Goal: Check status: Check status

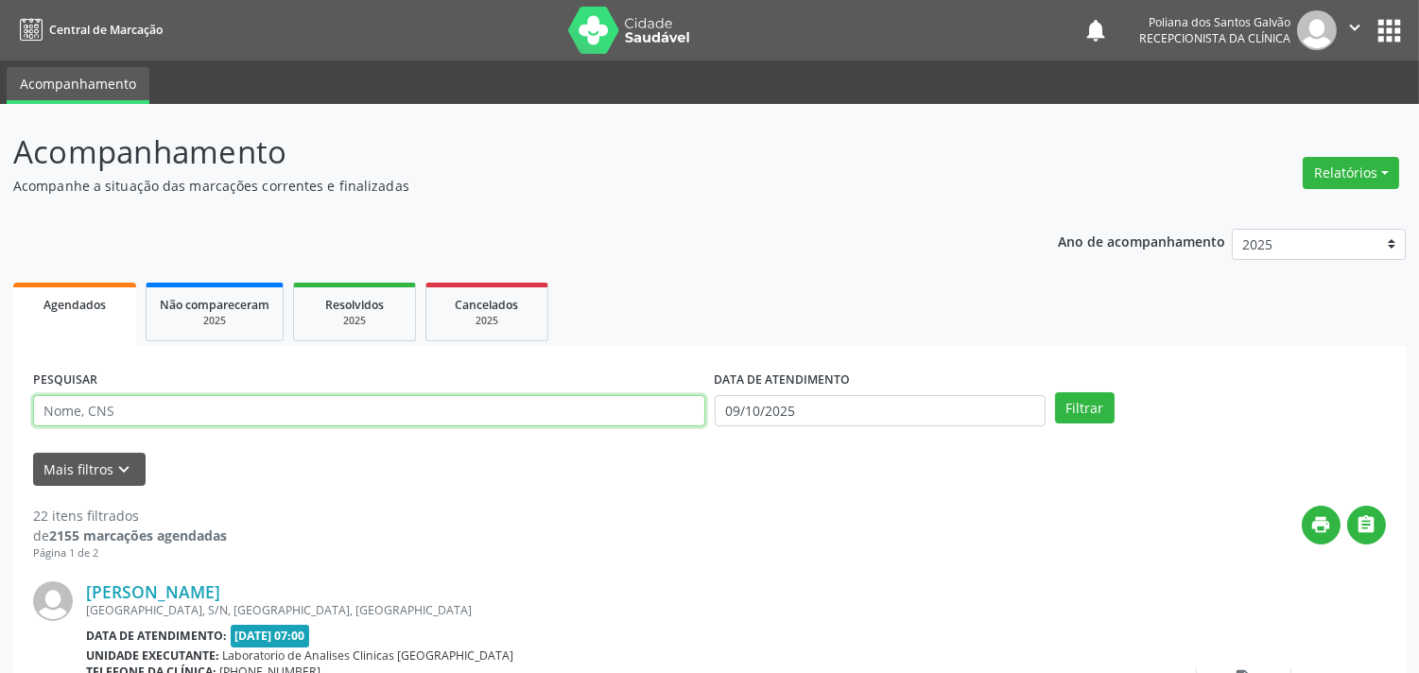
click at [388, 407] on input "text" at bounding box center [369, 411] width 672 height 32
click at [1055, 392] on button "Filtrar" at bounding box center [1085, 408] width 60 height 32
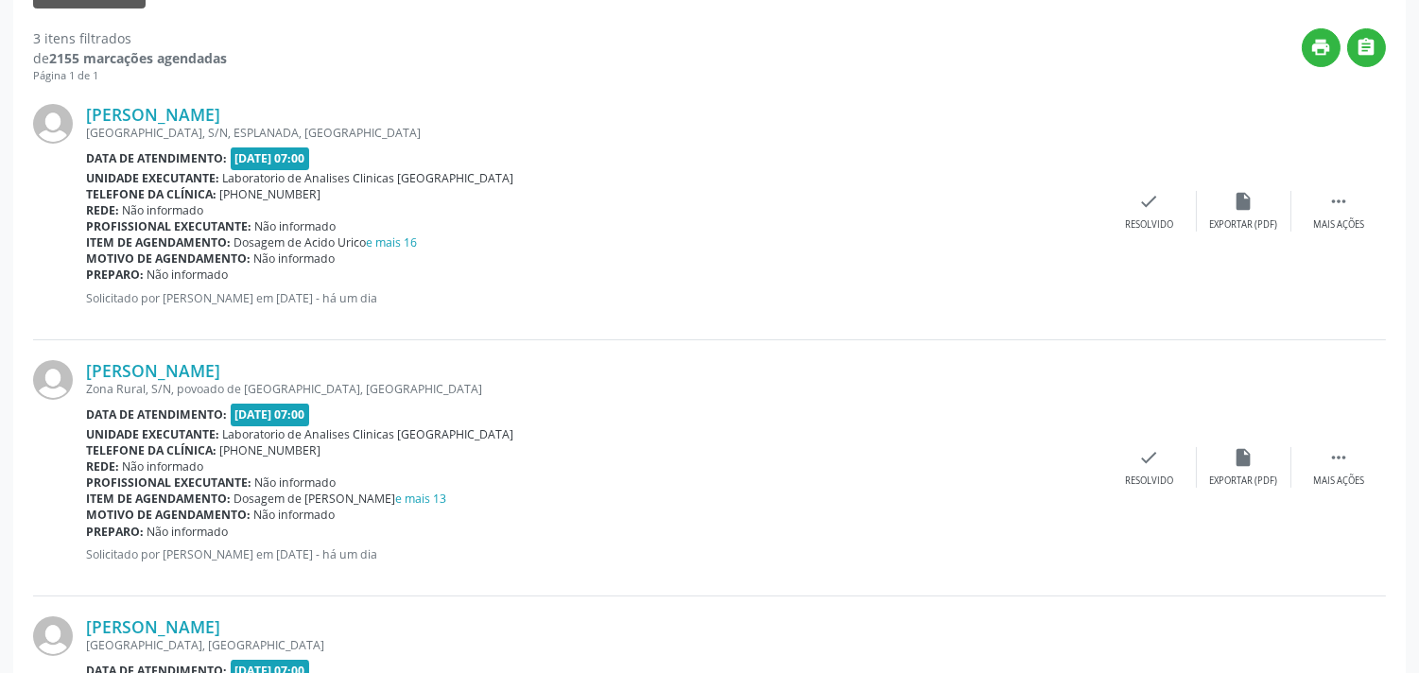
scroll to position [163, 0]
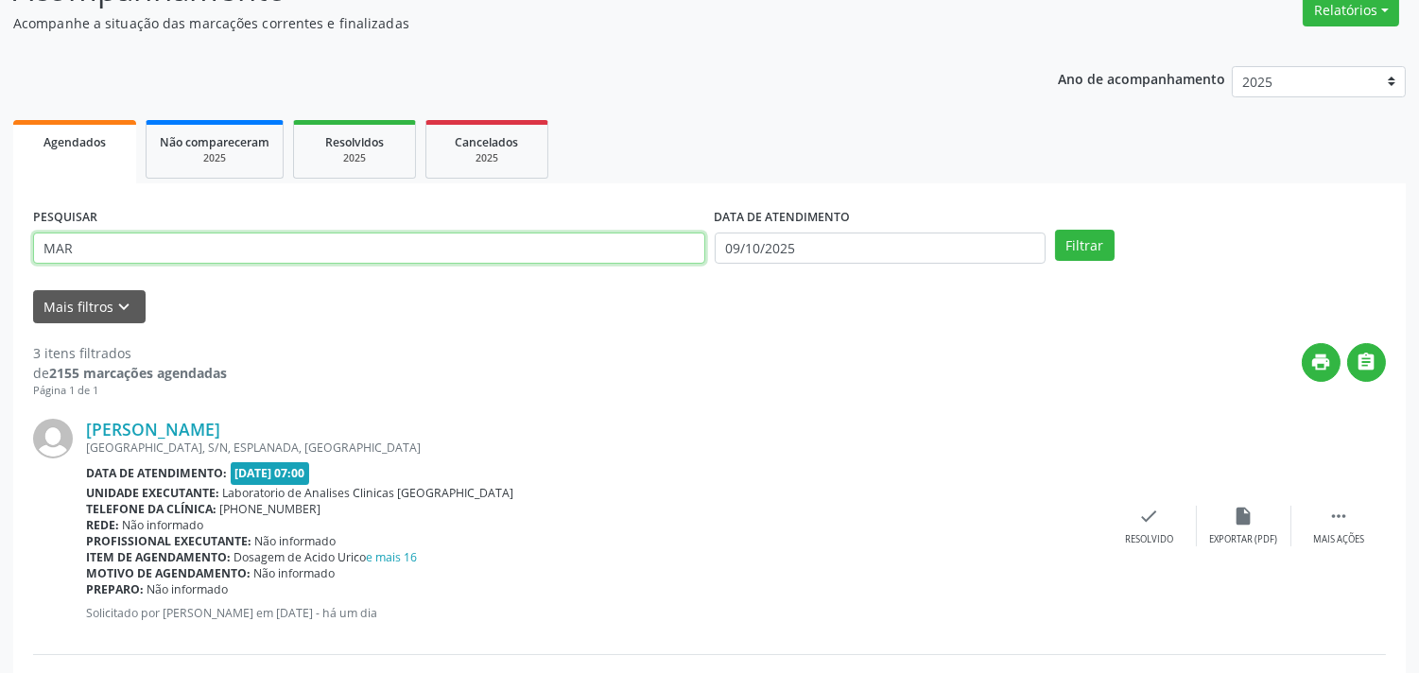
click at [287, 241] on input "MAR" at bounding box center [369, 249] width 672 height 32
type input "MARLEID"
click at [1055, 230] on button "Filtrar" at bounding box center [1085, 246] width 60 height 32
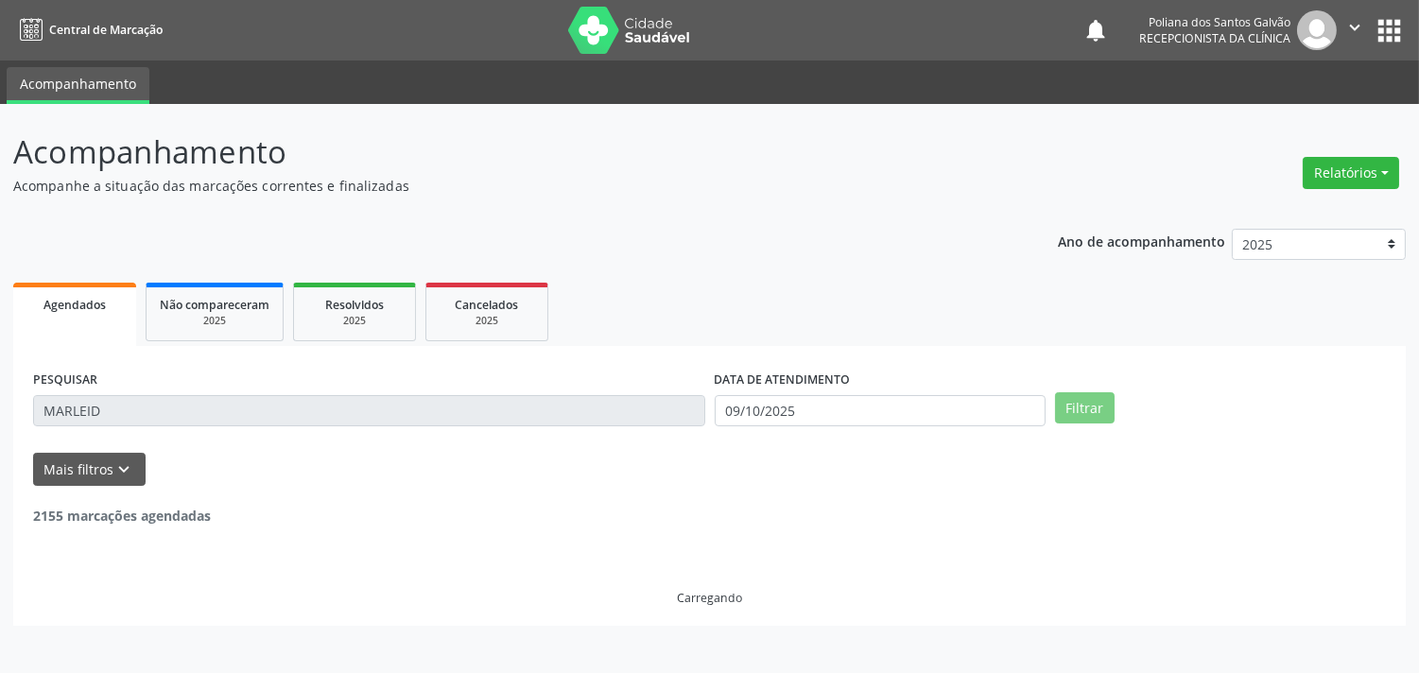
scroll to position [0, 0]
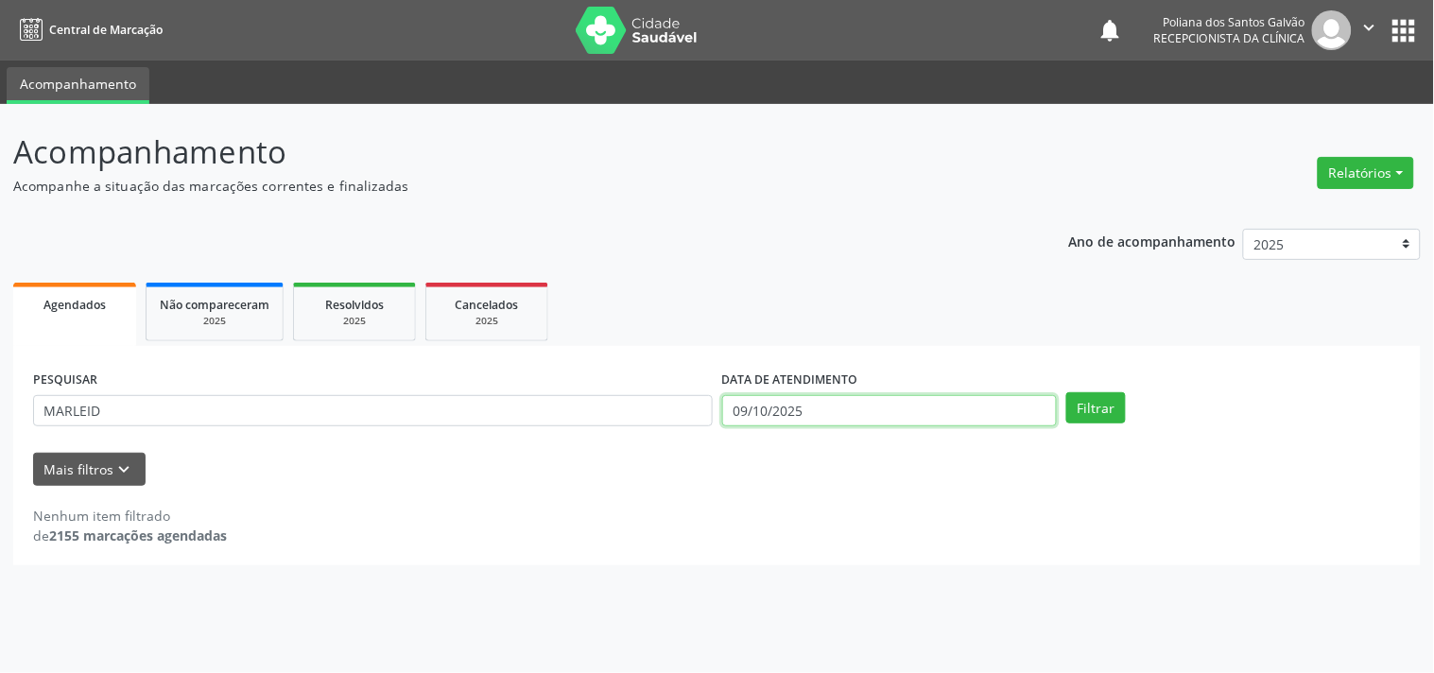
click at [858, 407] on input "09/10/2025" at bounding box center [889, 411] width 335 height 32
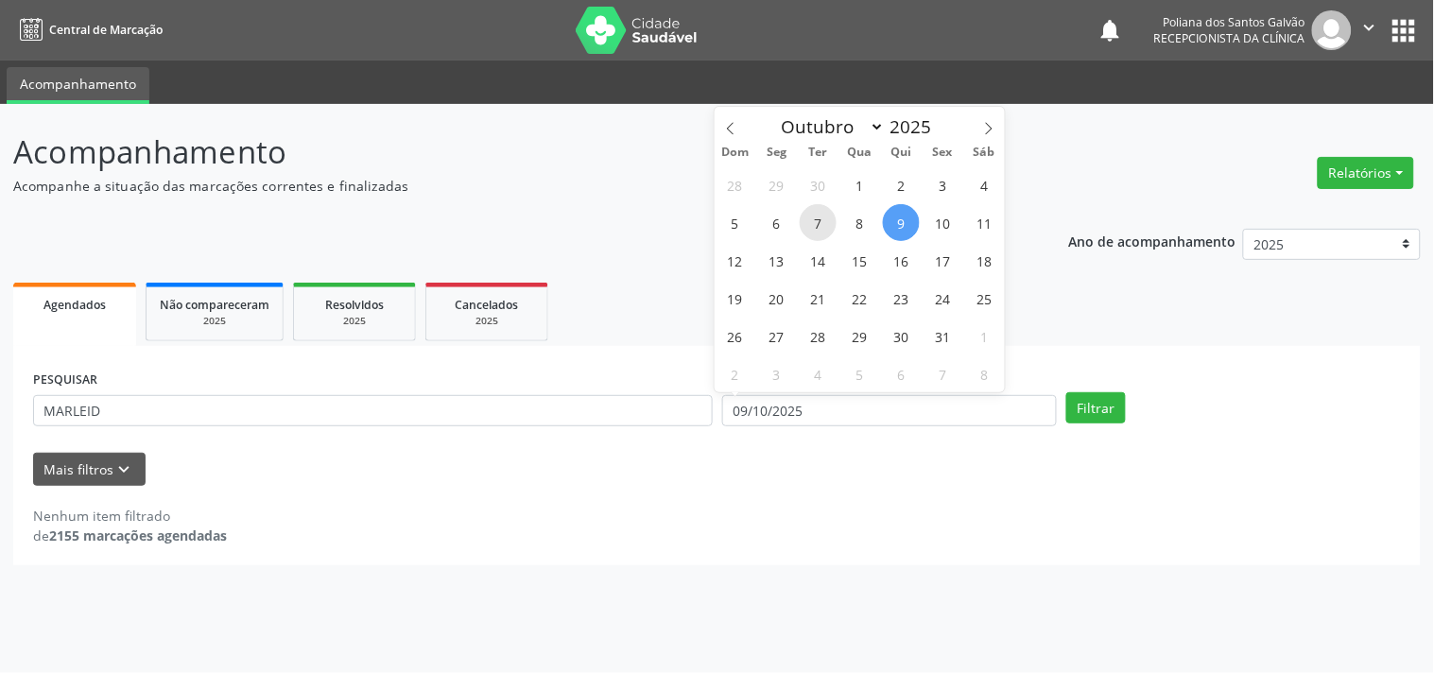
click at [807, 213] on span "7" at bounding box center [818, 222] width 37 height 37
type input "[DATE]"
click at [946, 228] on span "10" at bounding box center [943, 222] width 37 height 37
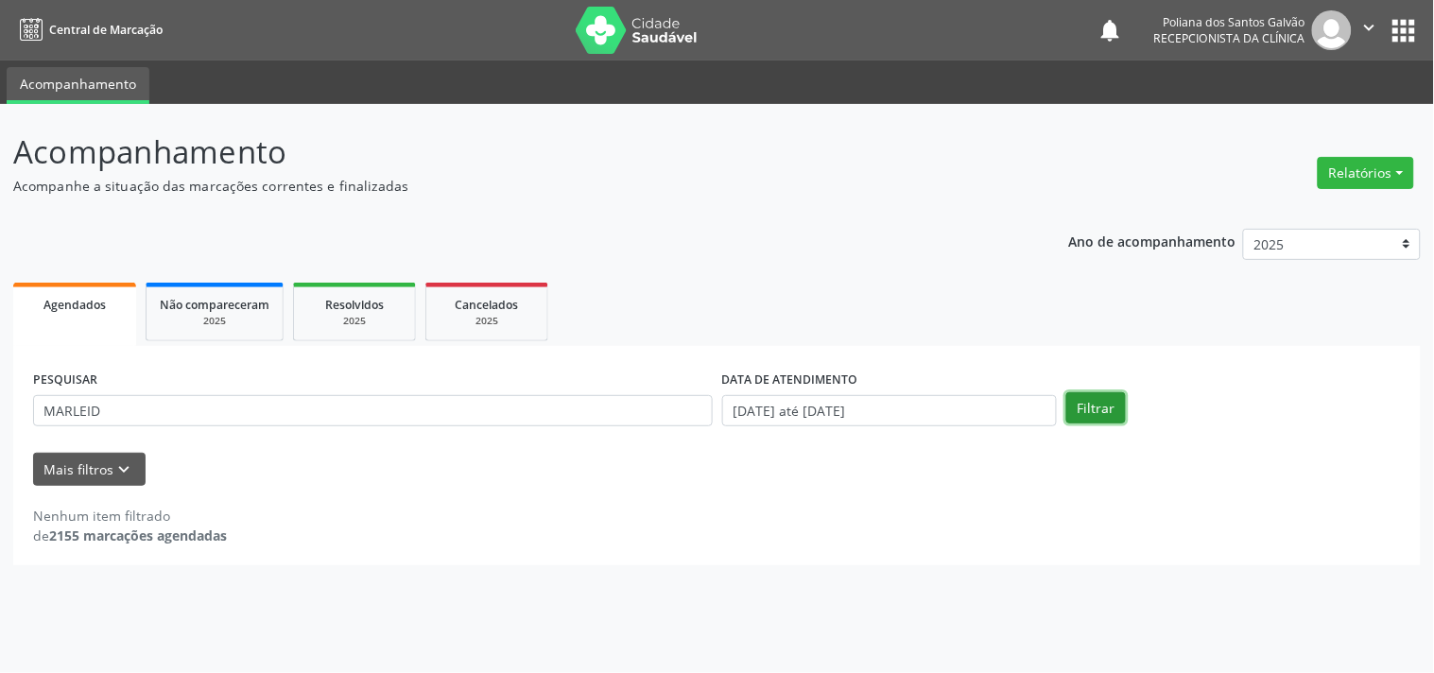
click at [1081, 412] on button "Filtrar" at bounding box center [1097, 408] width 60 height 32
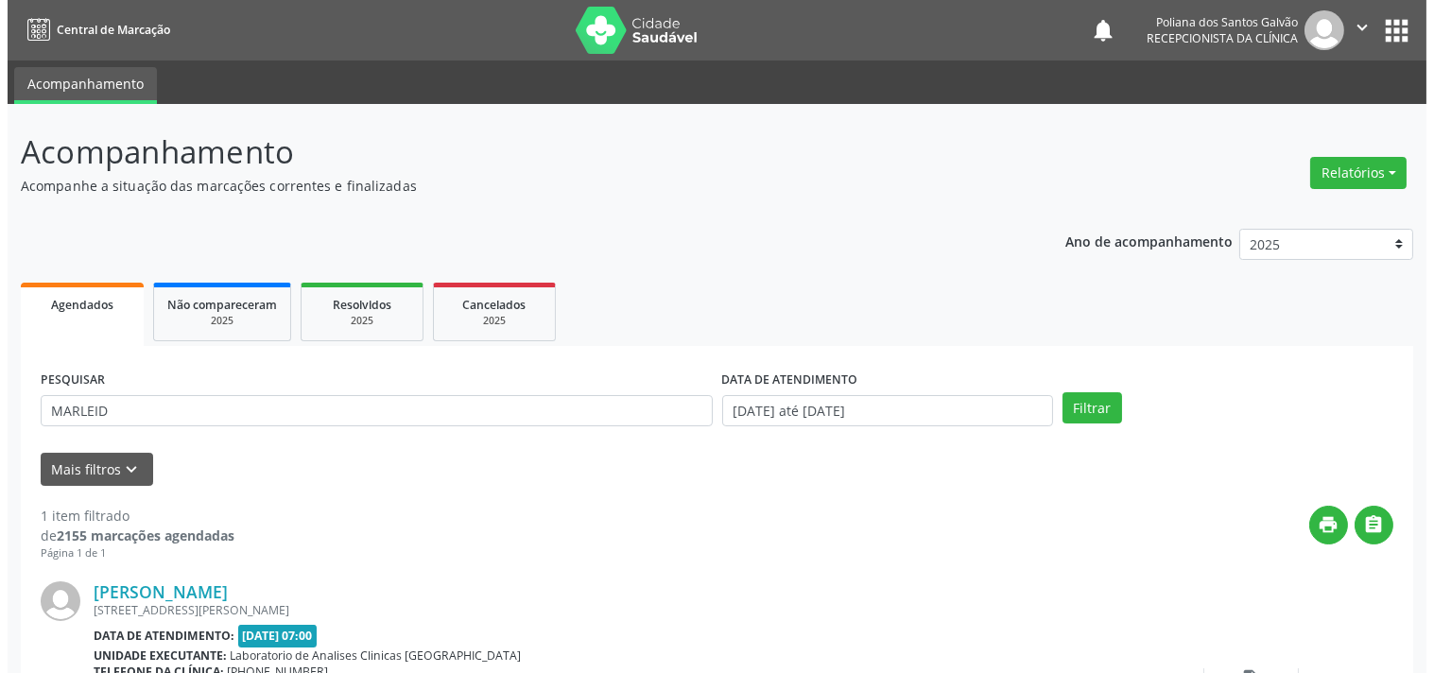
scroll to position [175, 0]
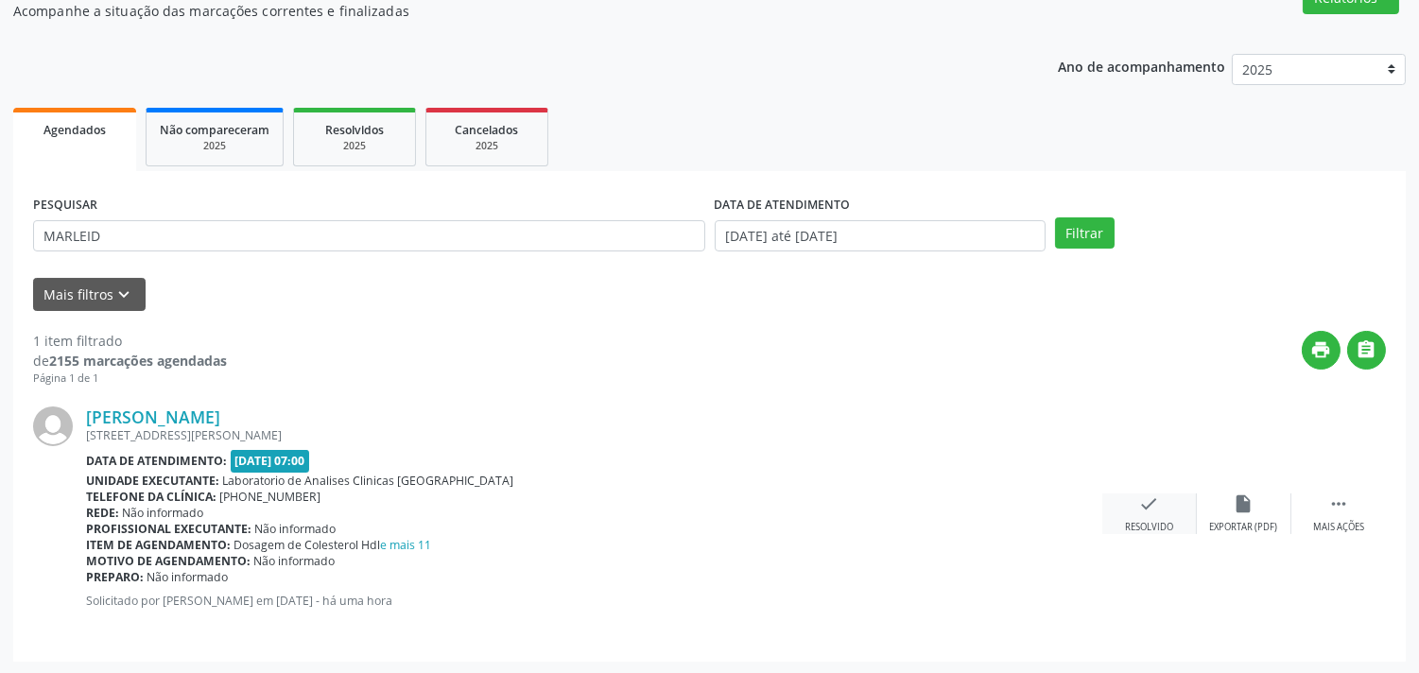
click at [1168, 517] on div "check Resolvido" at bounding box center [1150, 514] width 95 height 41
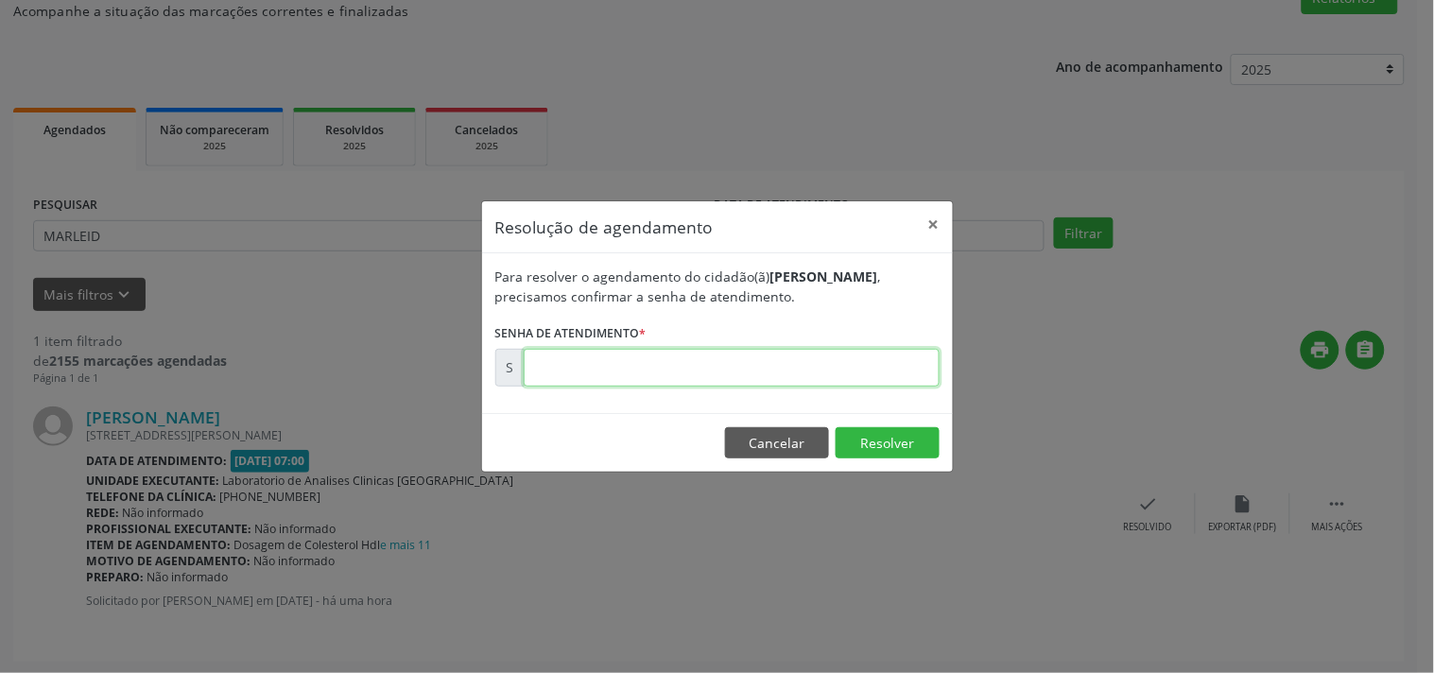
click at [860, 385] on input "text" at bounding box center [732, 368] width 416 height 38
type input "00181514"
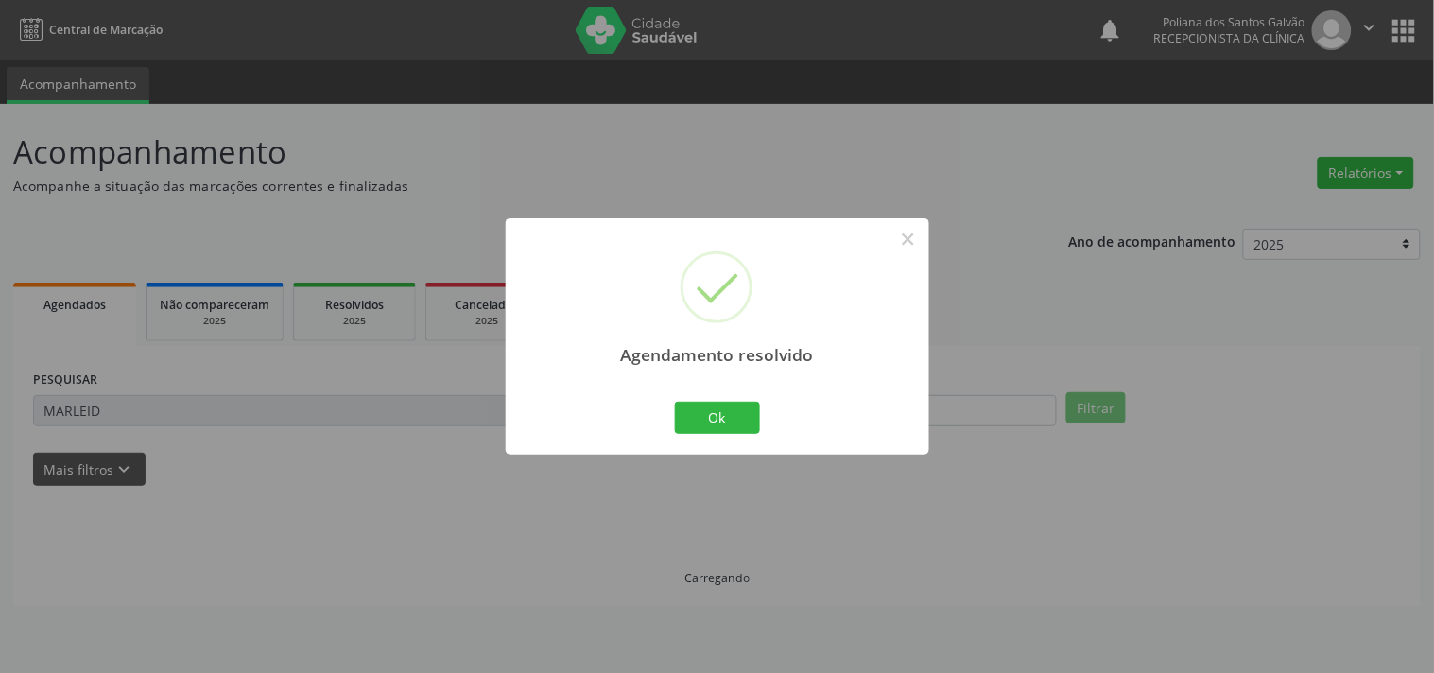
scroll to position [0, 0]
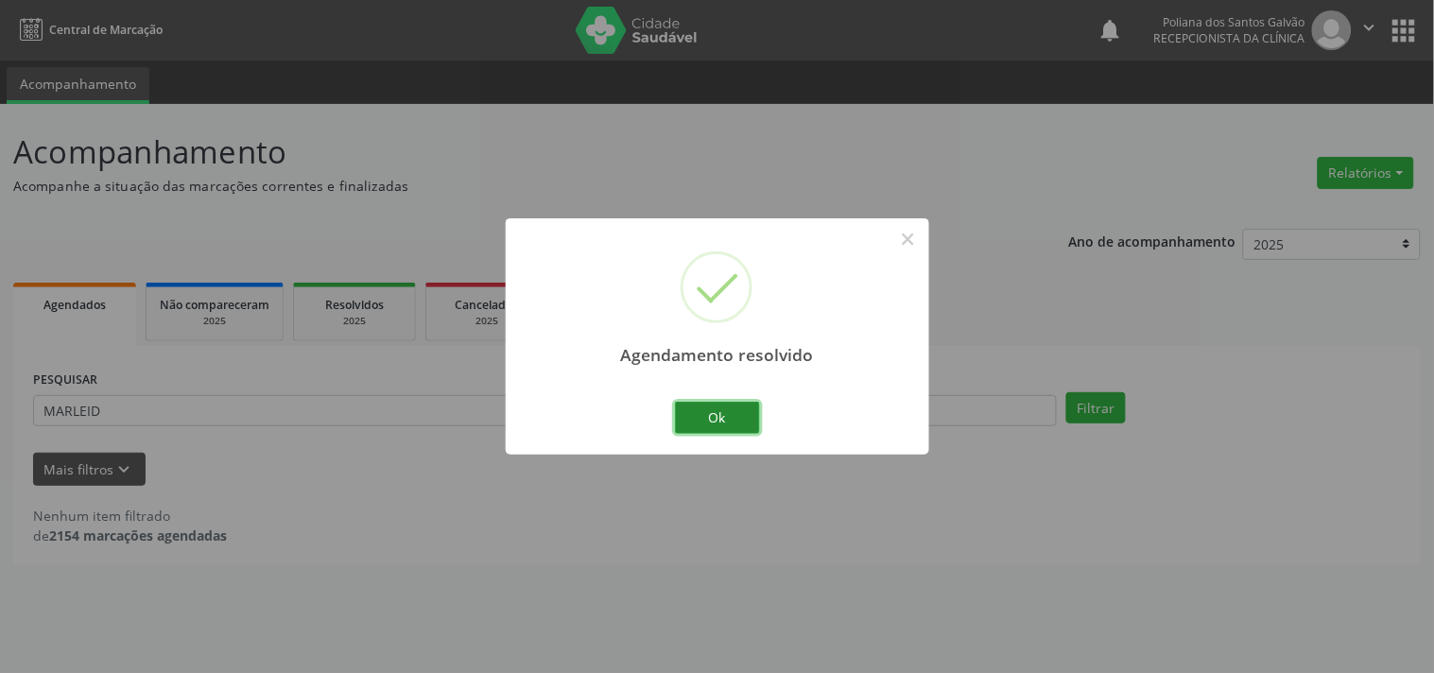
click at [742, 426] on button "Ok" at bounding box center [717, 418] width 85 height 32
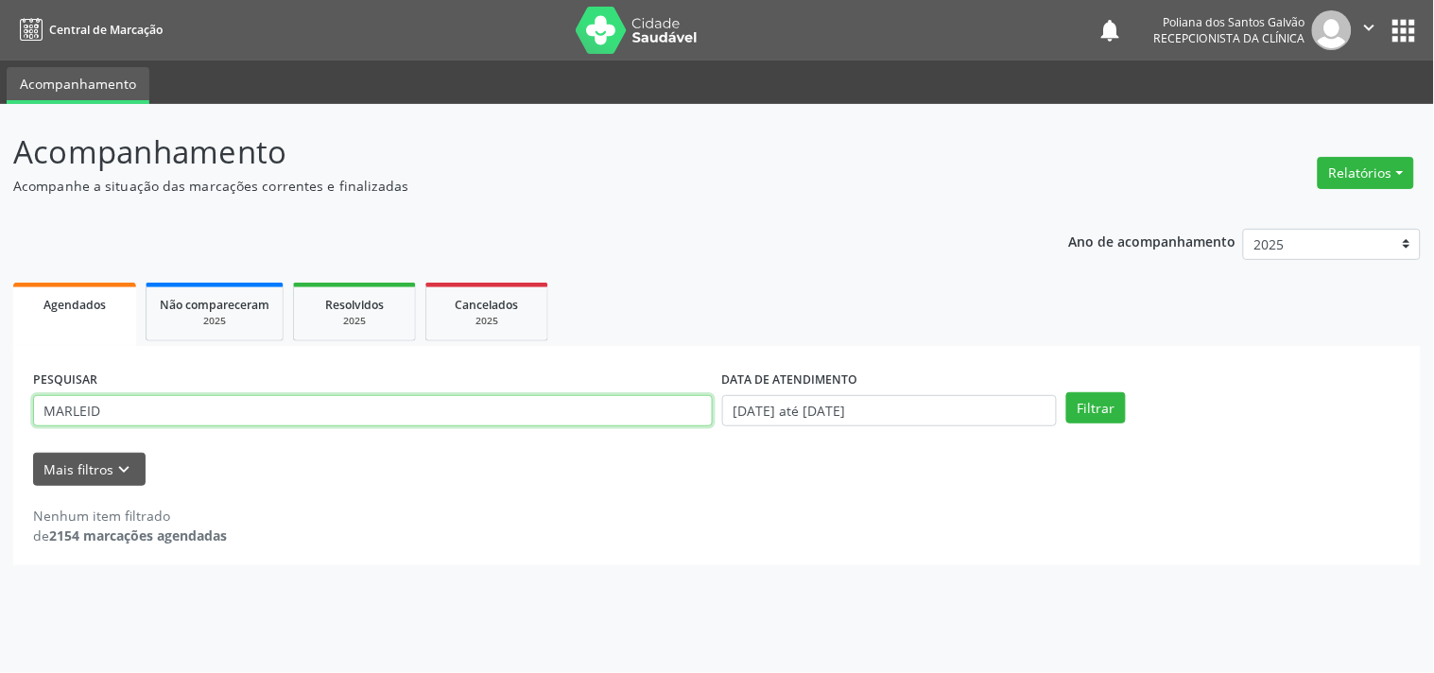
drag, startPoint x: 619, startPoint y: 413, endPoint x: 0, endPoint y: 186, distance: 659.6
click at [0, 180] on div "Acompanhamento Acompanhe a situação das marcações correntes e finalizadas Relat…" at bounding box center [717, 388] width 1434 height 569
type input "ANA FLA"
click at [1067, 392] on button "Filtrar" at bounding box center [1097, 408] width 60 height 32
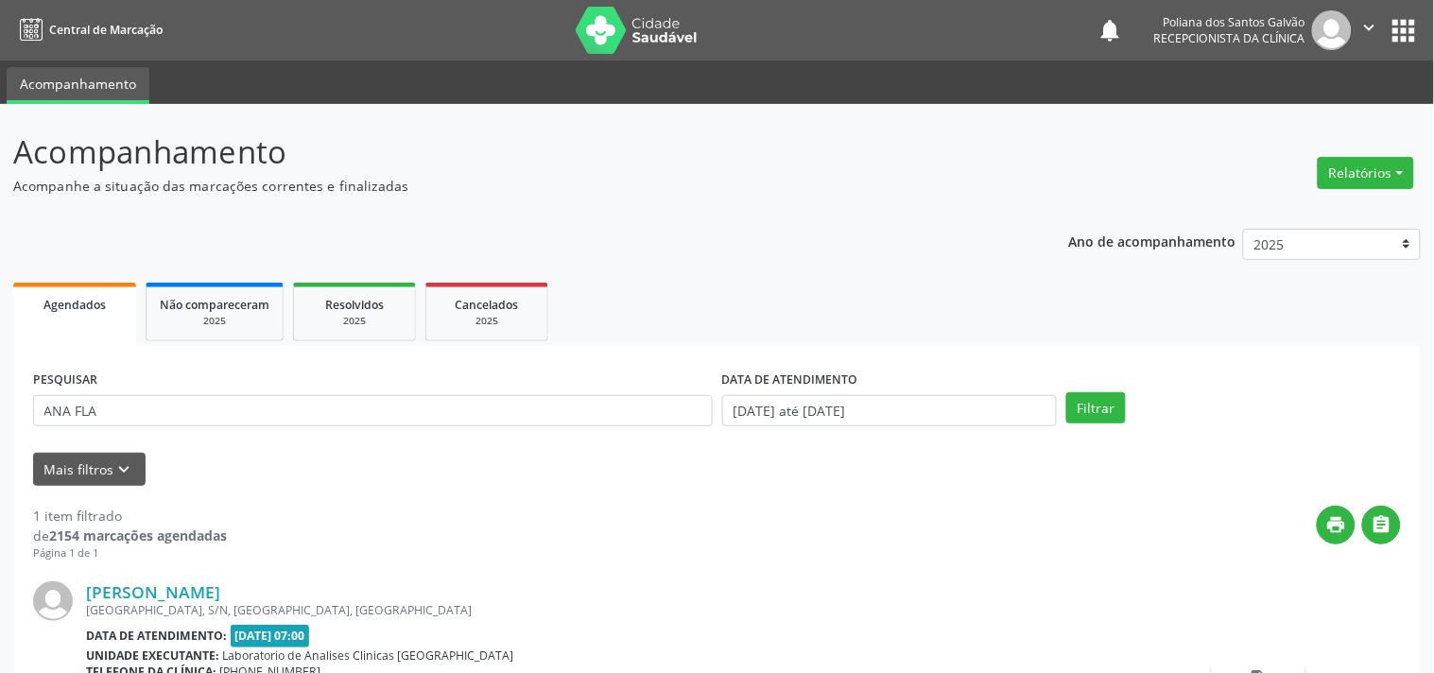
scroll to position [175, 0]
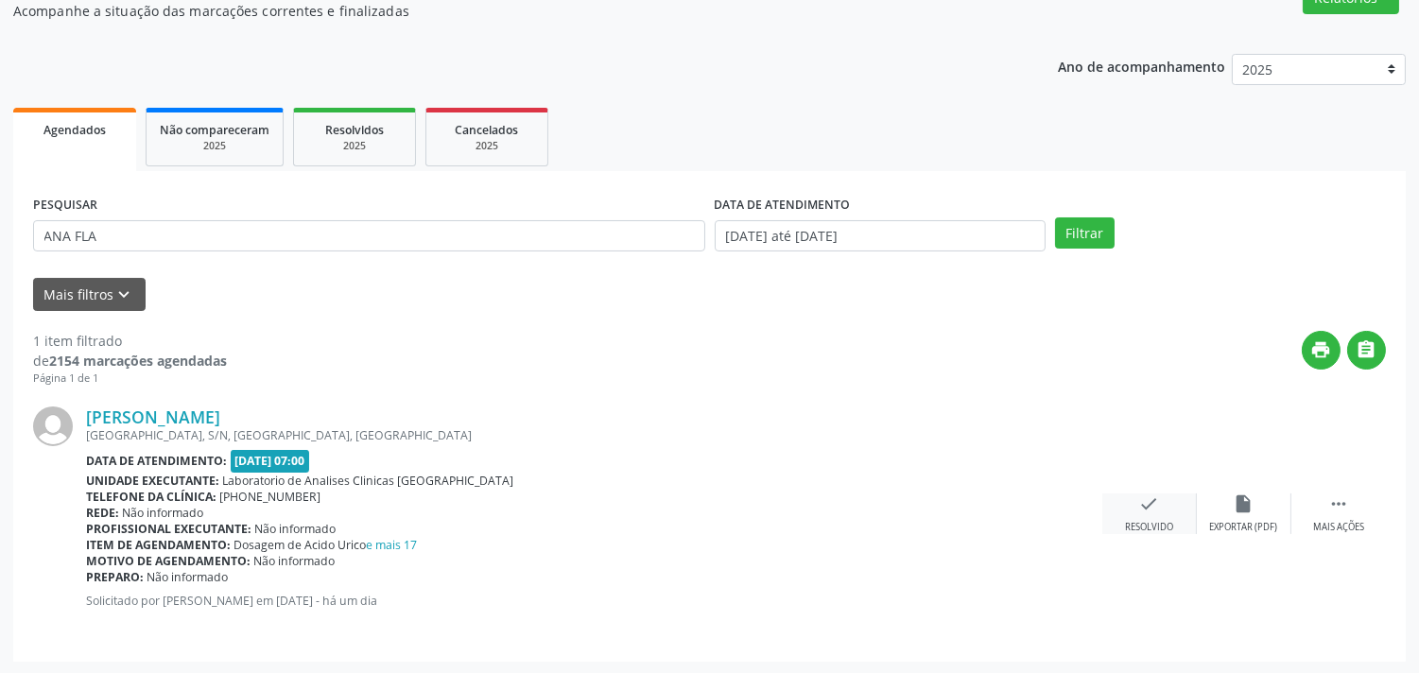
click at [1163, 511] on div "check Resolvido" at bounding box center [1150, 514] width 95 height 41
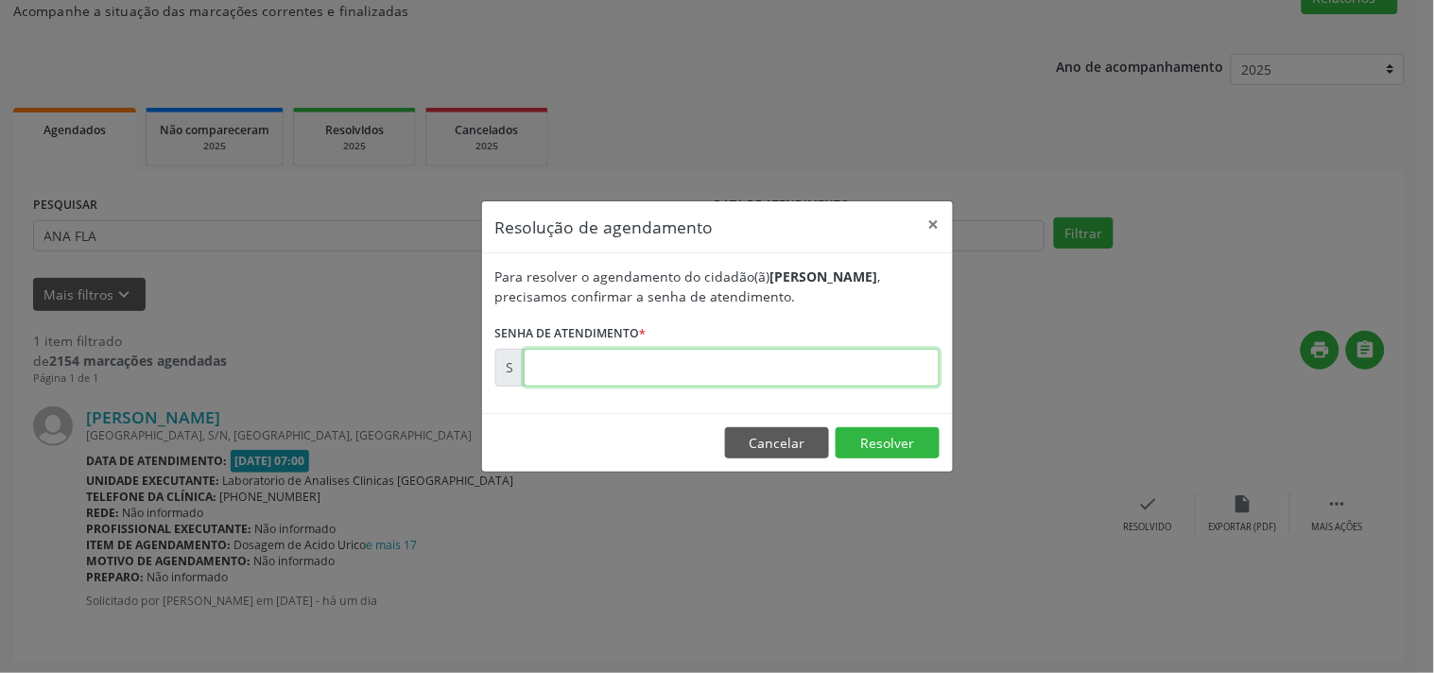
click at [853, 366] on input "text" at bounding box center [732, 368] width 416 height 38
type input "00181131"
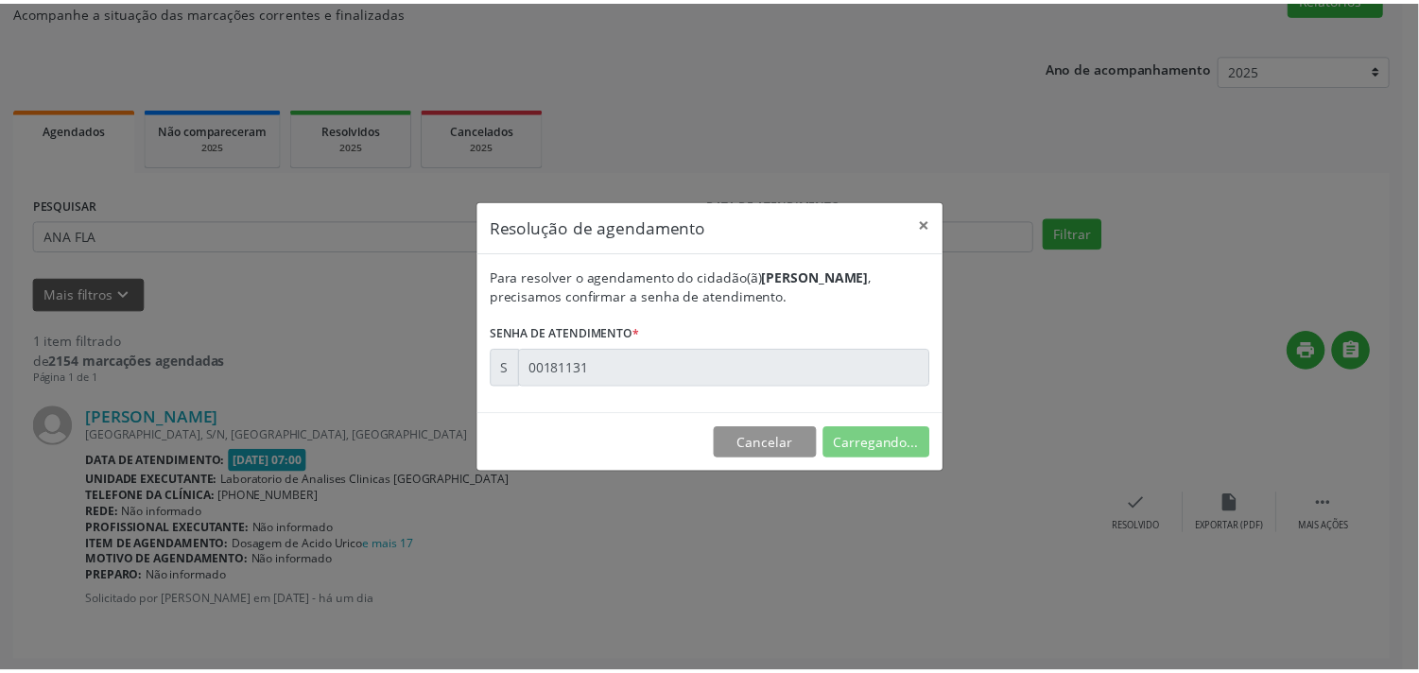
scroll to position [0, 0]
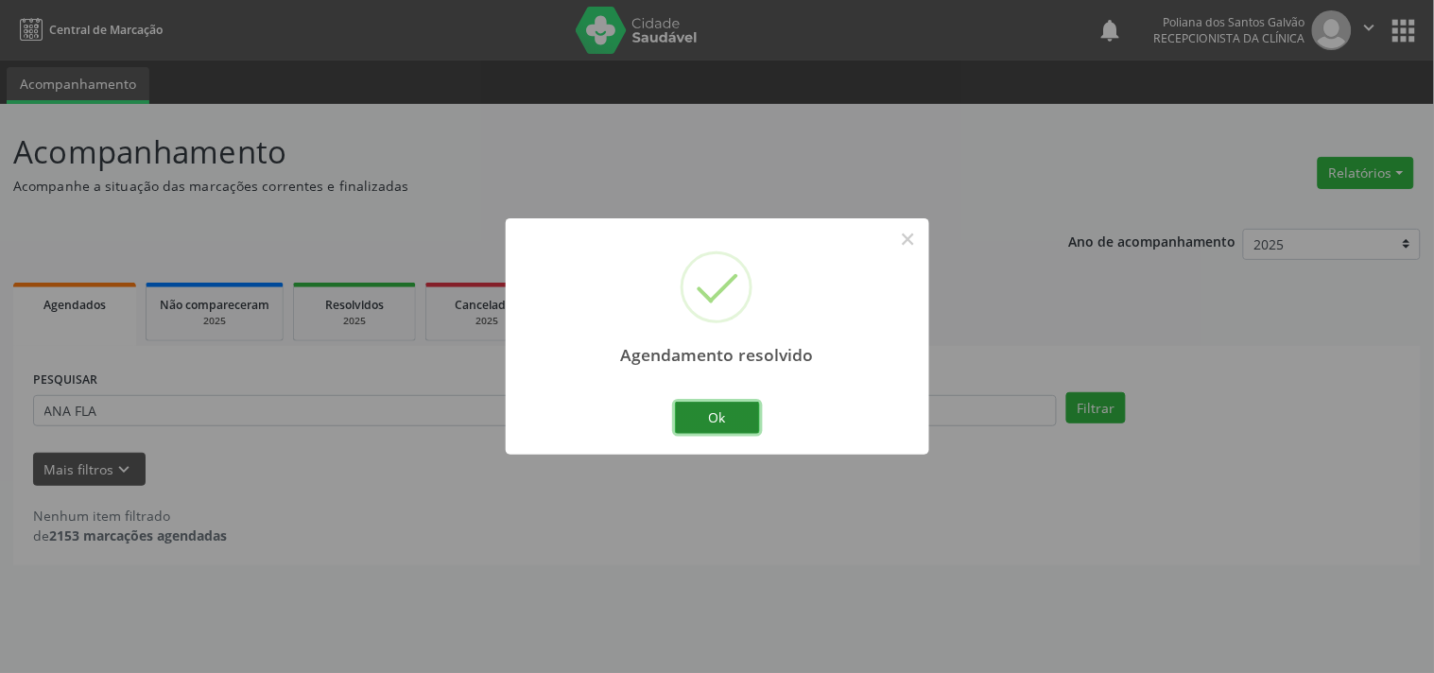
click at [714, 413] on button "Ok" at bounding box center [717, 418] width 85 height 32
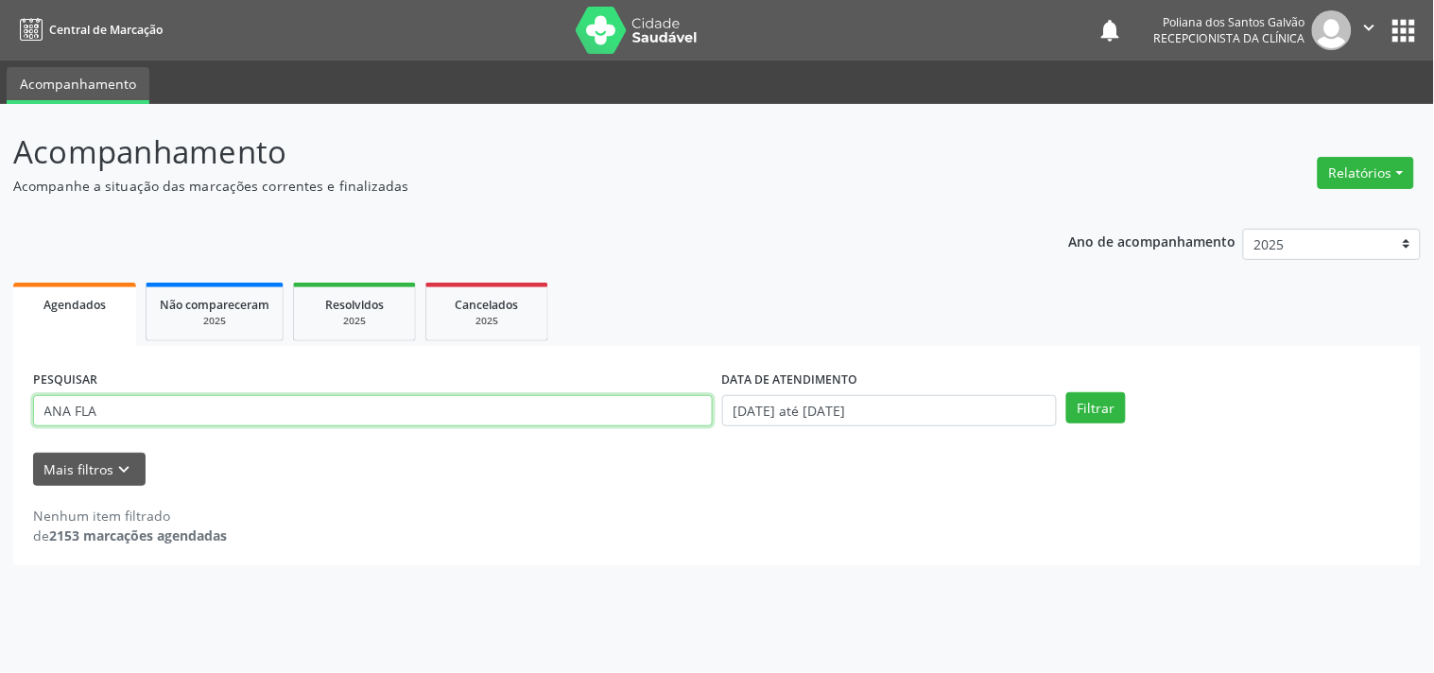
drag, startPoint x: 677, startPoint y: 409, endPoint x: 0, endPoint y: 212, distance: 705.3
click at [0, 253] on div "Acompanhamento Acompanhe a situação das marcações correntes e finalizadas Relat…" at bounding box center [717, 388] width 1434 height 569
type input "MADSO"
click at [1067, 392] on button "Filtrar" at bounding box center [1097, 408] width 60 height 32
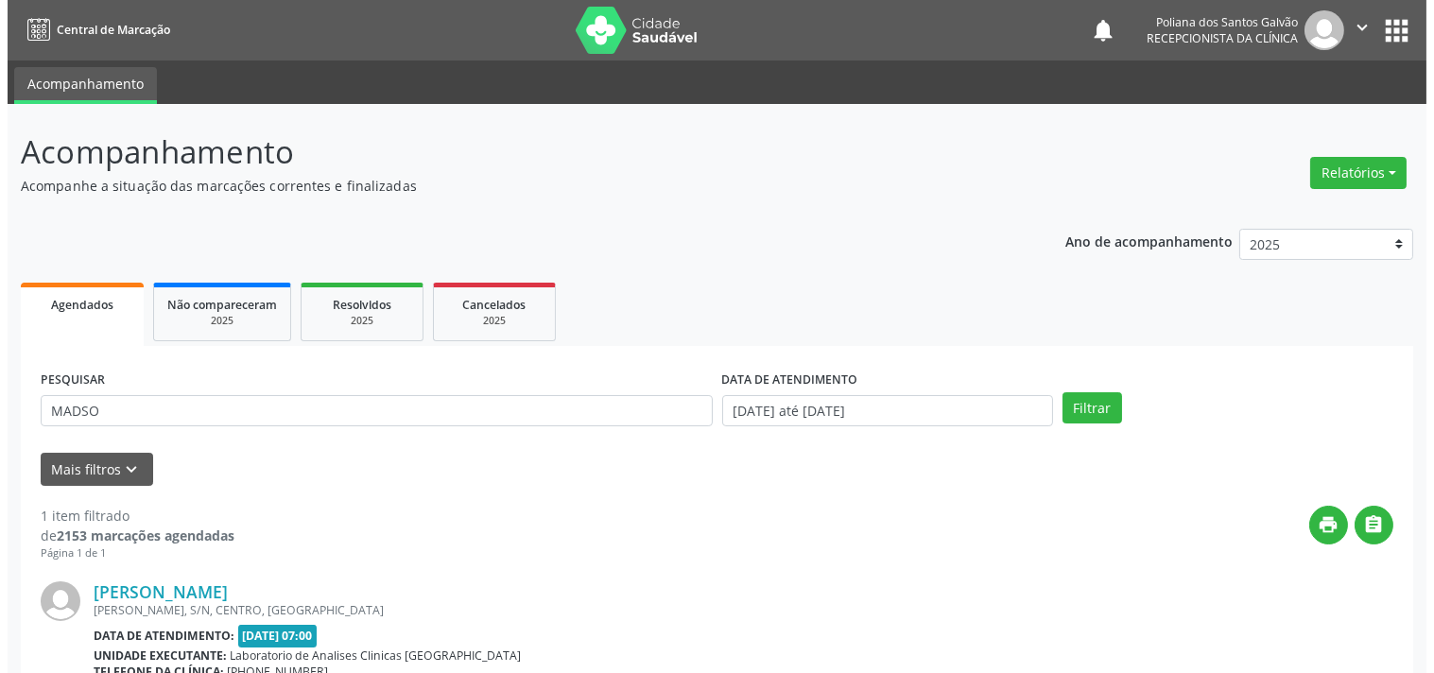
scroll to position [192, 0]
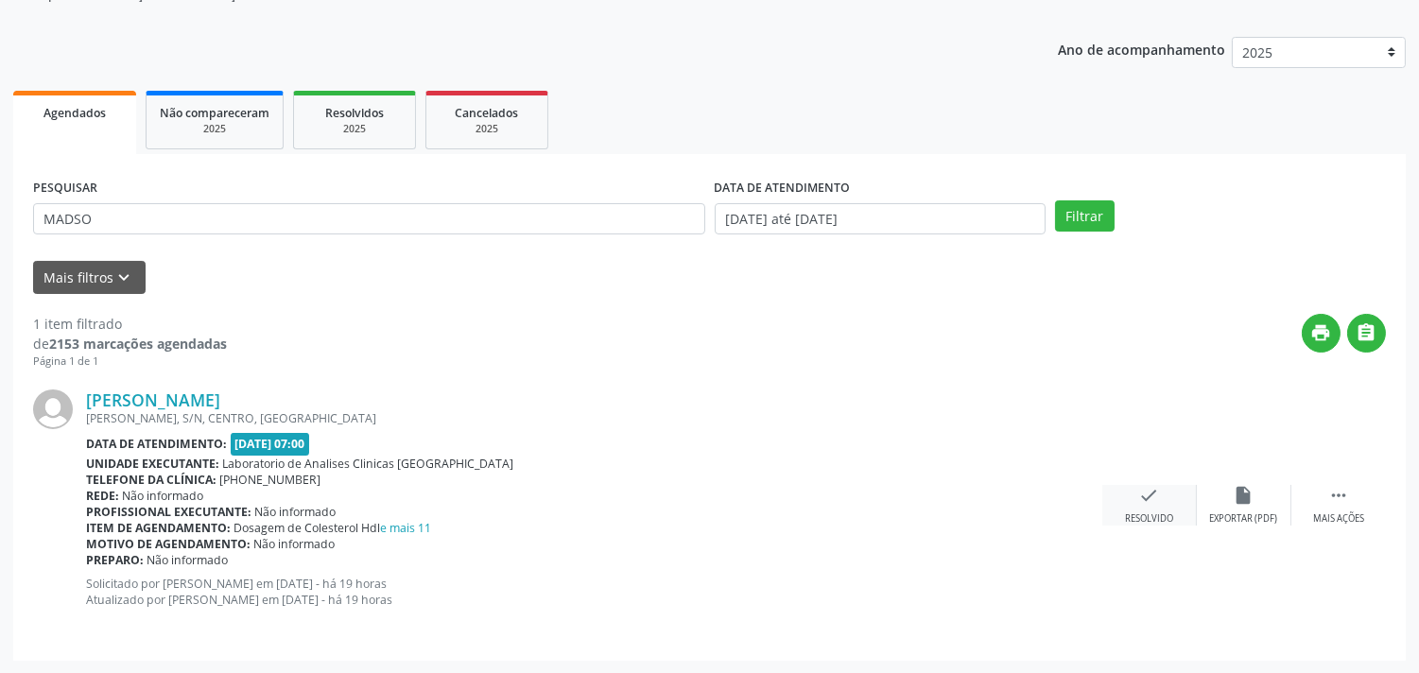
click at [1122, 513] on div "check Resolvido" at bounding box center [1150, 505] width 95 height 41
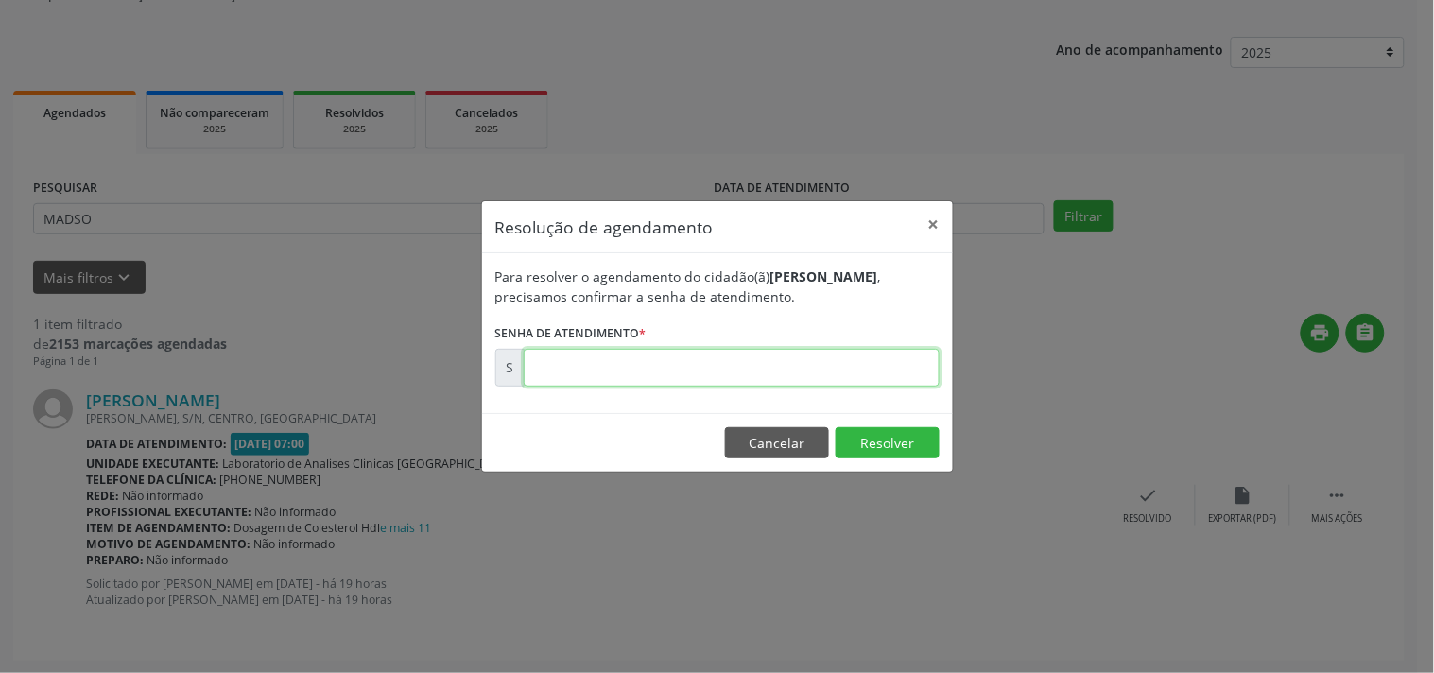
click at [853, 357] on input "text" at bounding box center [732, 368] width 416 height 38
type input "00181409"
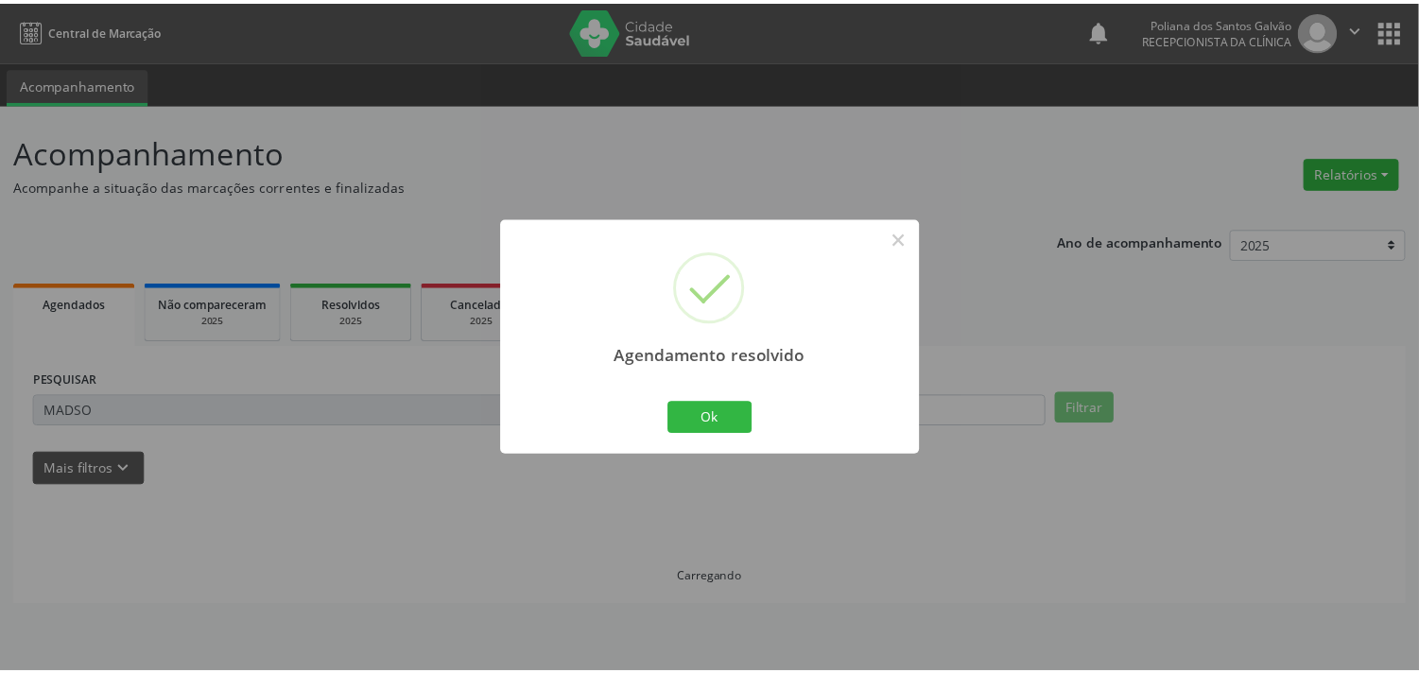
scroll to position [0, 0]
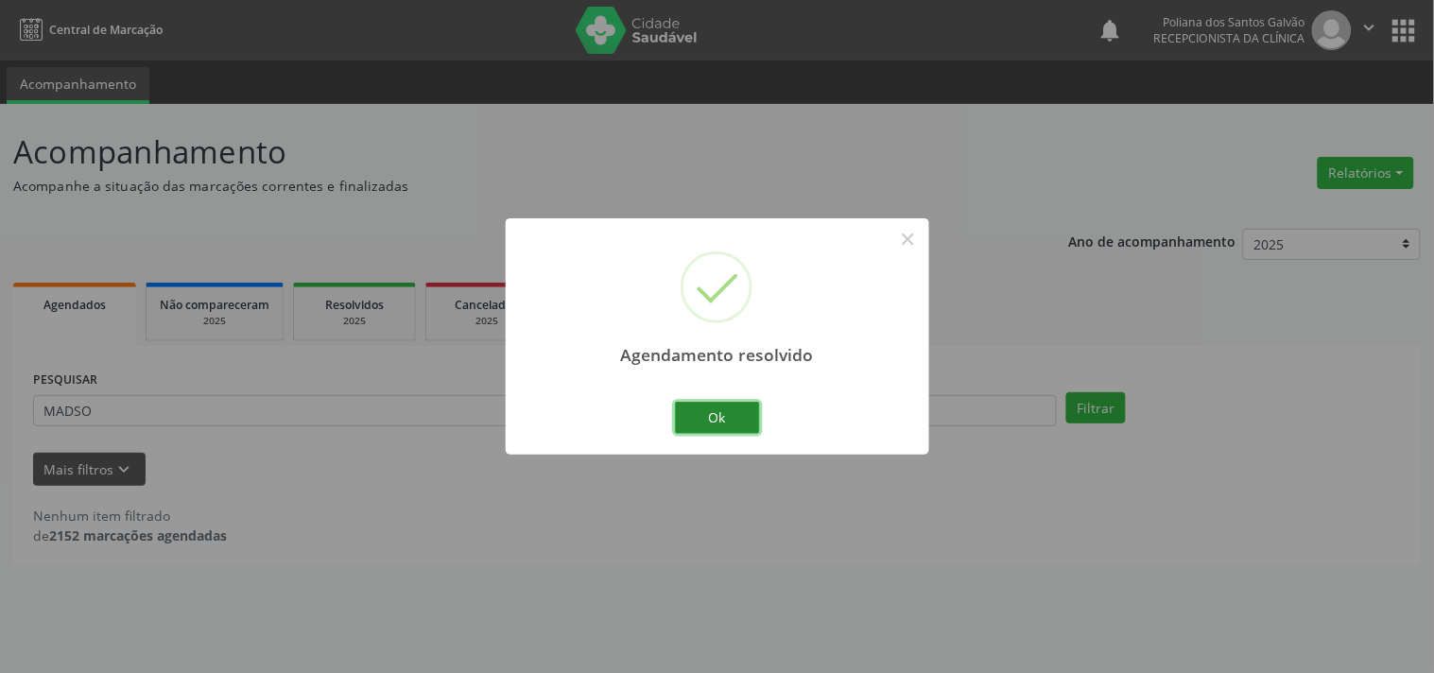
click at [700, 414] on button "Ok" at bounding box center [717, 418] width 85 height 32
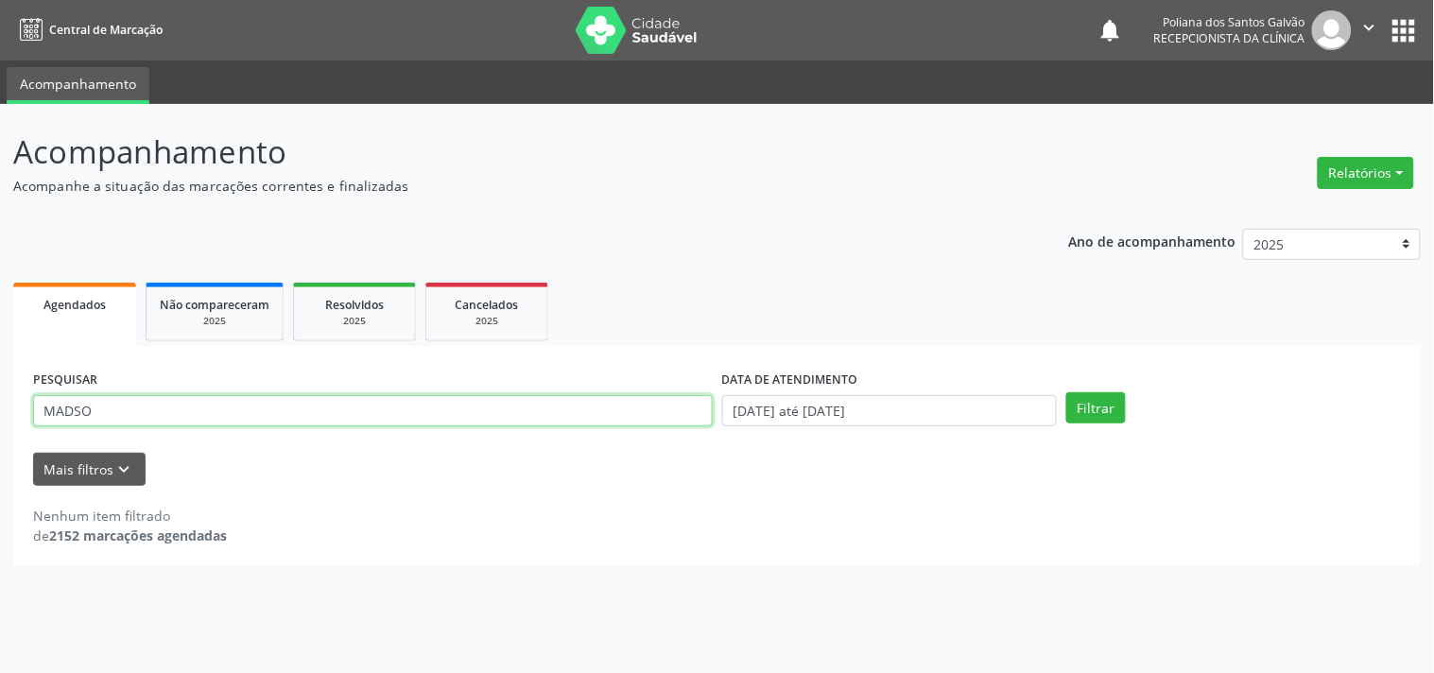
drag, startPoint x: 612, startPoint y: 413, endPoint x: 0, endPoint y: 191, distance: 650.9
click at [0, 220] on div "Acompanhamento Acompanhe a situação das marcações correntes e finalizadas Relat…" at bounding box center [717, 388] width 1434 height 569
type input "[PERSON_NAME]"
click at [1067, 392] on button "Filtrar" at bounding box center [1097, 408] width 60 height 32
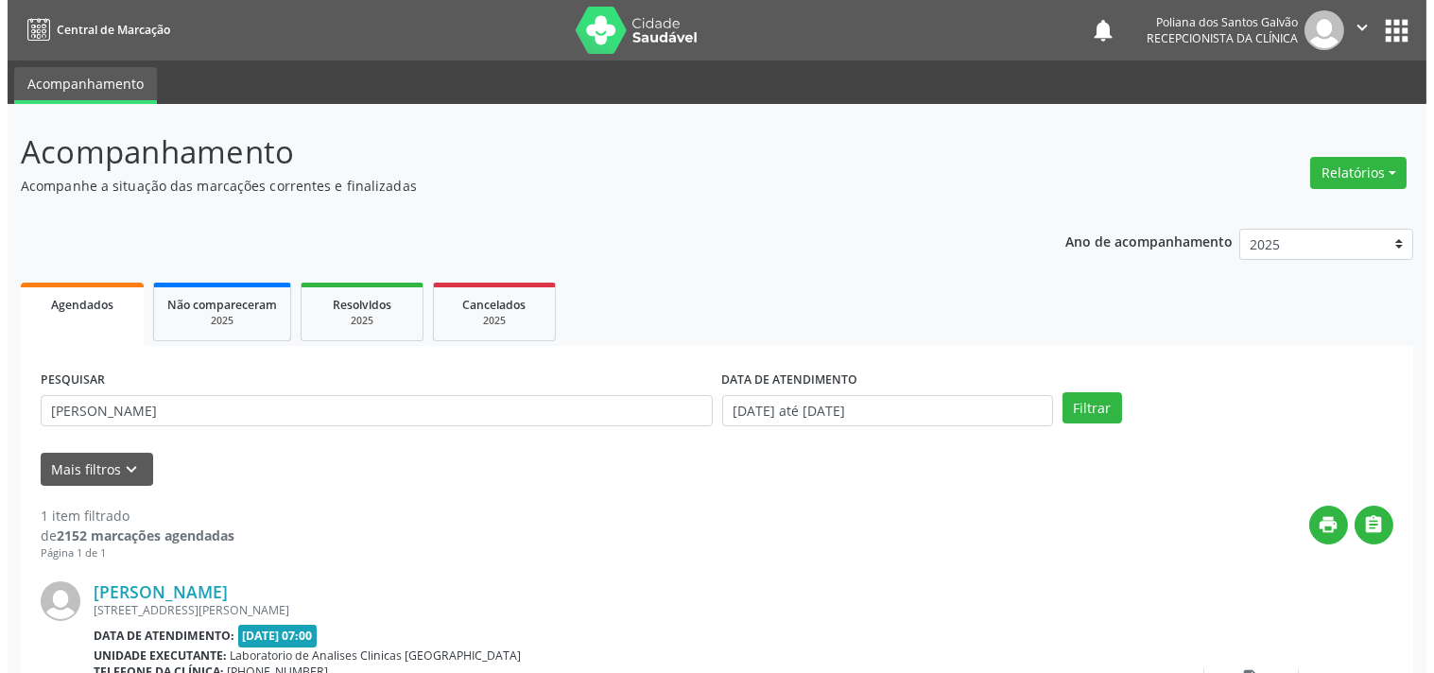
scroll to position [175, 0]
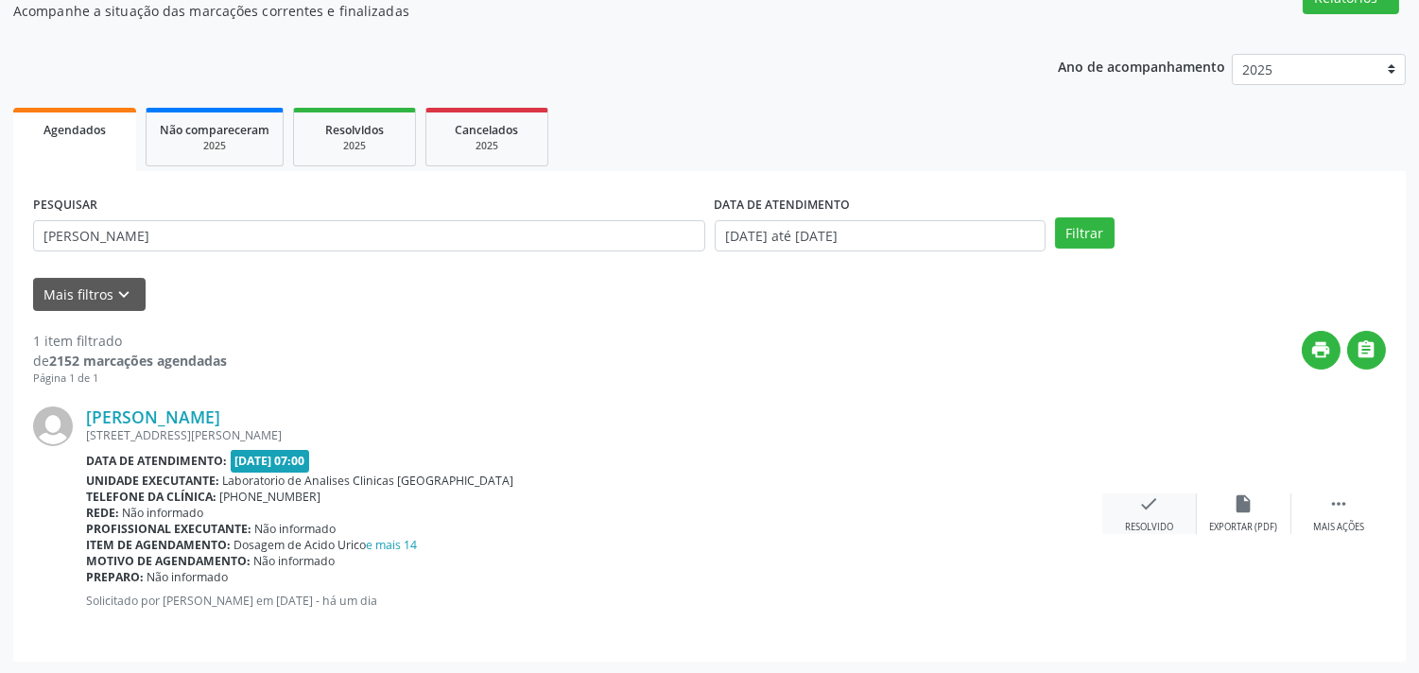
click at [1141, 521] on div "Resolvido" at bounding box center [1149, 527] width 48 height 13
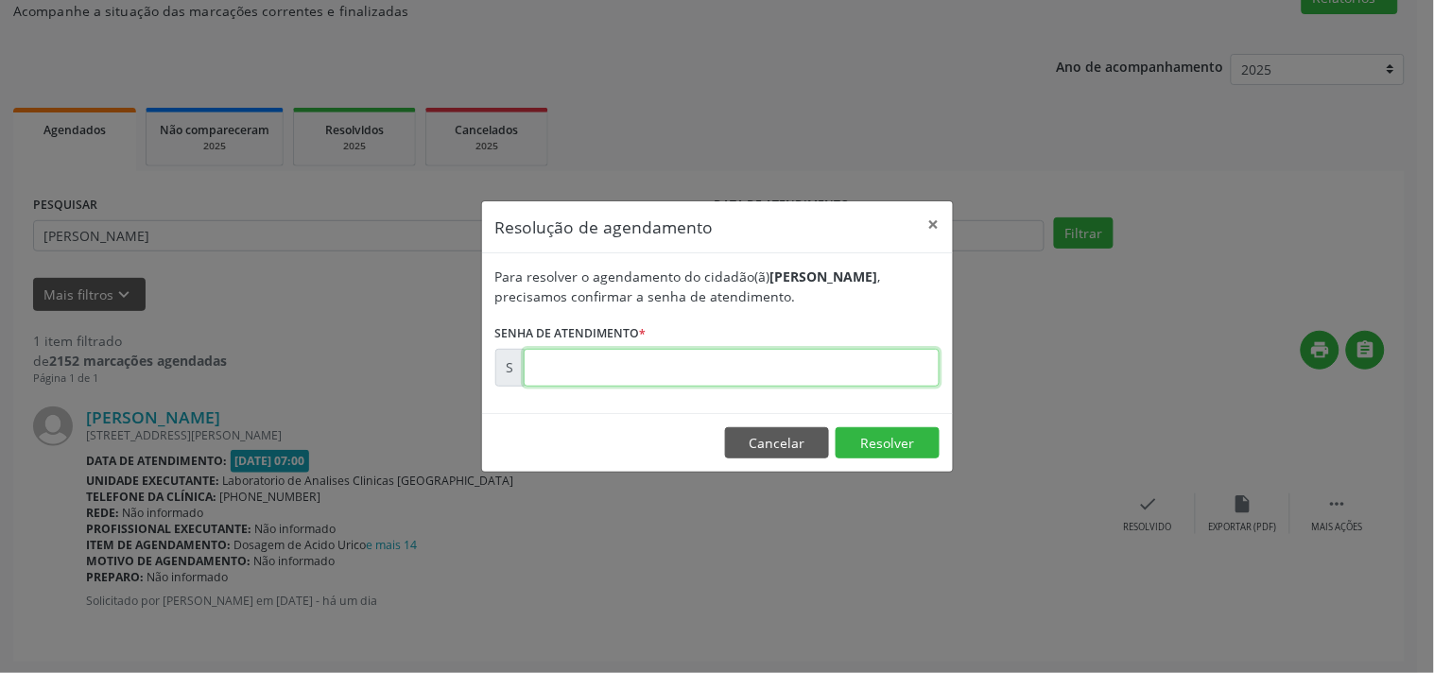
click at [847, 359] on input "text" at bounding box center [732, 368] width 416 height 38
type input "00181137"
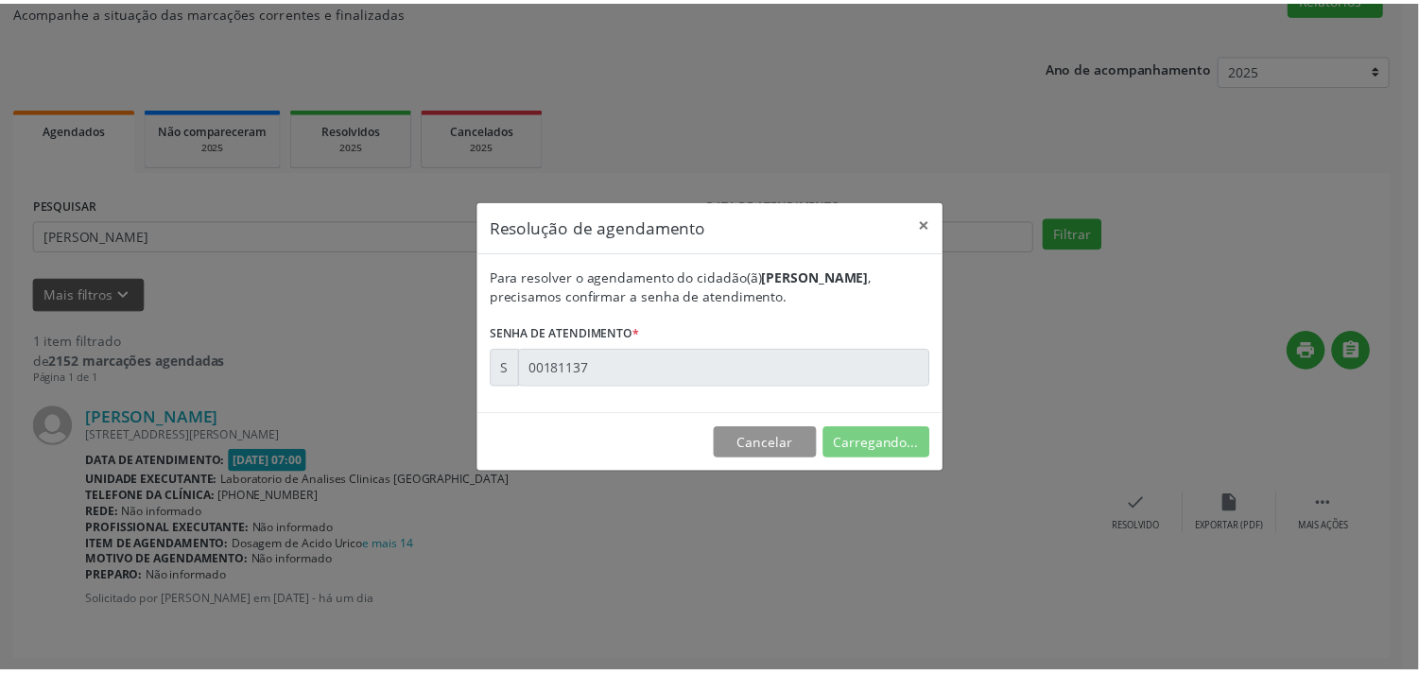
scroll to position [0, 0]
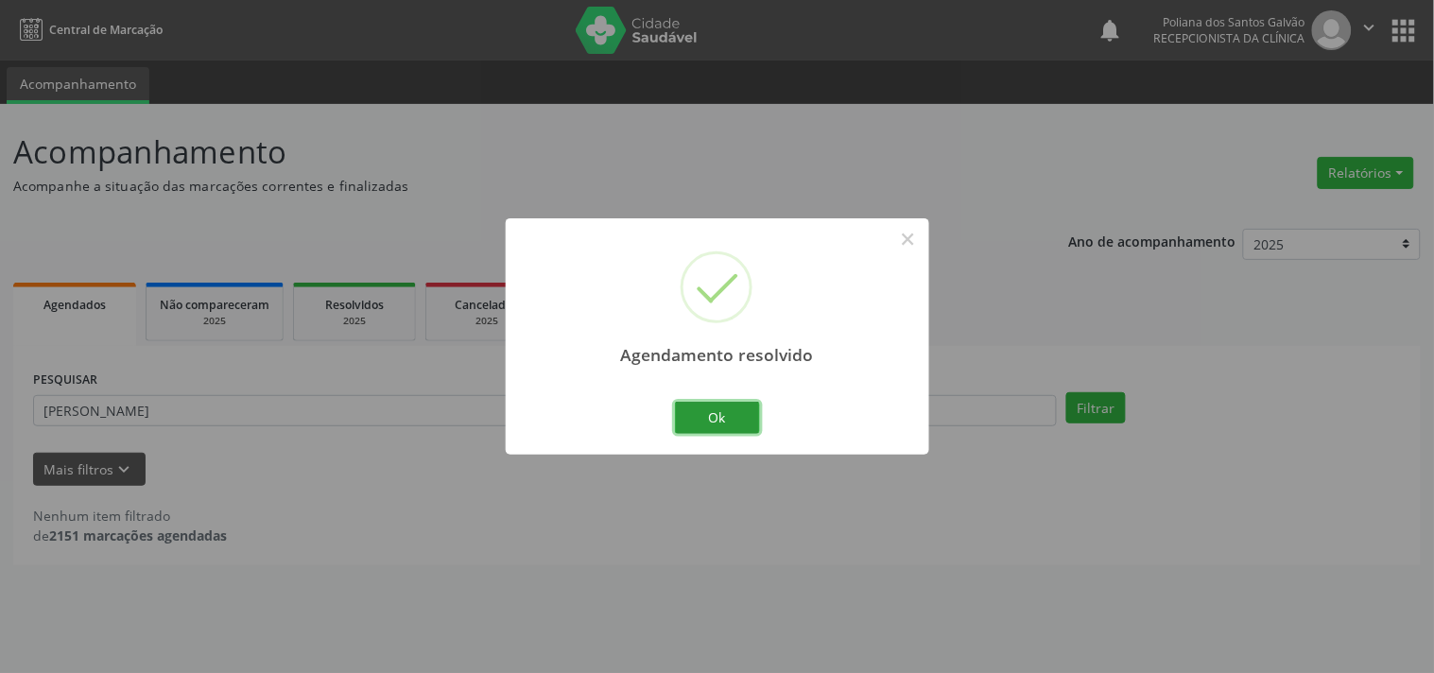
click at [740, 409] on button "Ok" at bounding box center [717, 418] width 85 height 32
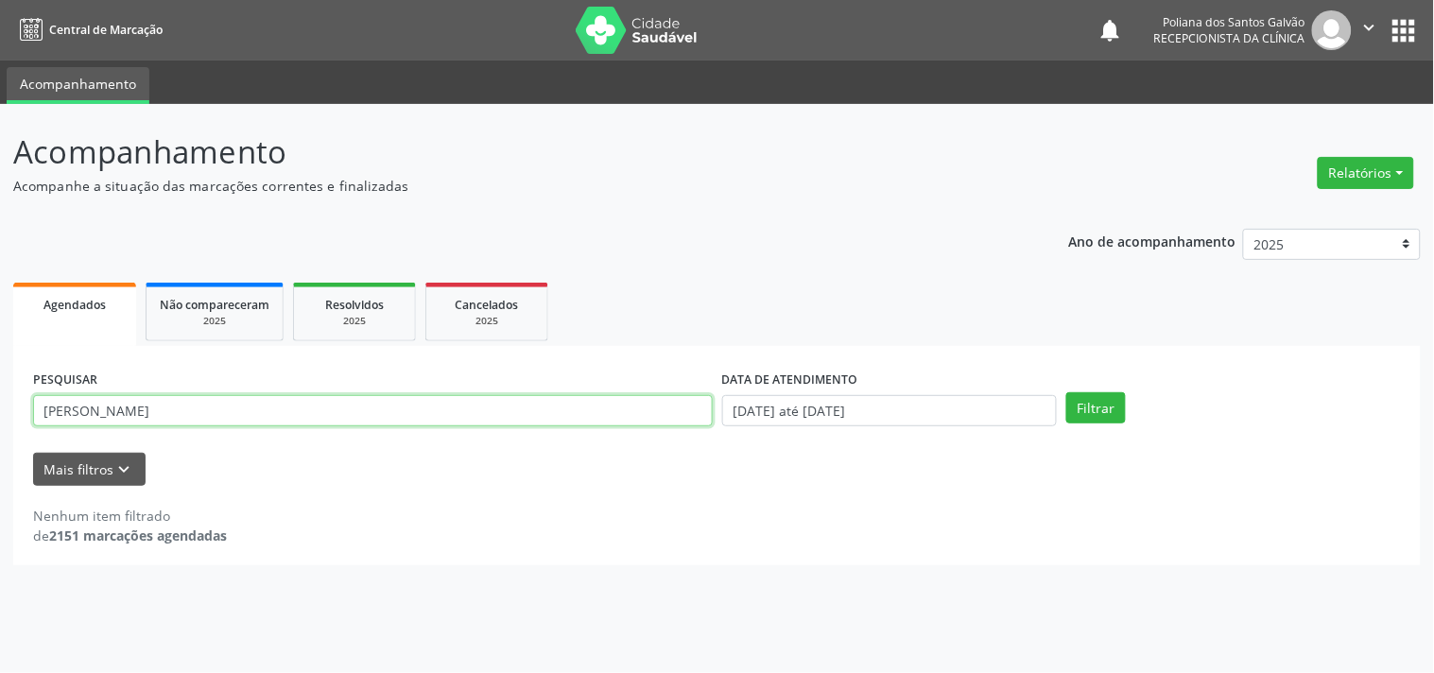
drag, startPoint x: 617, startPoint y: 399, endPoint x: 0, endPoint y: 167, distance: 659.5
click at [0, 212] on div "Acompanhamento Acompanhe a situação das marcações correntes e finalizadas Relat…" at bounding box center [717, 388] width 1434 height 569
type input "A"
type input "STHE"
click at [1067, 392] on button "Filtrar" at bounding box center [1097, 408] width 60 height 32
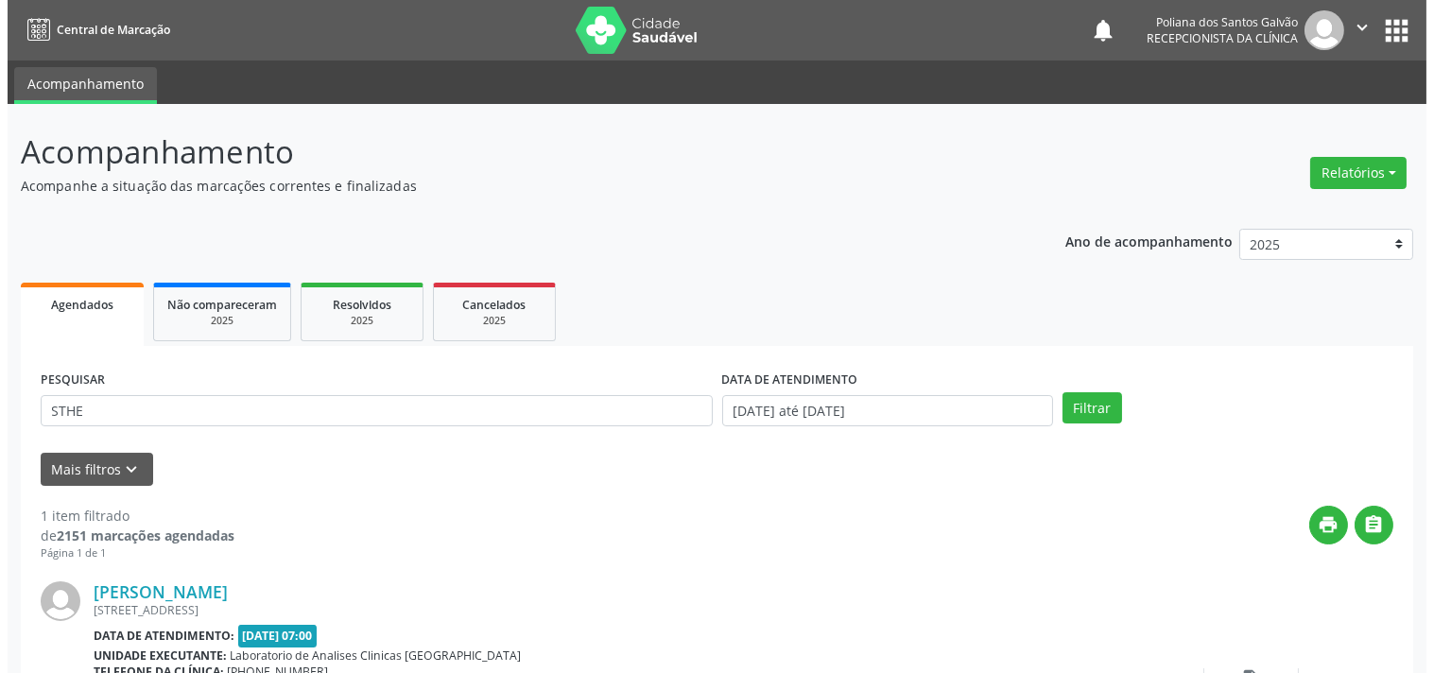
scroll to position [175, 0]
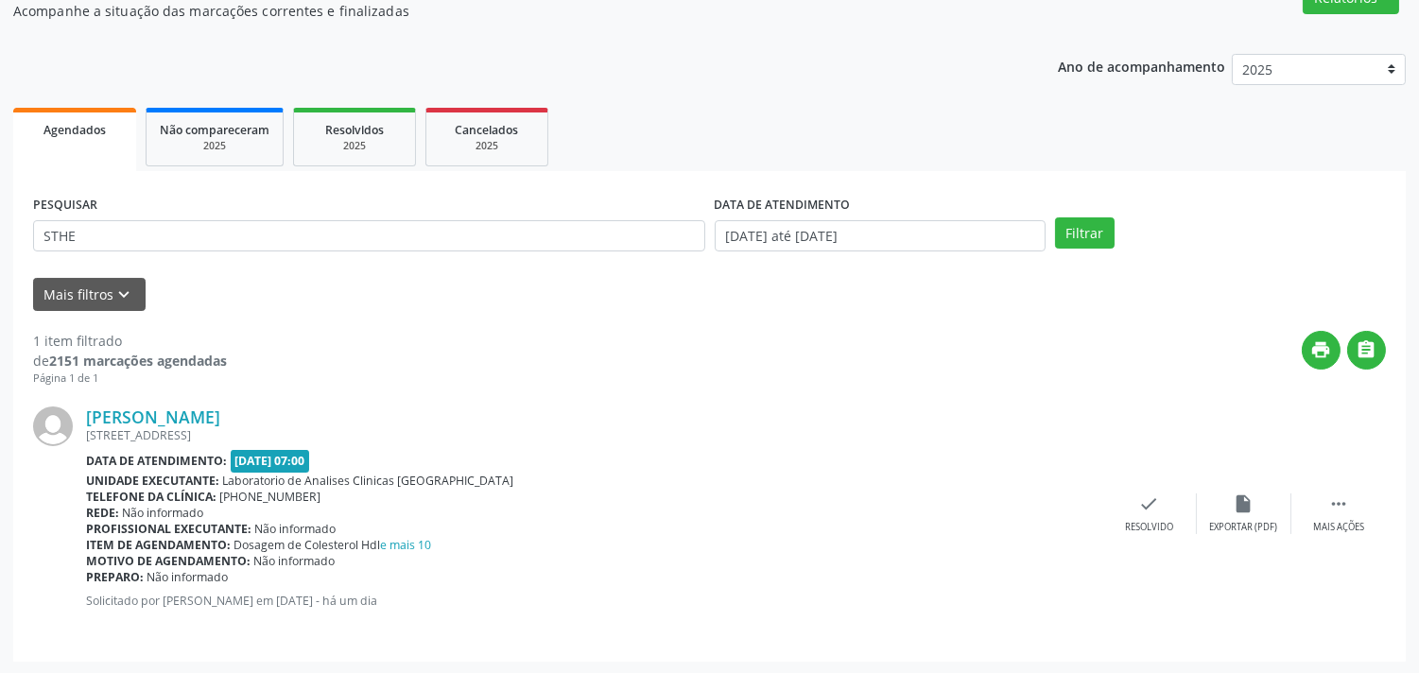
click at [1123, 488] on div "[PERSON_NAME] [STREET_ADDRESS] Data de atendimento: [DATE] 07:00 Unidade execut…" at bounding box center [709, 514] width 1353 height 255
click at [1141, 509] on icon "check" at bounding box center [1149, 504] width 21 height 21
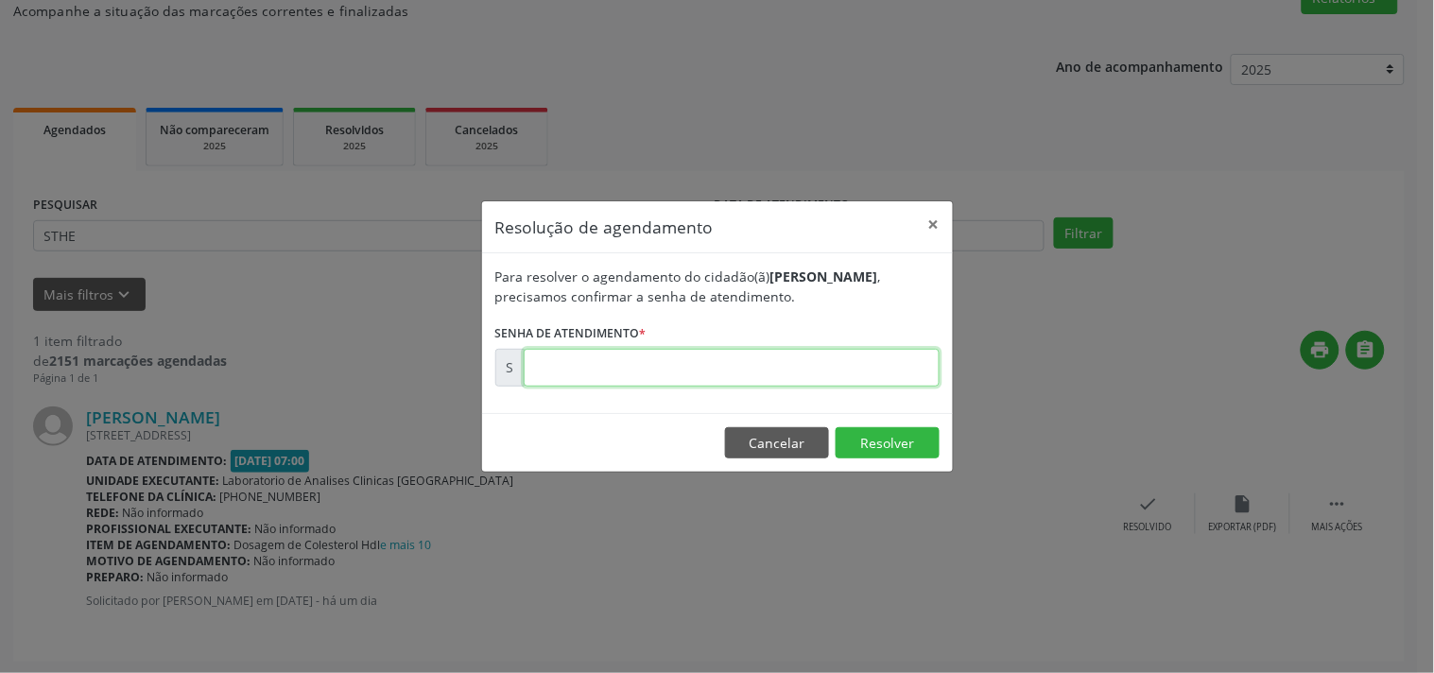
click at [923, 379] on input "text" at bounding box center [732, 368] width 416 height 38
type input "00181151"
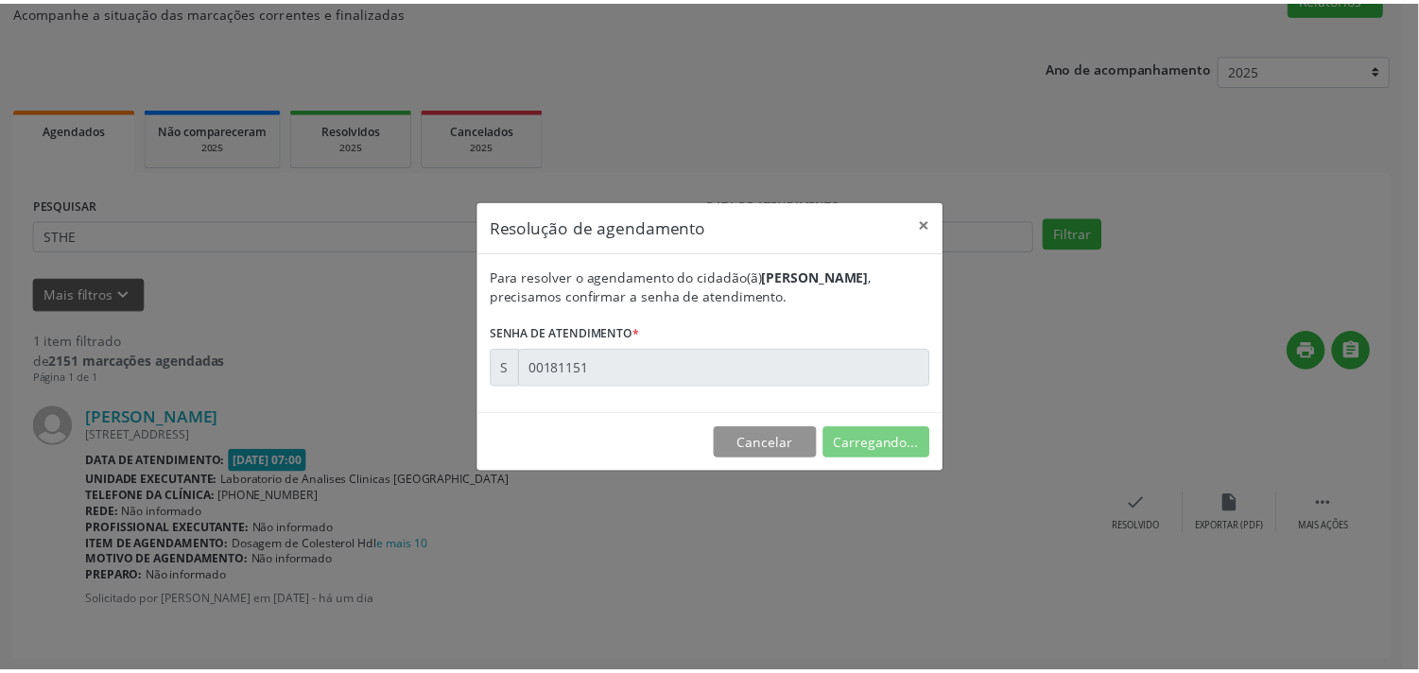
scroll to position [0, 0]
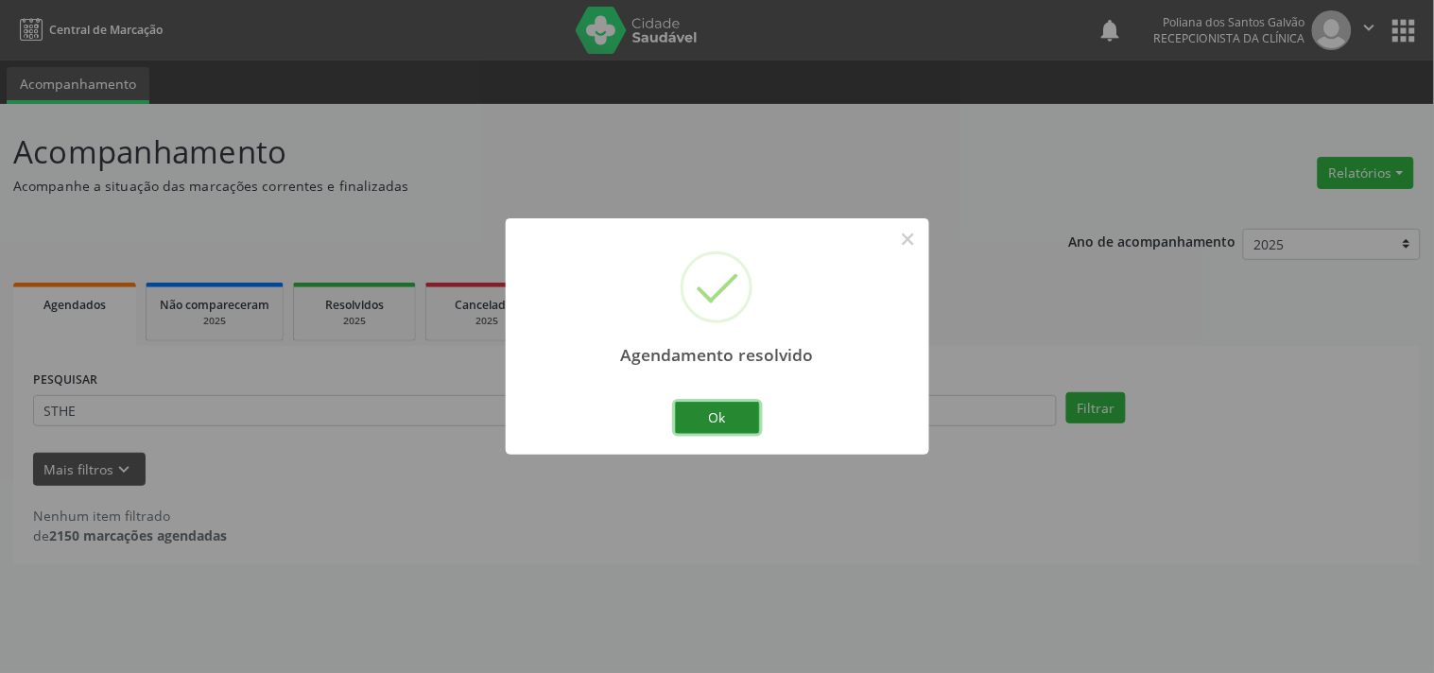
click at [728, 417] on button "Ok" at bounding box center [717, 418] width 85 height 32
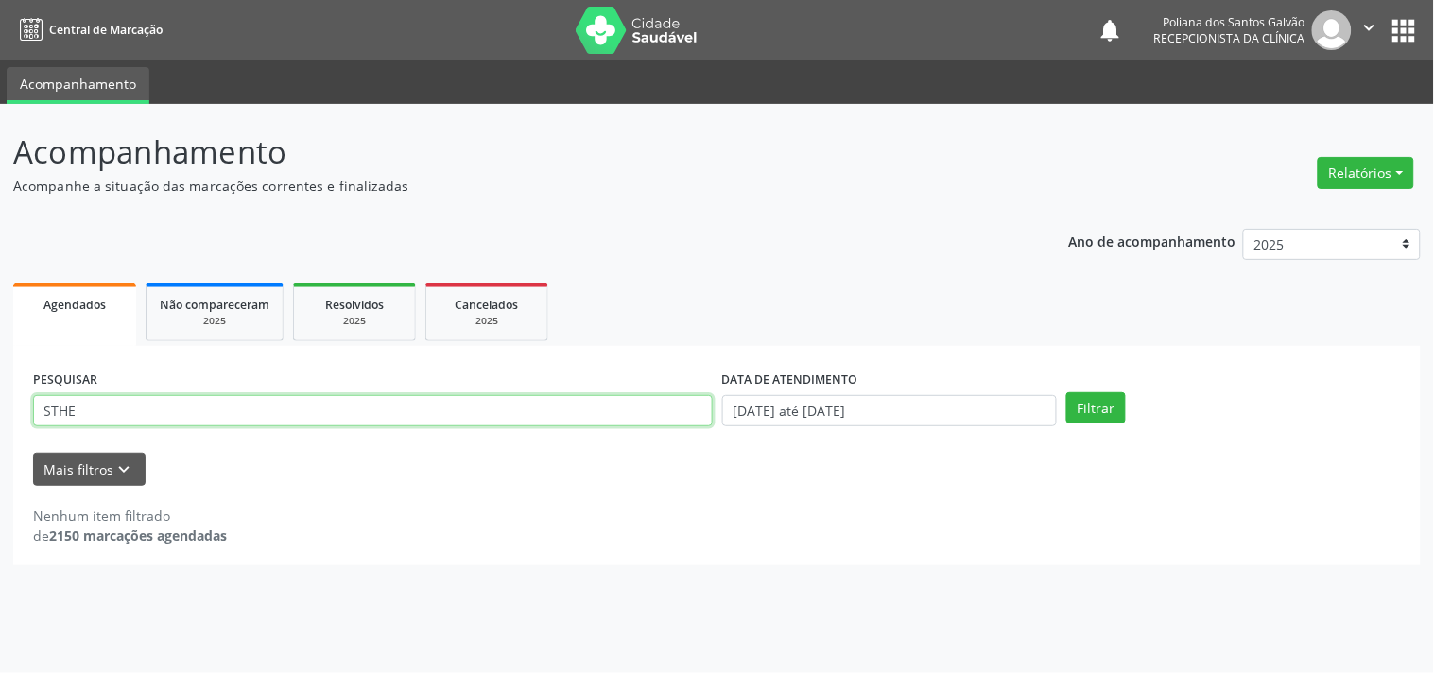
drag, startPoint x: 665, startPoint y: 420, endPoint x: 0, endPoint y: 291, distance: 677.1
click at [0, 308] on div "Acompanhamento Acompanhe a situação das marcações correntes e finalizadas Relat…" at bounding box center [717, 388] width 1434 height 569
type input "LUZIN"
click at [1067, 392] on button "Filtrar" at bounding box center [1097, 408] width 60 height 32
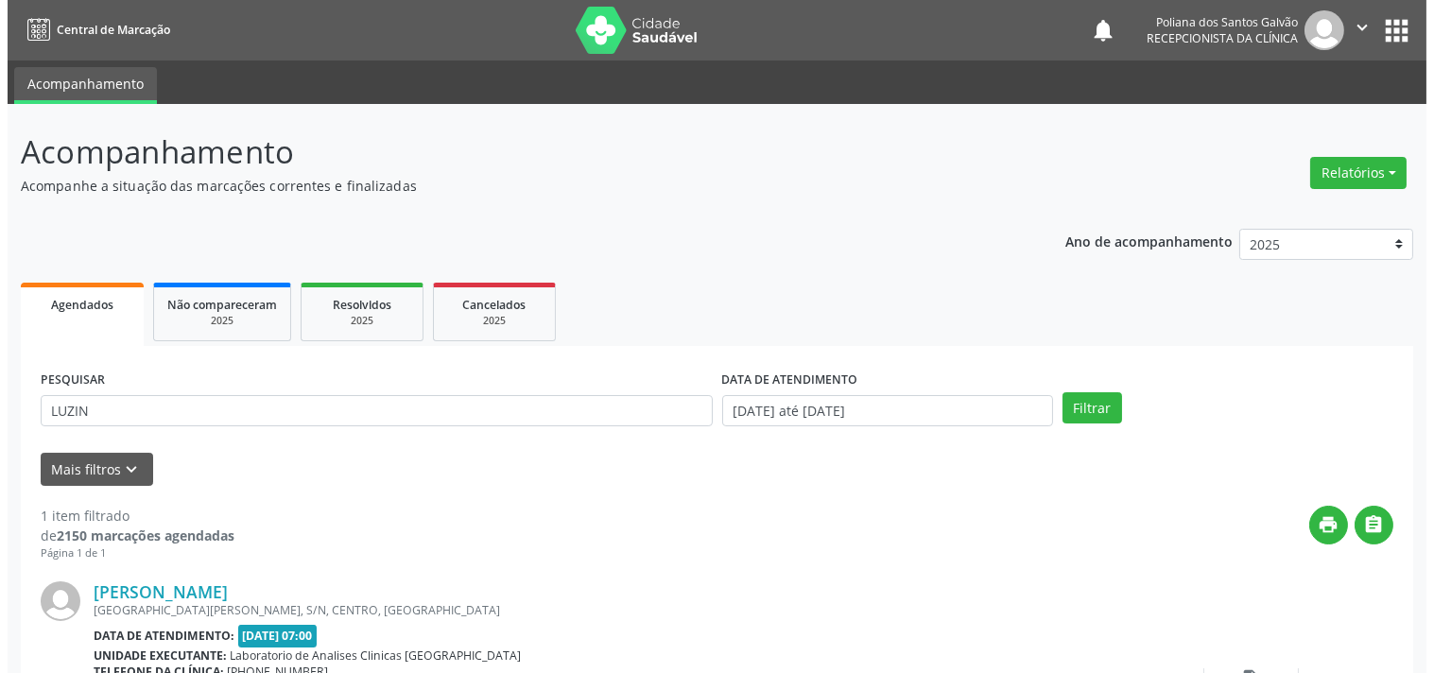
scroll to position [175, 0]
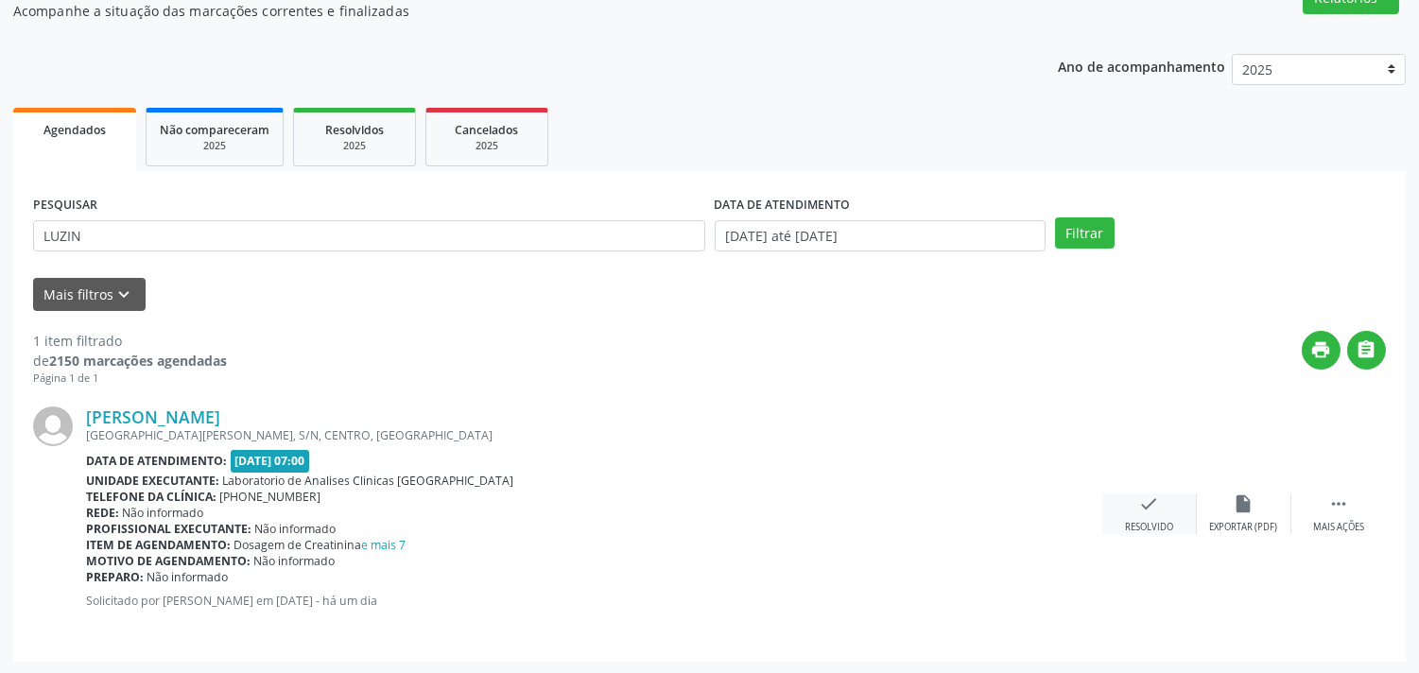
click at [1130, 524] on div "Resolvido" at bounding box center [1149, 527] width 48 height 13
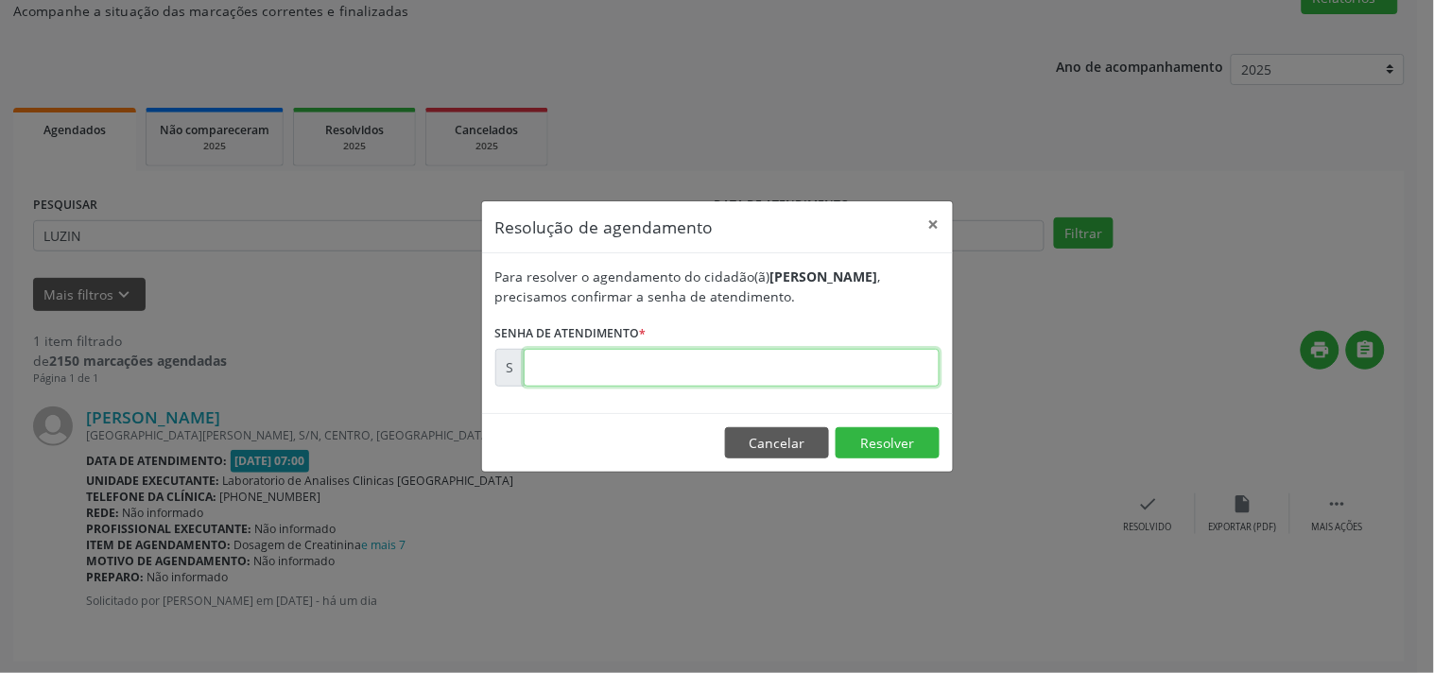
click at [912, 365] on input "text" at bounding box center [732, 368] width 416 height 38
type input "00181145"
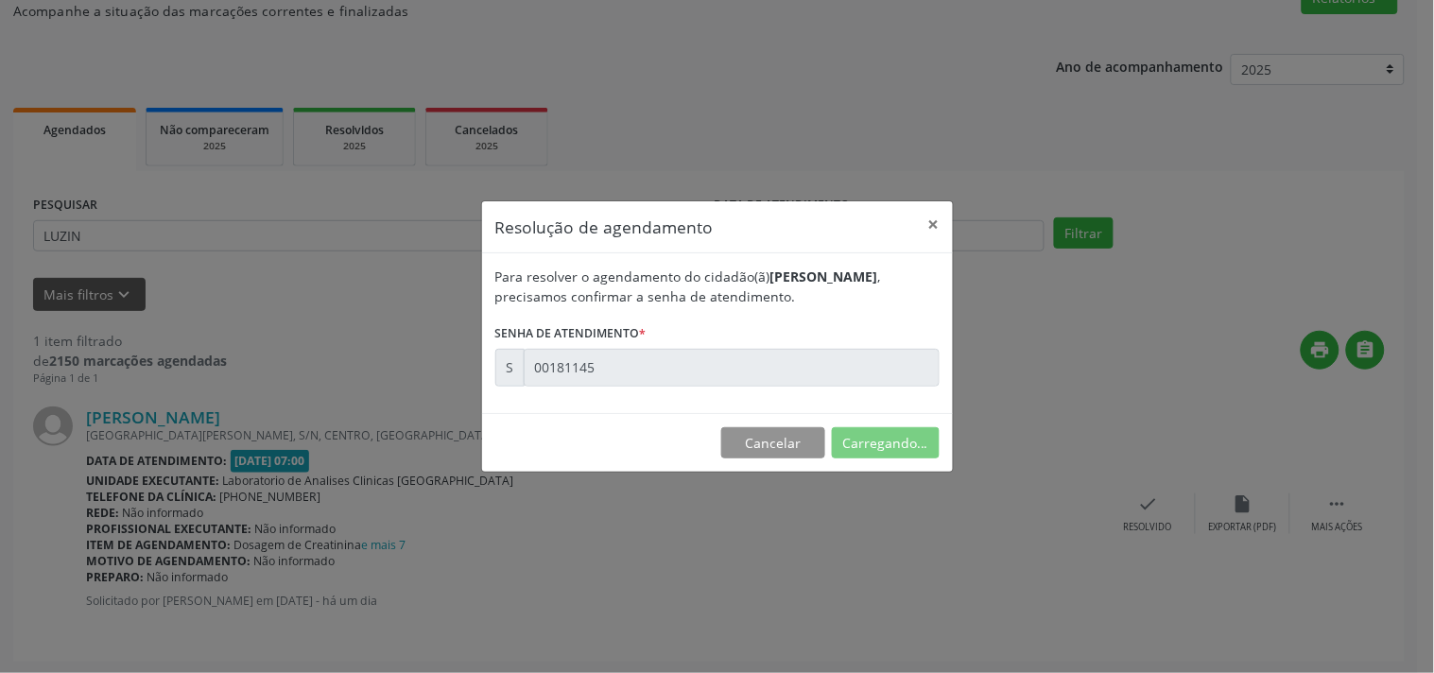
scroll to position [0, 0]
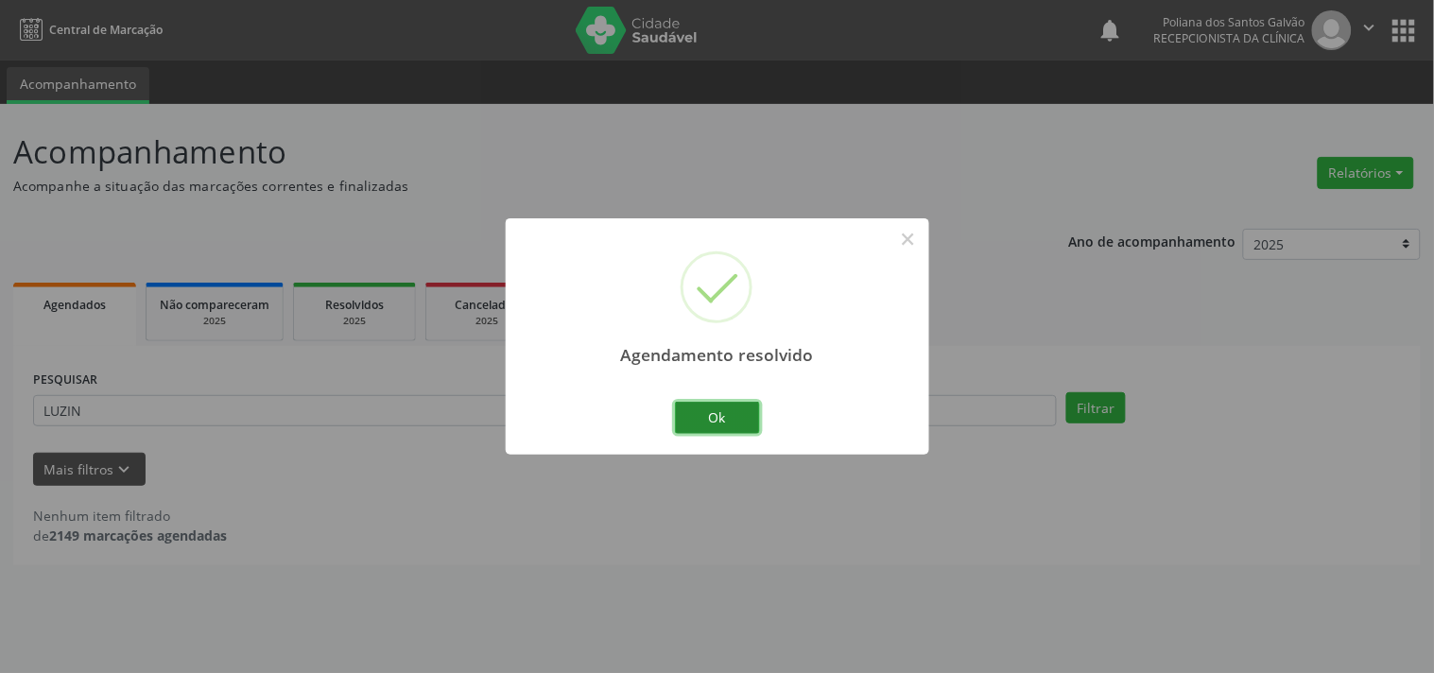
click at [716, 418] on button "Ok" at bounding box center [717, 418] width 85 height 32
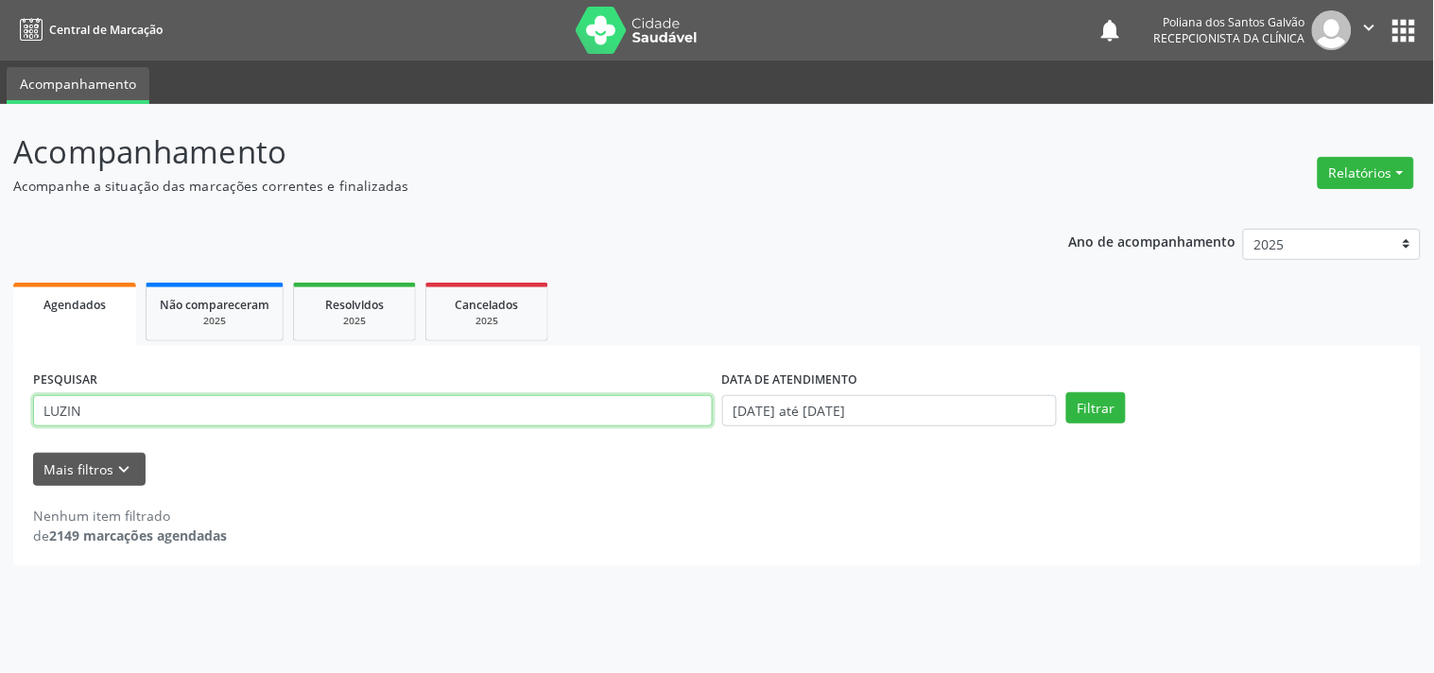
drag, startPoint x: 594, startPoint y: 412, endPoint x: 91, endPoint y: 347, distance: 507.3
click at [116, 347] on div "PESQUISAR LUZIN DATA DE ATENDIMENTO [DATE] até [DATE] Filtrar UNIDADE DE REFERÊ…" at bounding box center [717, 455] width 1408 height 219
type input "L"
type input "ERIV"
click at [1067, 392] on button "Filtrar" at bounding box center [1097, 408] width 60 height 32
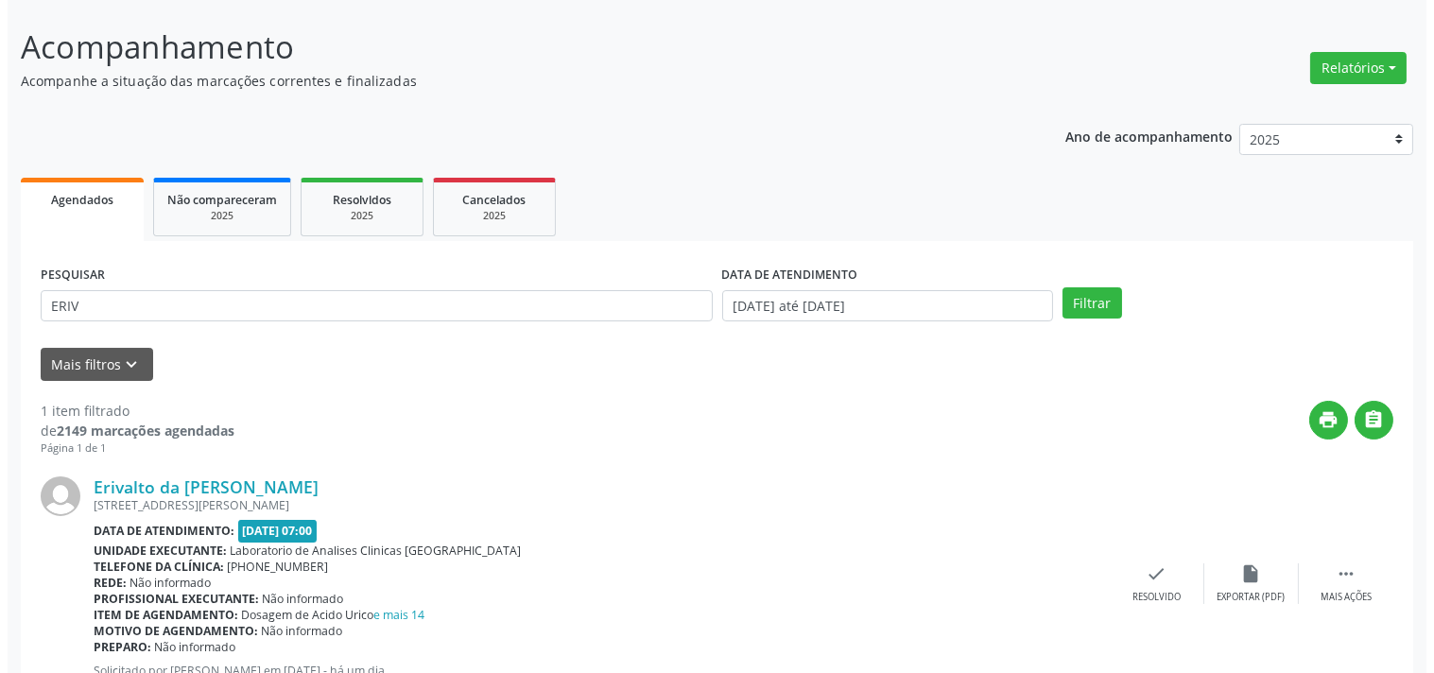
scroll to position [175, 0]
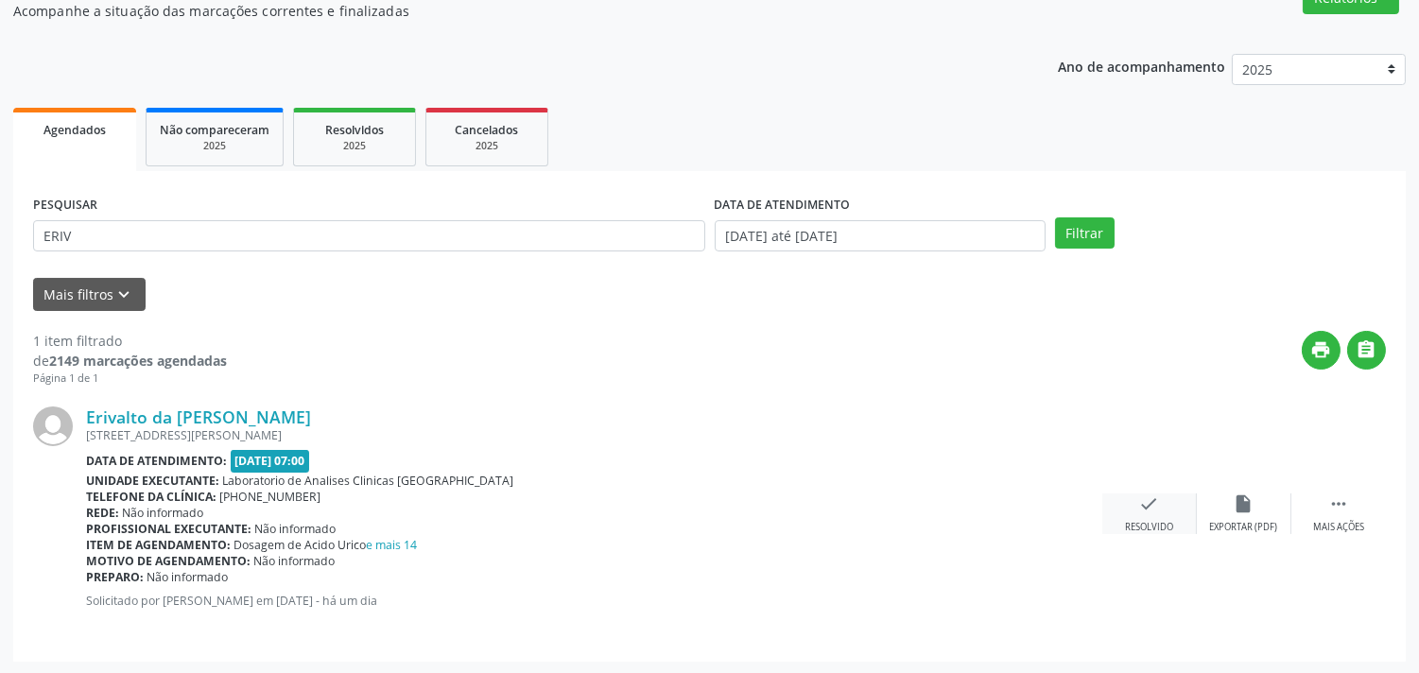
click at [1157, 499] on icon "check" at bounding box center [1149, 504] width 21 height 21
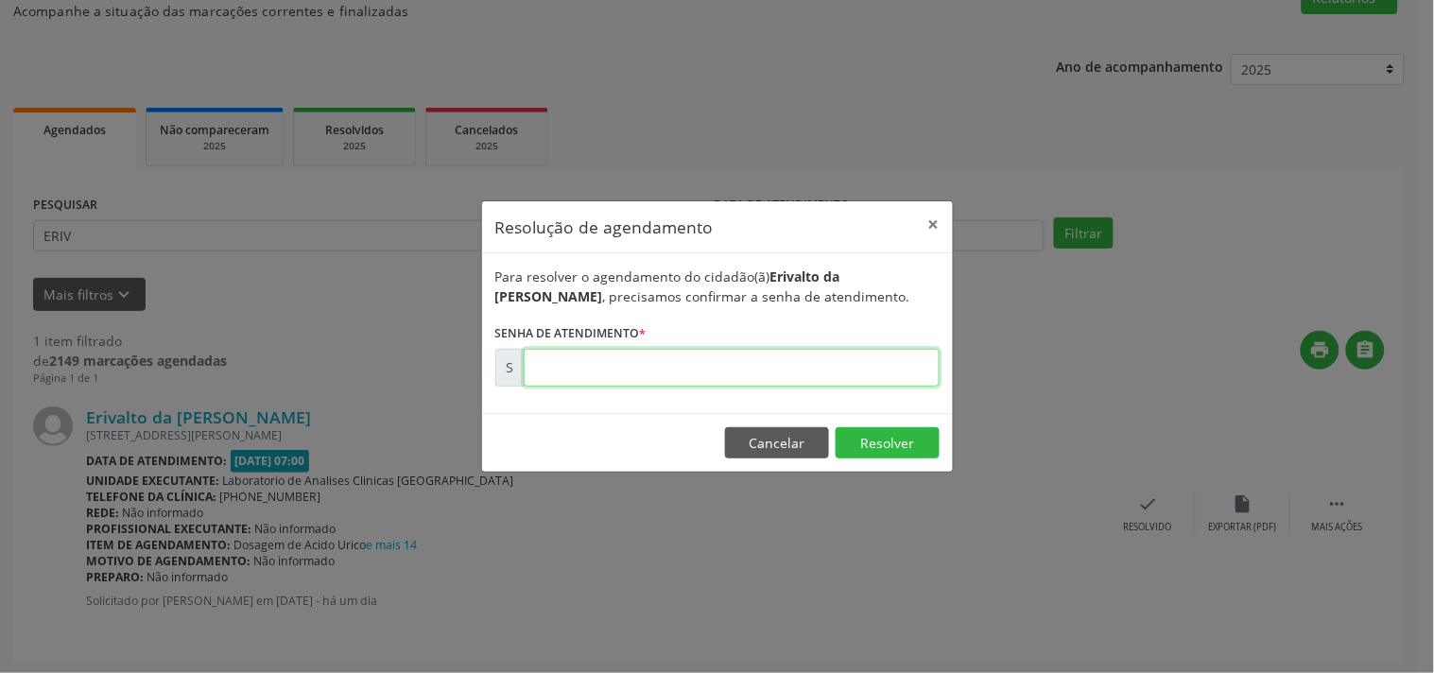
click at [862, 357] on input "text" at bounding box center [732, 368] width 416 height 38
type input "00181150"
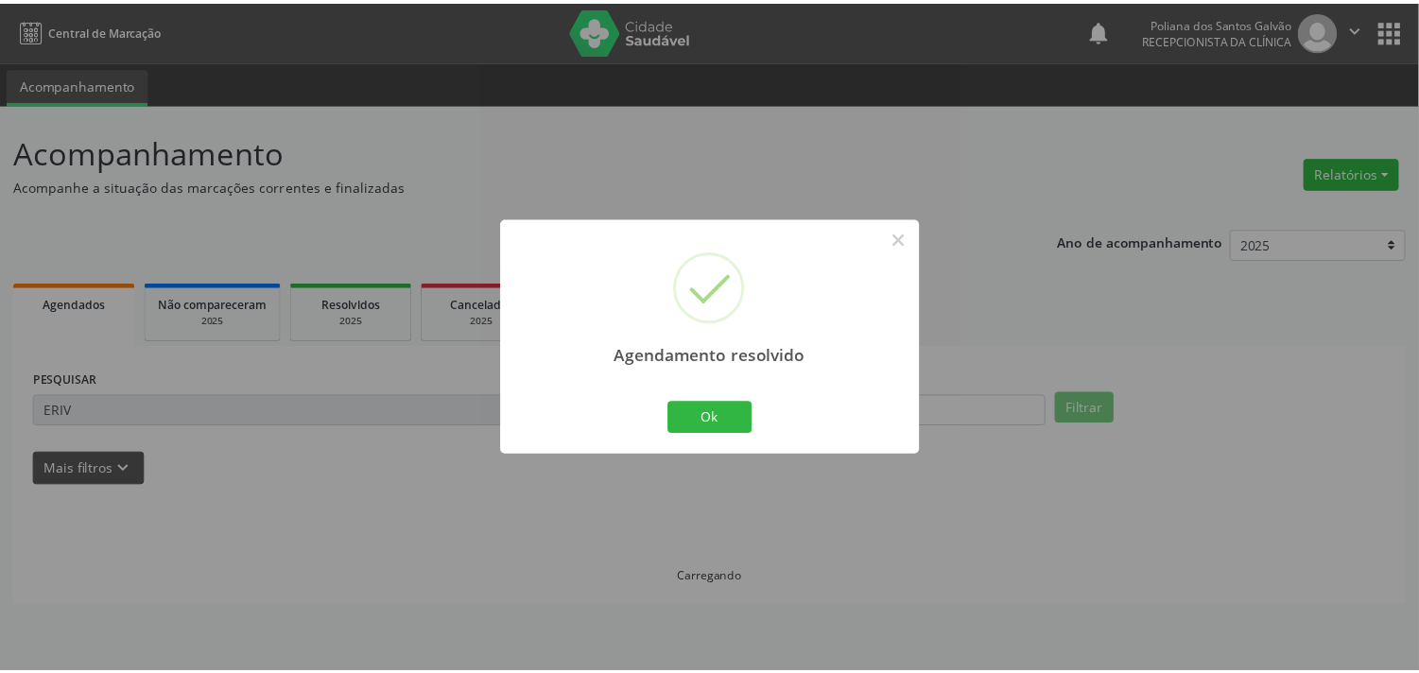
scroll to position [0, 0]
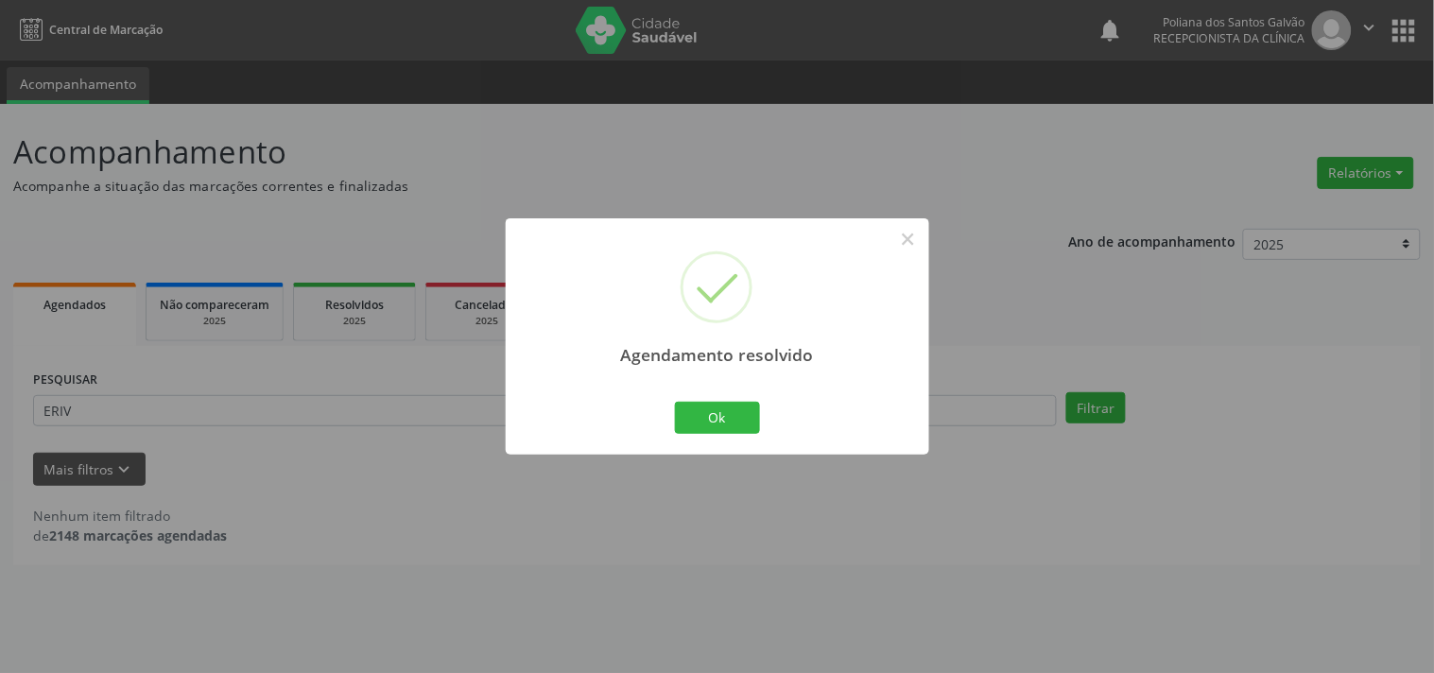
click at [762, 395] on div "Agendamento resolvido × Ok Cancel" at bounding box center [718, 335] width 424 height 235
drag, startPoint x: 740, startPoint y: 414, endPoint x: 695, endPoint y: 412, distance: 45.4
click at [736, 414] on button "Ok" at bounding box center [717, 418] width 85 height 32
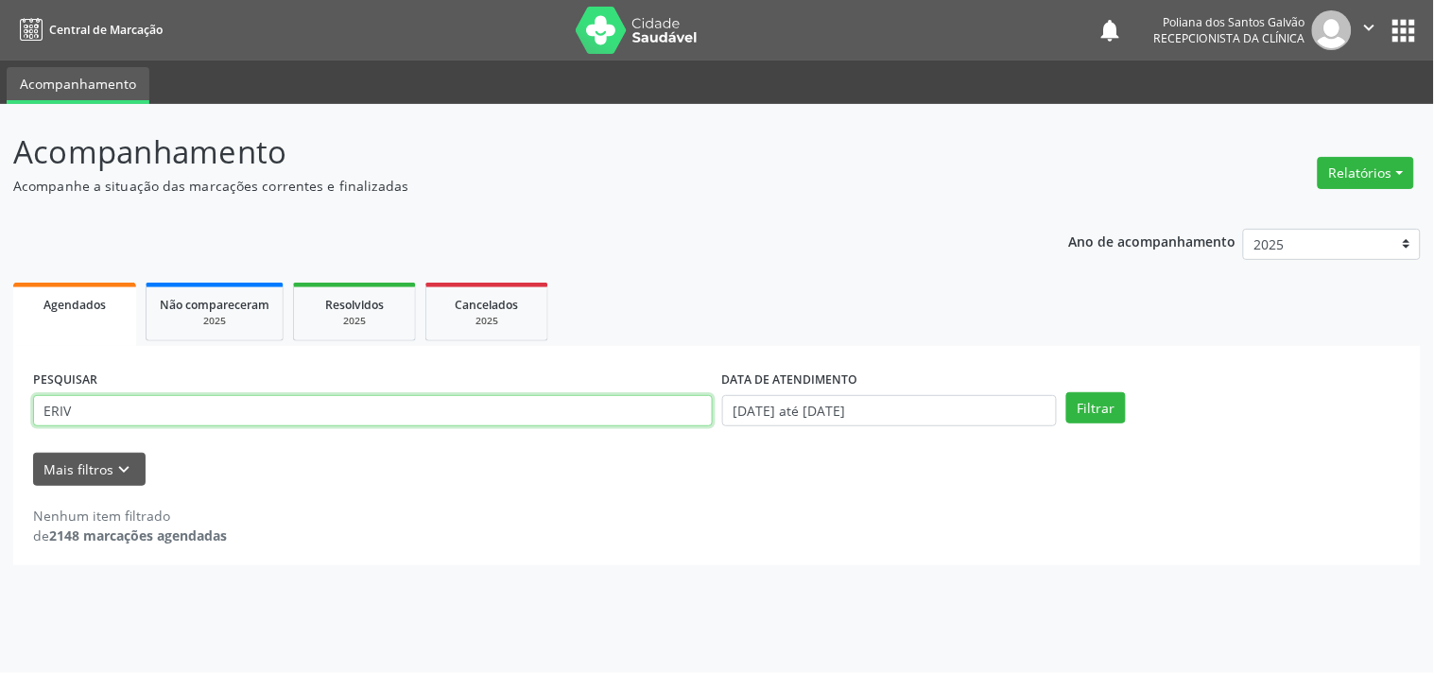
drag, startPoint x: 586, startPoint y: 410, endPoint x: 0, endPoint y: 114, distance: 656.7
click at [0, 165] on div "Acompanhamento Acompanhe a situação das marcações correntes e finalizadas Relat…" at bounding box center [717, 388] width 1434 height 569
type input "[PERSON_NAME]"
click at [1067, 392] on button "Filtrar" at bounding box center [1097, 408] width 60 height 32
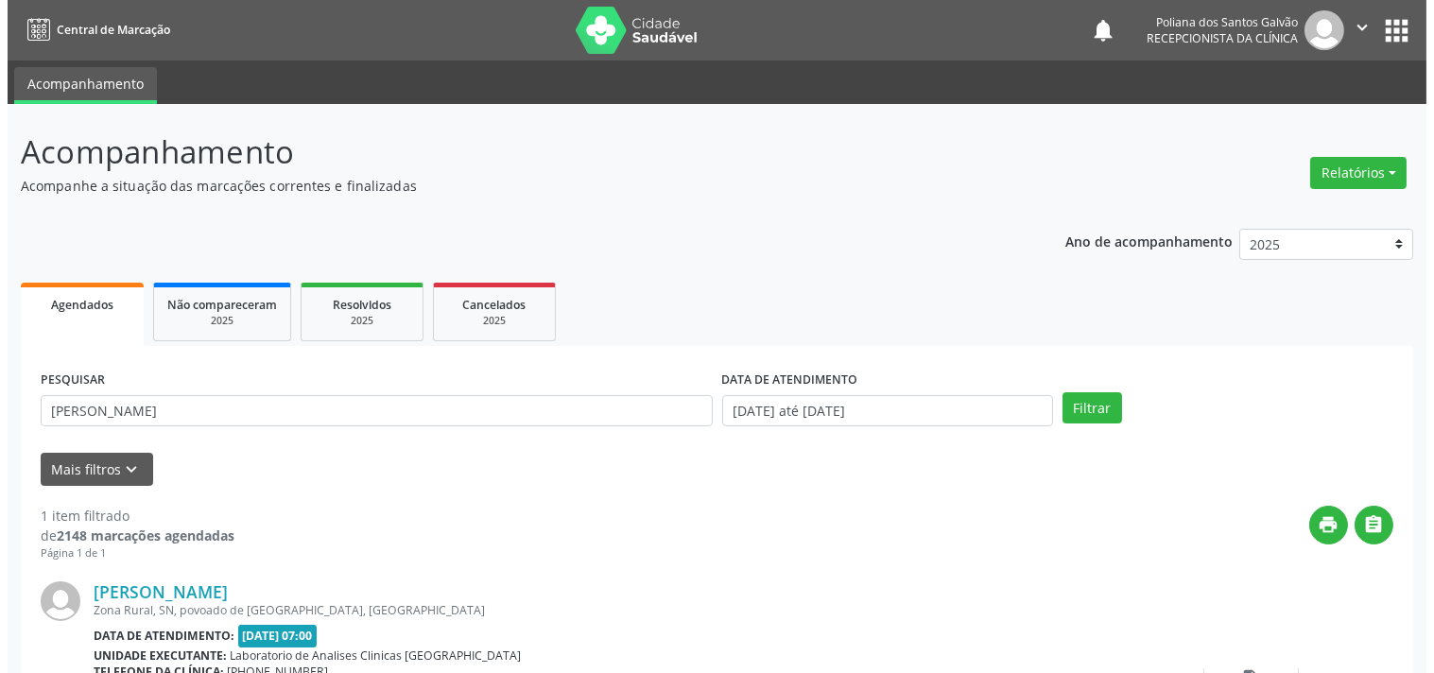
scroll to position [70, 0]
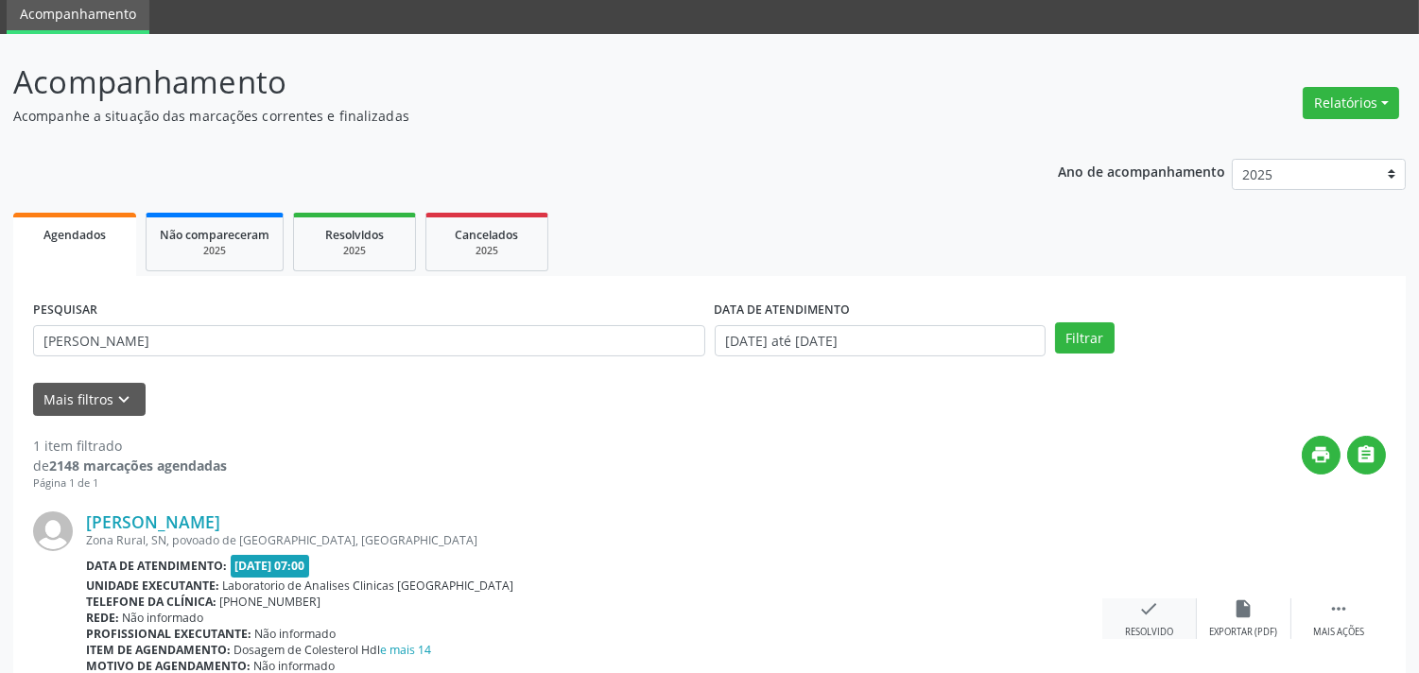
click at [1167, 599] on div "check Resolvido" at bounding box center [1150, 619] width 95 height 41
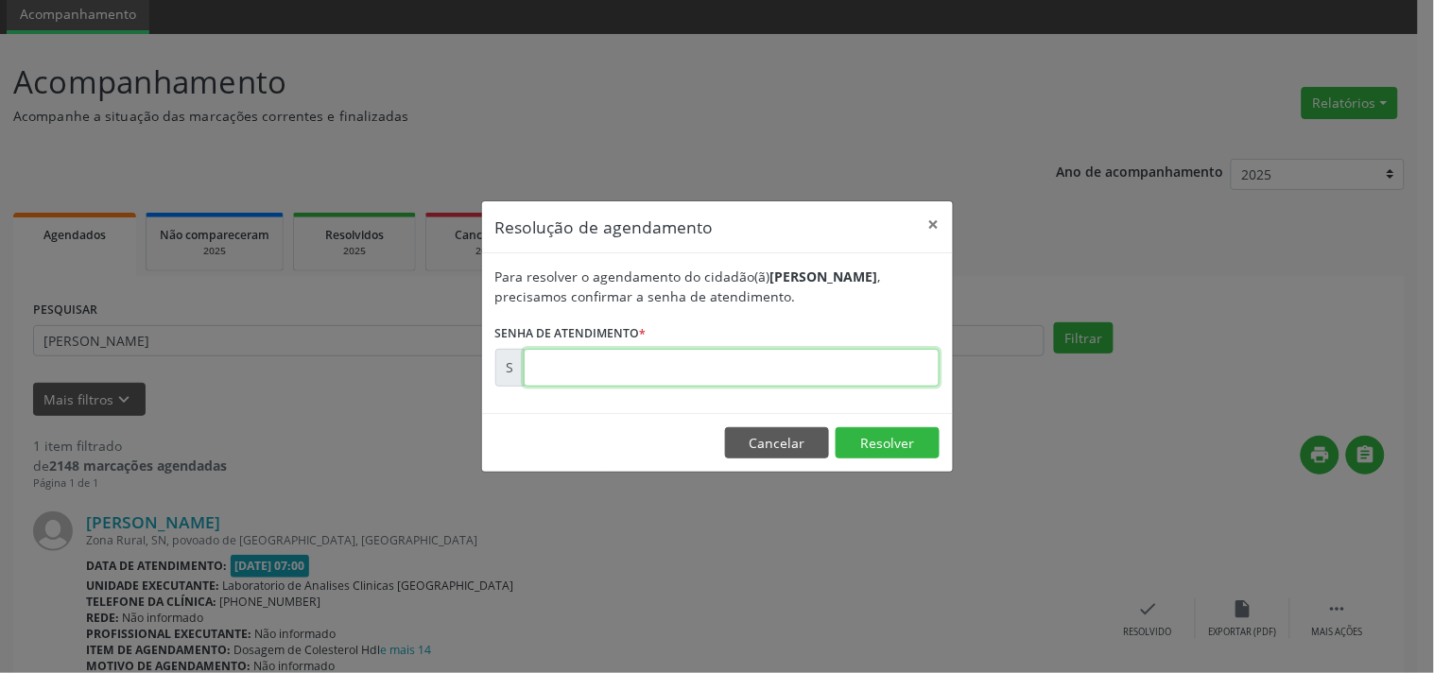
drag, startPoint x: 887, startPoint y: 355, endPoint x: 901, endPoint y: 346, distance: 16.5
click at [895, 350] on input "text" at bounding box center [732, 368] width 416 height 38
type input "00181326"
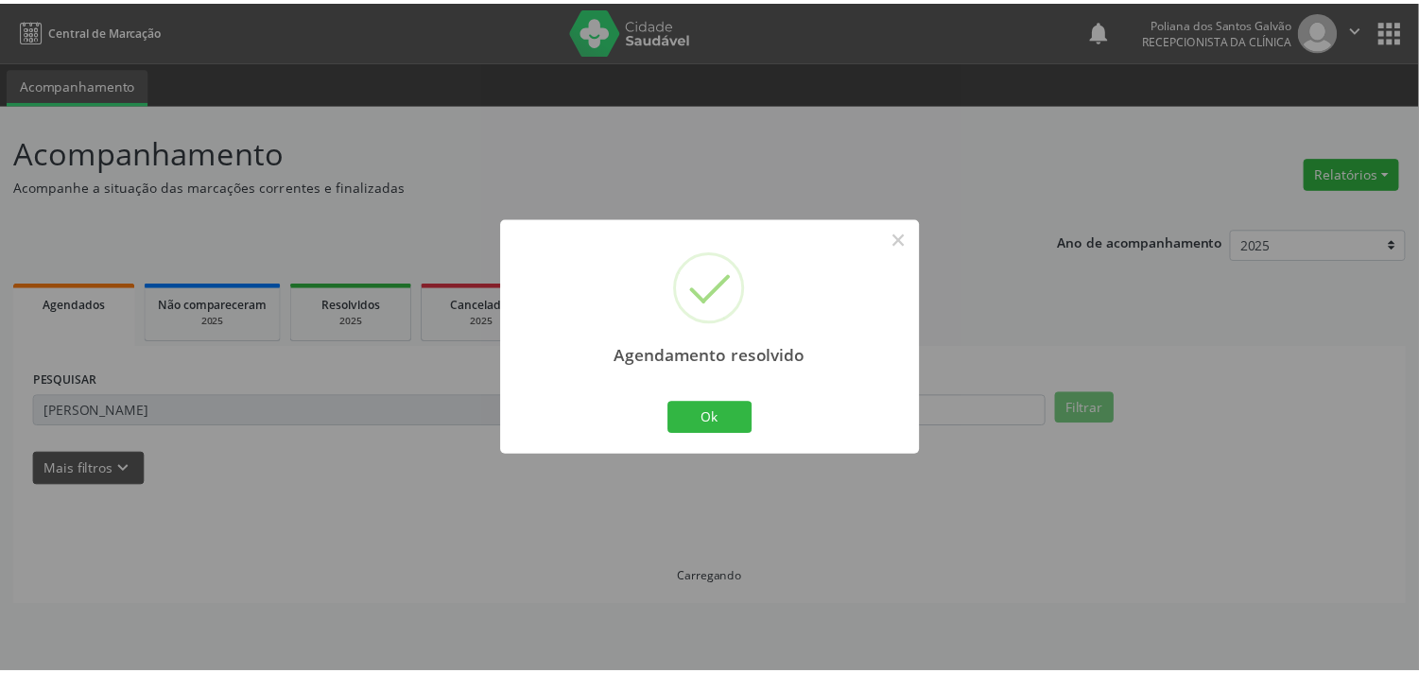
scroll to position [0, 0]
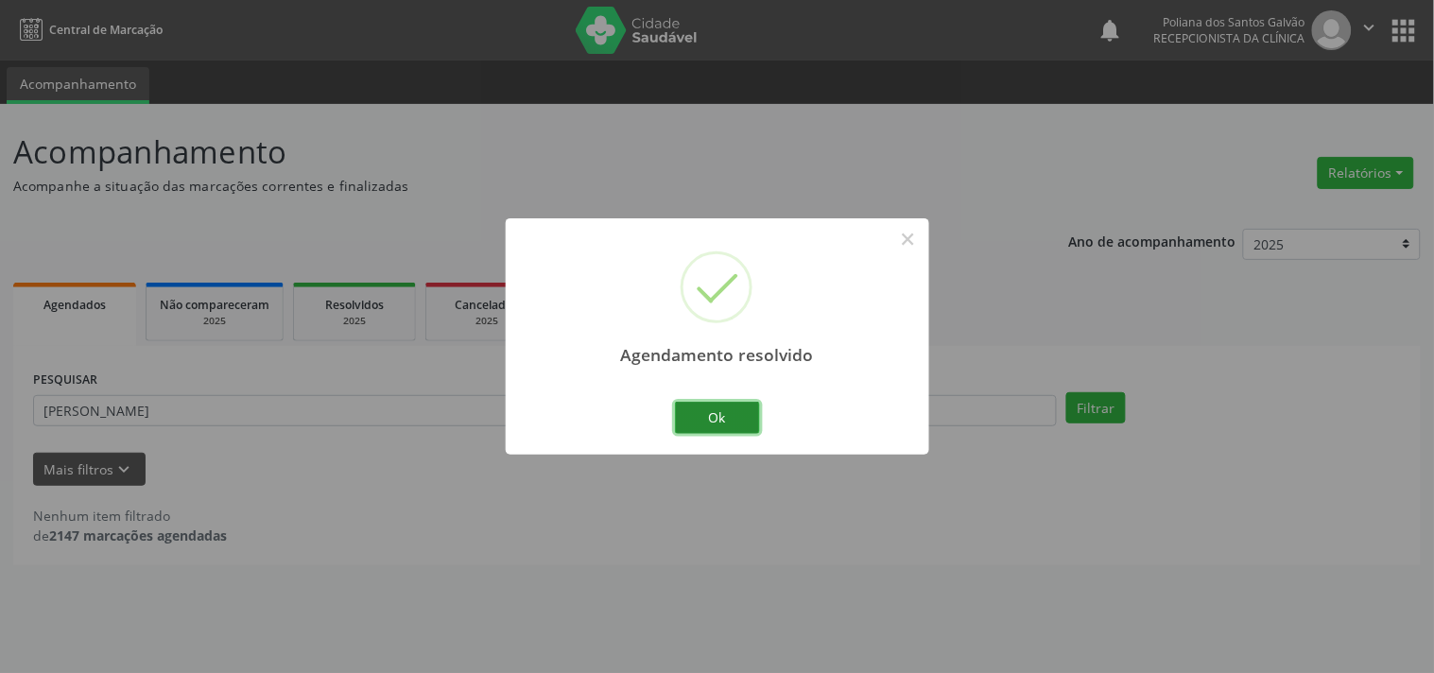
click at [723, 413] on button "Ok" at bounding box center [717, 418] width 85 height 32
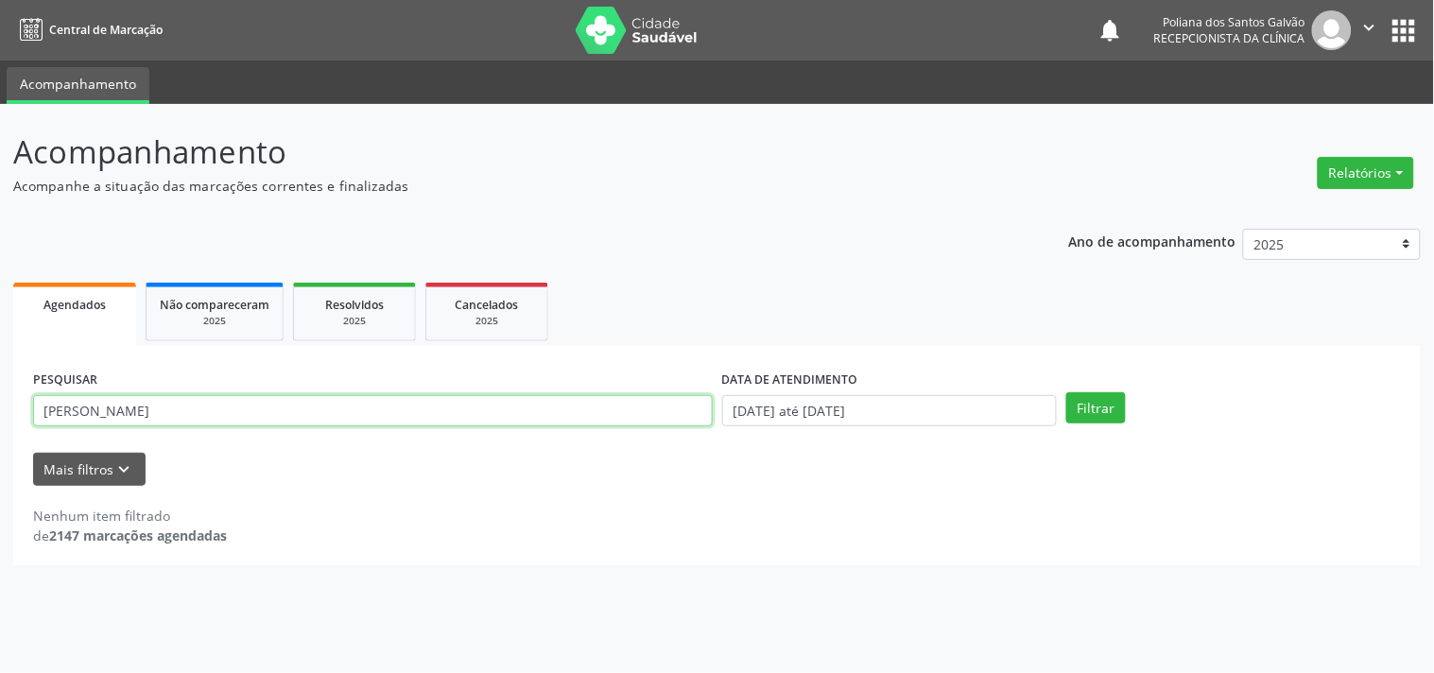
drag, startPoint x: 619, startPoint y: 405, endPoint x: 0, endPoint y: 298, distance: 628.5
click at [0, 299] on div "Acompanhamento Acompanhe a situação das marcações correntes e finalizadas Relat…" at bounding box center [717, 388] width 1434 height 569
type input "CRIS"
click at [1067, 392] on button "Filtrar" at bounding box center [1097, 408] width 60 height 32
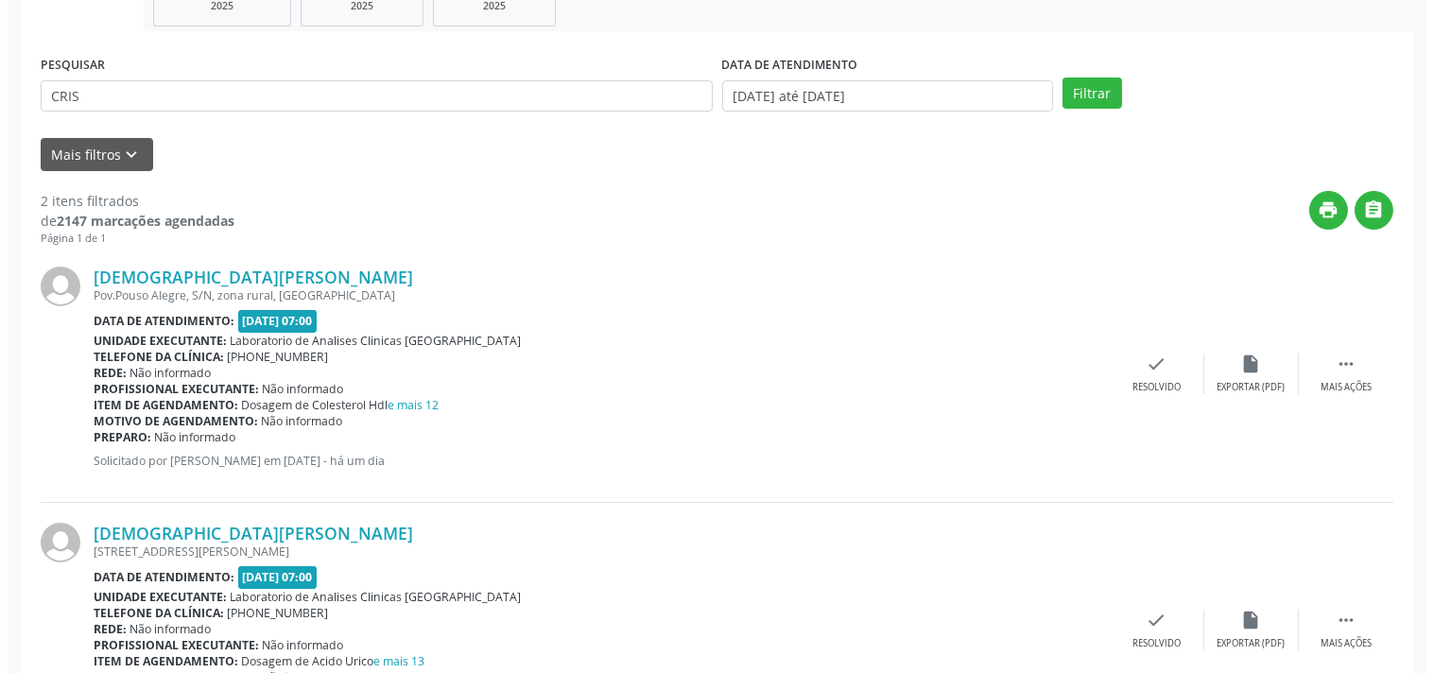
scroll to position [420, 0]
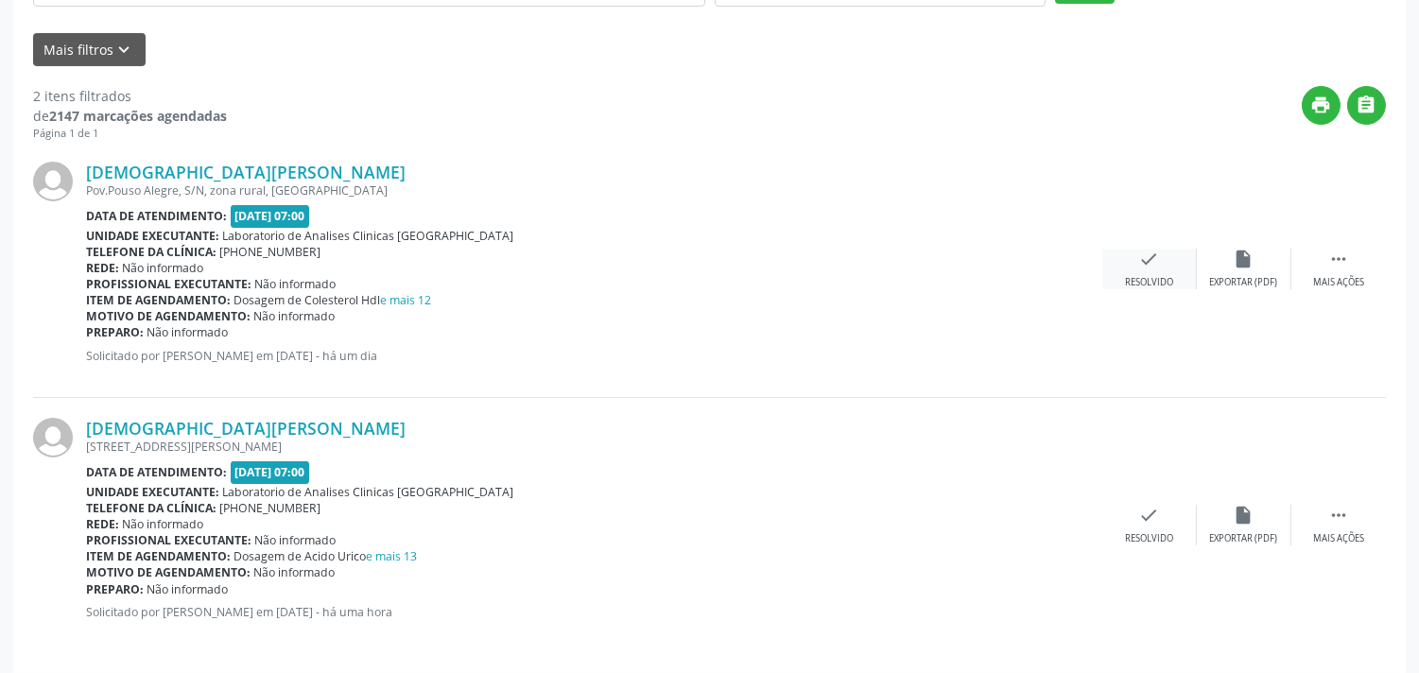
click at [1135, 263] on div "check Resolvido" at bounding box center [1150, 269] width 95 height 41
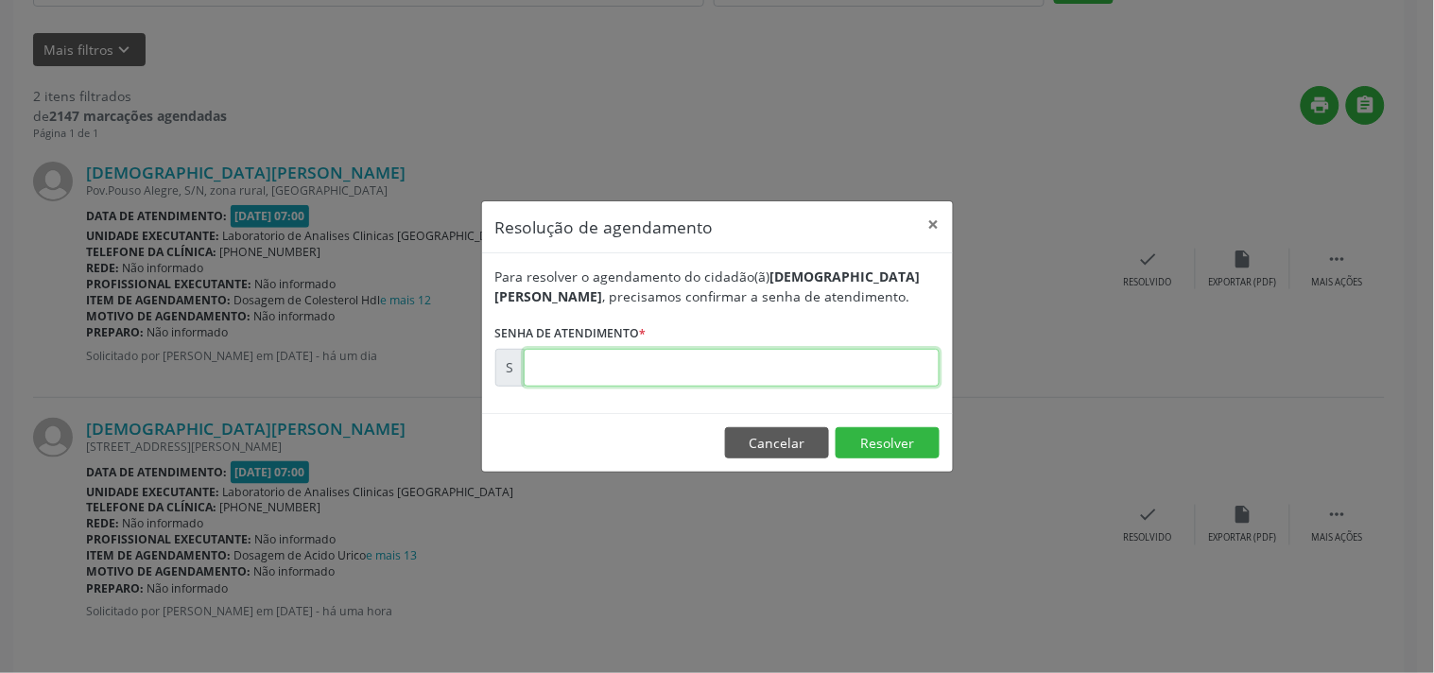
click at [844, 354] on input "text" at bounding box center [732, 368] width 416 height 38
type input "00181149"
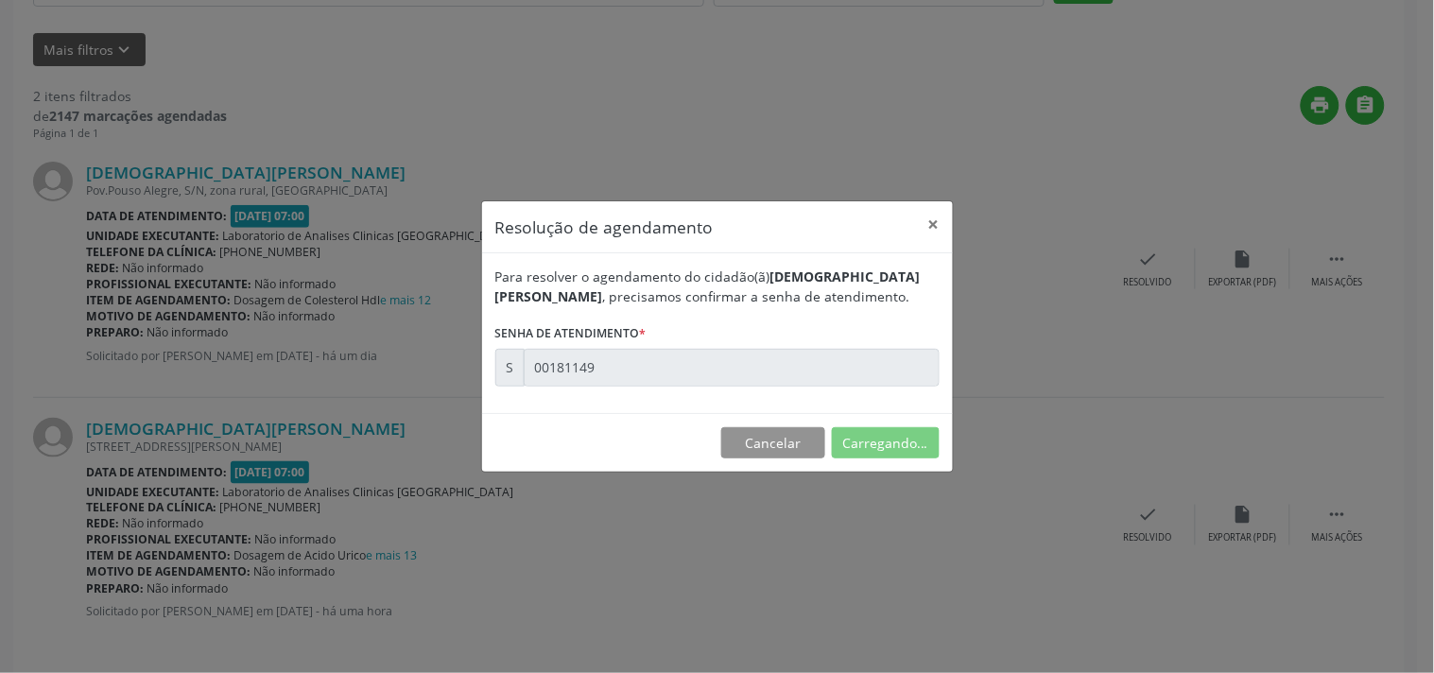
scroll to position [0, 0]
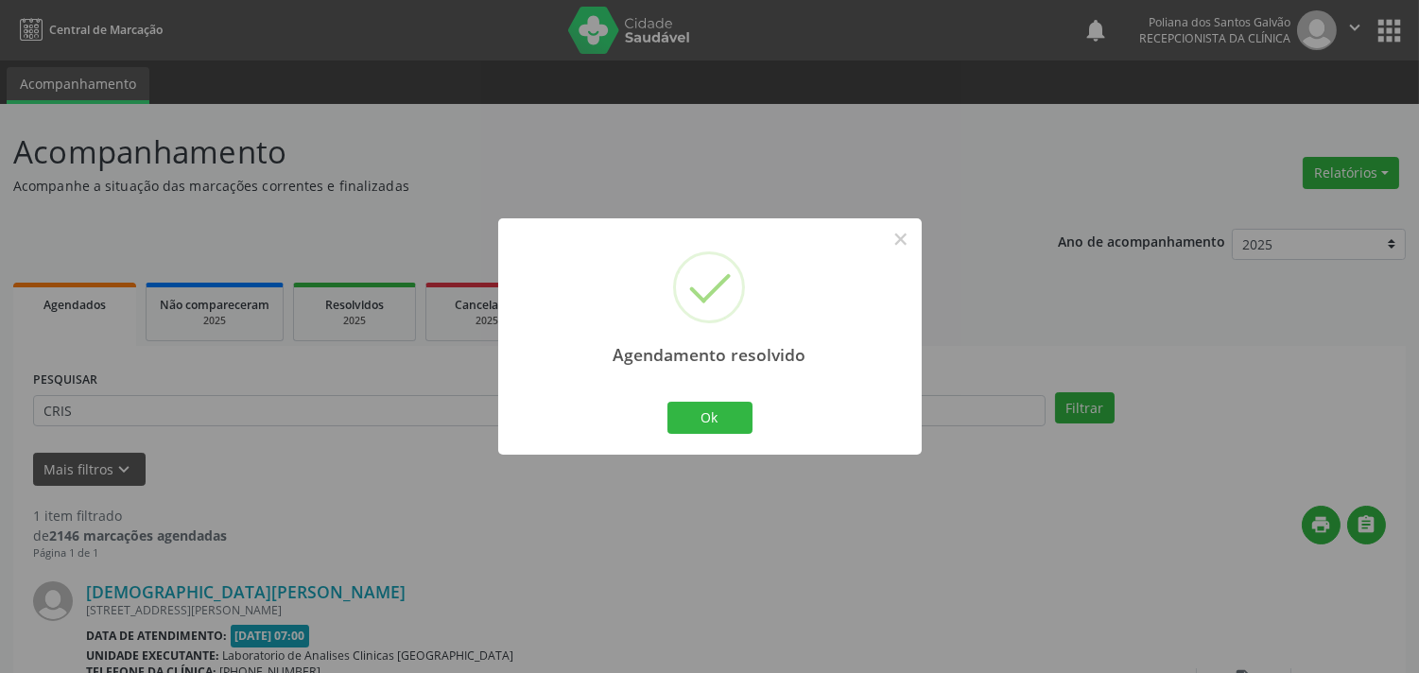
click at [676, 438] on div "Ok Cancel" at bounding box center [710, 418] width 94 height 40
click at [696, 424] on button "Ok" at bounding box center [710, 418] width 85 height 32
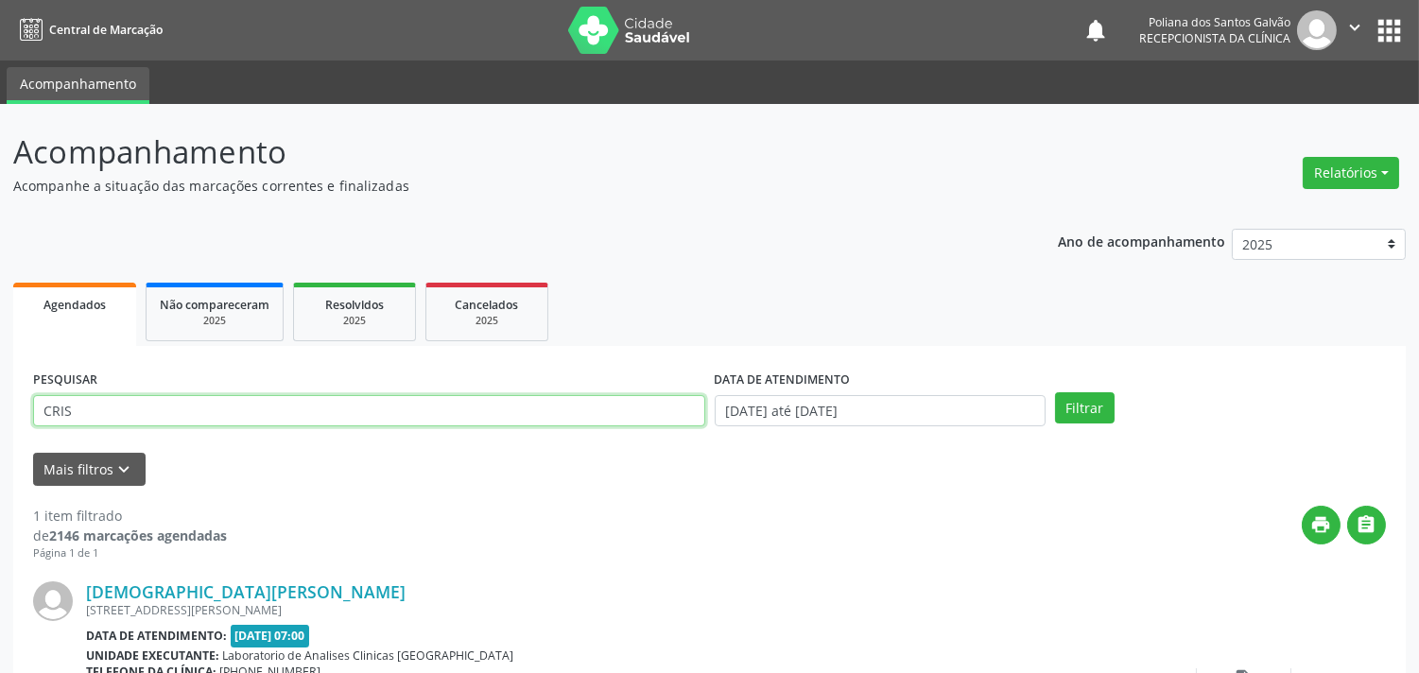
drag, startPoint x: 619, startPoint y: 418, endPoint x: 0, endPoint y: 236, distance: 645.4
click at [0, 246] on div "Acompanhamento Acompanhe a situação das marcações correntes e finalizadas Relat…" at bounding box center [709, 477] width 1419 height 746
type input "ADNOLI"
click at [1055, 392] on button "Filtrar" at bounding box center [1085, 408] width 60 height 32
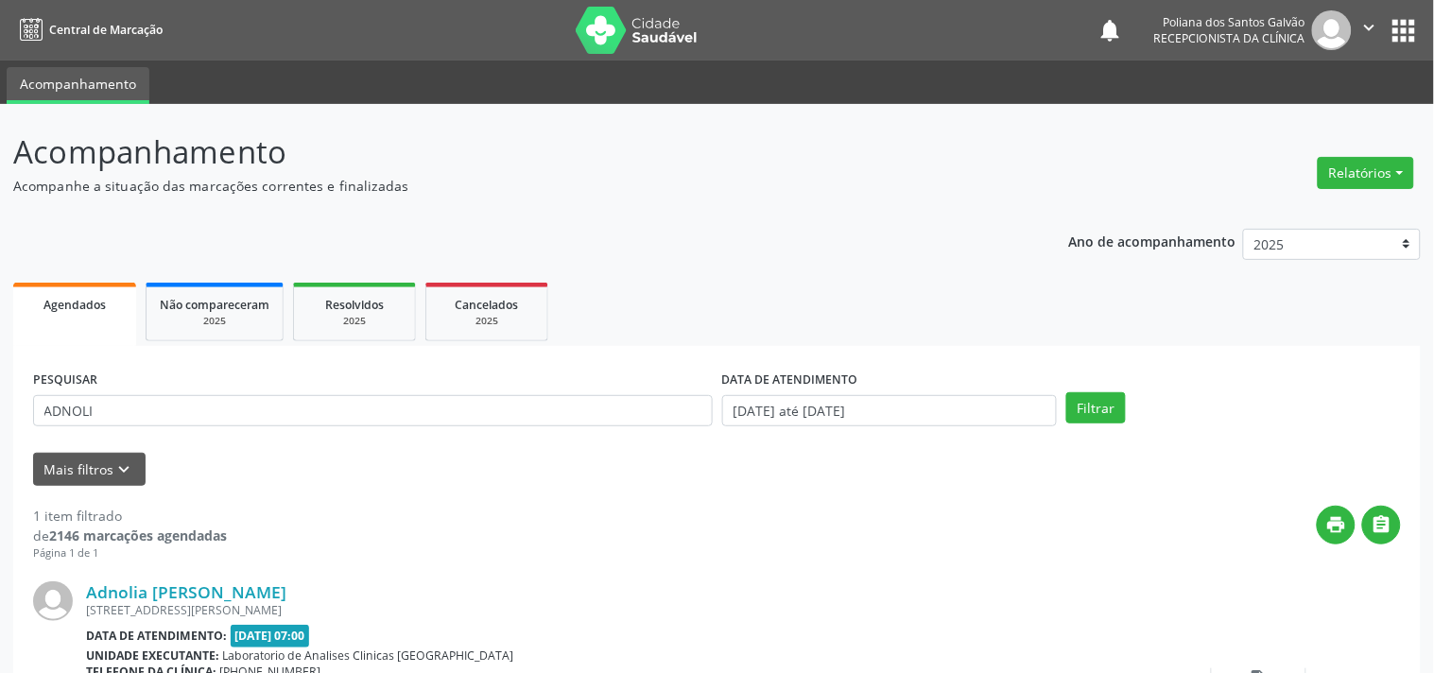
scroll to position [175, 0]
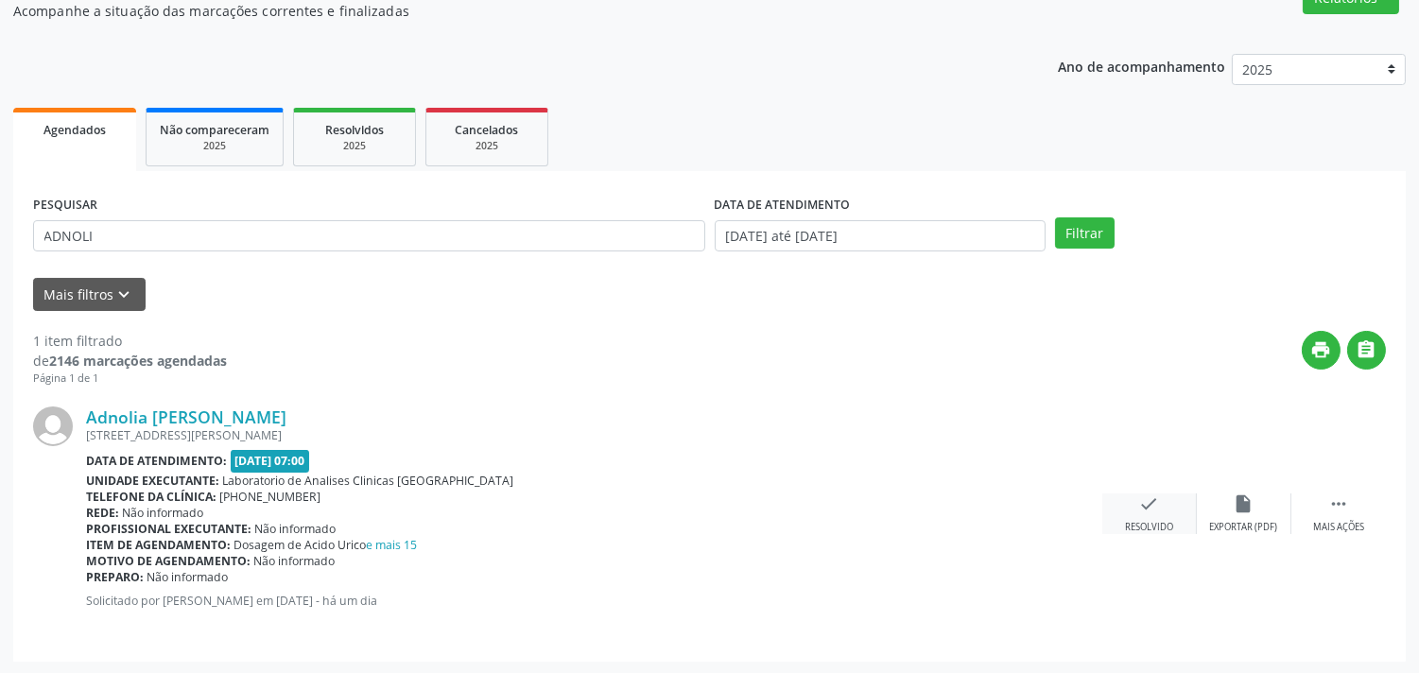
click at [1156, 508] on icon "check" at bounding box center [1149, 504] width 21 height 21
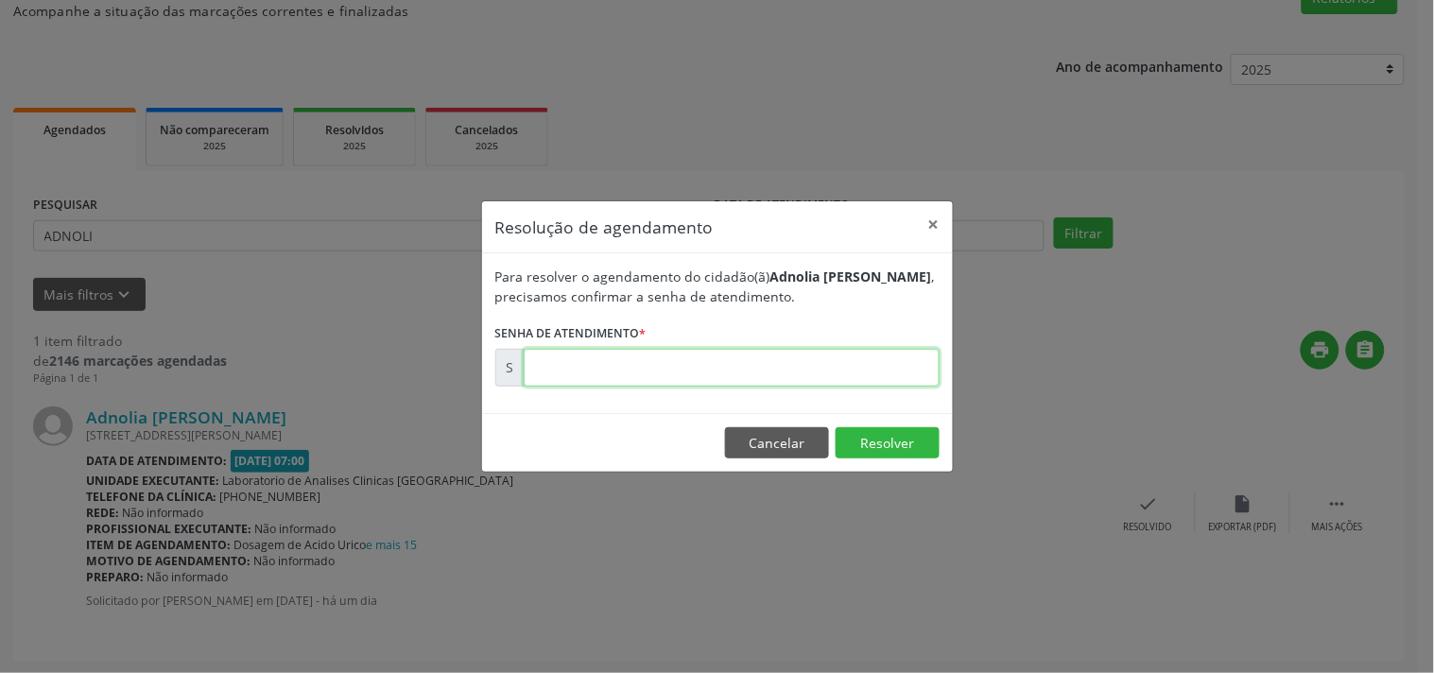
click at [893, 366] on input "text" at bounding box center [732, 368] width 416 height 38
type input "00181143"
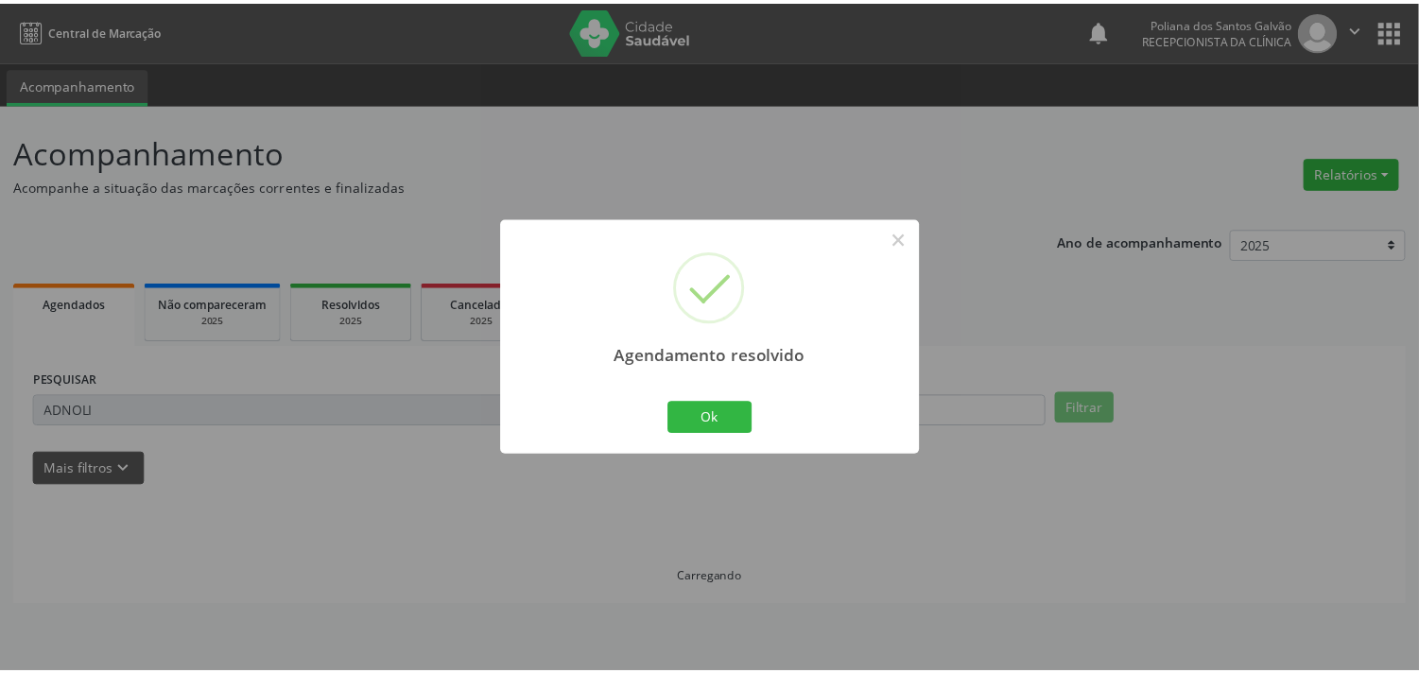
scroll to position [0, 0]
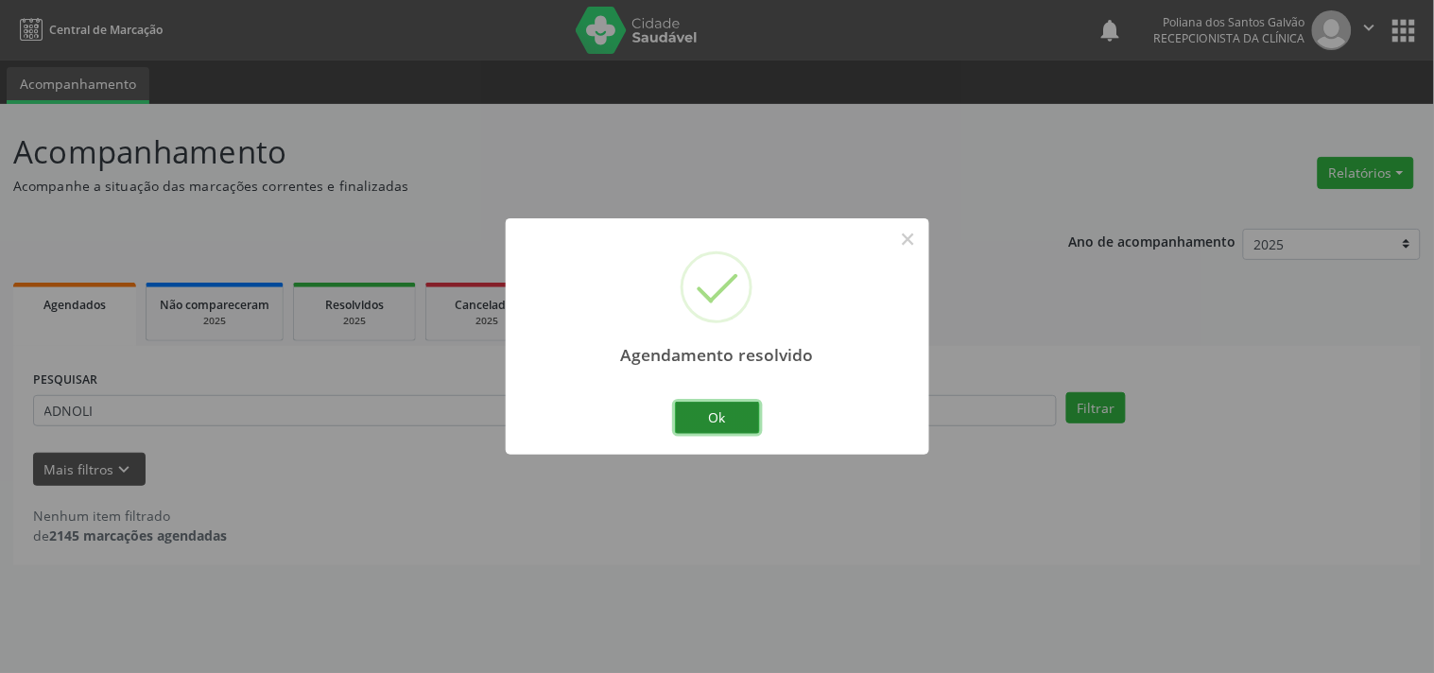
click at [709, 422] on button "Ok" at bounding box center [717, 418] width 85 height 32
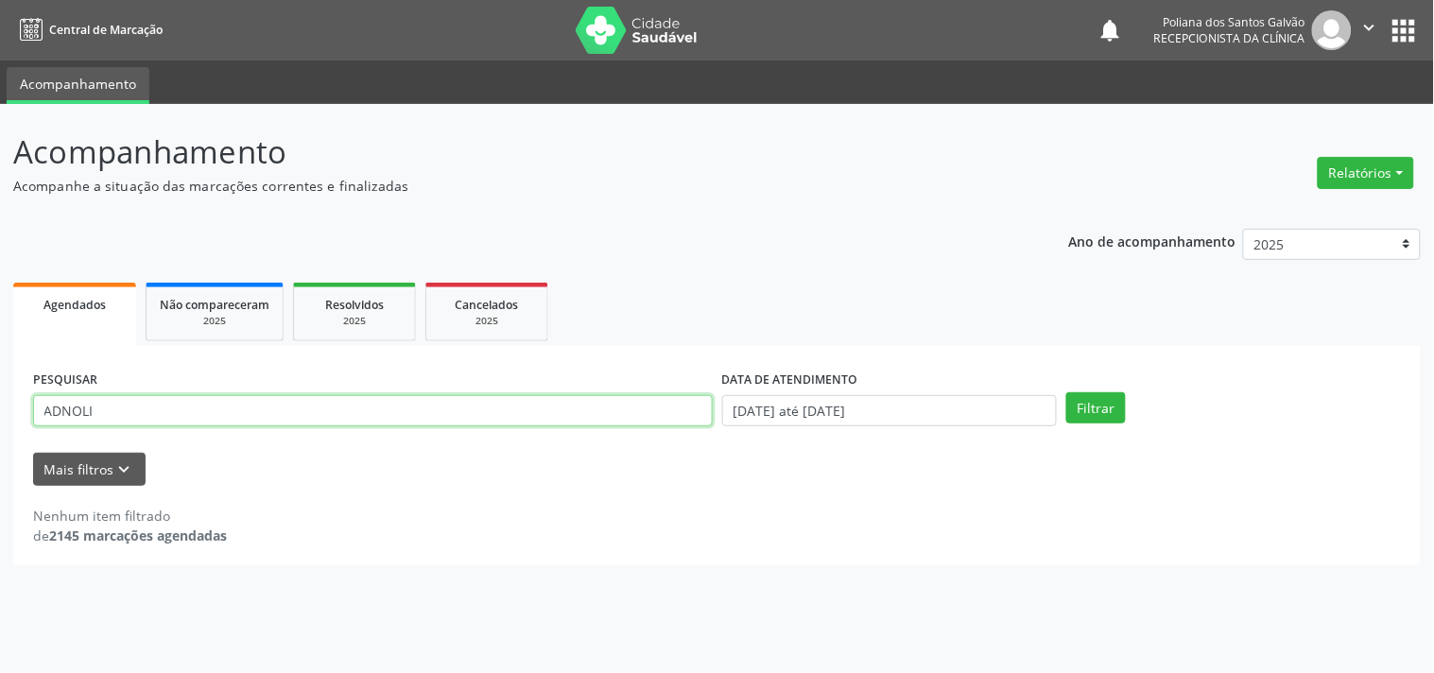
drag, startPoint x: 639, startPoint y: 409, endPoint x: 0, endPoint y: 166, distance: 683.9
click at [0, 185] on div "Acompanhamento Acompanhe a situação das marcações correntes e finalizadas Relat…" at bounding box center [717, 388] width 1434 height 569
type input "LUCINE"
click at [1067, 392] on button "Filtrar" at bounding box center [1097, 408] width 60 height 32
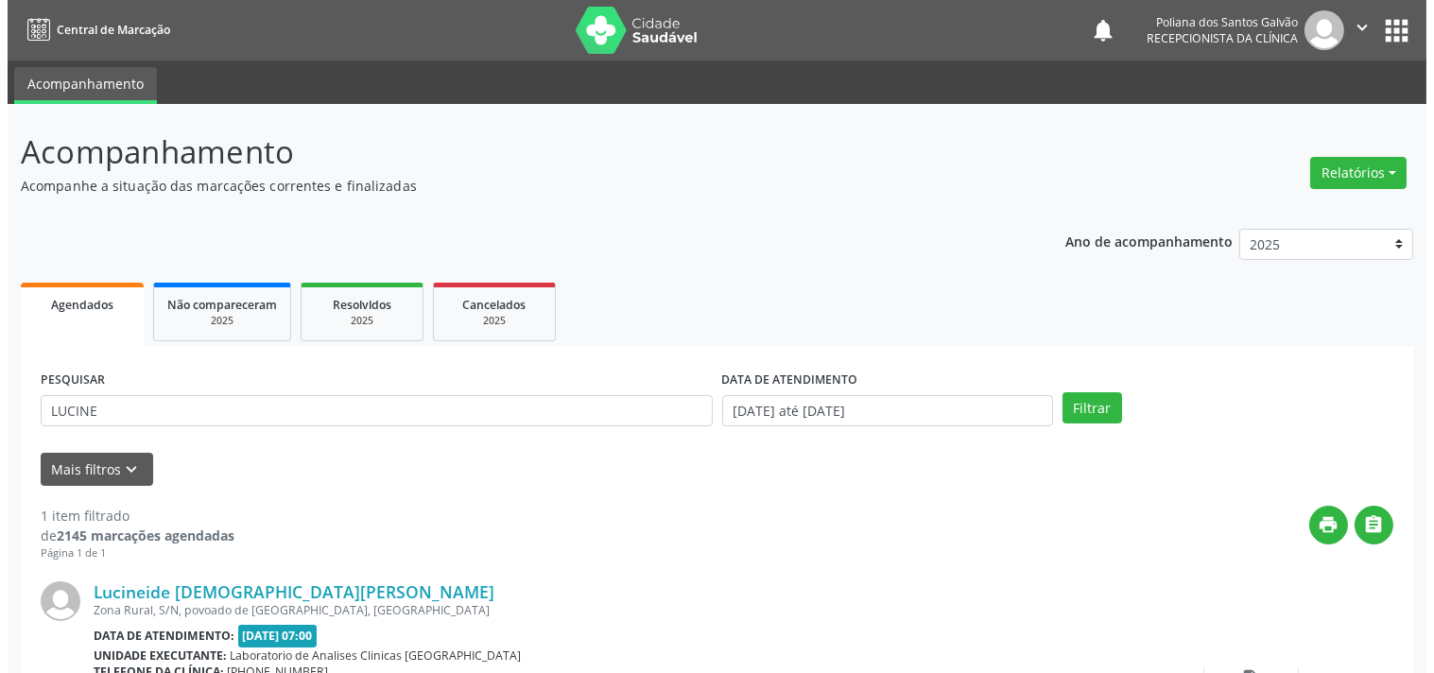
scroll to position [175, 0]
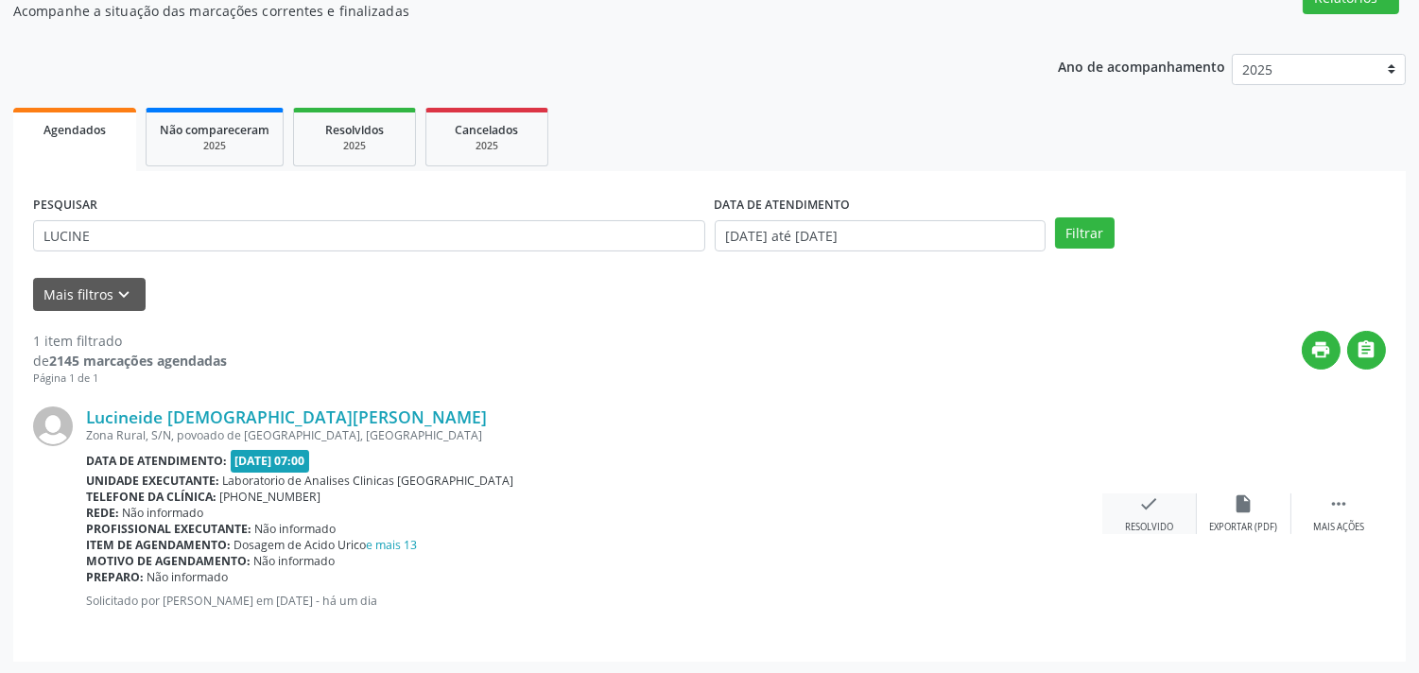
click at [1133, 496] on div "check Resolvido" at bounding box center [1150, 514] width 95 height 41
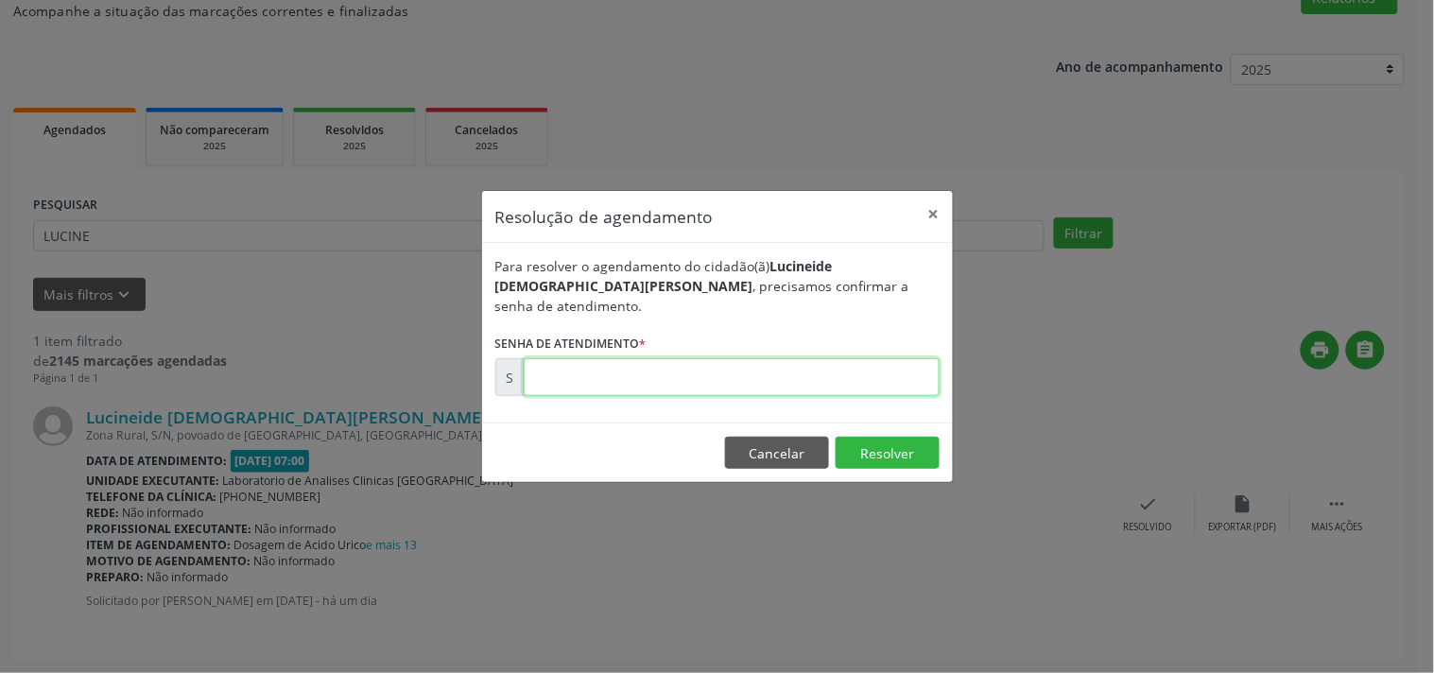
click at [899, 375] on input "text" at bounding box center [732, 377] width 416 height 38
type input "00181140"
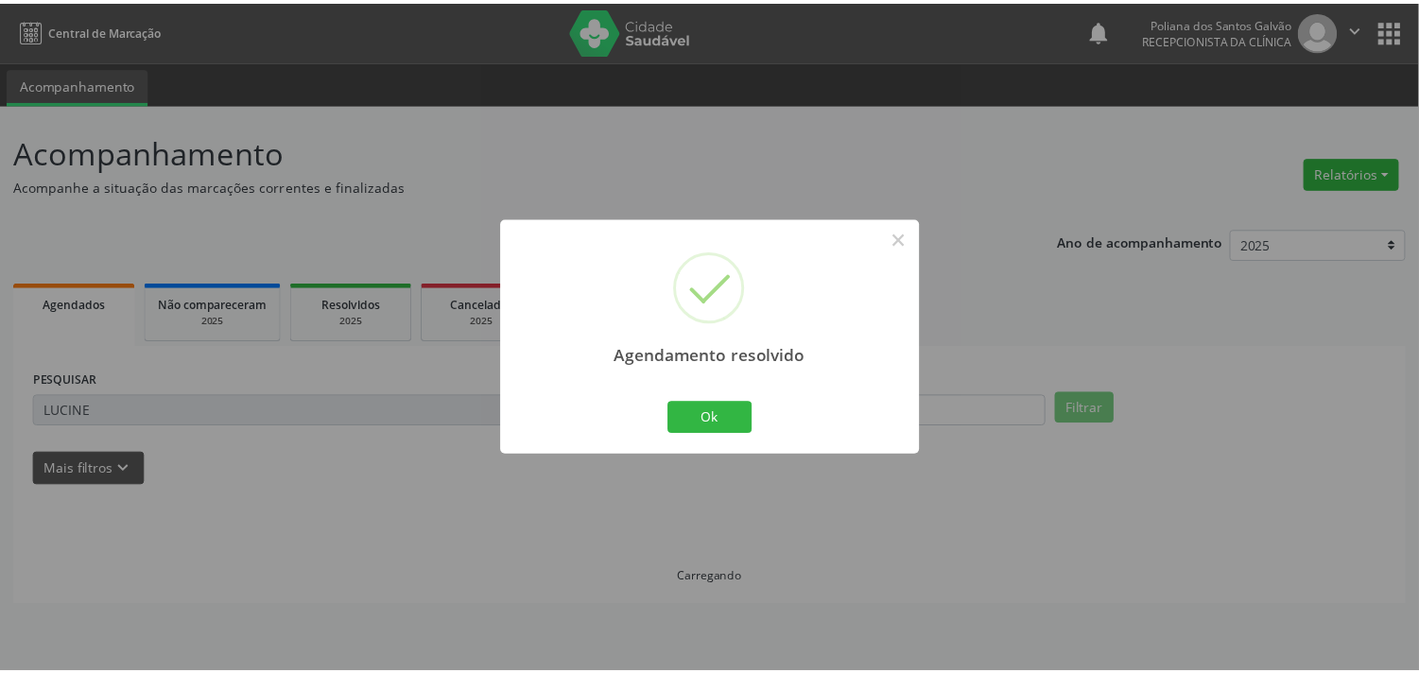
scroll to position [0, 0]
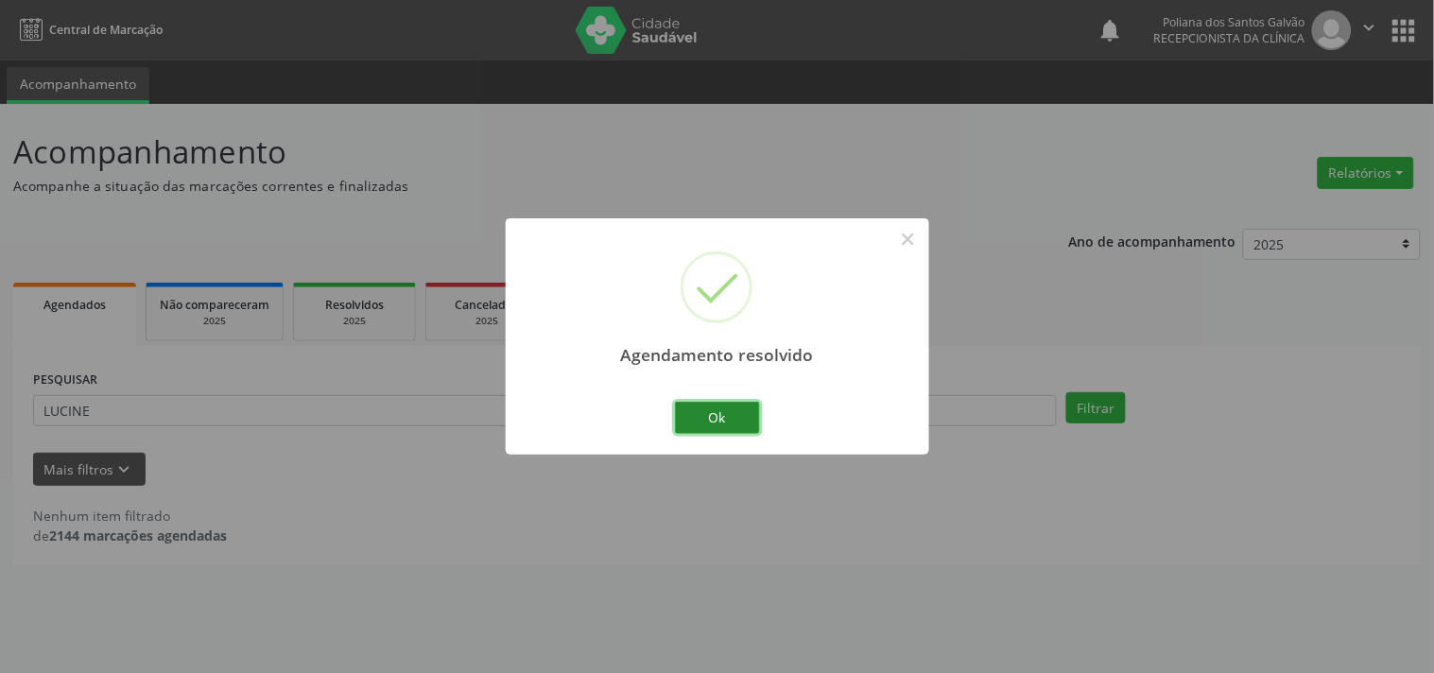
click at [758, 432] on button "Ok" at bounding box center [717, 418] width 85 height 32
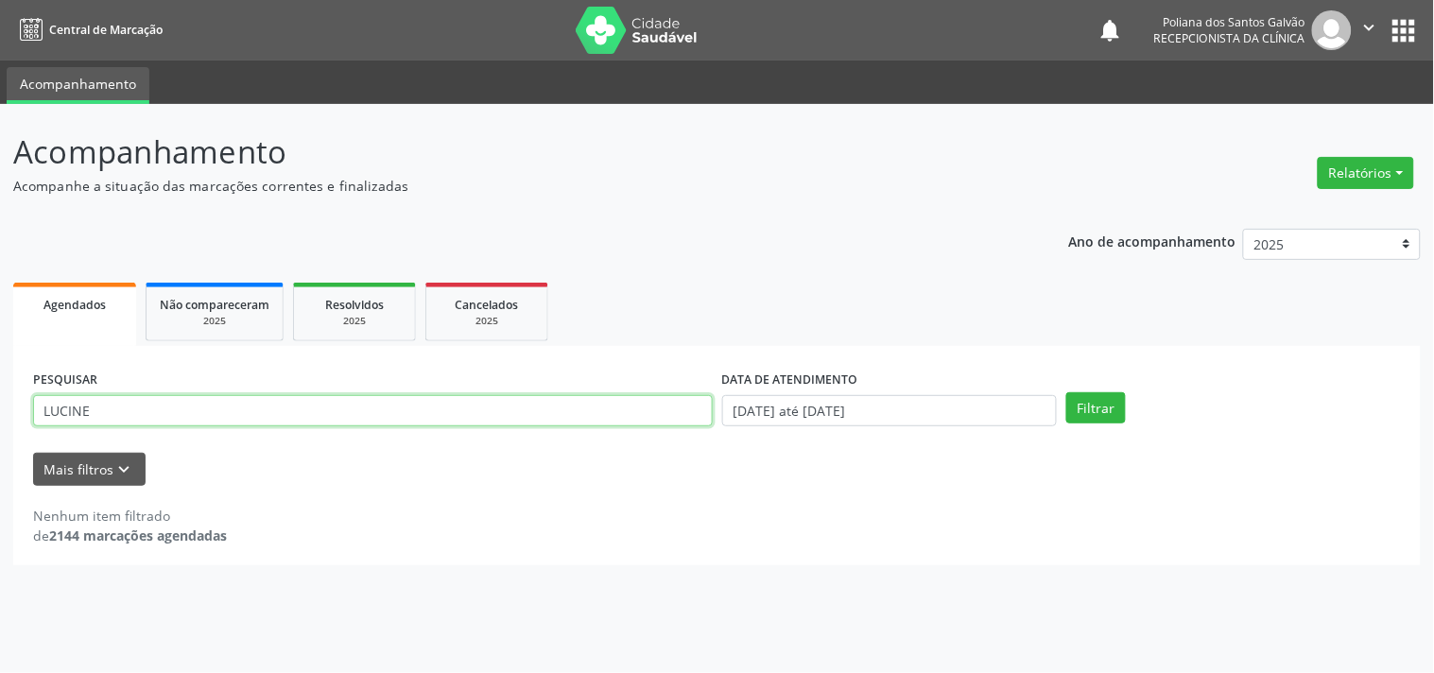
drag, startPoint x: 678, startPoint y: 420, endPoint x: 0, endPoint y: 214, distance: 708.6
click at [0, 233] on div "Acompanhamento Acompanhe a situação das marcações correntes e finalizadas Relat…" at bounding box center [717, 388] width 1434 height 569
type input "[PERSON_NAME]"
click at [1067, 392] on button "Filtrar" at bounding box center [1097, 408] width 60 height 32
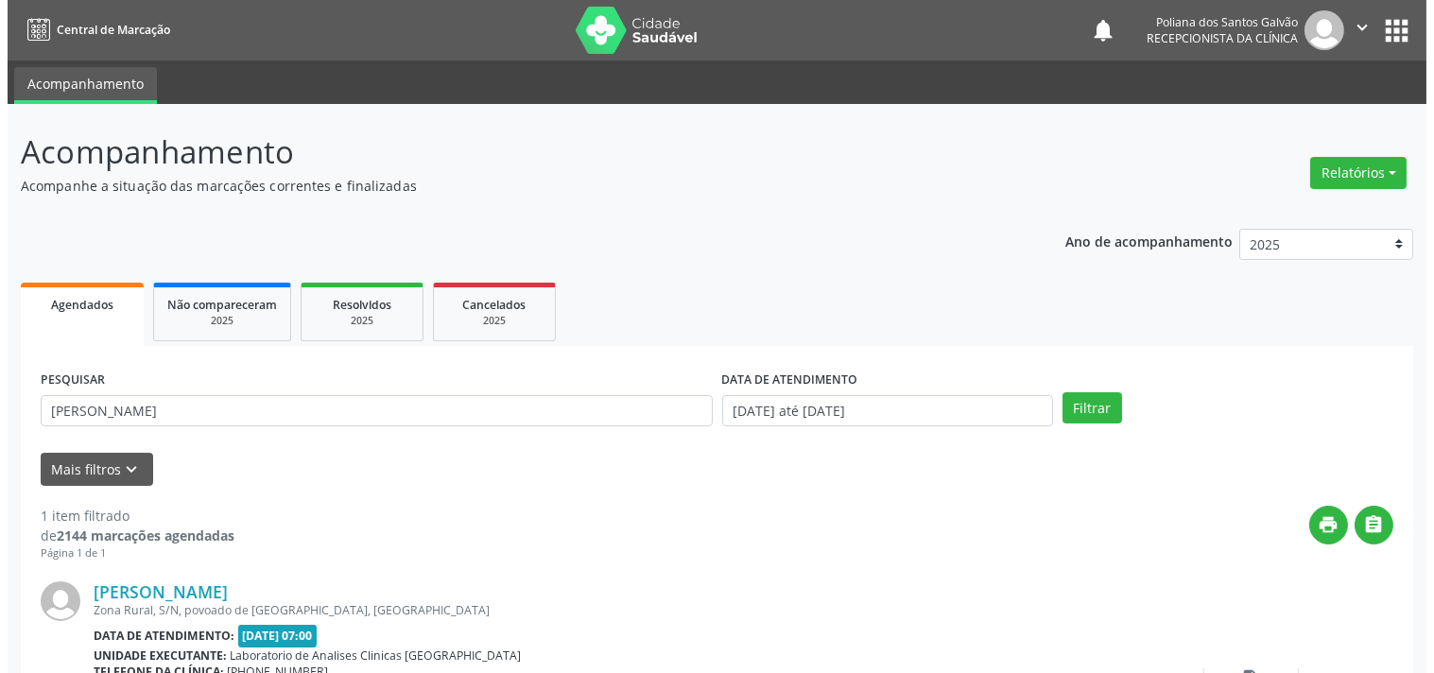
scroll to position [175, 0]
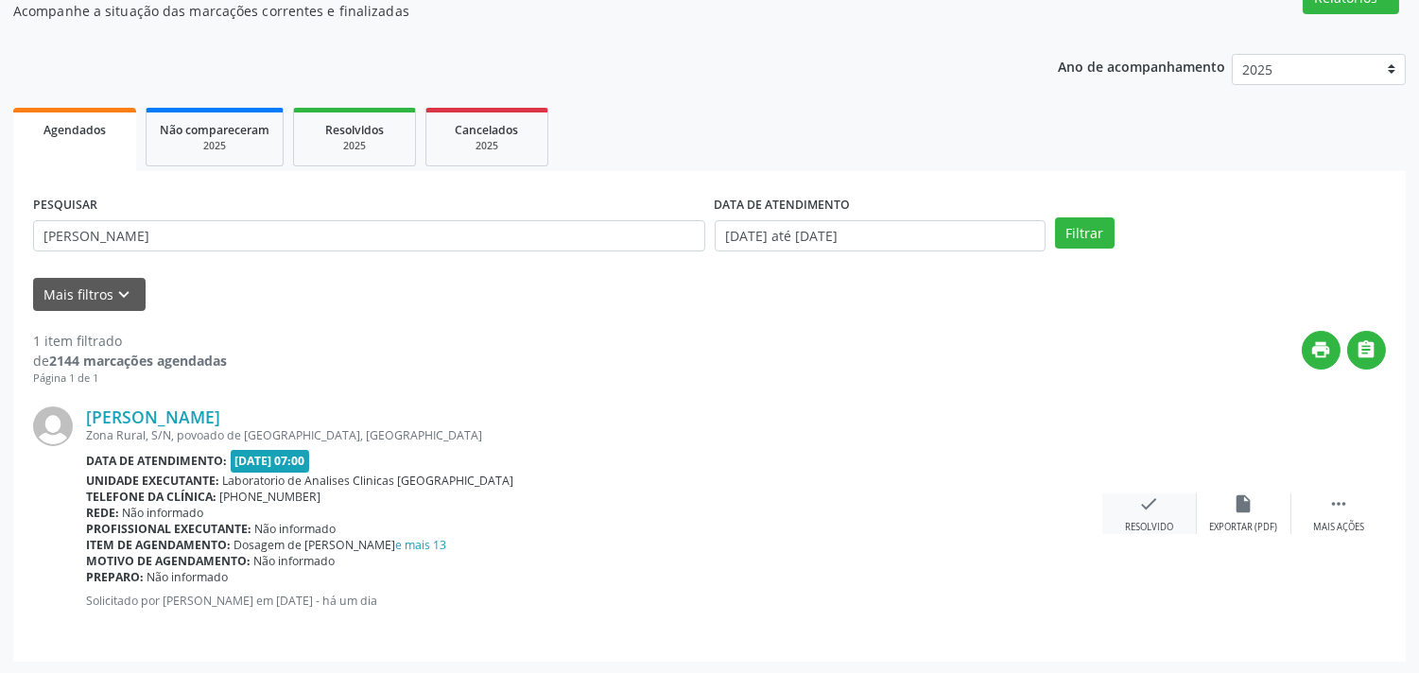
click at [1140, 528] on div "Resolvido" at bounding box center [1149, 527] width 48 height 13
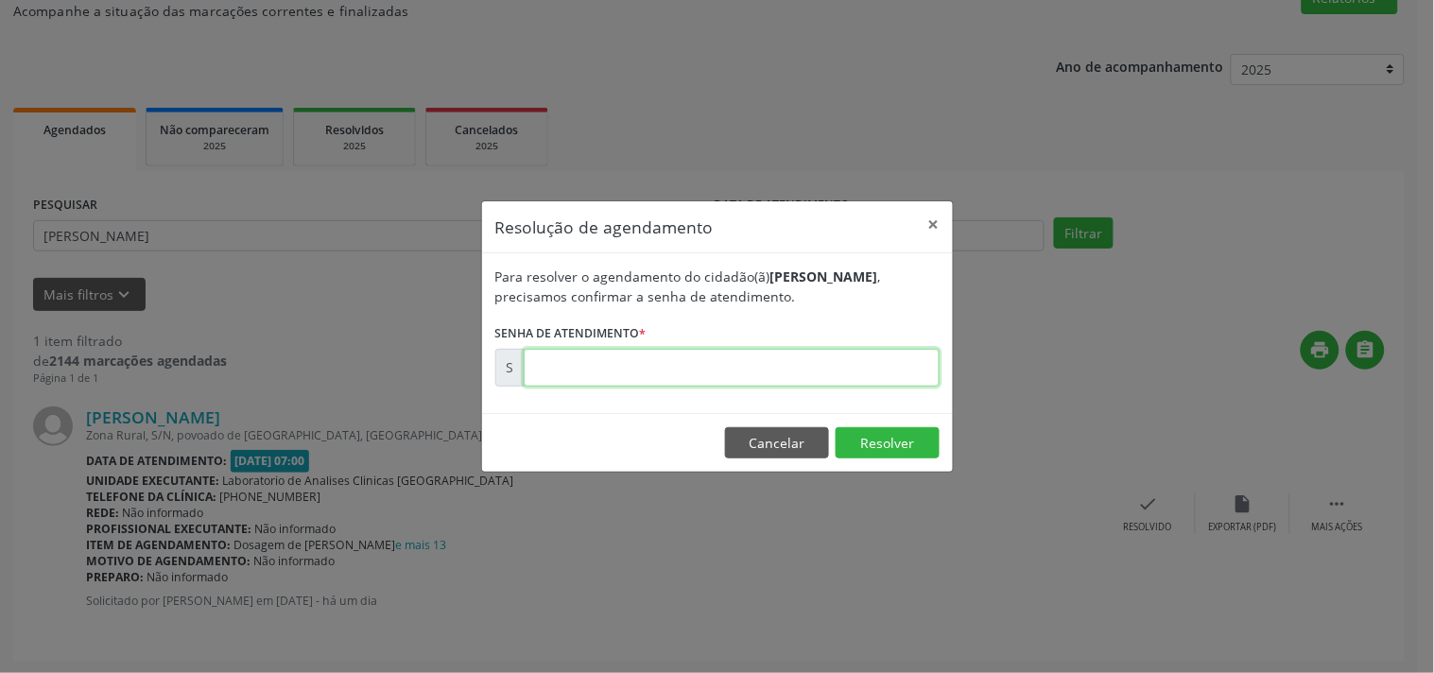
click at [848, 356] on input "text" at bounding box center [732, 368] width 416 height 38
type input "00181135"
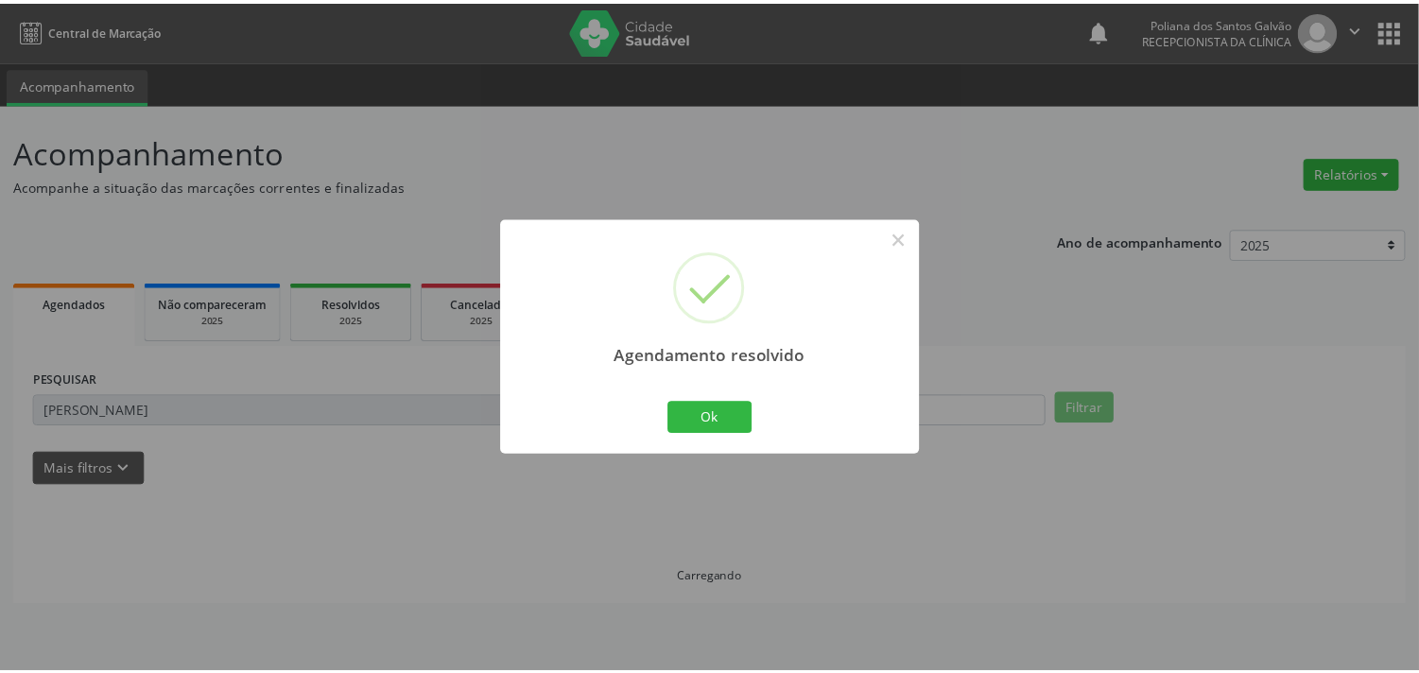
scroll to position [0, 0]
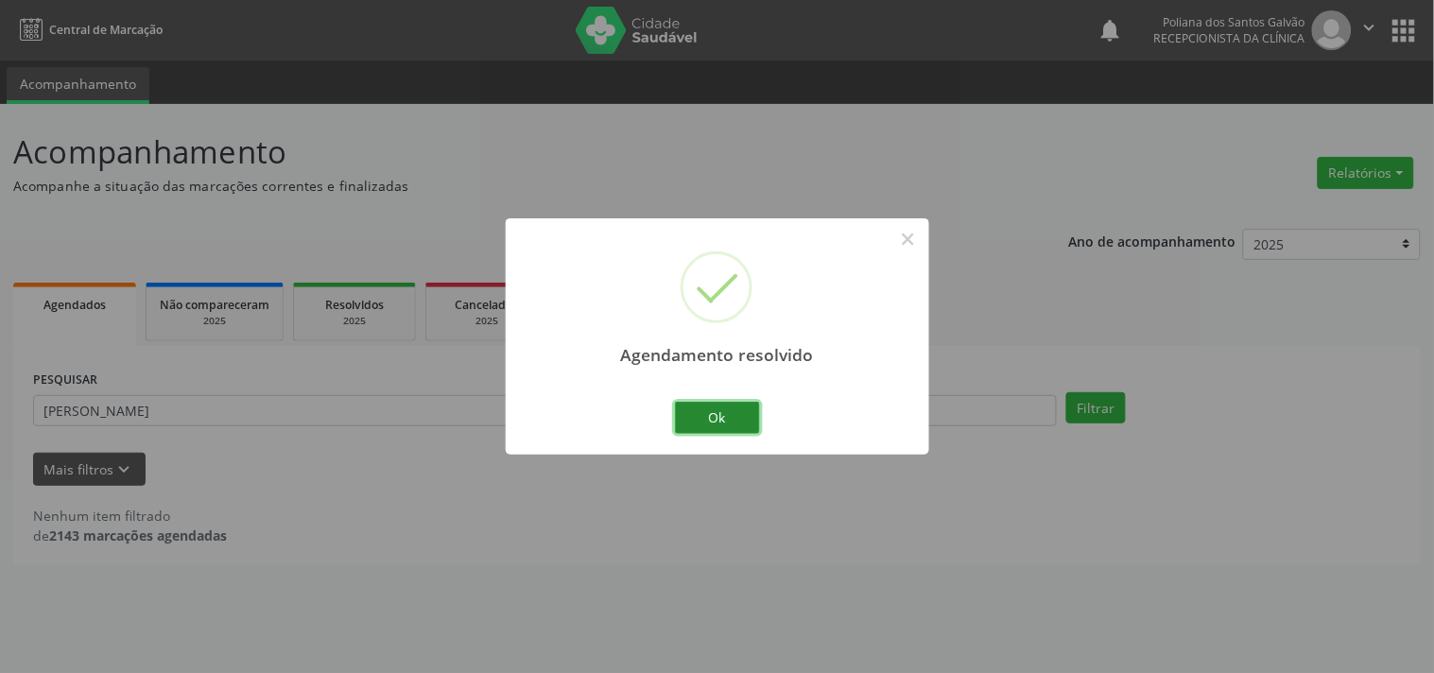
click at [726, 413] on button "Ok" at bounding box center [717, 418] width 85 height 32
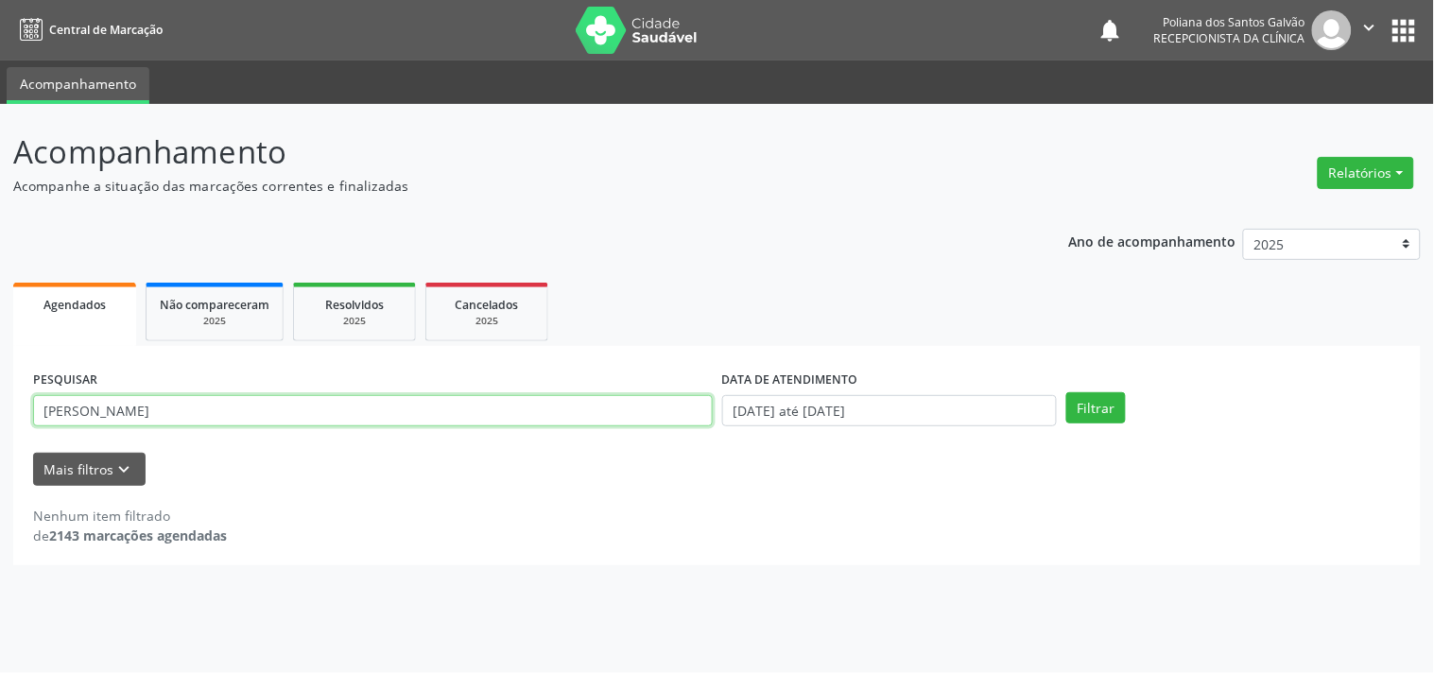
drag, startPoint x: 622, startPoint y: 413, endPoint x: 0, endPoint y: 290, distance: 634.2
click at [0, 290] on div "Acompanhamento Acompanhe a situação das marcações correntes e finalizadas Relat…" at bounding box center [717, 388] width 1434 height 569
type input "[PERSON_NAME]"
click at [1067, 392] on button "Filtrar" at bounding box center [1097, 408] width 60 height 32
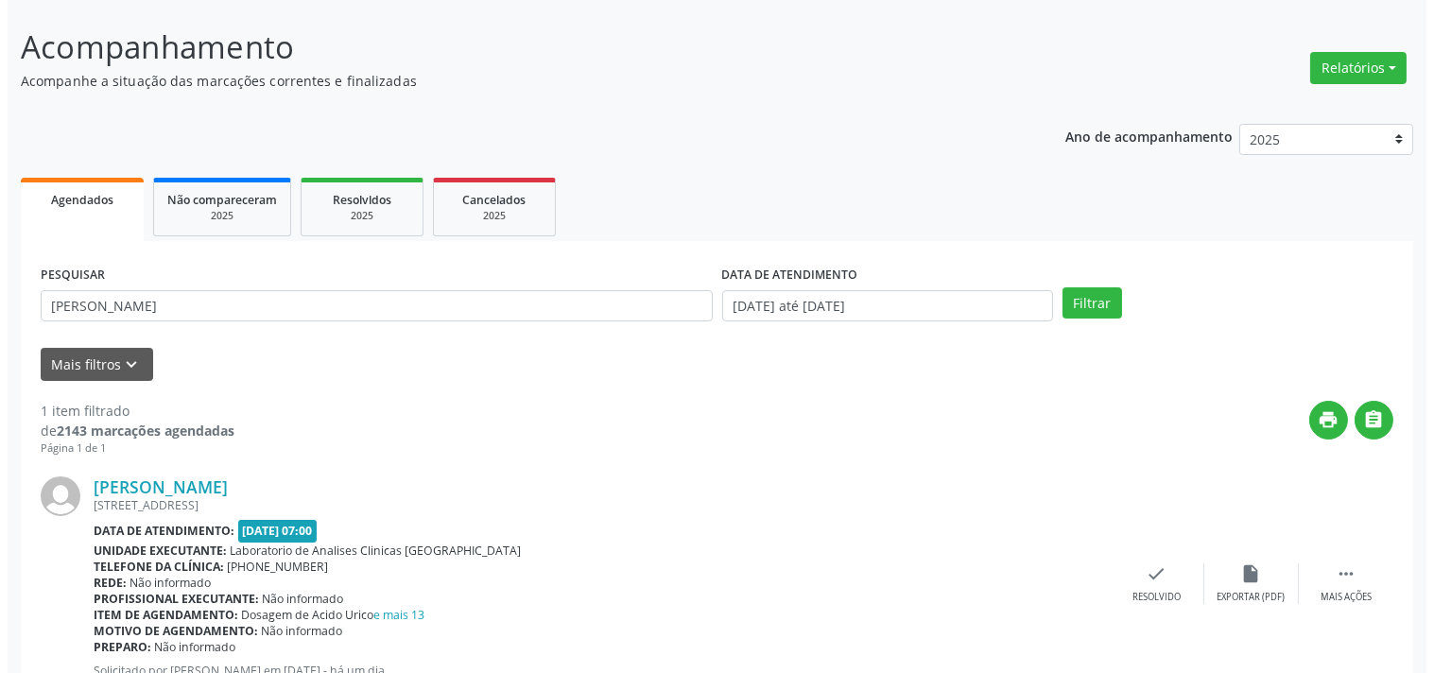
scroll to position [175, 0]
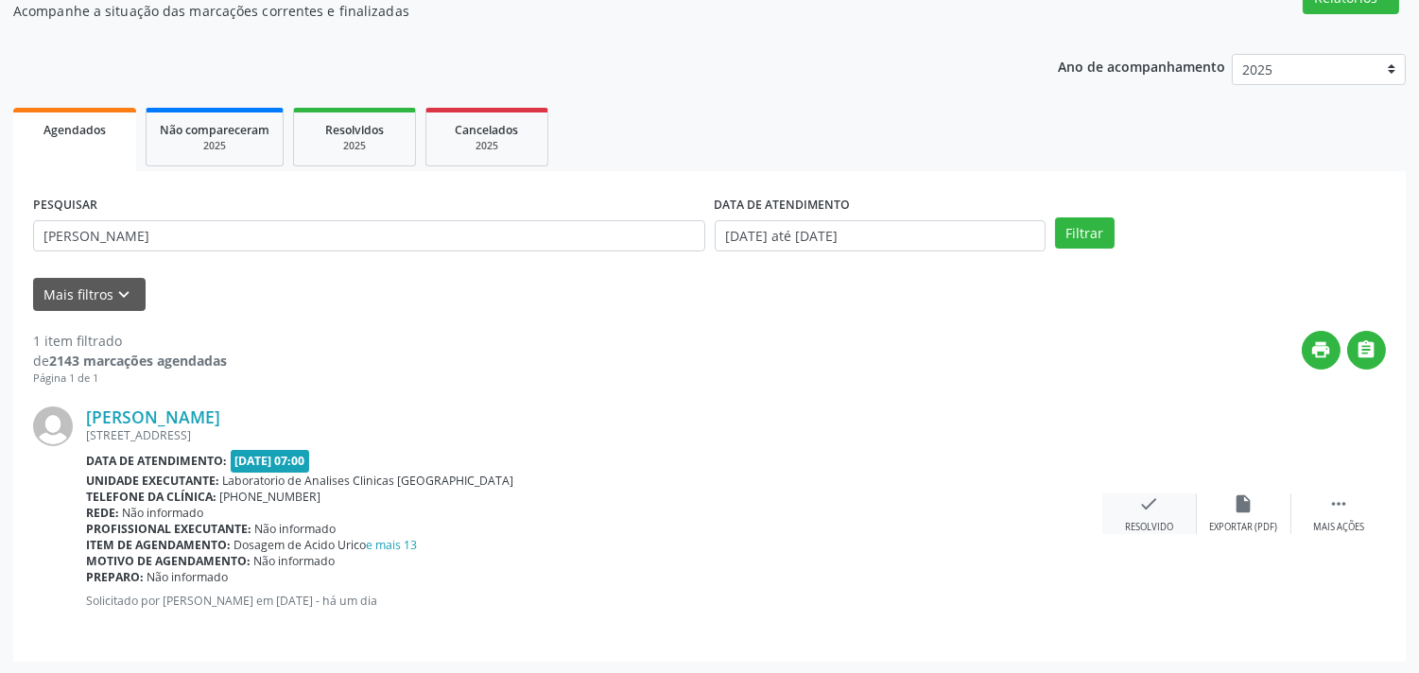
click at [1147, 499] on icon "check" at bounding box center [1149, 504] width 21 height 21
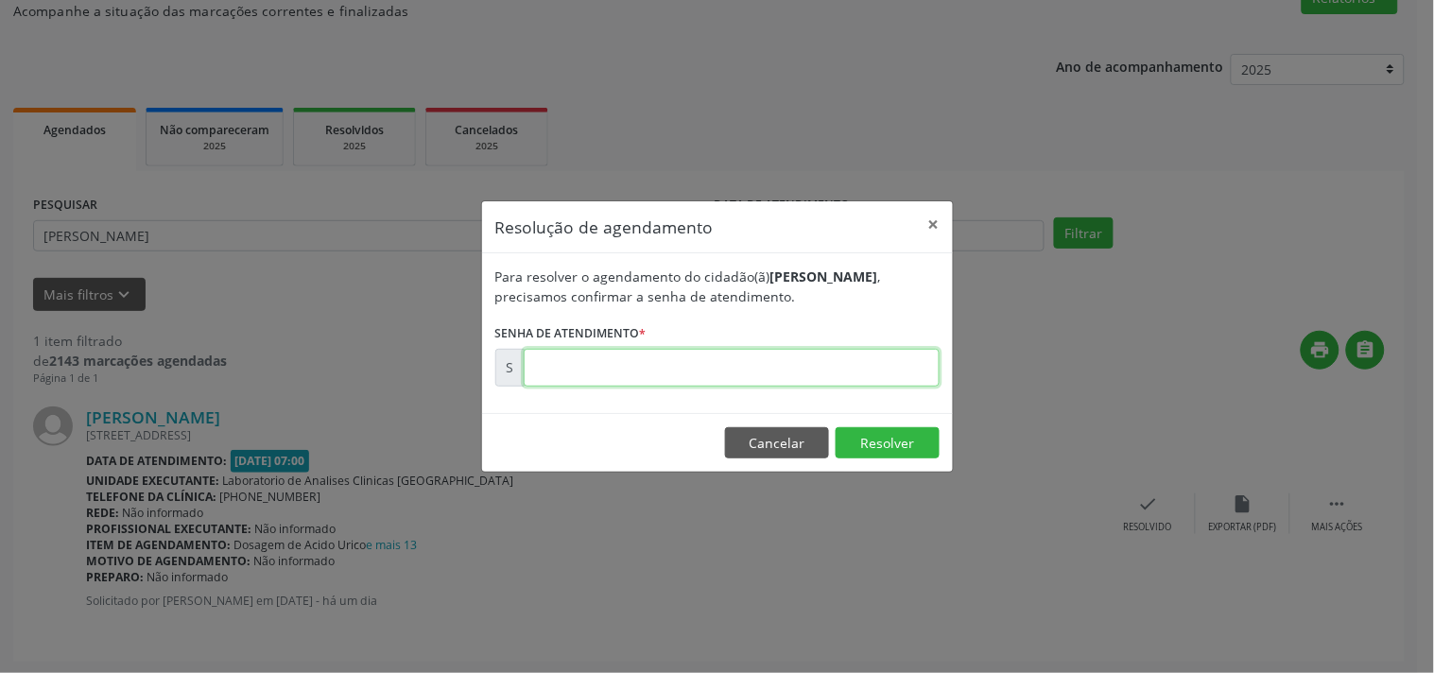
click at [731, 362] on input "text" at bounding box center [732, 368] width 416 height 38
type input "00181139"
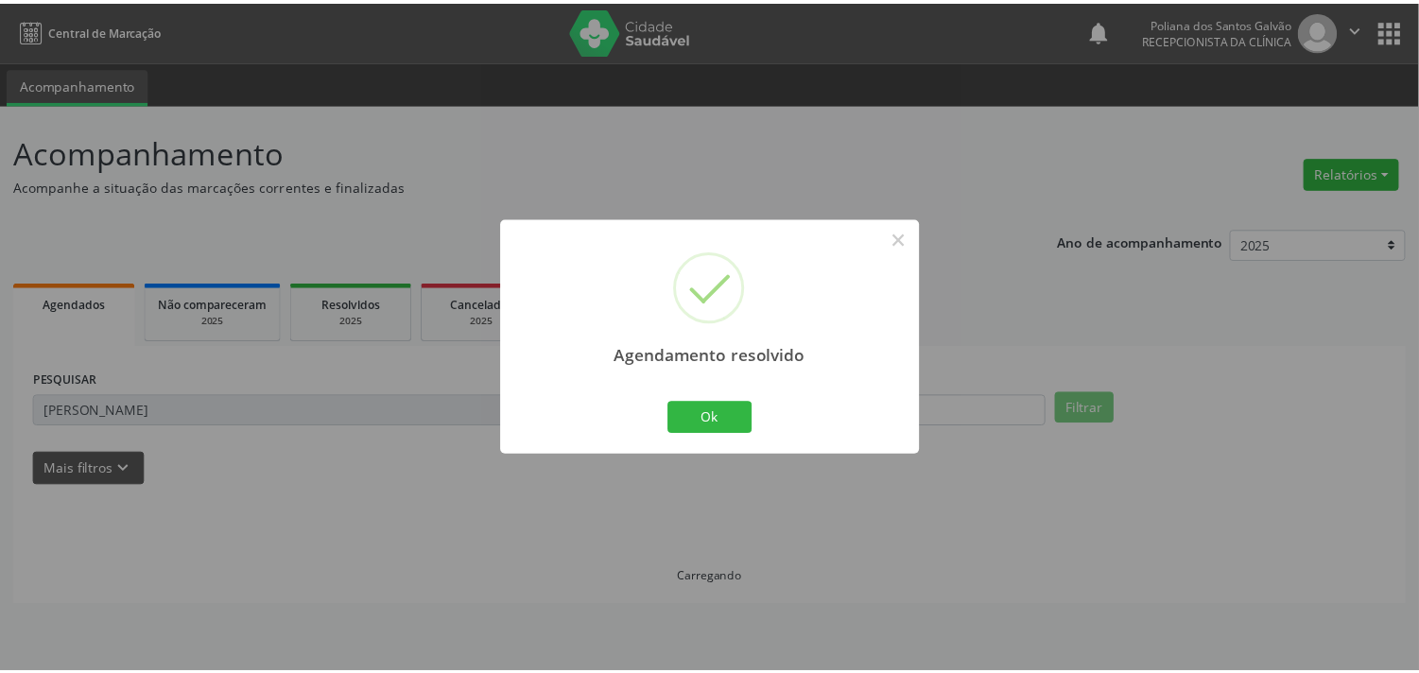
scroll to position [0, 0]
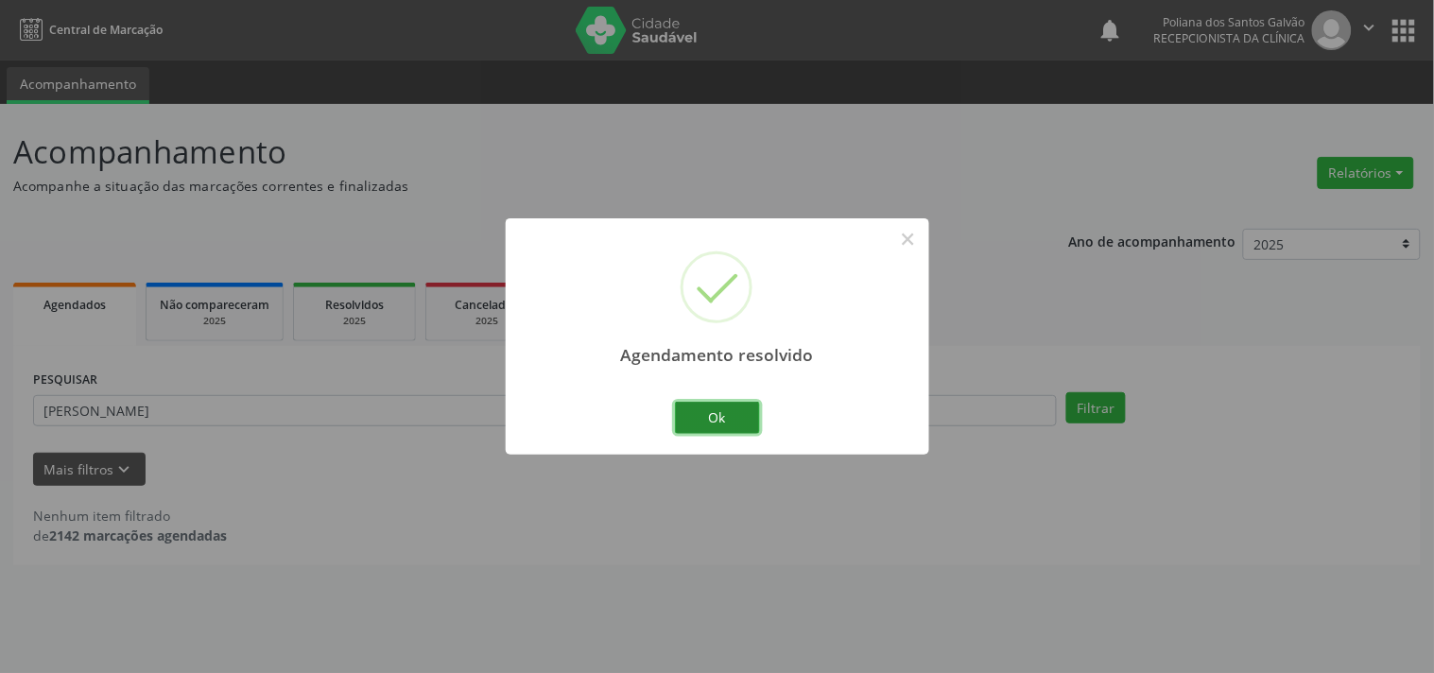
click at [697, 413] on button "Ok" at bounding box center [717, 418] width 85 height 32
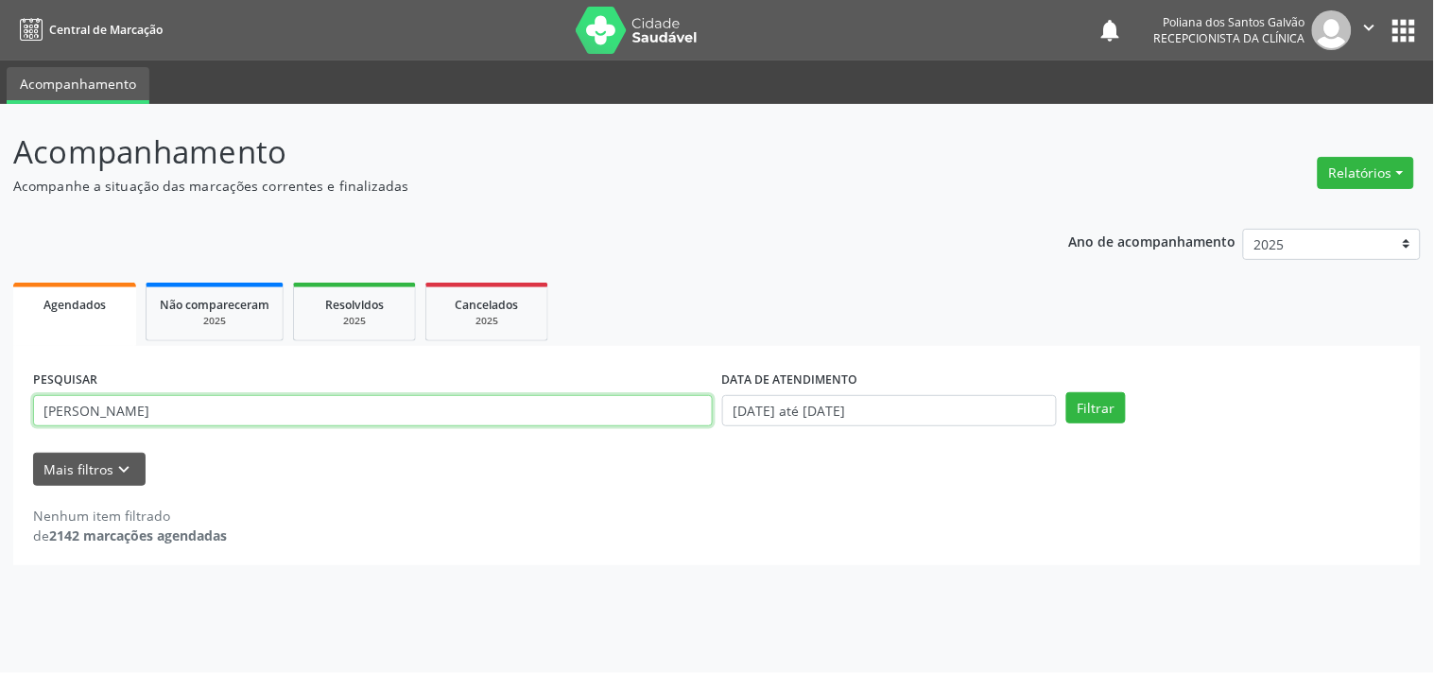
drag, startPoint x: 580, startPoint y: 397, endPoint x: 0, endPoint y: 163, distance: 625.3
click at [0, 170] on div "Acompanhamento Acompanhe a situação das marcações correntes e finalizadas Relat…" at bounding box center [717, 388] width 1434 height 569
type input "ELAI"
click at [1067, 392] on button "Filtrar" at bounding box center [1097, 408] width 60 height 32
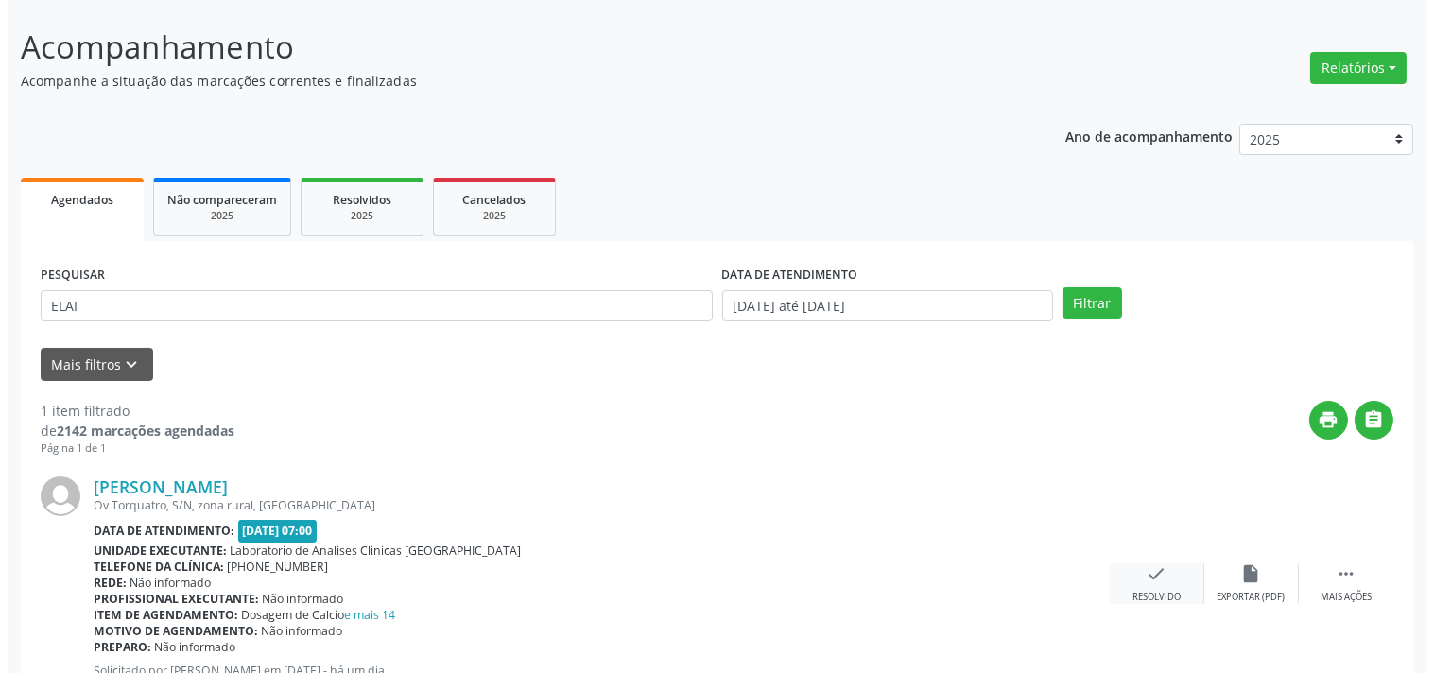
scroll to position [175, 0]
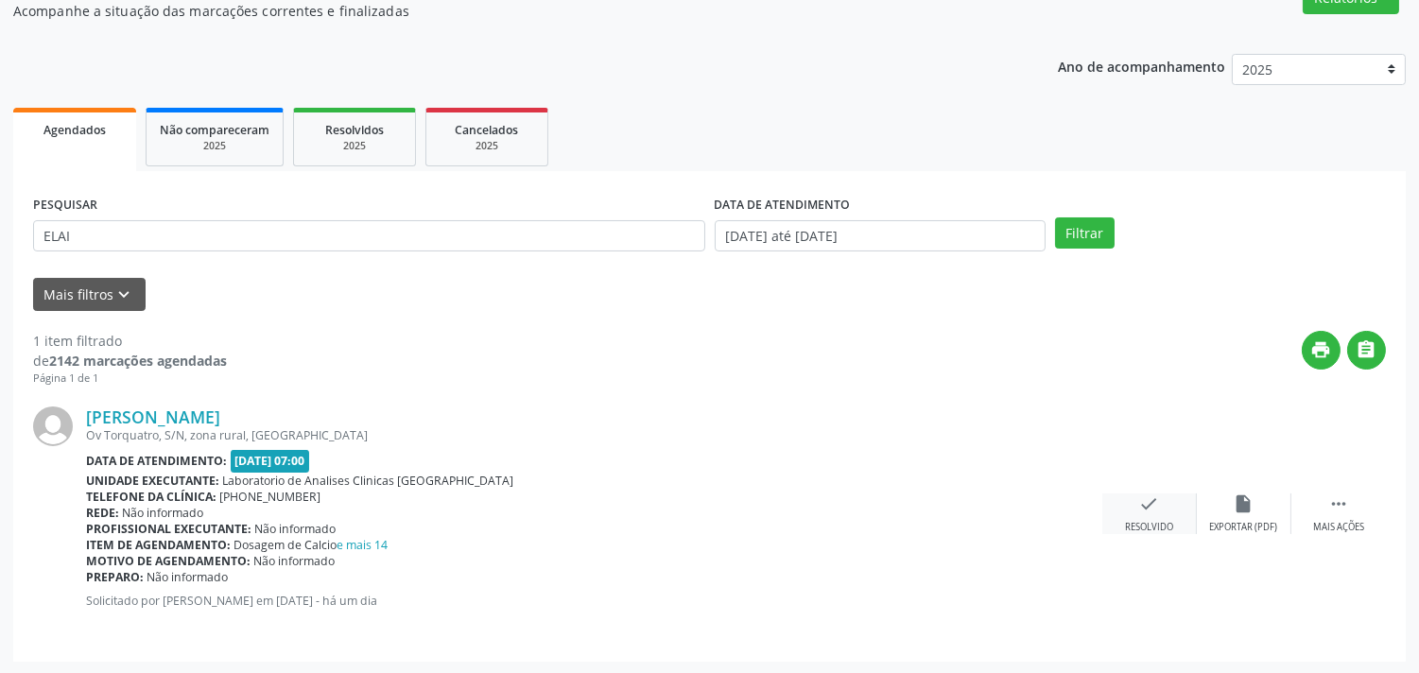
click at [1151, 513] on icon "check" at bounding box center [1149, 504] width 21 height 21
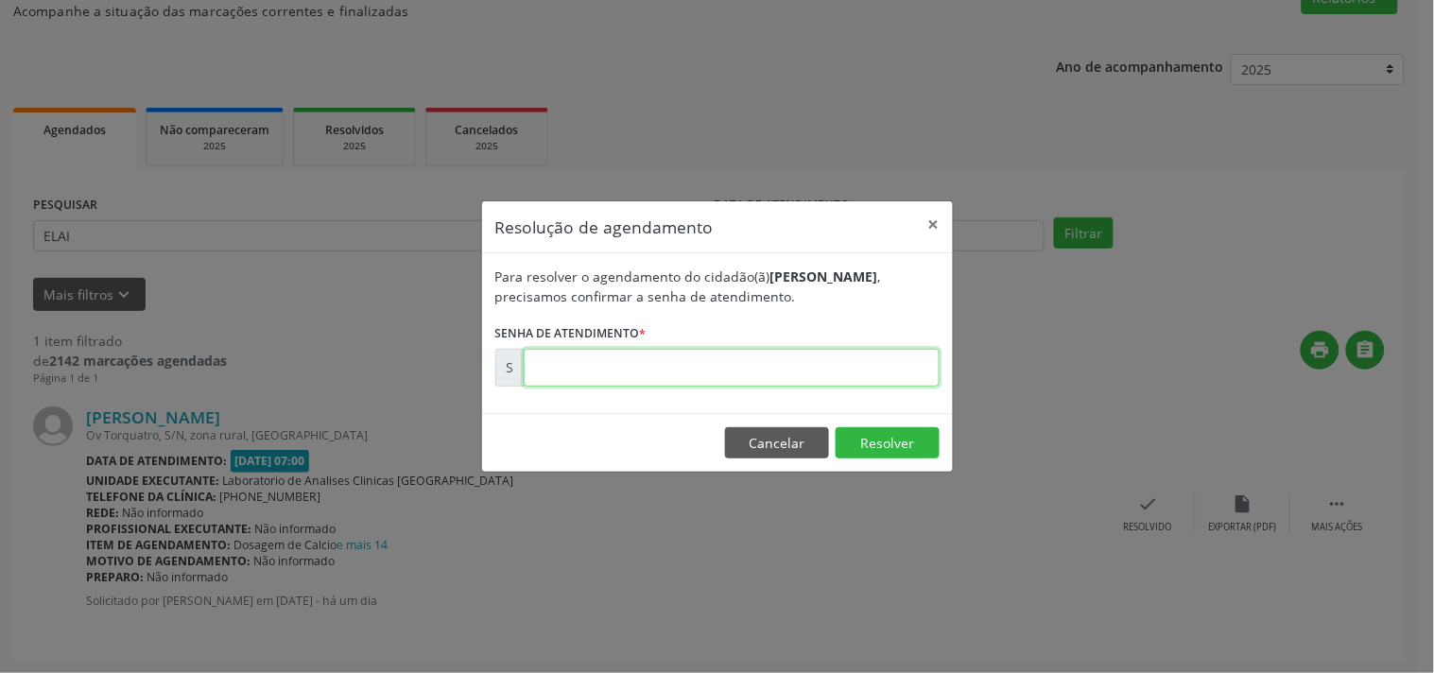
click at [875, 366] on input "text" at bounding box center [732, 368] width 416 height 38
type input "00181138"
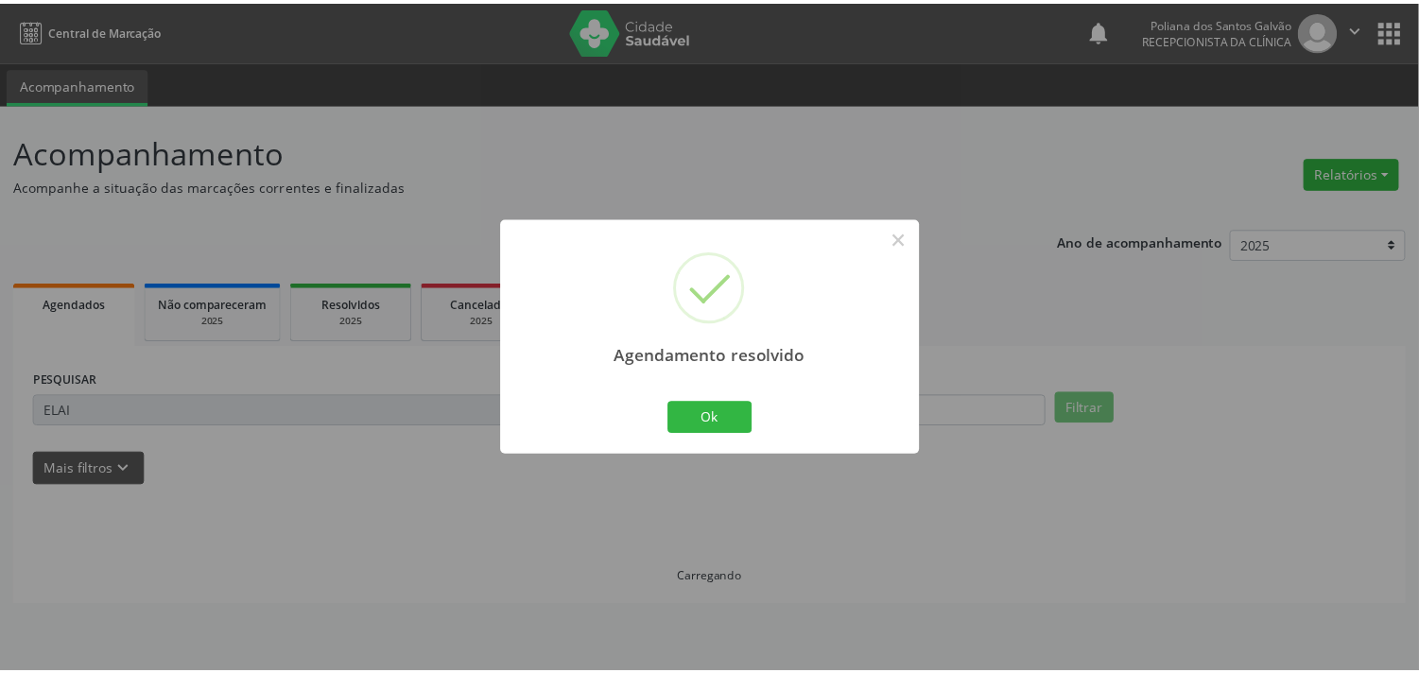
scroll to position [0, 0]
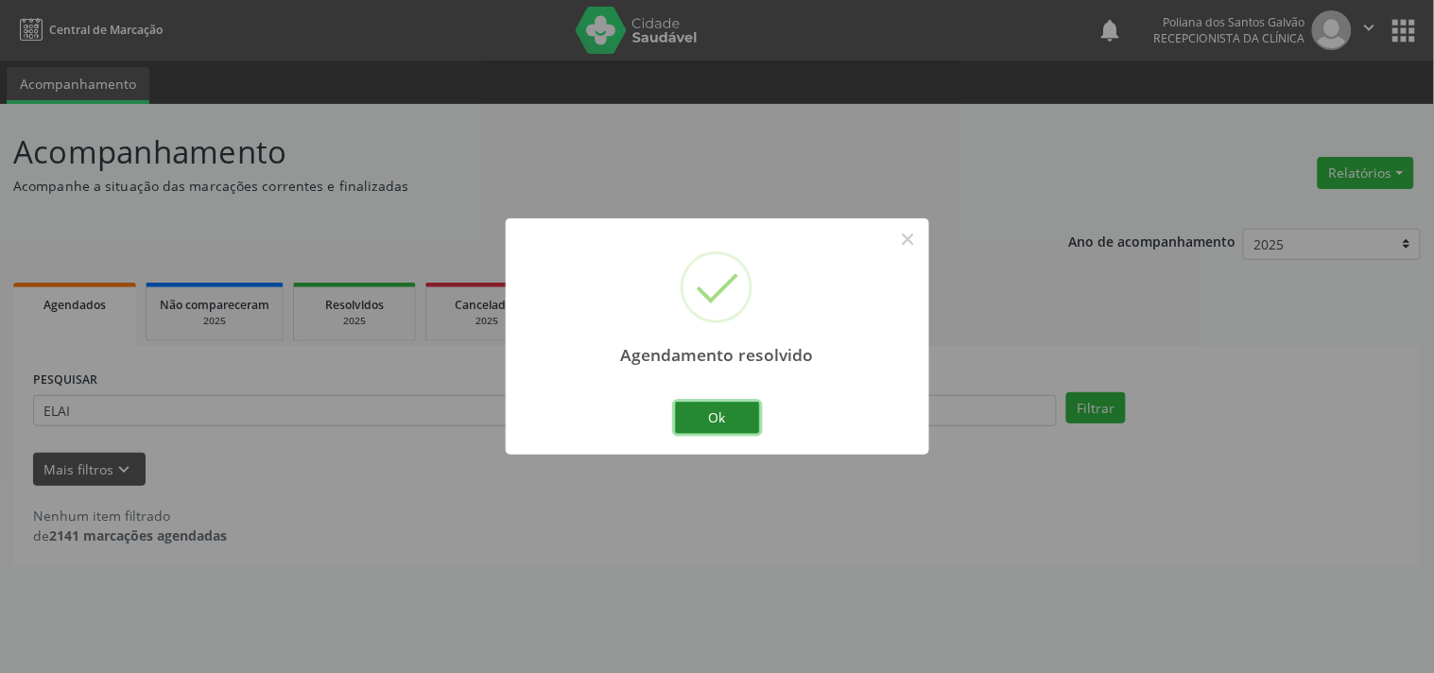
click at [698, 417] on button "Ok" at bounding box center [717, 418] width 85 height 32
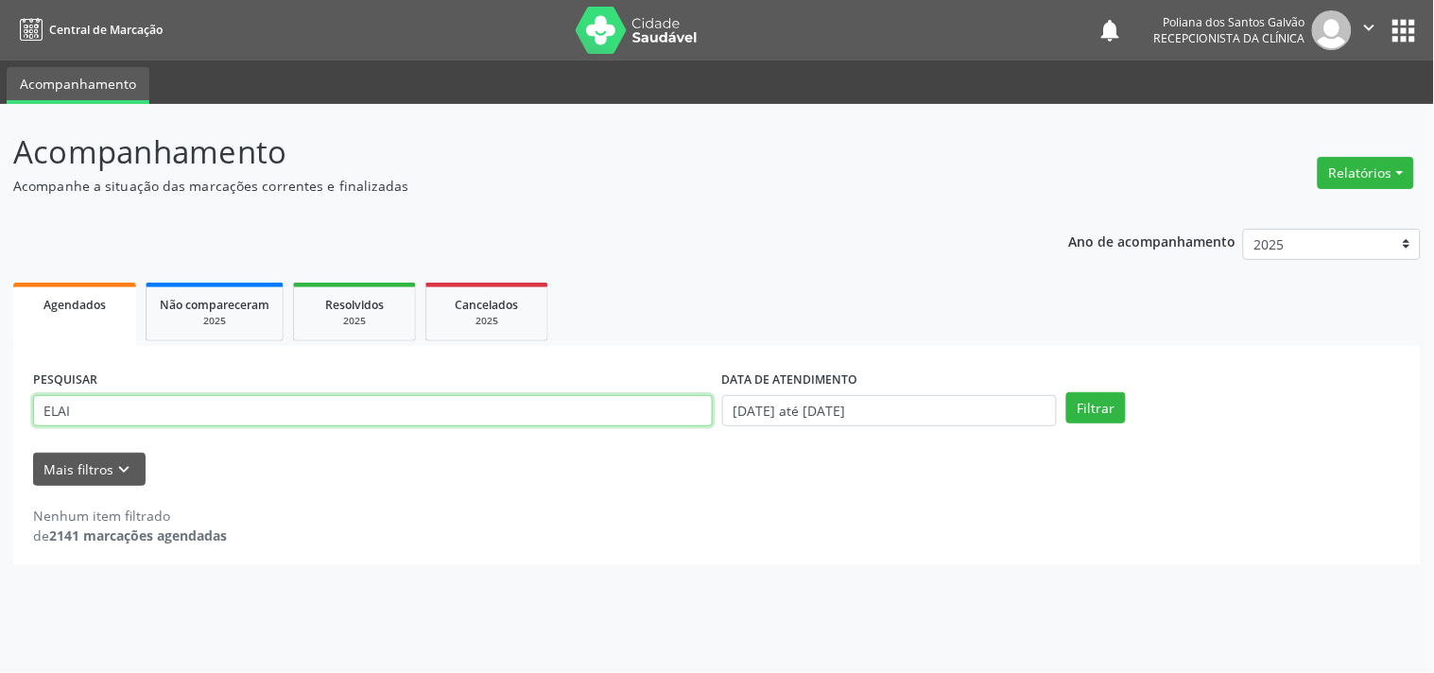
drag, startPoint x: 625, startPoint y: 413, endPoint x: 0, endPoint y: -4, distance: 751.4
click at [0, 0] on html "Central de Marcação notifications Poliana dos Santos Galvão Recepcionista da cl…" at bounding box center [717, 336] width 1434 height 673
type input "GUIMA"
click at [1067, 392] on button "Filtrar" at bounding box center [1097, 408] width 60 height 32
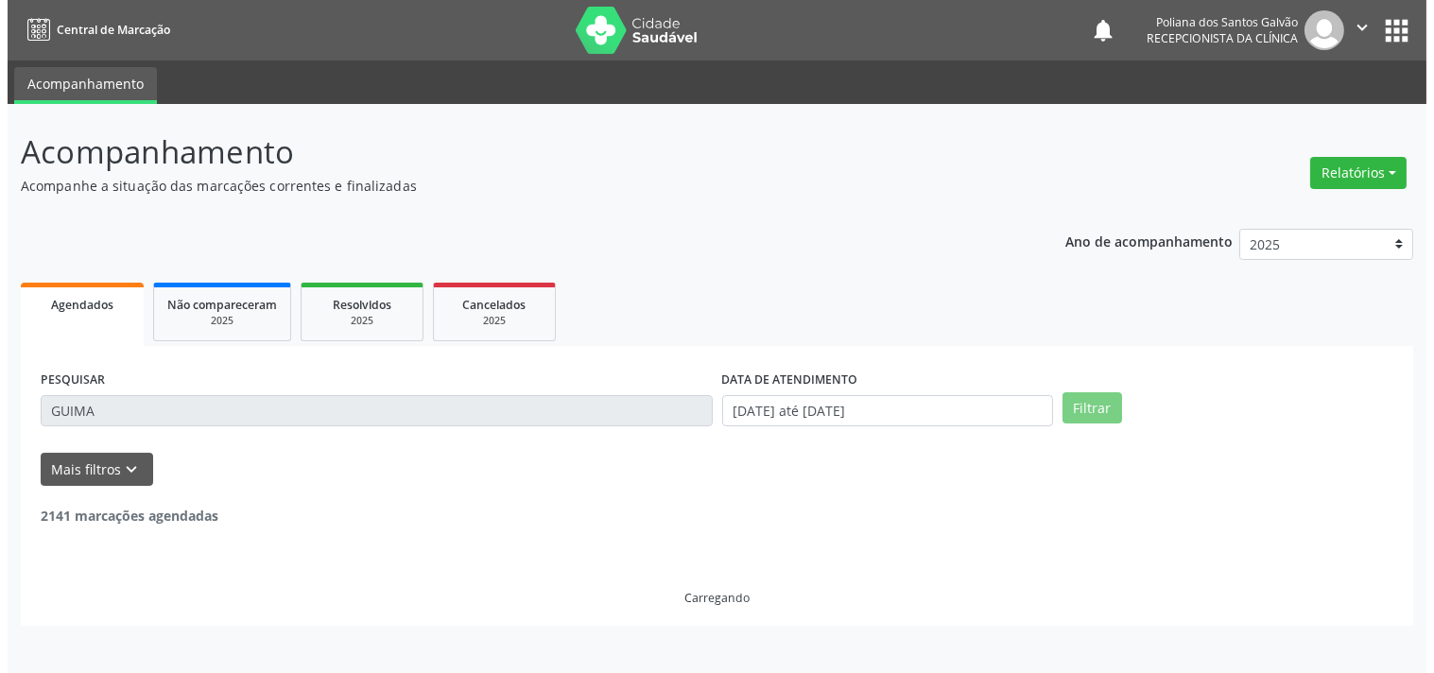
scroll to position [175, 0]
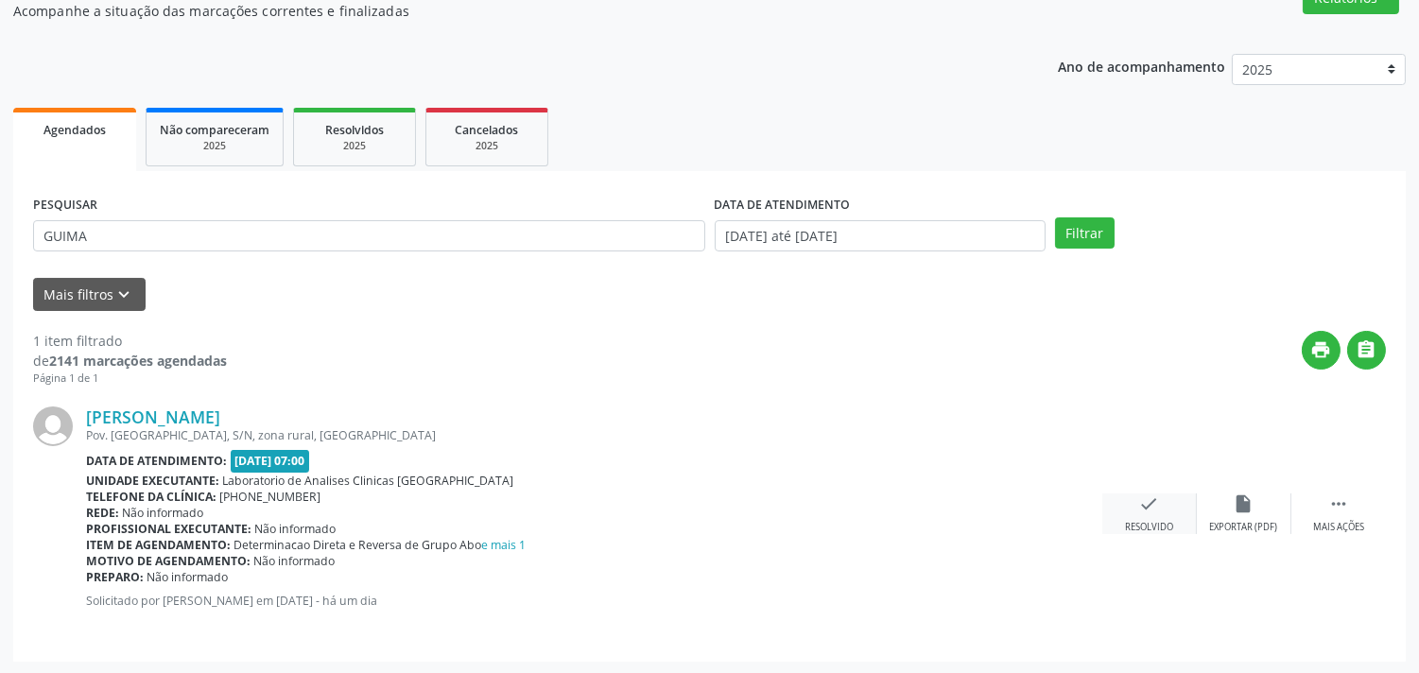
click at [1156, 502] on icon "check" at bounding box center [1149, 504] width 21 height 21
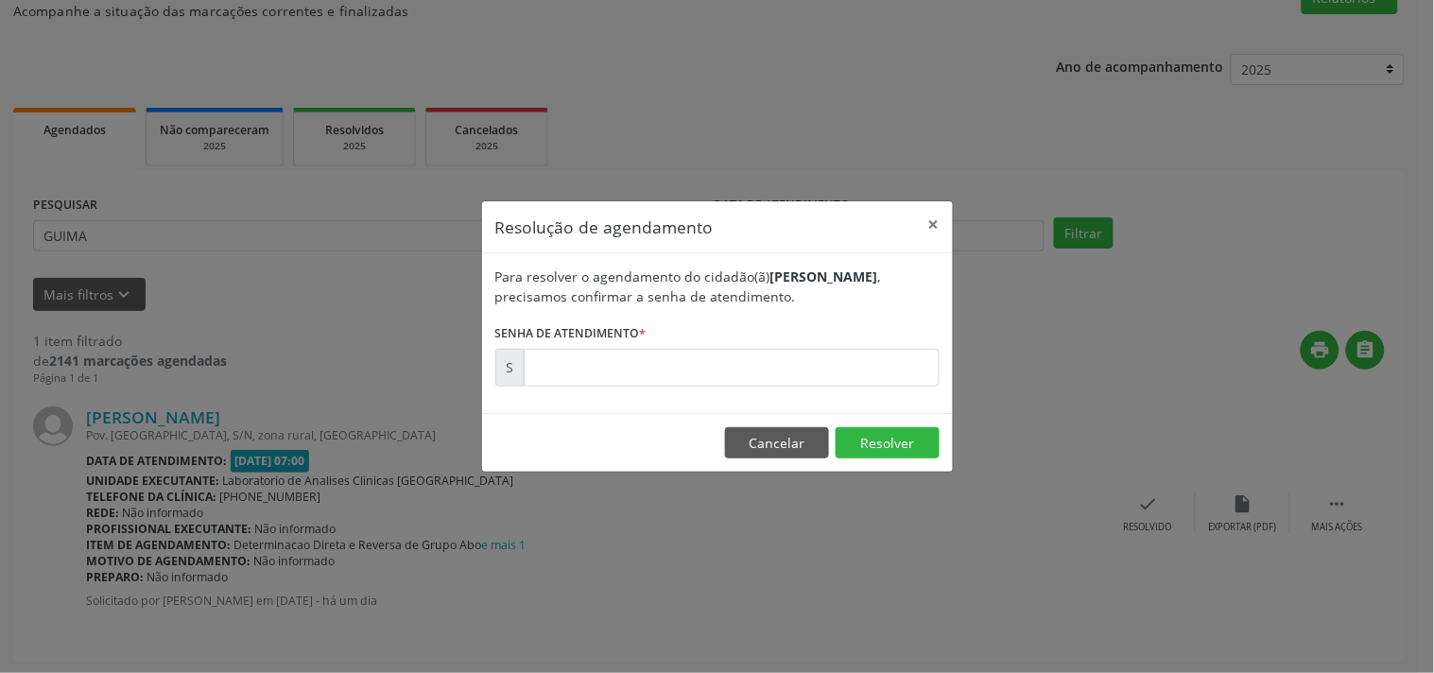
click at [885, 343] on form "Para resolver o agendamento do cidadão(ã) [PERSON_NAME] , precisamos confirmar …" at bounding box center [717, 327] width 444 height 120
click at [889, 365] on input "text" at bounding box center [732, 368] width 416 height 38
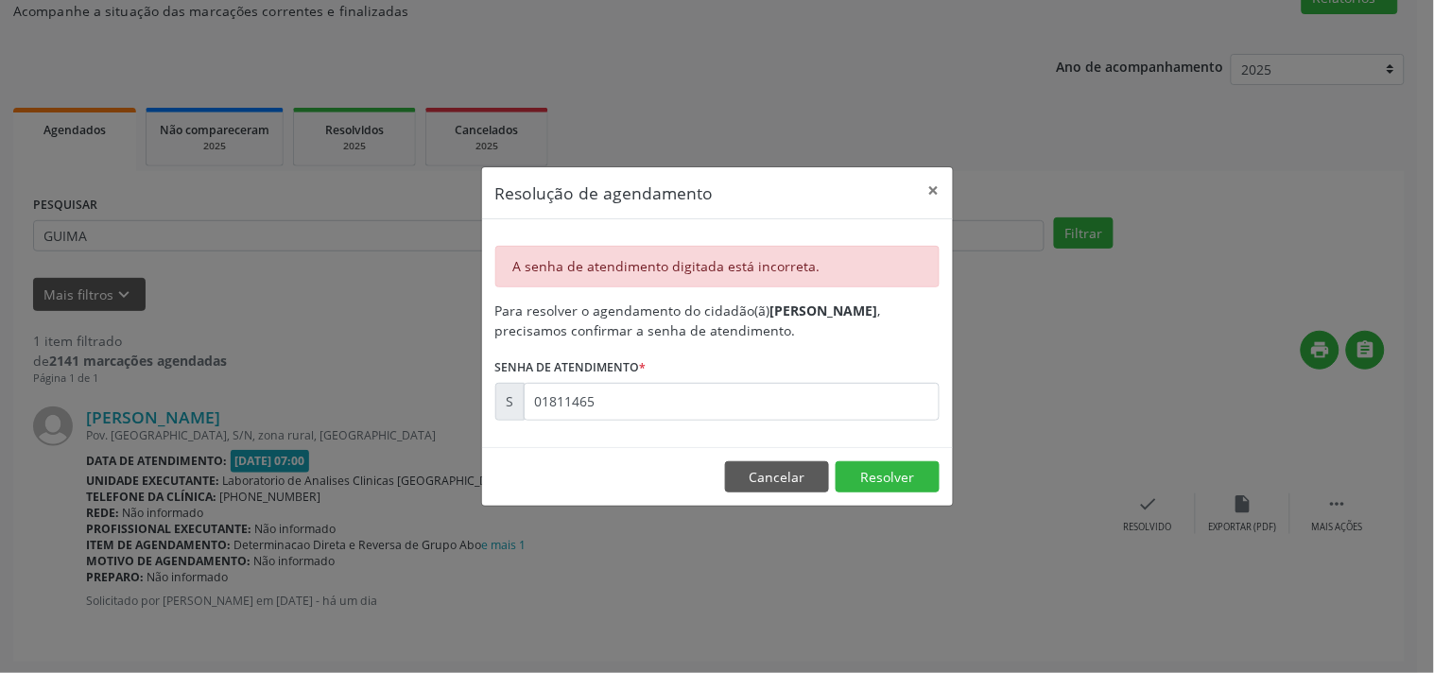
drag, startPoint x: 887, startPoint y: 375, endPoint x: 887, endPoint y: 407, distance: 31.2
click at [887, 381] on form "Para resolver o agendamento do cidadão(ã) [PERSON_NAME] , precisamos confirmar …" at bounding box center [717, 361] width 444 height 120
click at [887, 407] on input "01811465" at bounding box center [732, 402] width 416 height 38
type input "00181146"
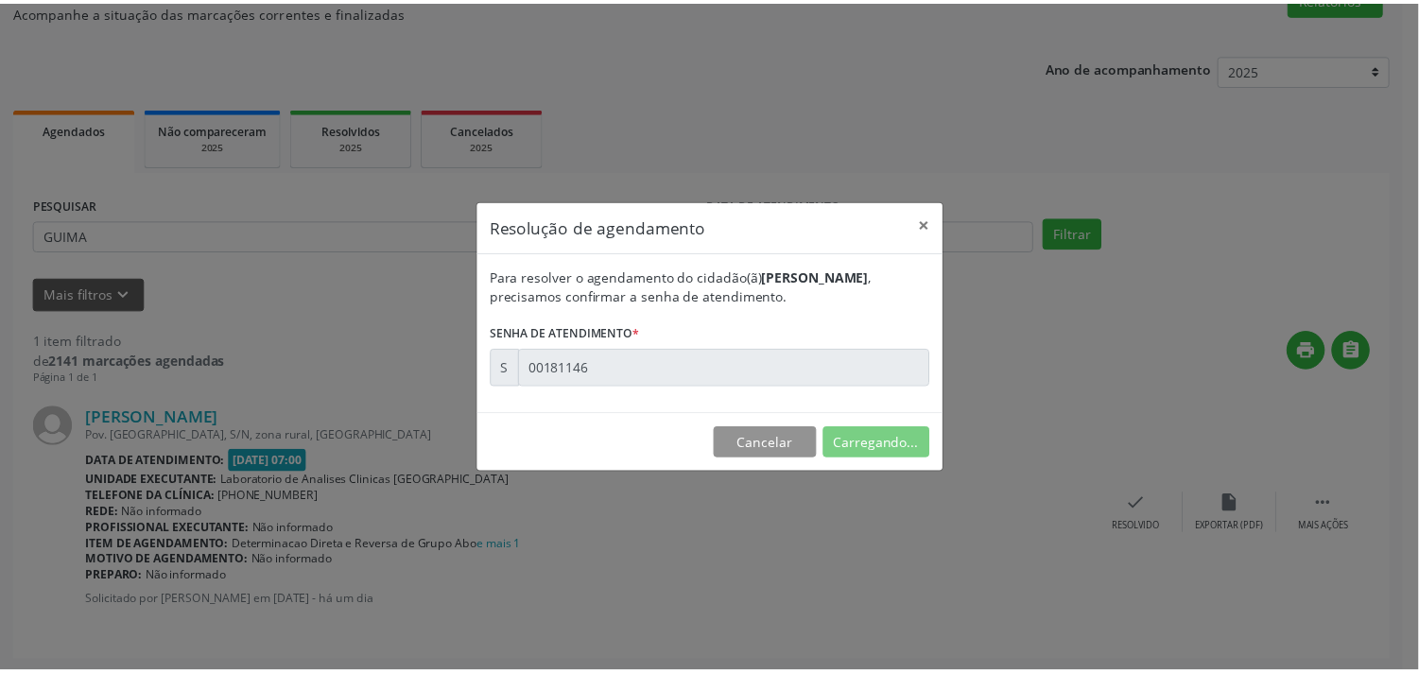
scroll to position [0, 0]
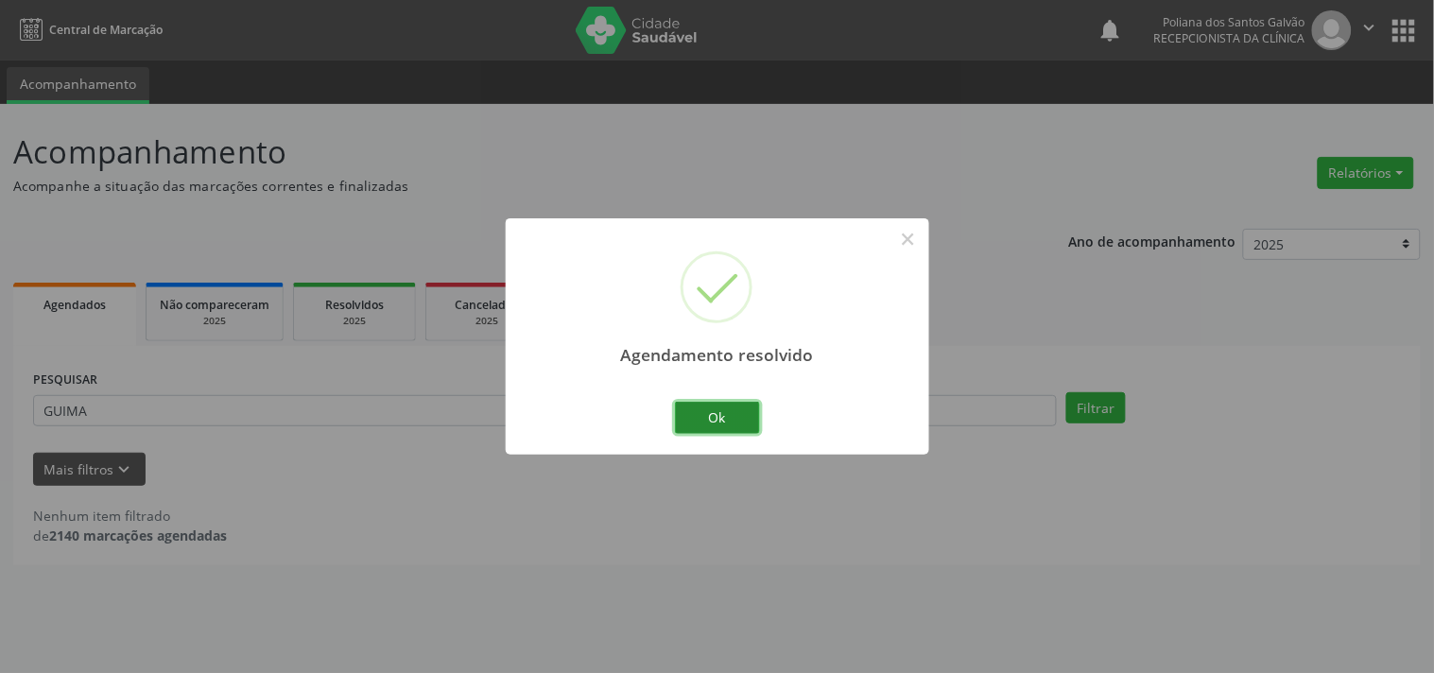
click at [750, 405] on button "Ok" at bounding box center [717, 418] width 85 height 32
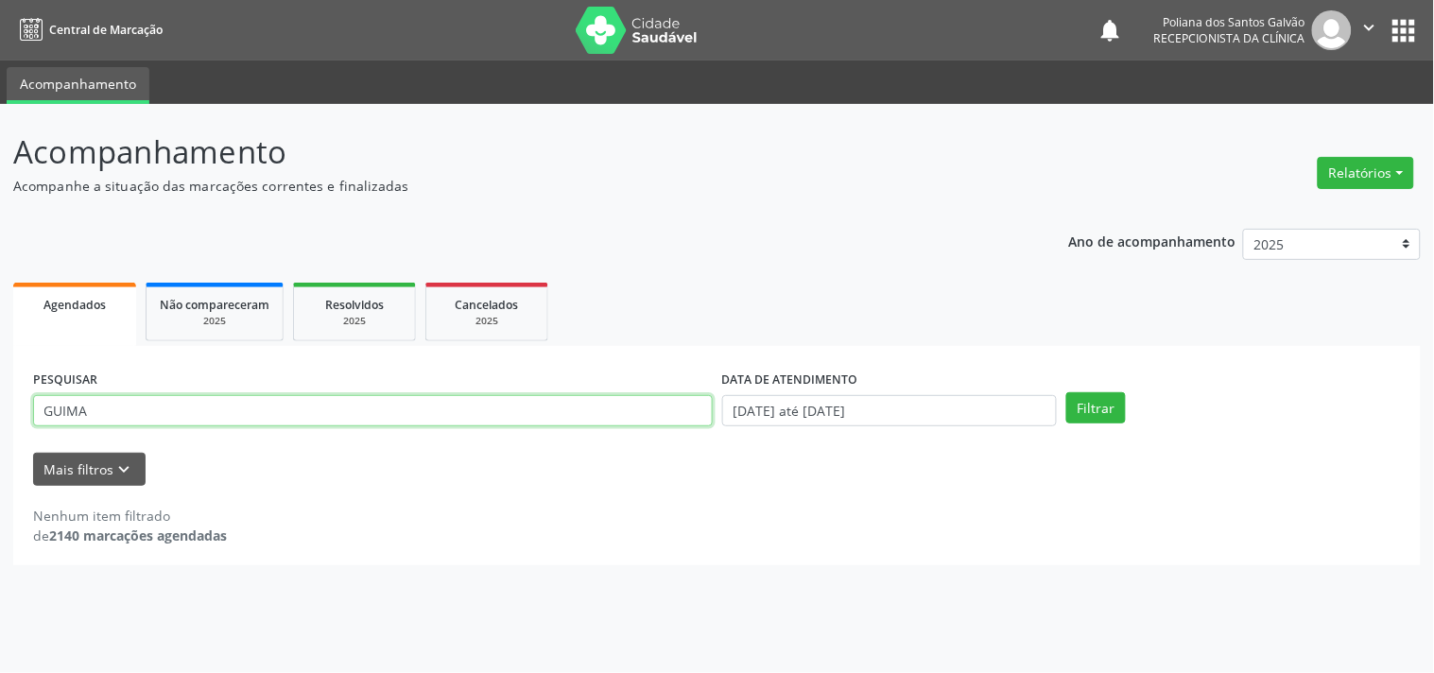
drag, startPoint x: 634, startPoint y: 414, endPoint x: 0, endPoint y: 272, distance: 649.2
click at [0, 279] on div "Acompanhamento Acompanhe a situação das marcações correntes e finalizadas Relat…" at bounding box center [717, 388] width 1434 height 569
type input "[PERSON_NAME]"
click at [1067, 392] on button "Filtrar" at bounding box center [1097, 408] width 60 height 32
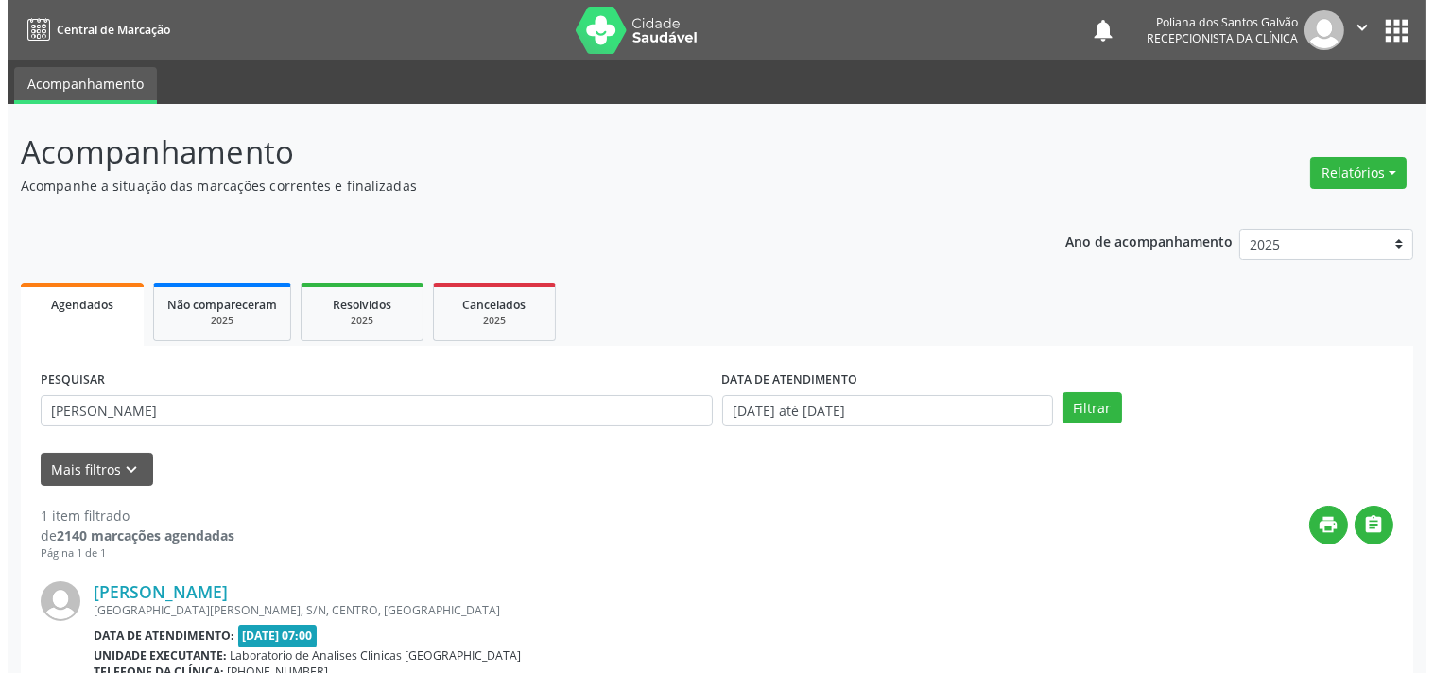
scroll to position [192, 0]
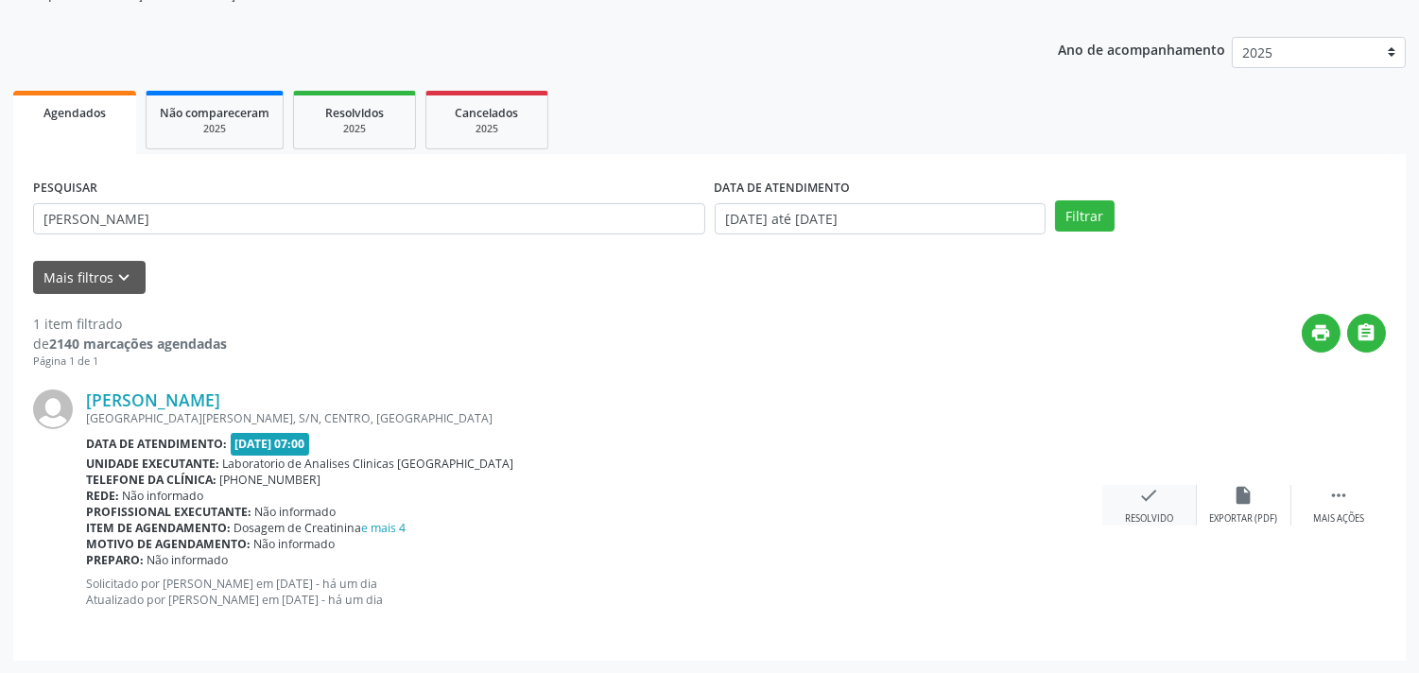
click at [1139, 504] on icon "check" at bounding box center [1149, 495] width 21 height 21
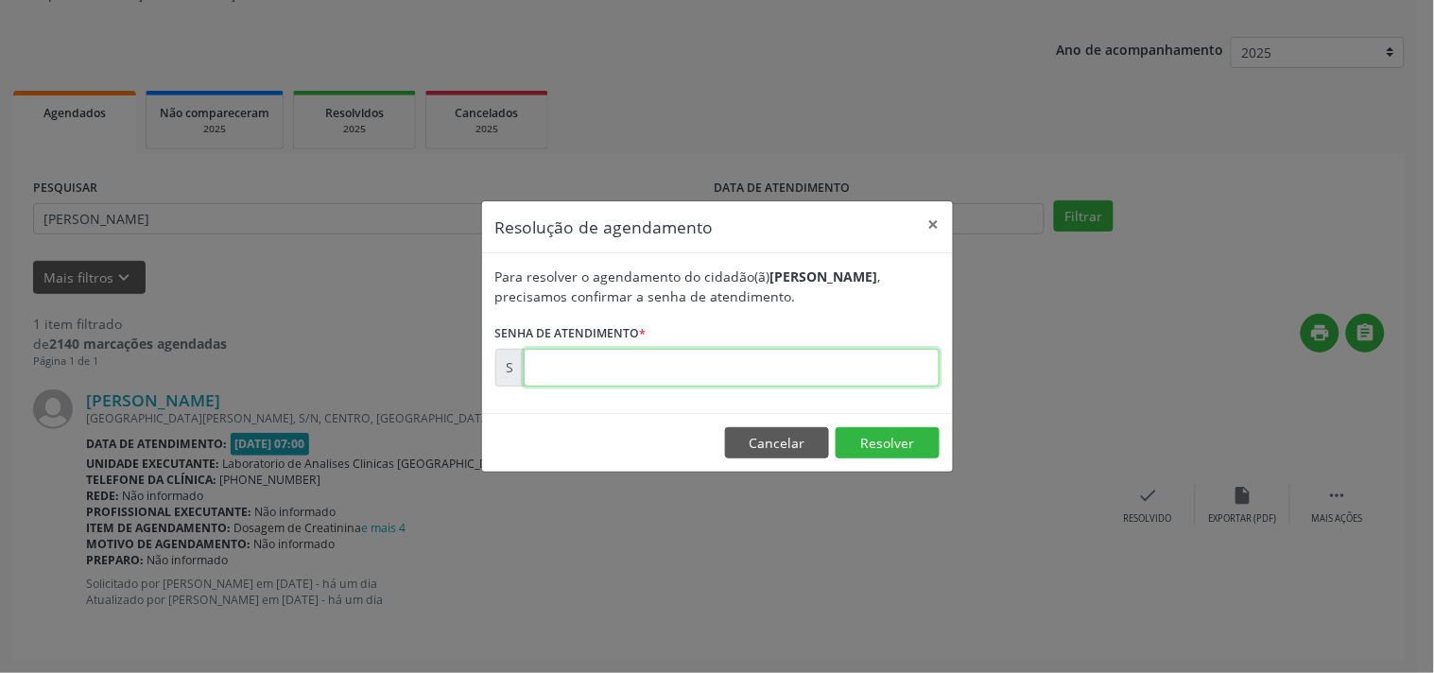
click at [838, 357] on input "text" at bounding box center [732, 368] width 416 height 38
type input "00181136"
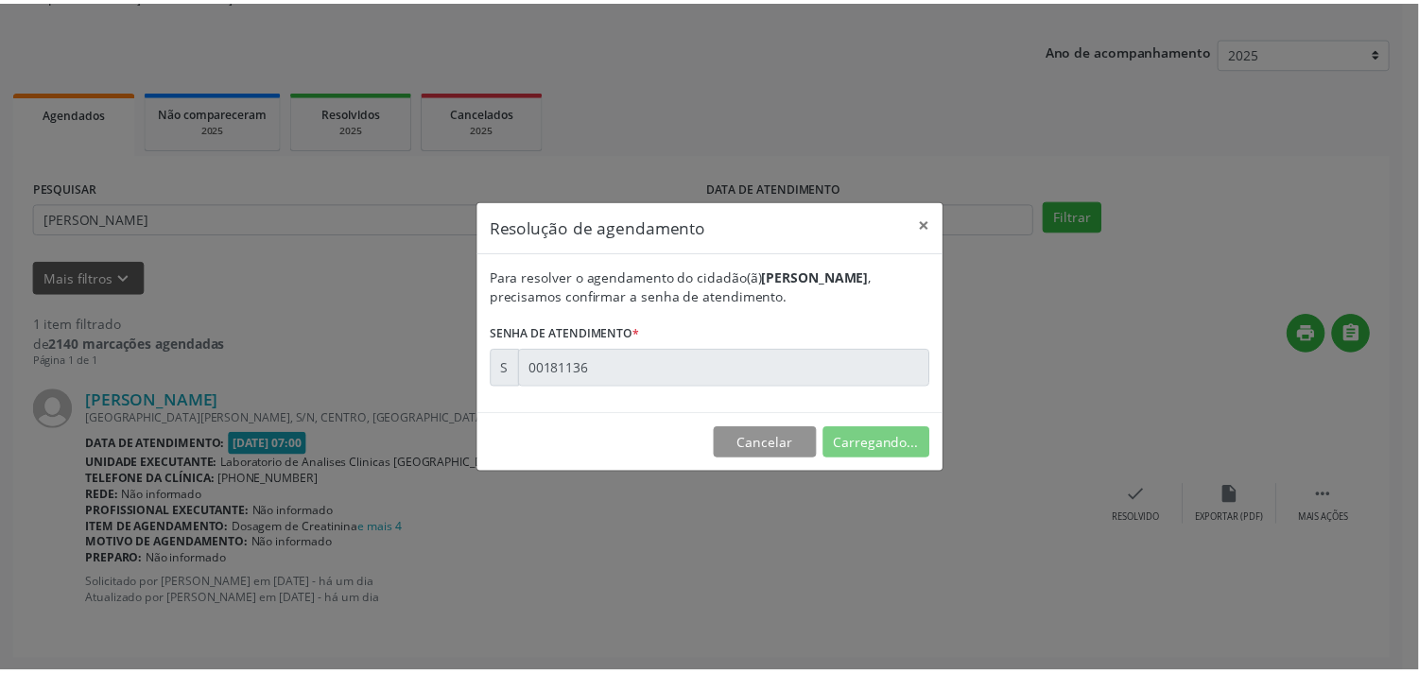
scroll to position [0, 0]
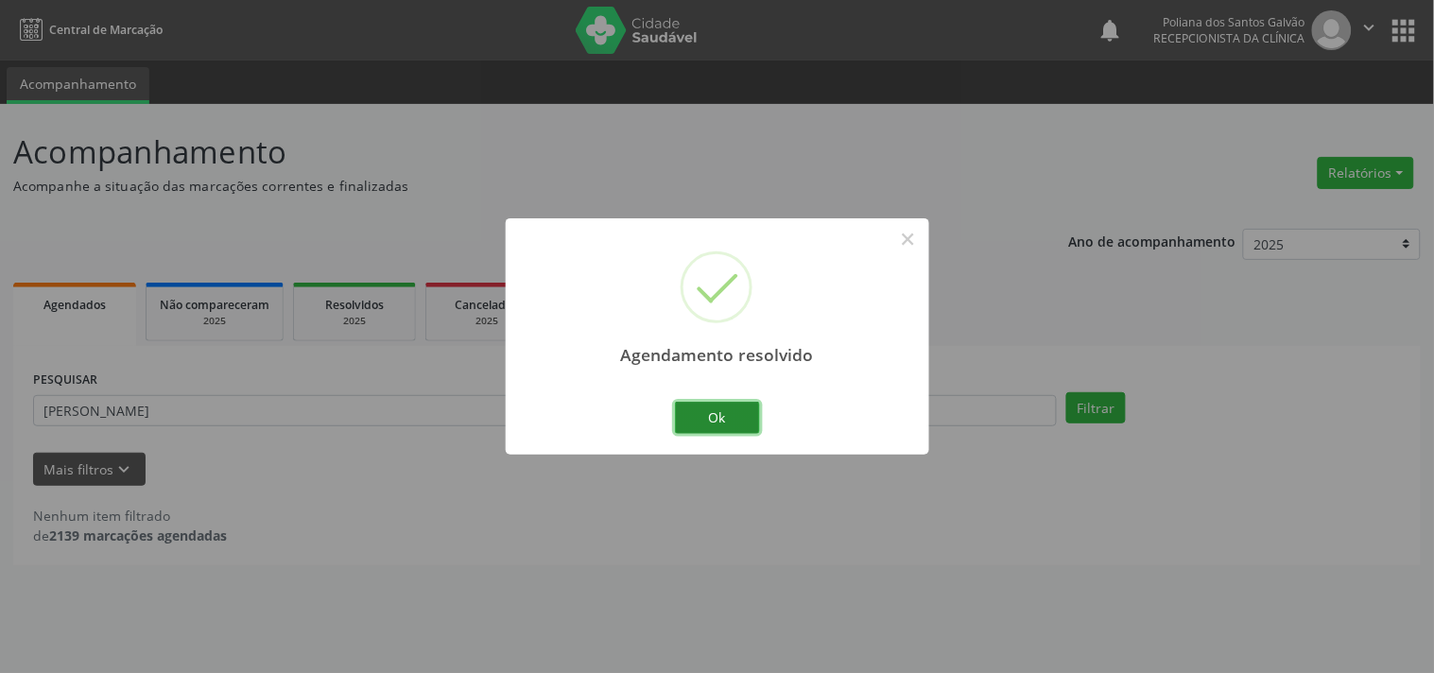
click at [710, 427] on button "Ok" at bounding box center [717, 418] width 85 height 32
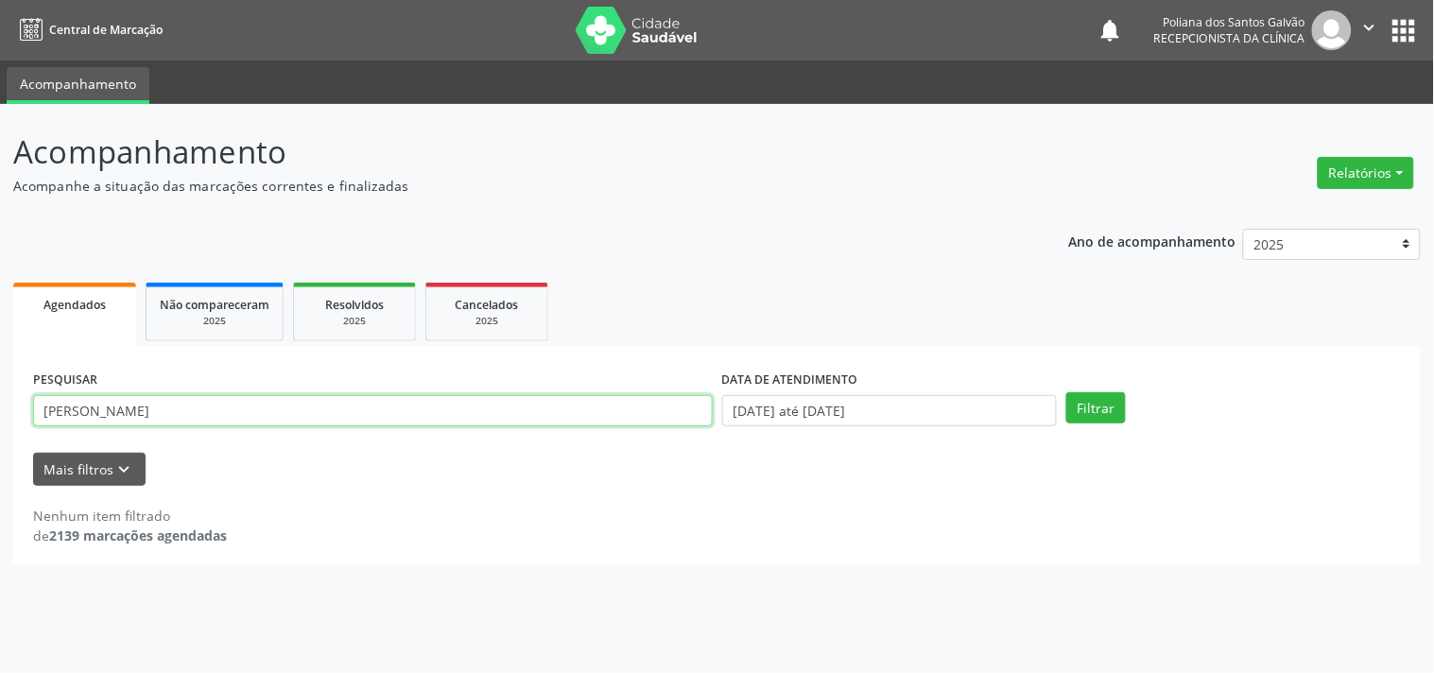
click at [0, 158] on div "Acompanhamento Acompanhe a situação das marcações correntes e finalizadas Relat…" at bounding box center [717, 388] width 1434 height 569
type input "[PERSON_NAME]"
click at [1067, 392] on button "Filtrar" at bounding box center [1097, 408] width 60 height 32
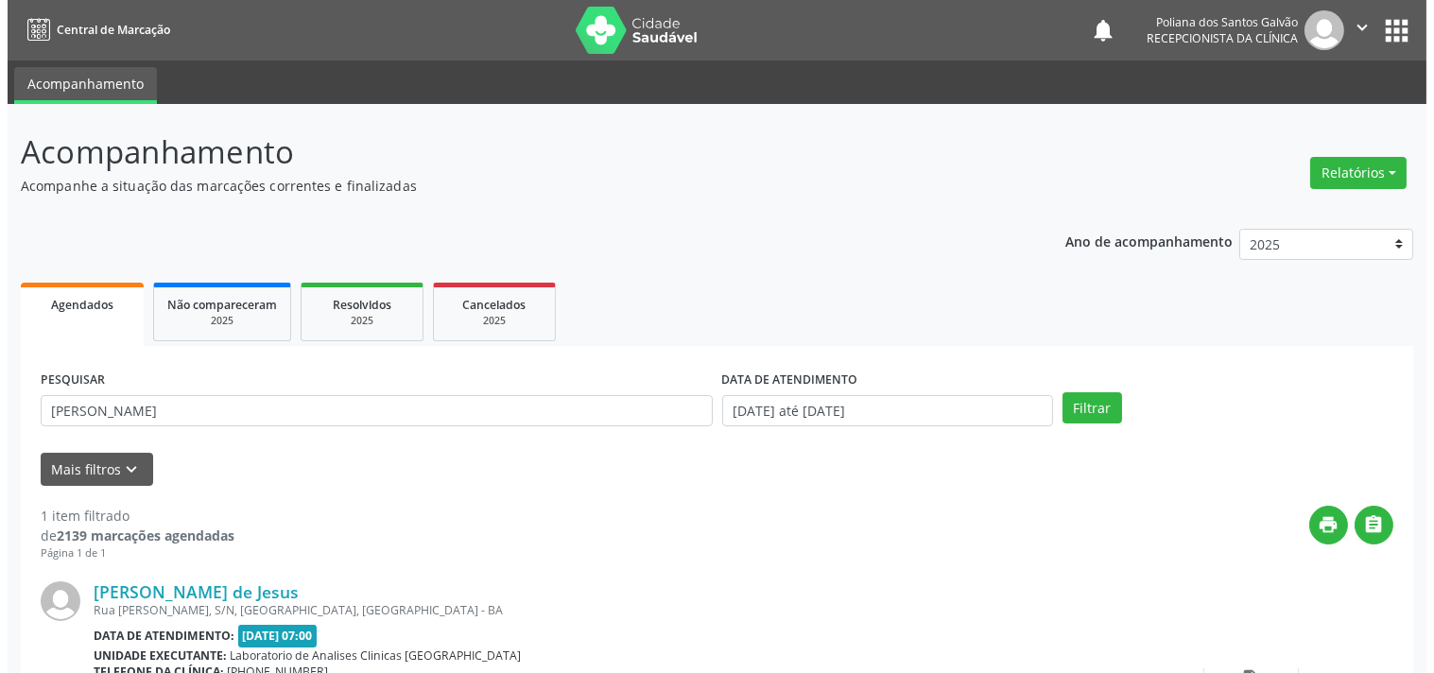
scroll to position [175, 0]
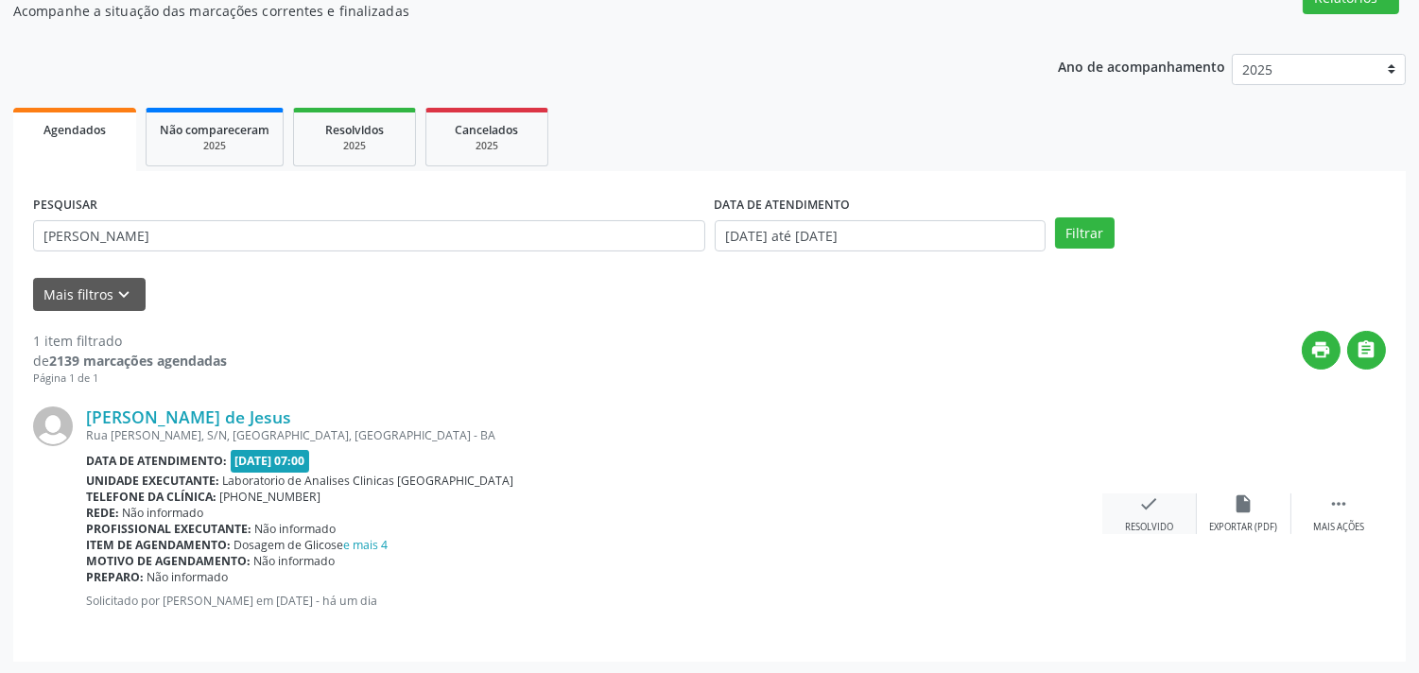
click at [1160, 521] on div "Resolvido" at bounding box center [1149, 527] width 48 height 13
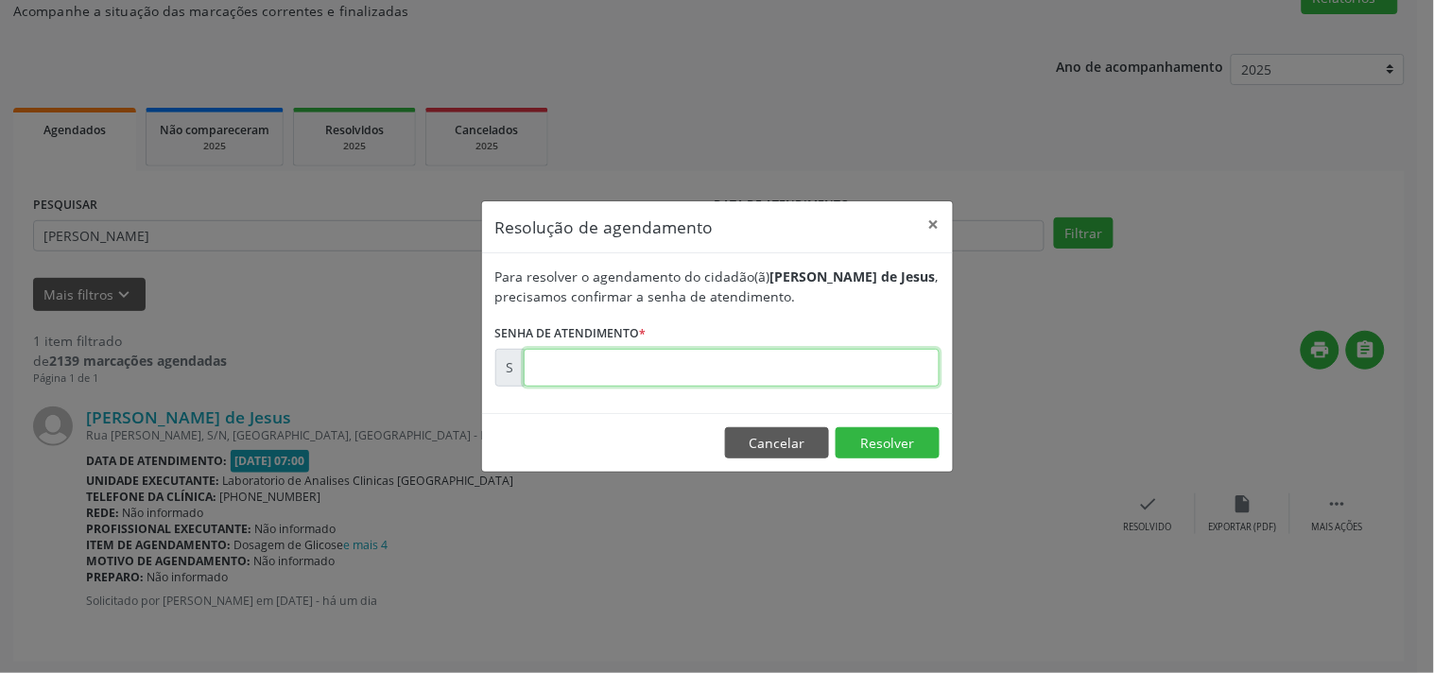
click at [845, 365] on input "text" at bounding box center [732, 368] width 416 height 38
type input "00181134"
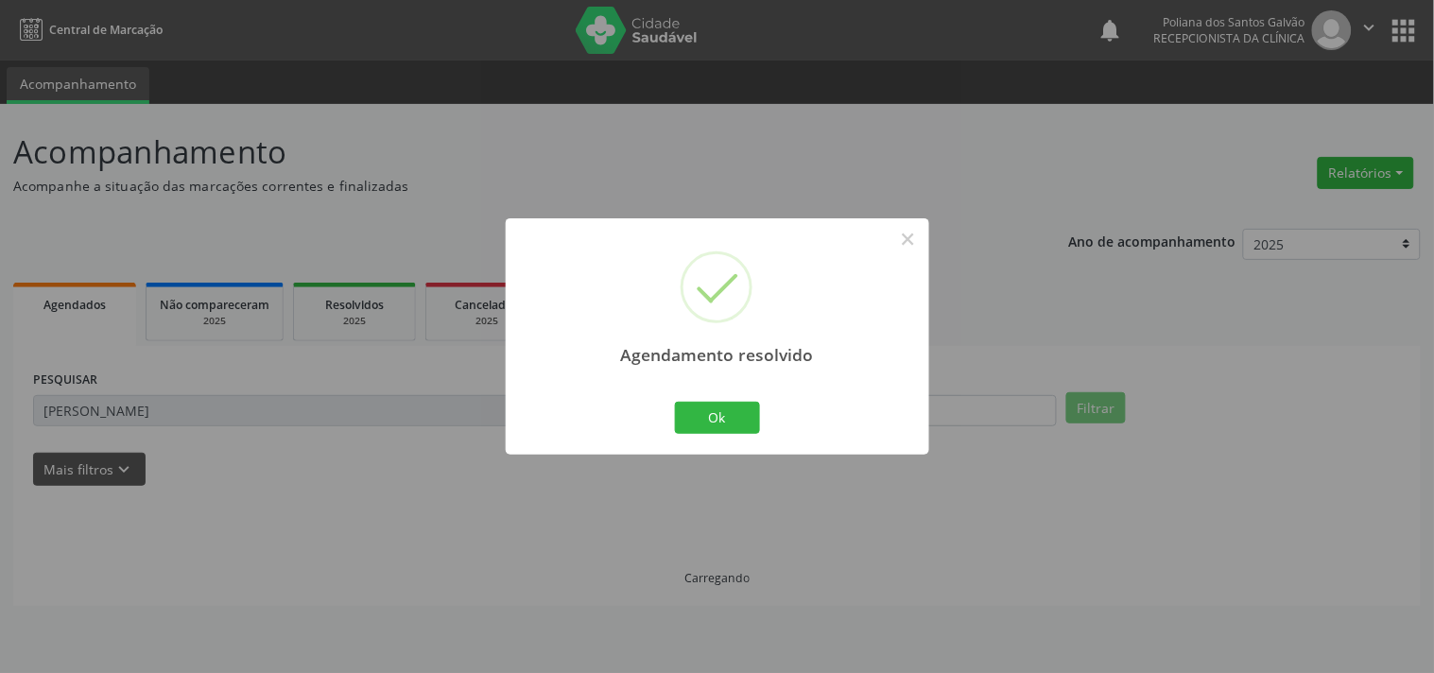
scroll to position [0, 0]
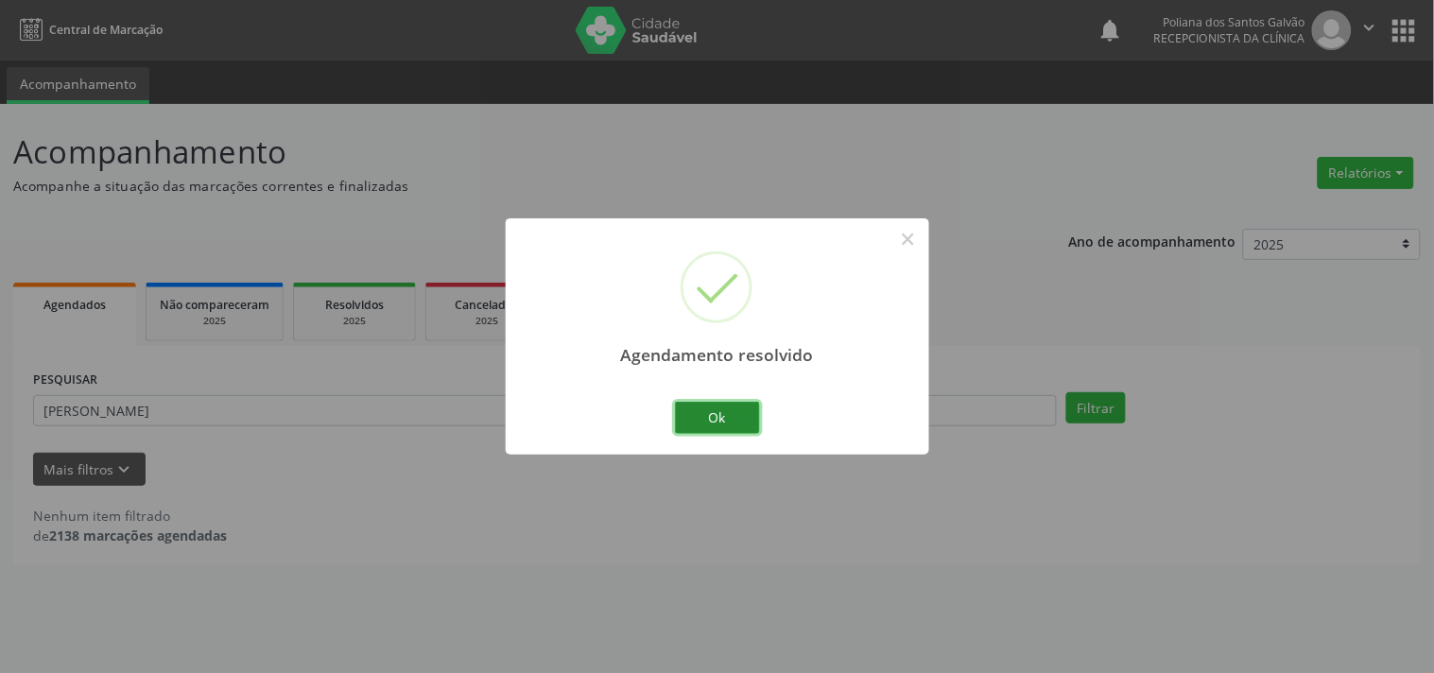
click at [707, 422] on button "Ok" at bounding box center [717, 418] width 85 height 32
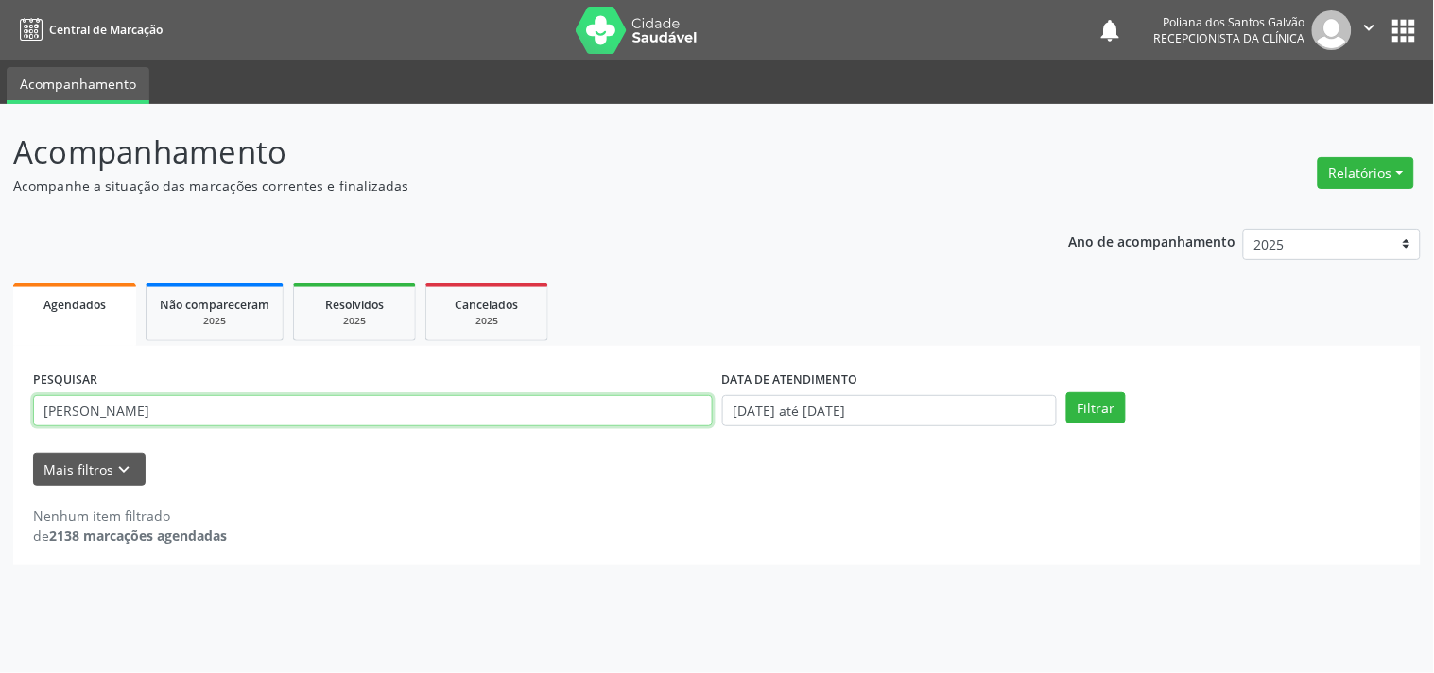
drag, startPoint x: 475, startPoint y: 400, endPoint x: 0, endPoint y: 96, distance: 563.9
click at [0, 107] on div "Acompanhamento Acompanhe a situação das marcações correntes e finalizadas Relat…" at bounding box center [717, 388] width 1434 height 569
type input "[PERSON_NAME]"
click at [1067, 392] on button "Filtrar" at bounding box center [1097, 408] width 60 height 32
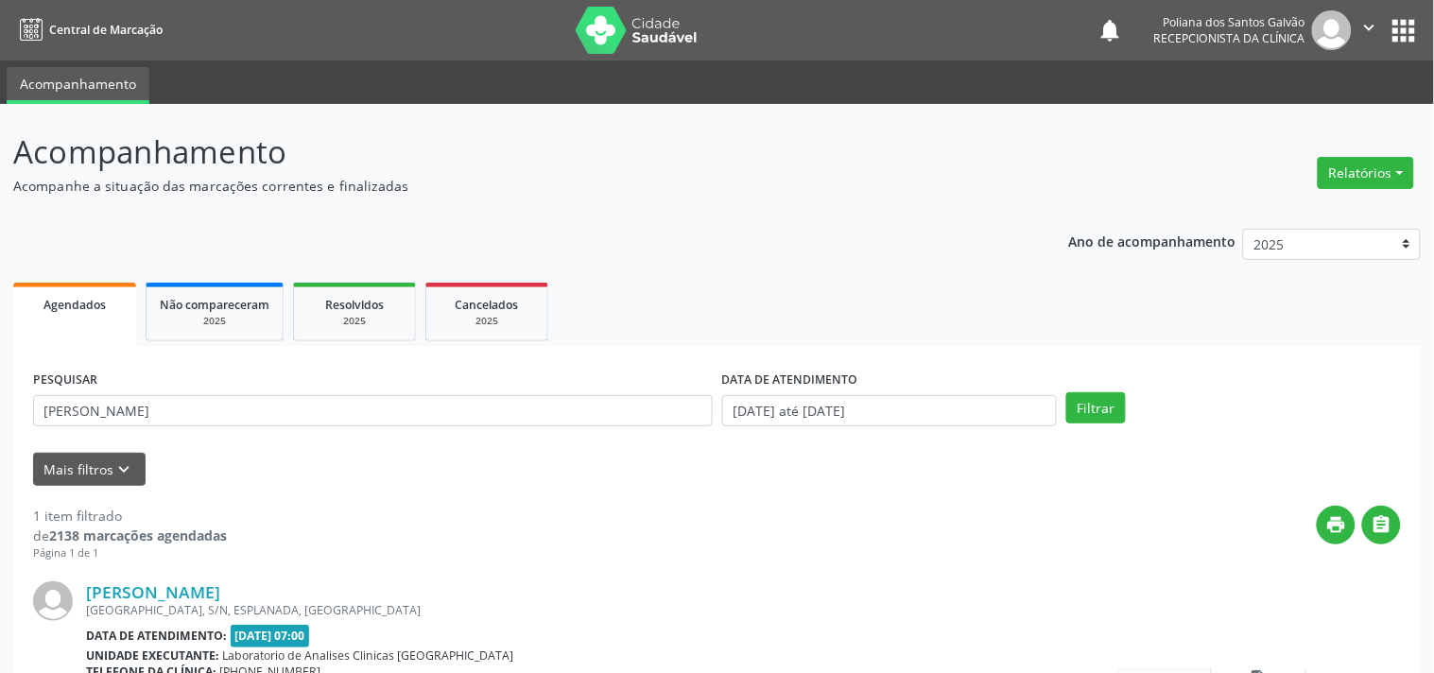
scroll to position [175, 0]
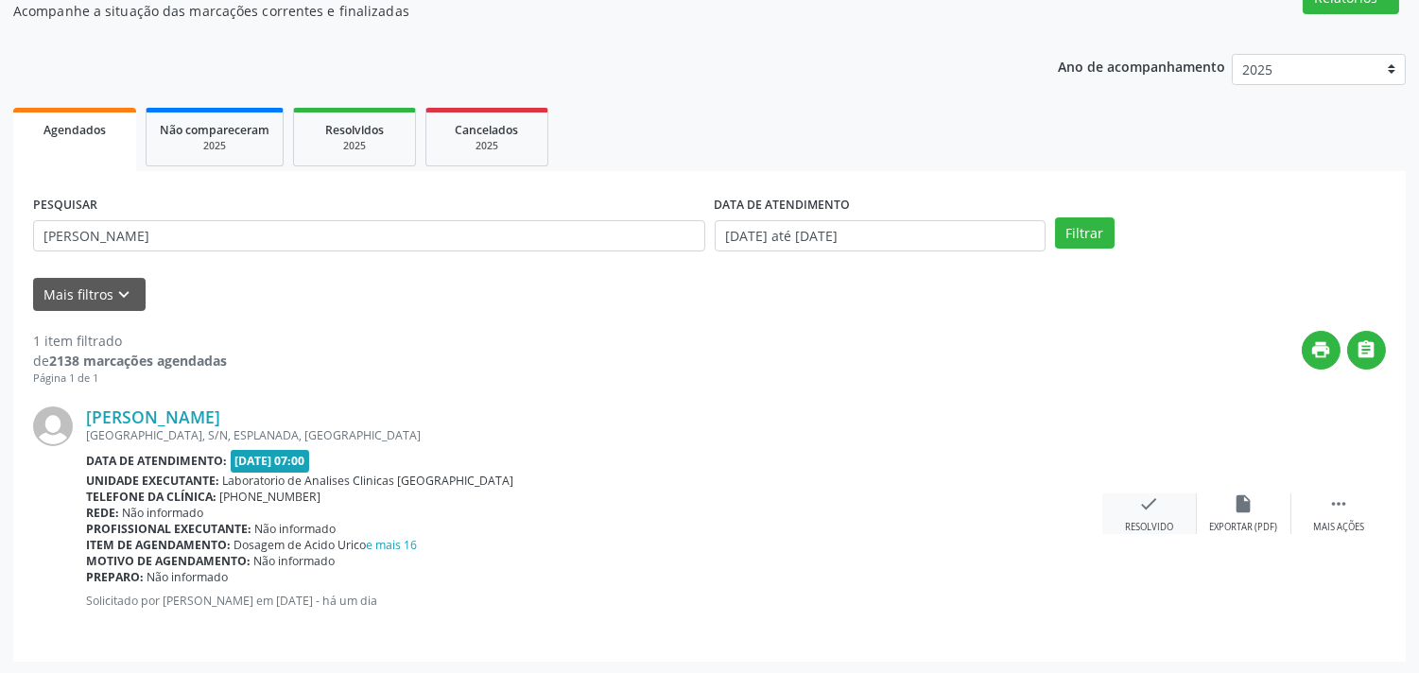
click at [1146, 505] on icon "check" at bounding box center [1149, 504] width 21 height 21
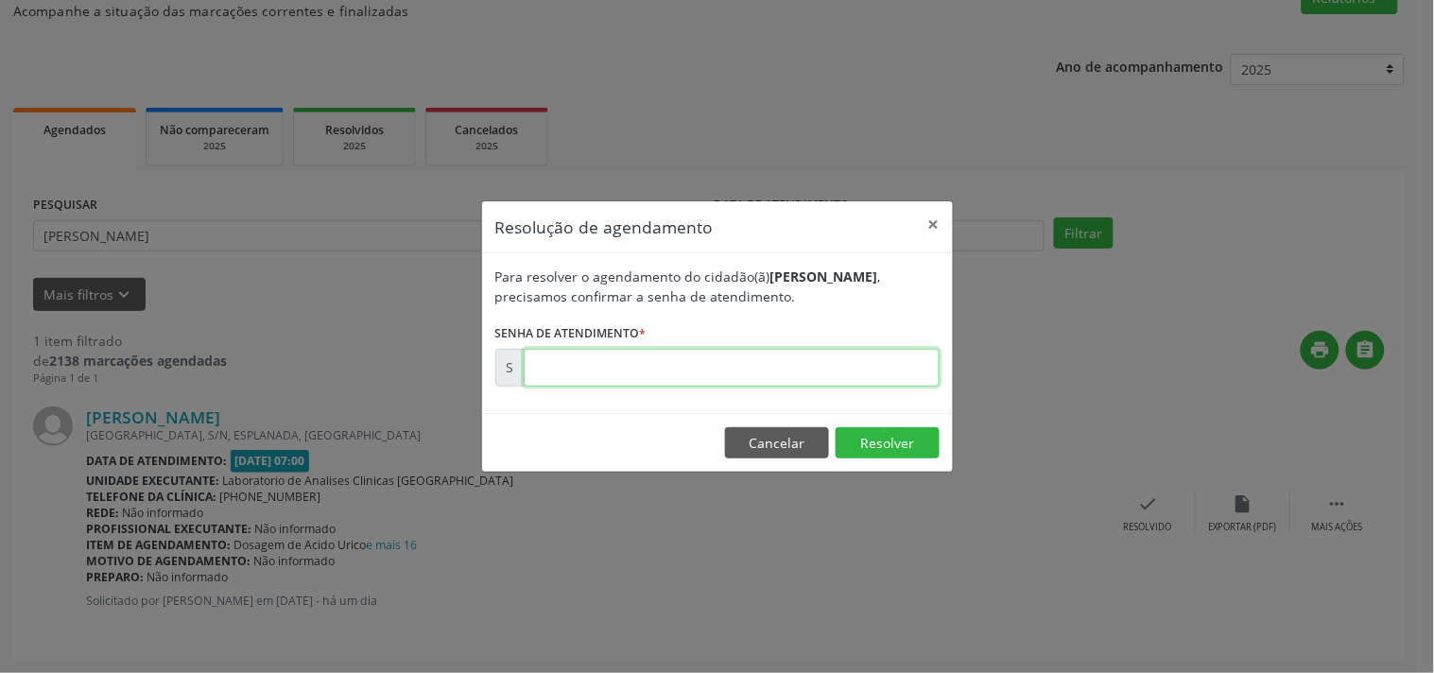
click at [791, 369] on input "text" at bounding box center [732, 368] width 416 height 38
type input "00181133"
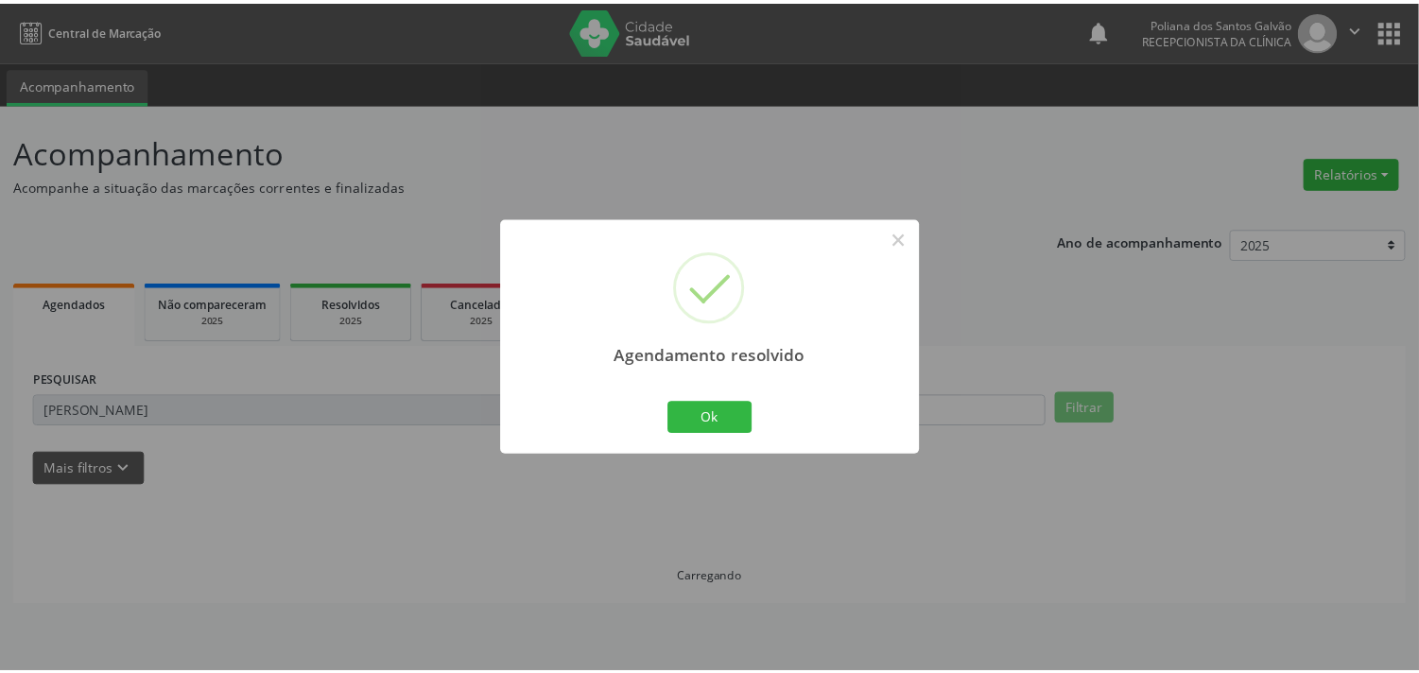
scroll to position [0, 0]
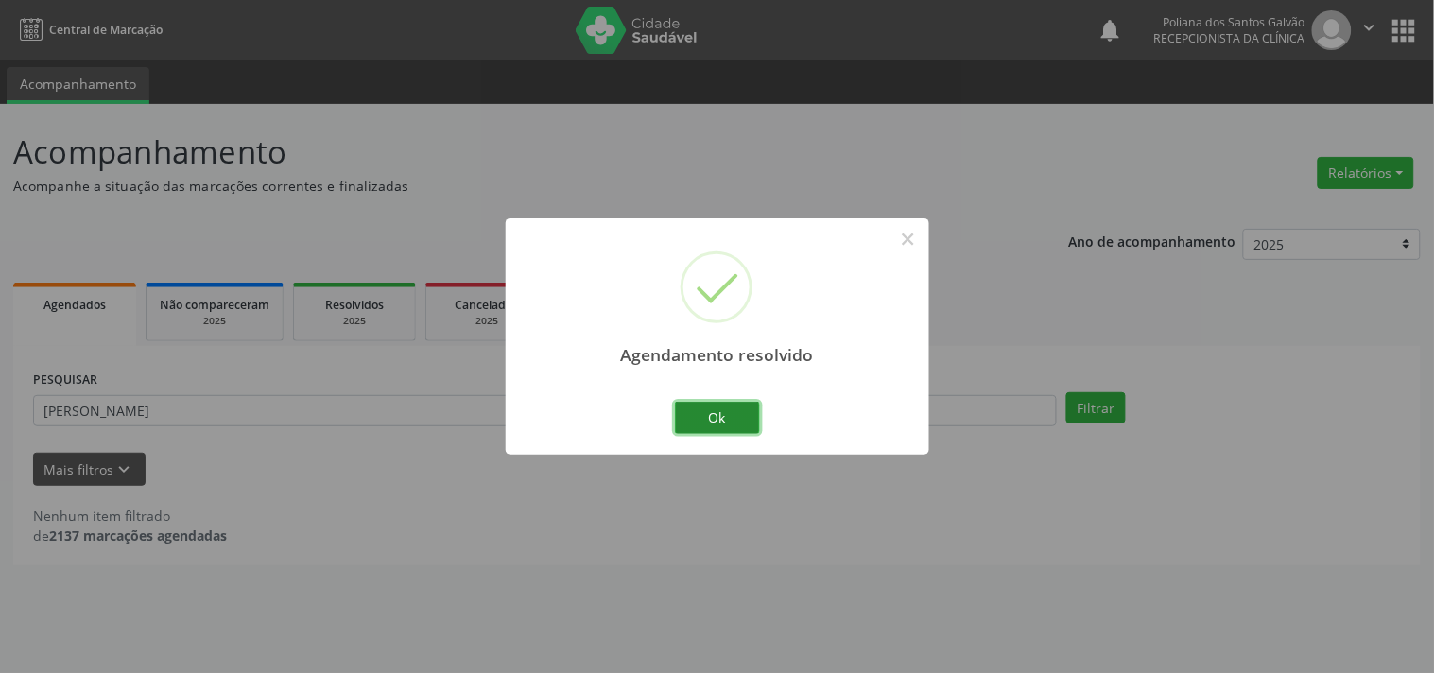
click at [739, 427] on button "Ok" at bounding box center [717, 418] width 85 height 32
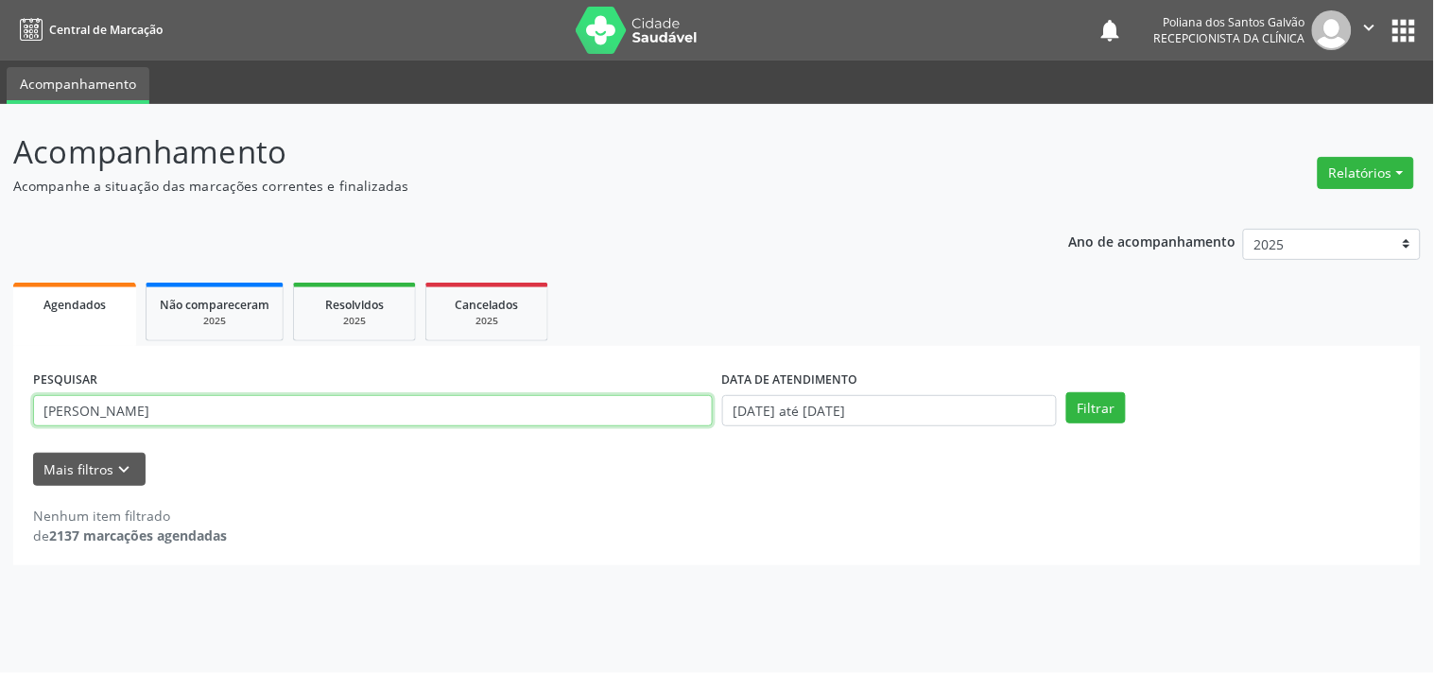
drag, startPoint x: 530, startPoint y: 390, endPoint x: 0, endPoint y: 15, distance: 648.6
click at [0, 79] on div "Central de Marcação notifications Poliana dos Santos Galvão Recepcionista da cl…" at bounding box center [717, 336] width 1434 height 673
type input "LUCIENE"
click at [1067, 392] on button "Filtrar" at bounding box center [1097, 408] width 60 height 32
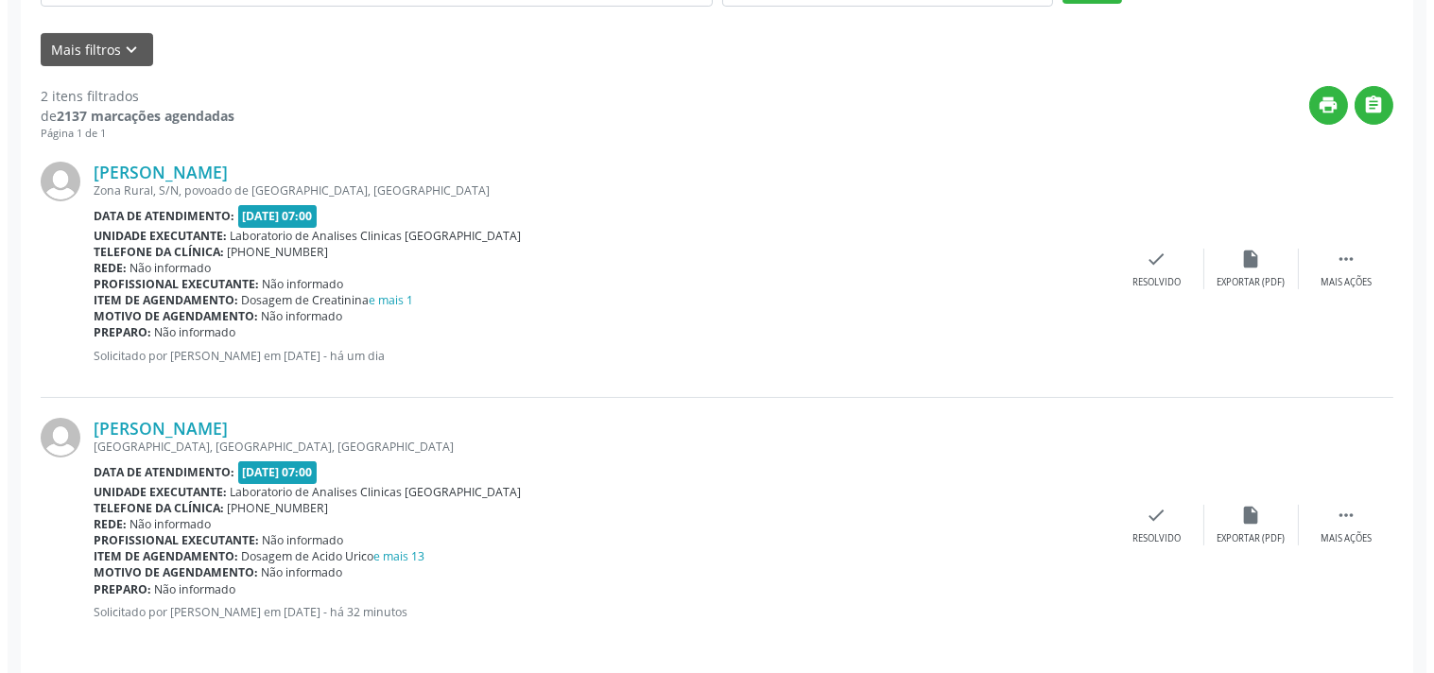
scroll to position [431, 0]
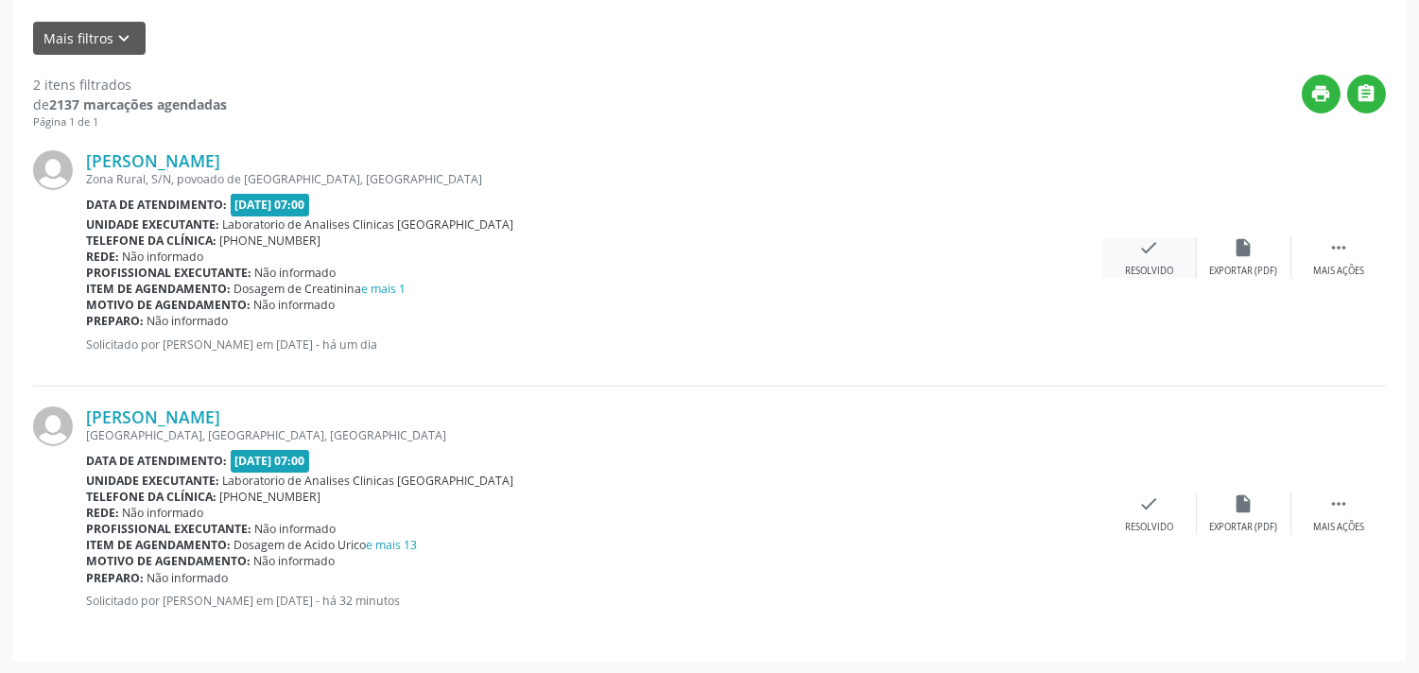
click at [1146, 265] on div "Resolvido" at bounding box center [1149, 271] width 48 height 13
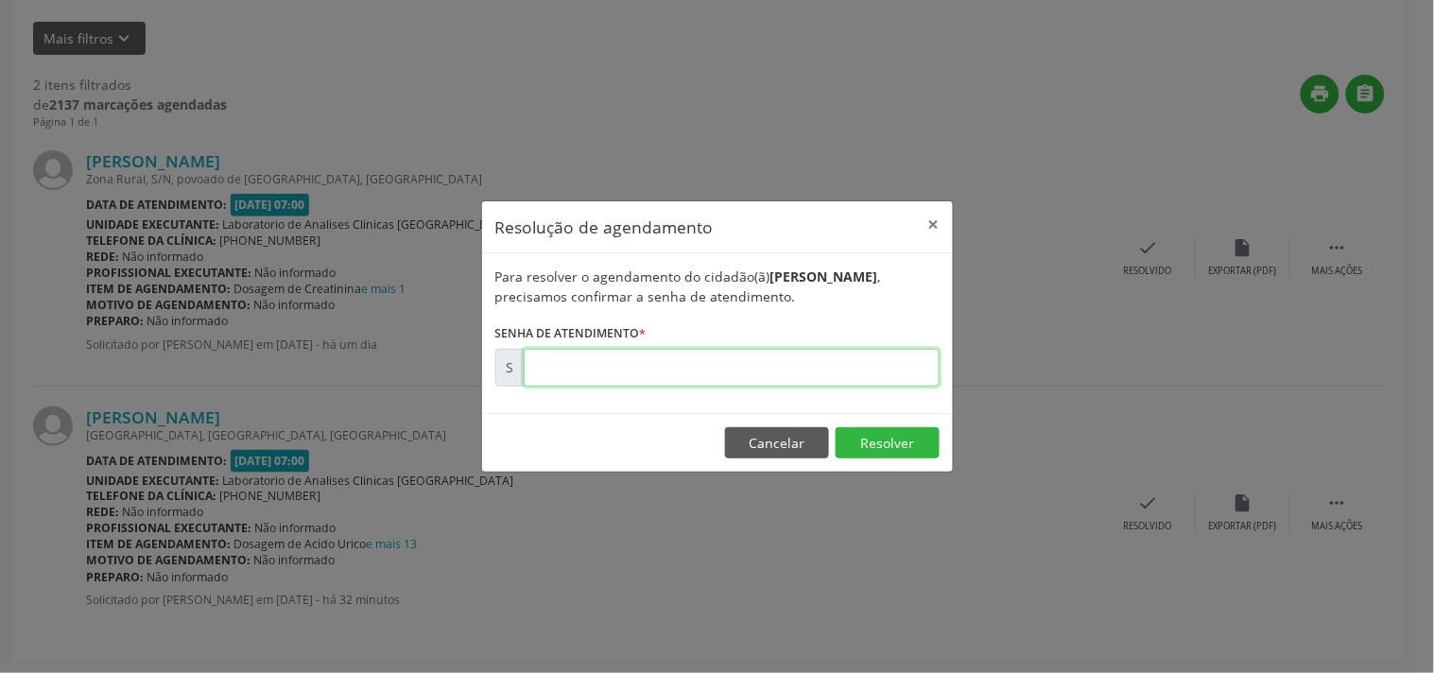
click at [896, 367] on input "text" at bounding box center [732, 368] width 416 height 38
type input "00181147"
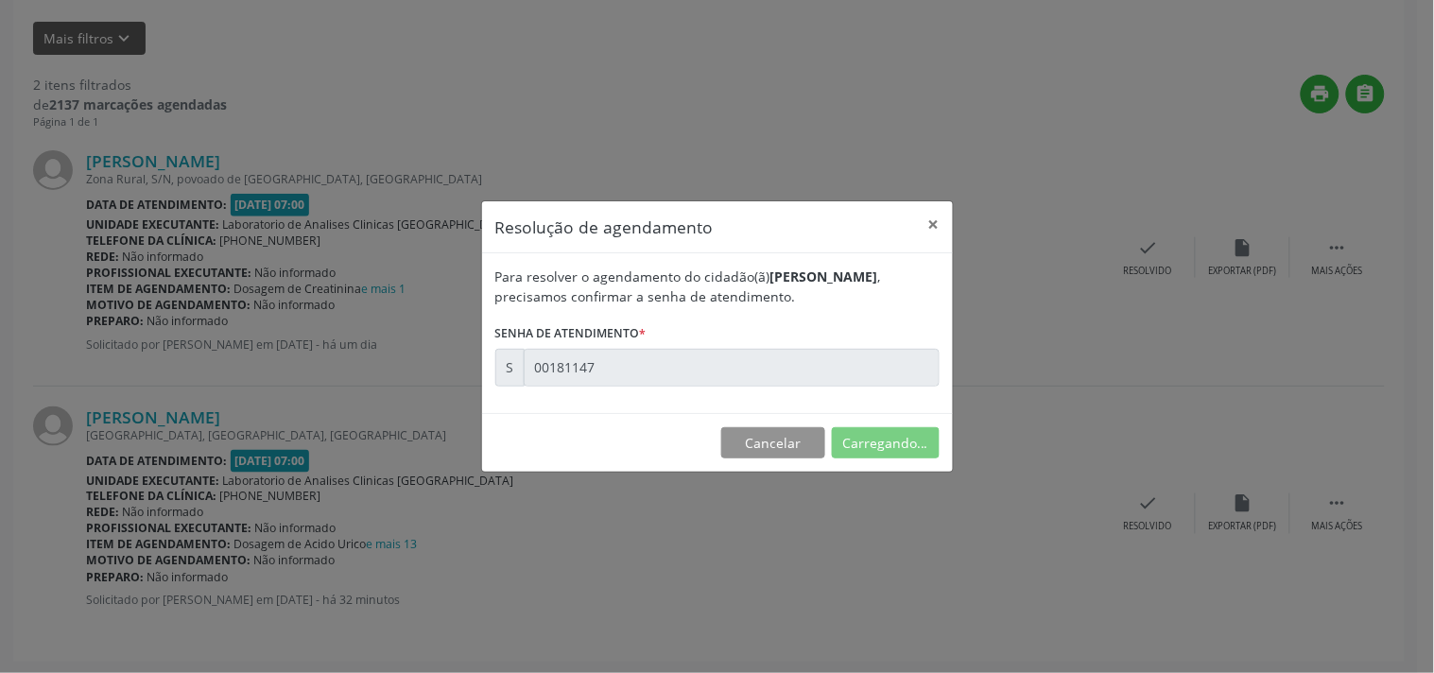
scroll to position [0, 0]
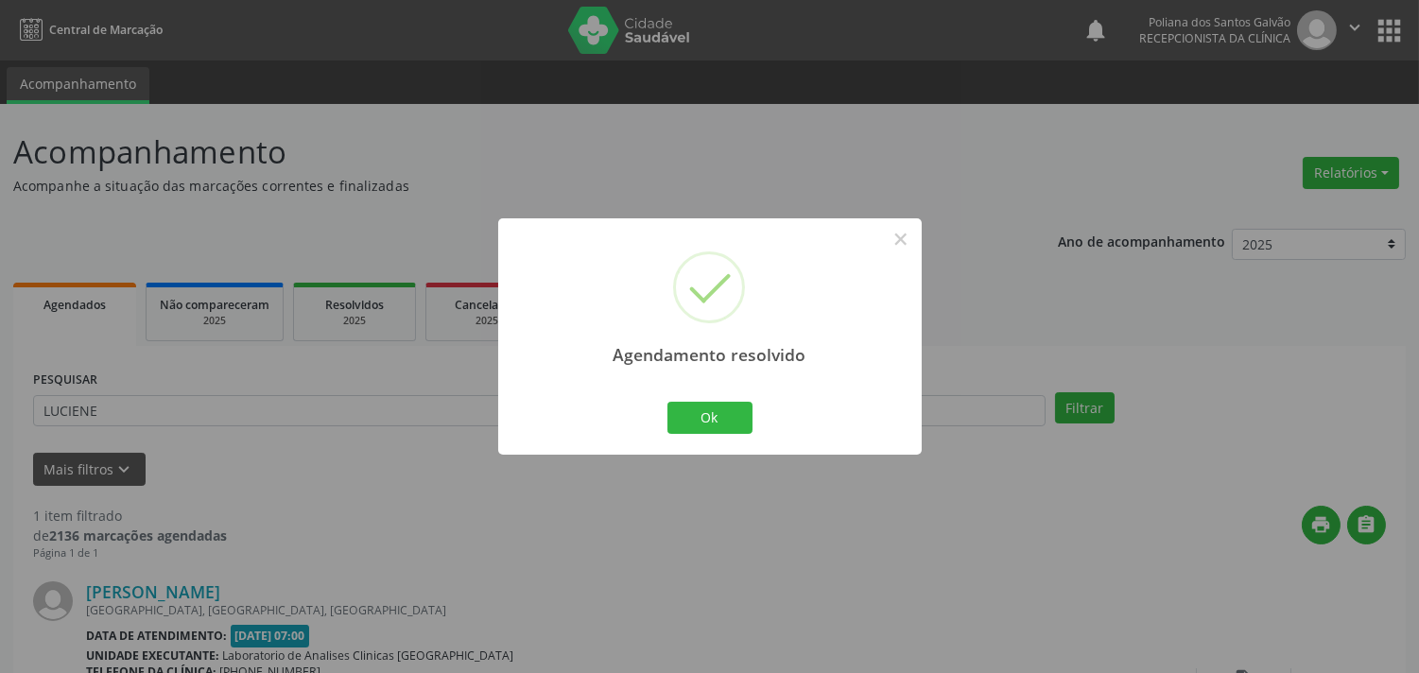
click at [715, 441] on div "Agendamento resolvido × Ok Cancel" at bounding box center [710, 335] width 424 height 235
click at [714, 426] on button "Ok" at bounding box center [710, 418] width 85 height 32
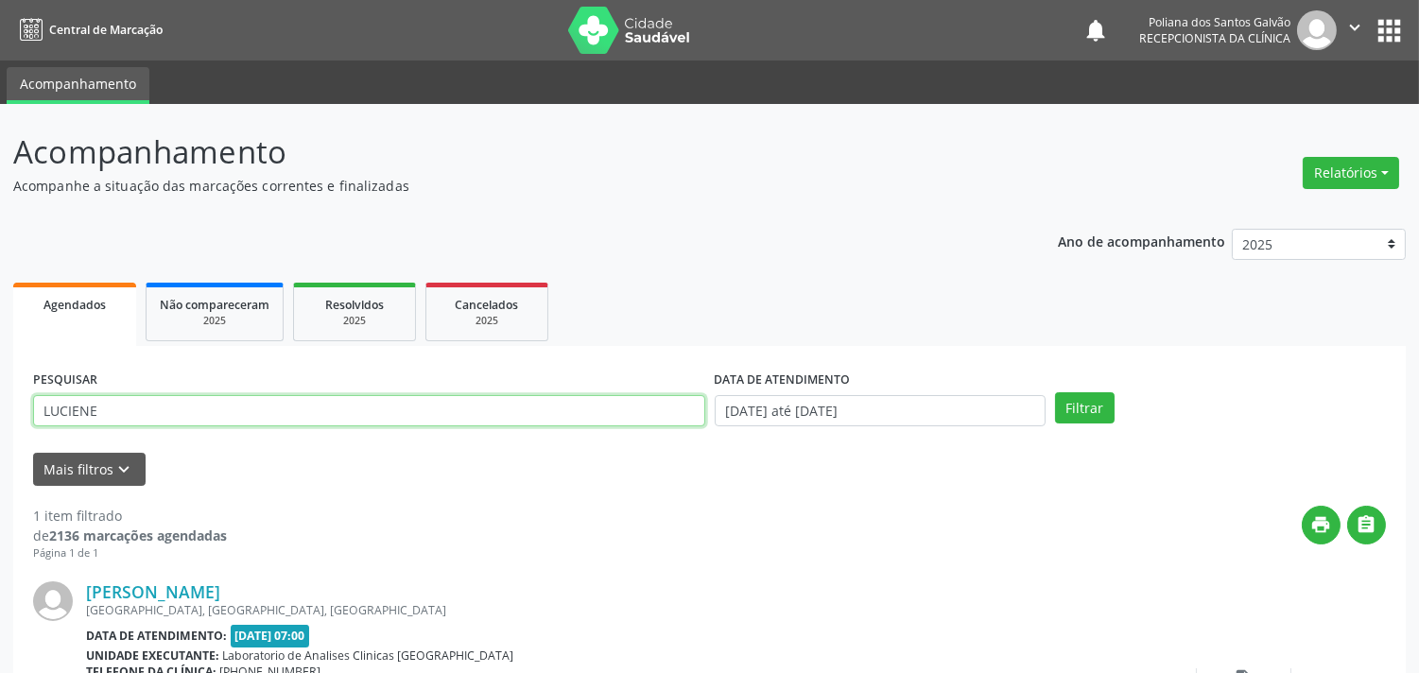
drag, startPoint x: 624, startPoint y: 420, endPoint x: 0, endPoint y: 53, distance: 723.9
click at [0, 72] on div "Central de Marcação notifications Poliana dos Santos Galvão Recepcionista da cl…" at bounding box center [709, 336] width 1419 height 673
type input "E"
type input "JERD"
click at [1055, 392] on button "Filtrar" at bounding box center [1085, 408] width 60 height 32
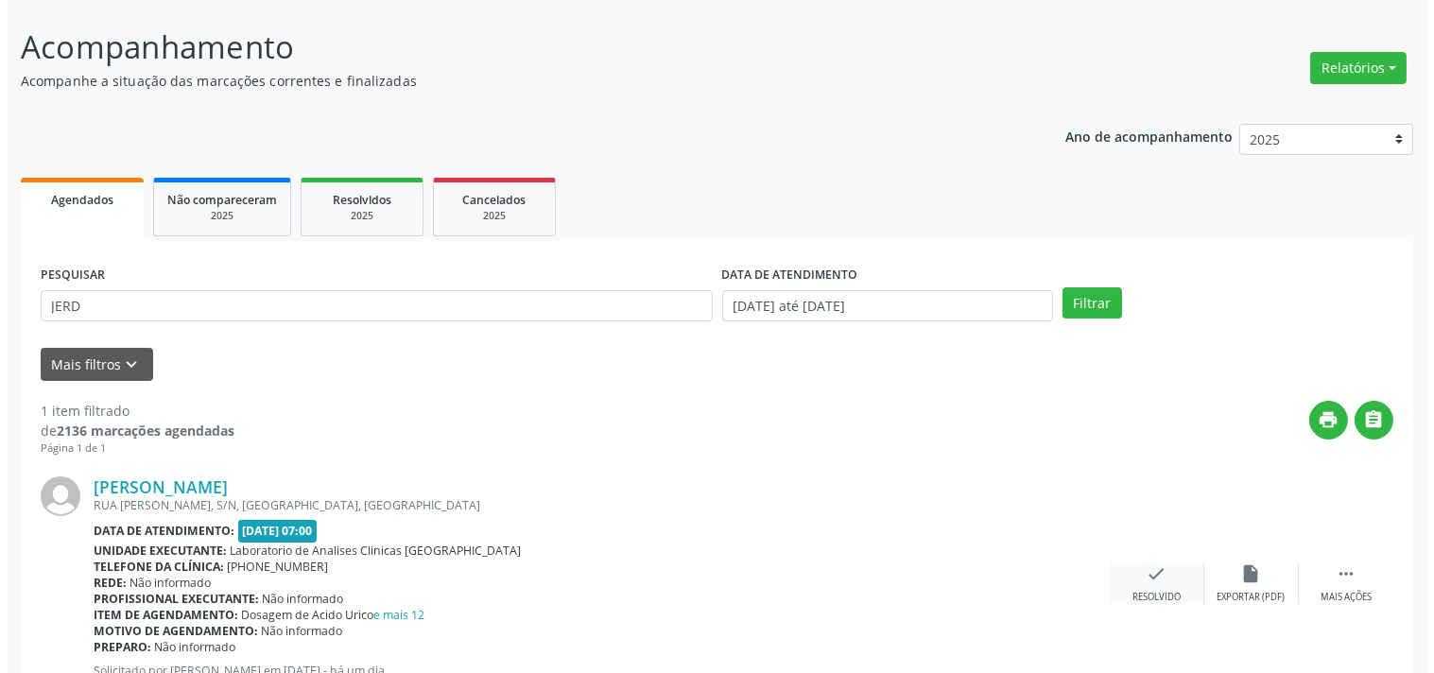
scroll to position [175, 0]
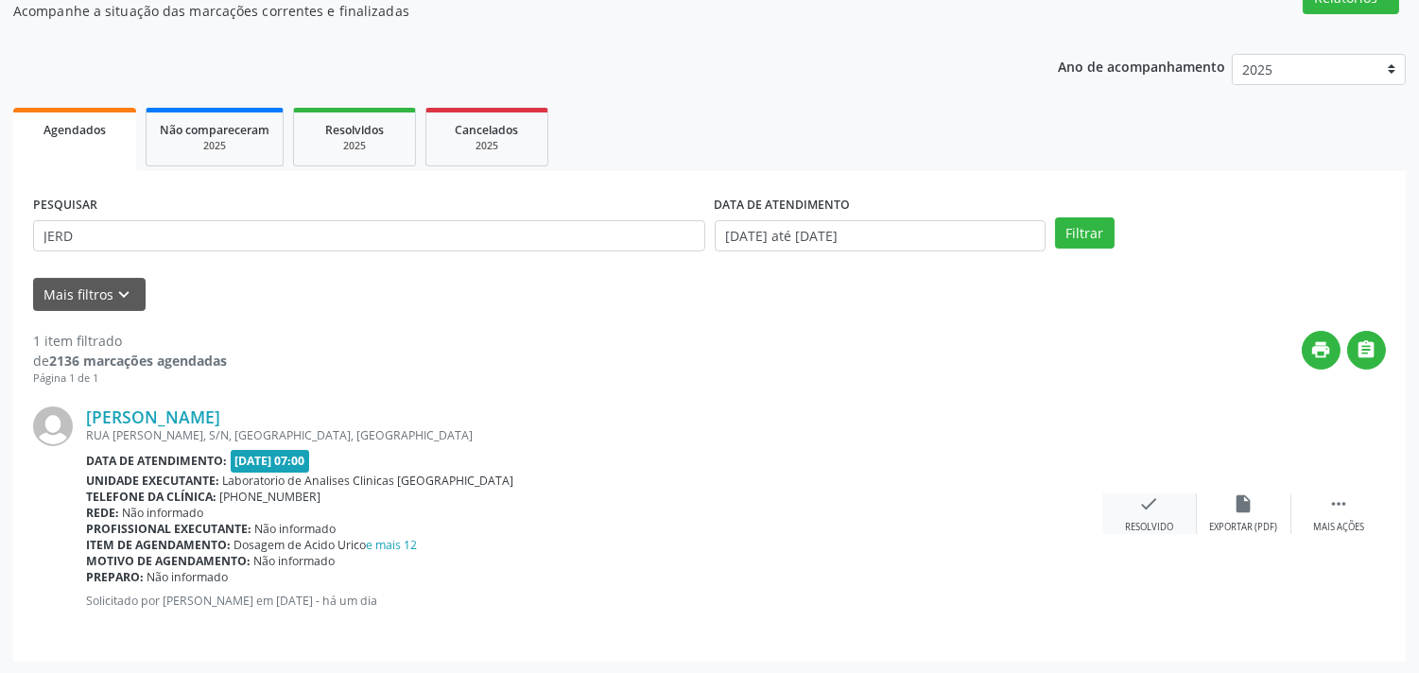
click at [1155, 516] on div "check Resolvido" at bounding box center [1150, 514] width 95 height 41
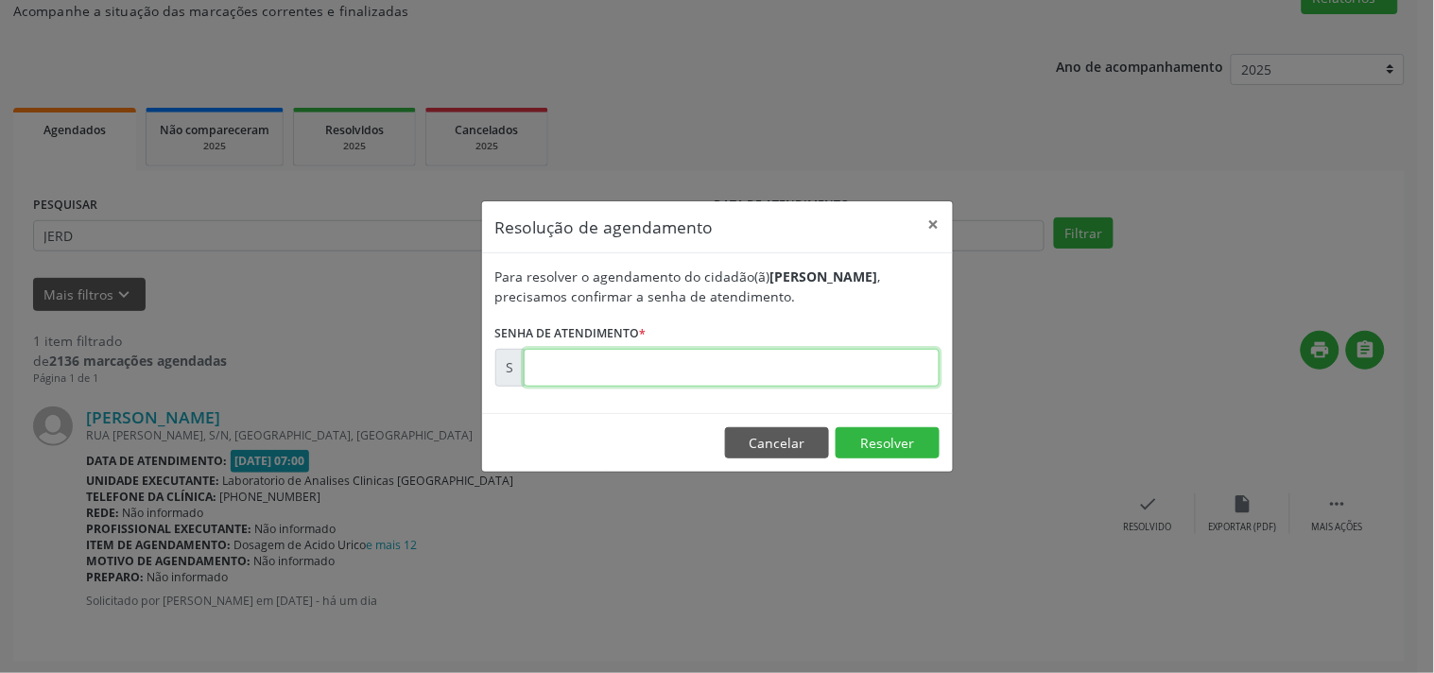
click at [807, 378] on input "text" at bounding box center [732, 368] width 416 height 38
type input "00181148"
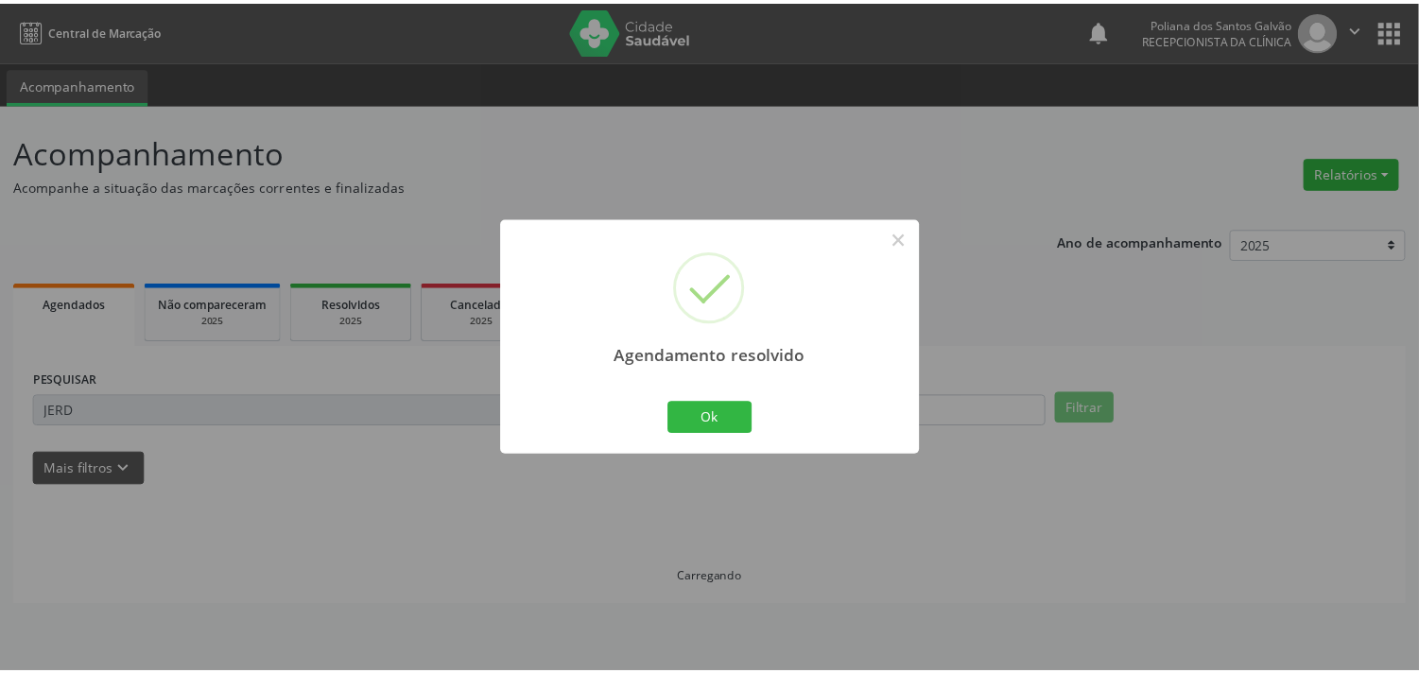
scroll to position [0, 0]
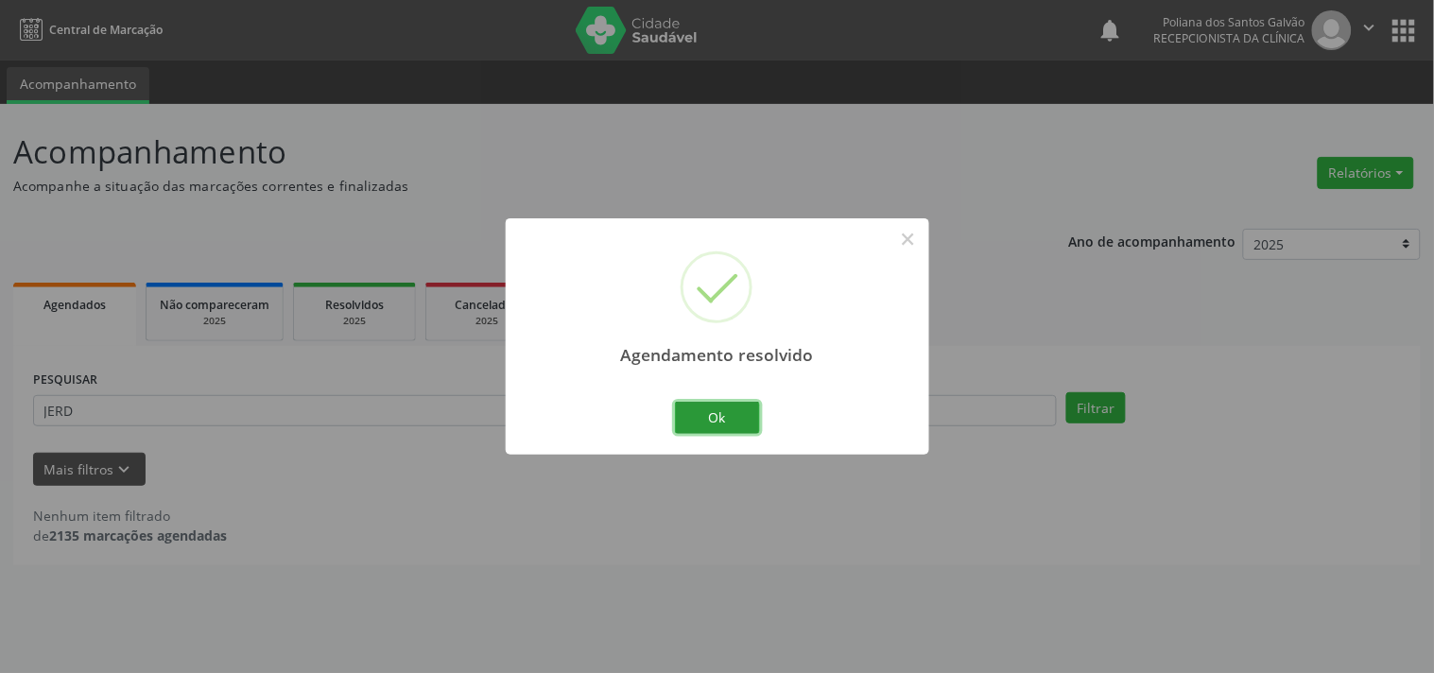
drag, startPoint x: 736, startPoint y: 432, endPoint x: 650, endPoint y: 414, distance: 87.9
click at [736, 431] on button "Ok" at bounding box center [717, 418] width 85 height 32
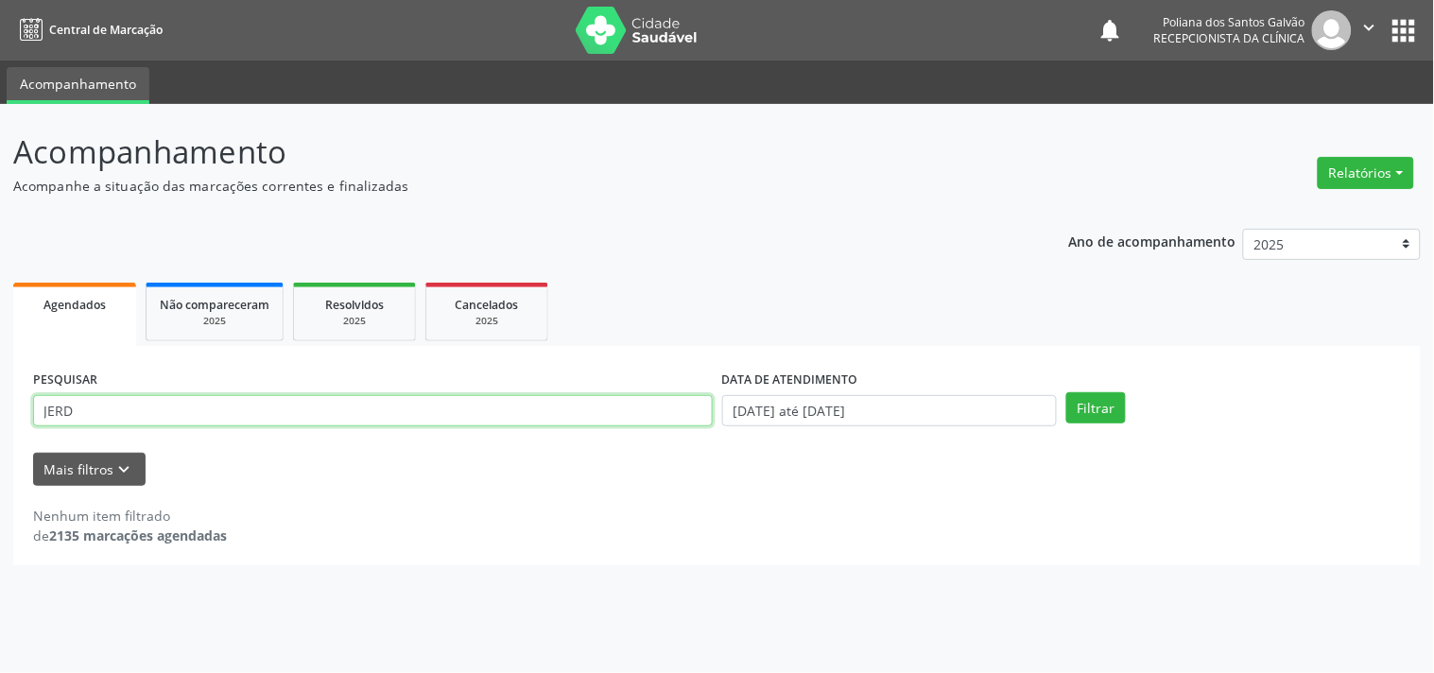
drag, startPoint x: 649, startPoint y: 413, endPoint x: 0, endPoint y: 162, distance: 695.7
click at [0, 162] on div "Acompanhamento Acompanhe a situação das marcações correntes e finalizadas Relat…" at bounding box center [717, 388] width 1434 height 569
type input "SILV"
click at [1067, 392] on button "Filtrar" at bounding box center [1097, 408] width 60 height 32
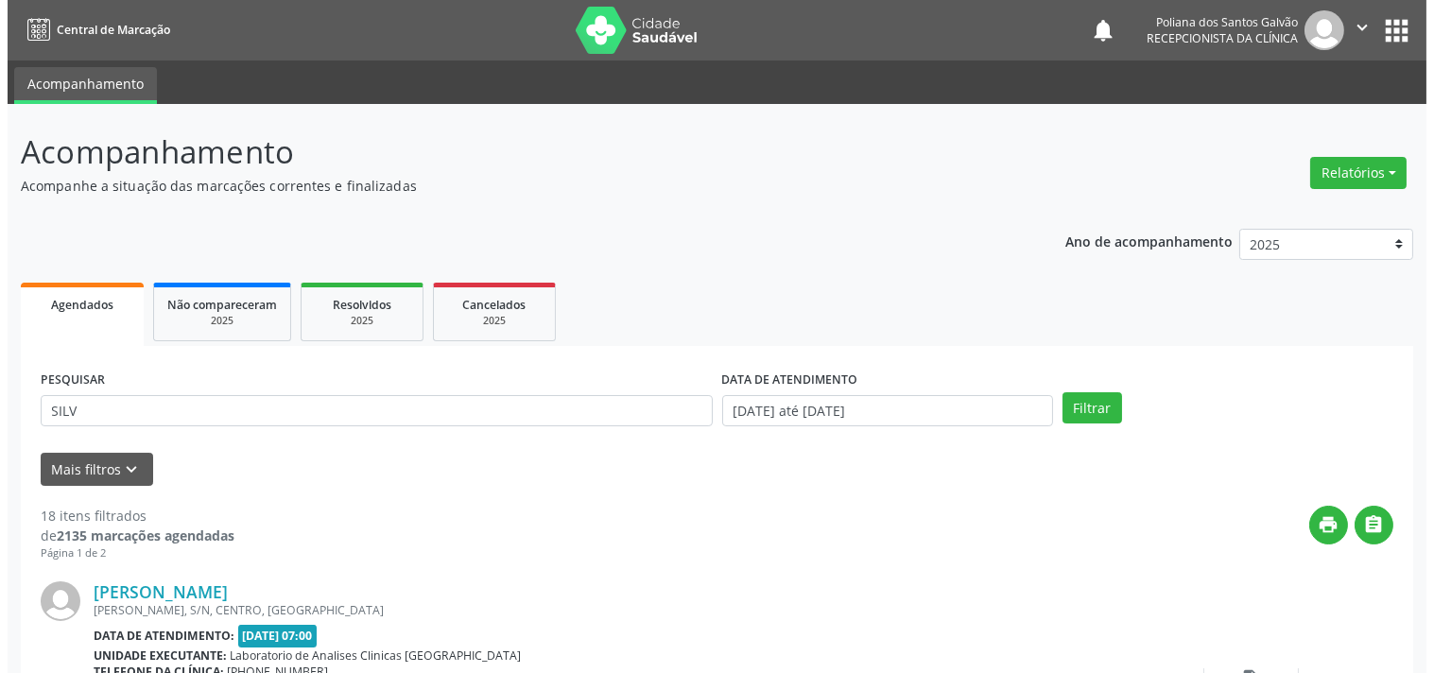
scroll to position [735, 0]
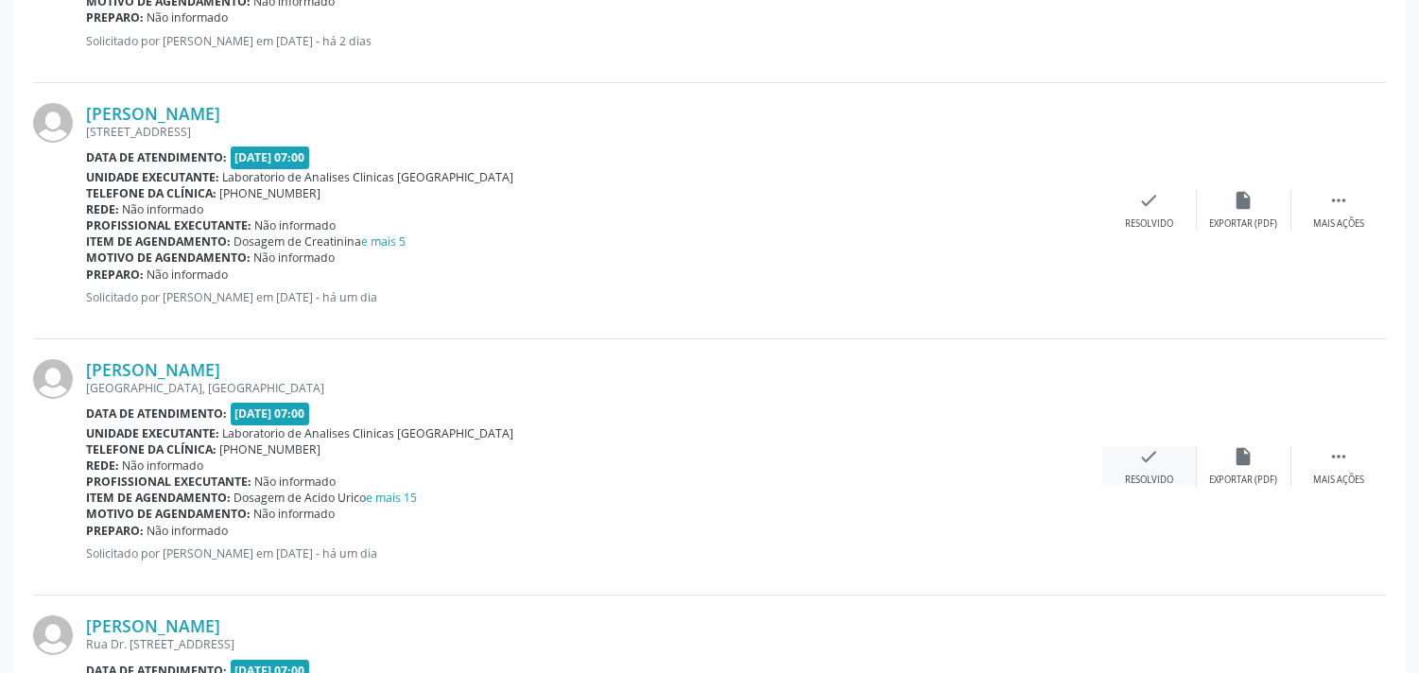
click at [1121, 467] on div "check Resolvido" at bounding box center [1150, 466] width 95 height 41
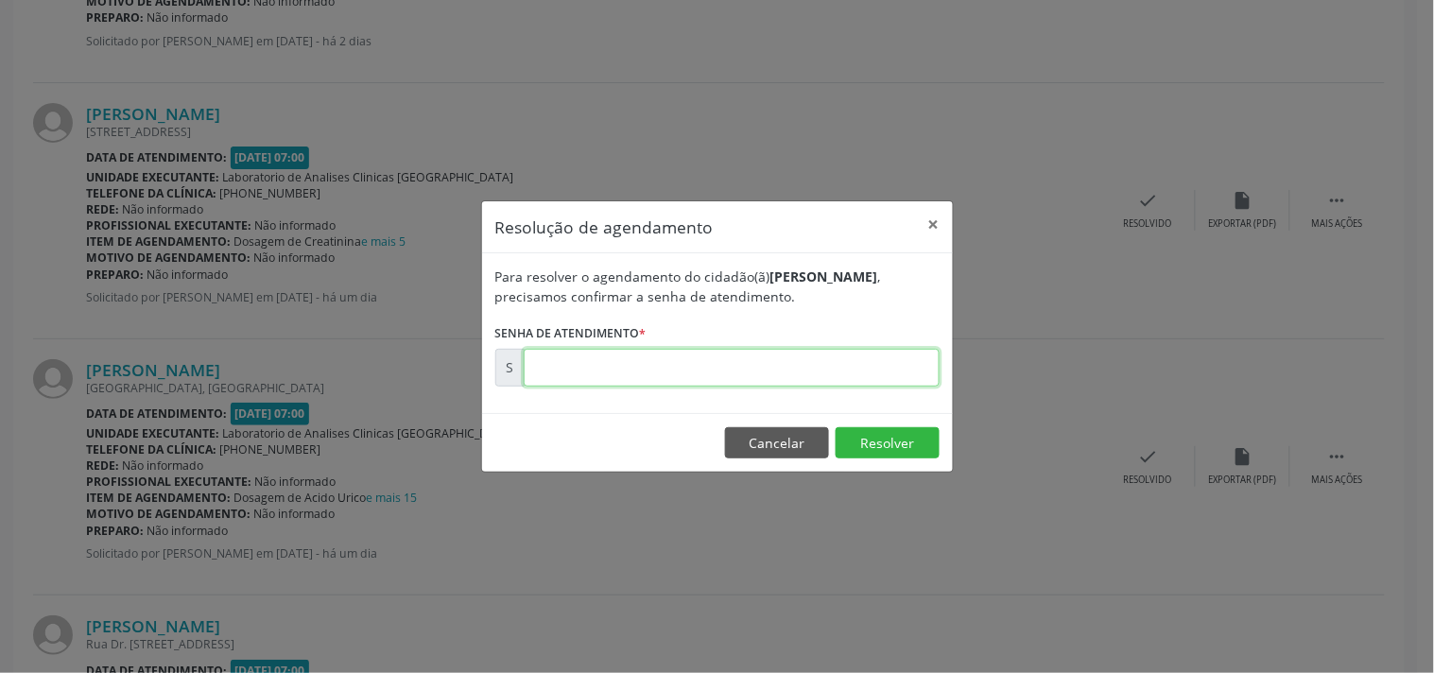
click at [893, 370] on input "text" at bounding box center [732, 368] width 416 height 38
type input "00181144"
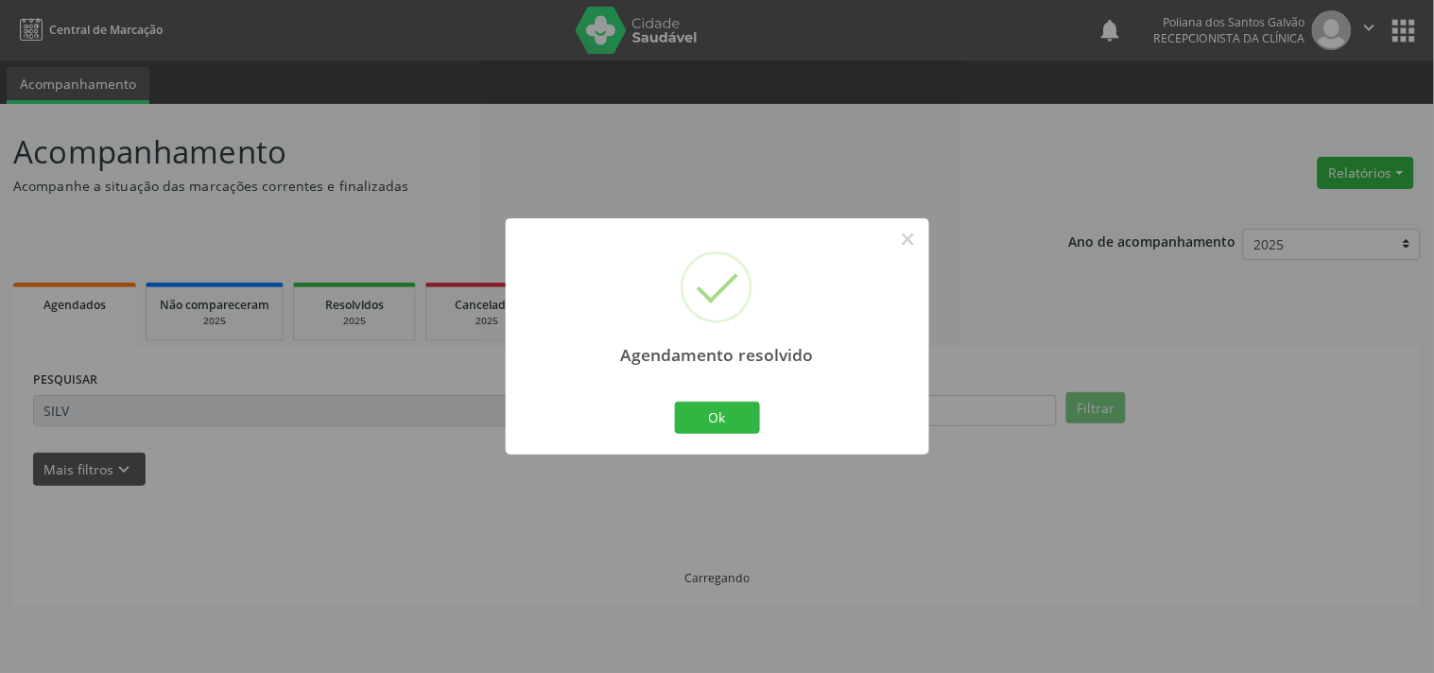
scroll to position [0, 0]
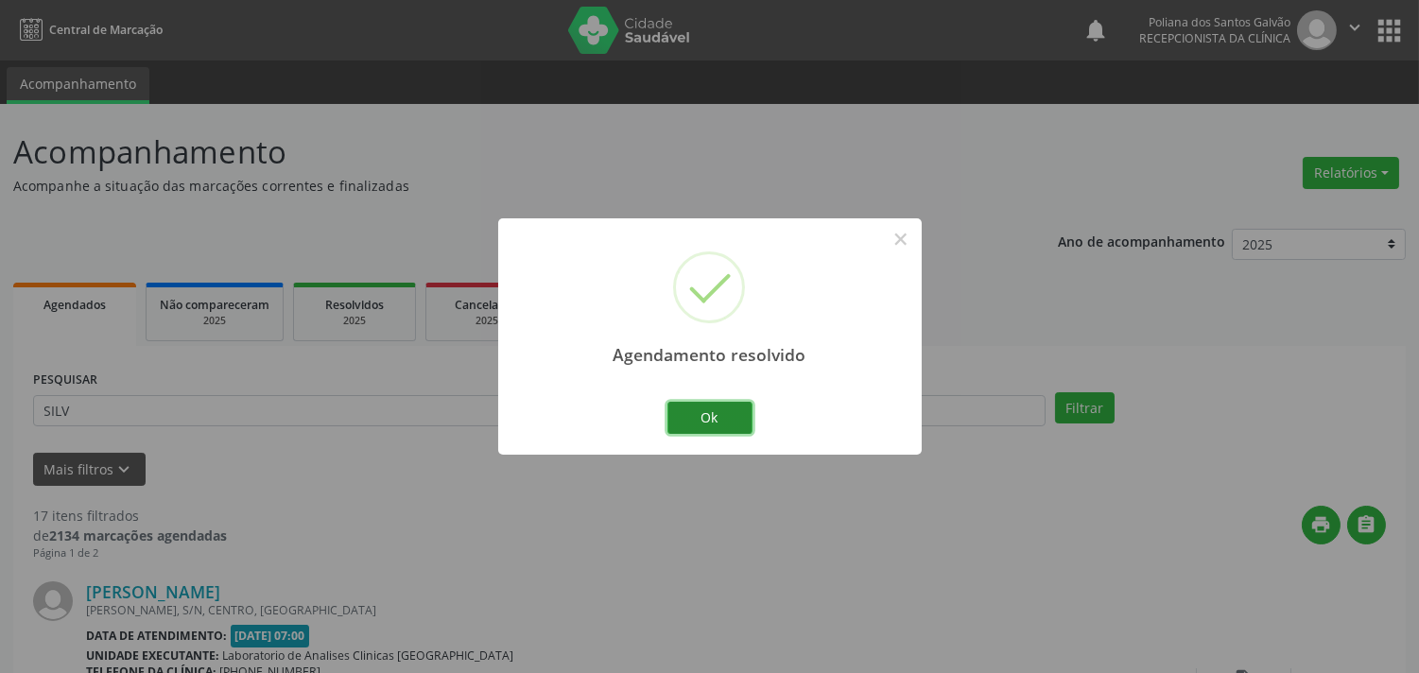
click at [741, 412] on button "Ok" at bounding box center [710, 418] width 85 height 32
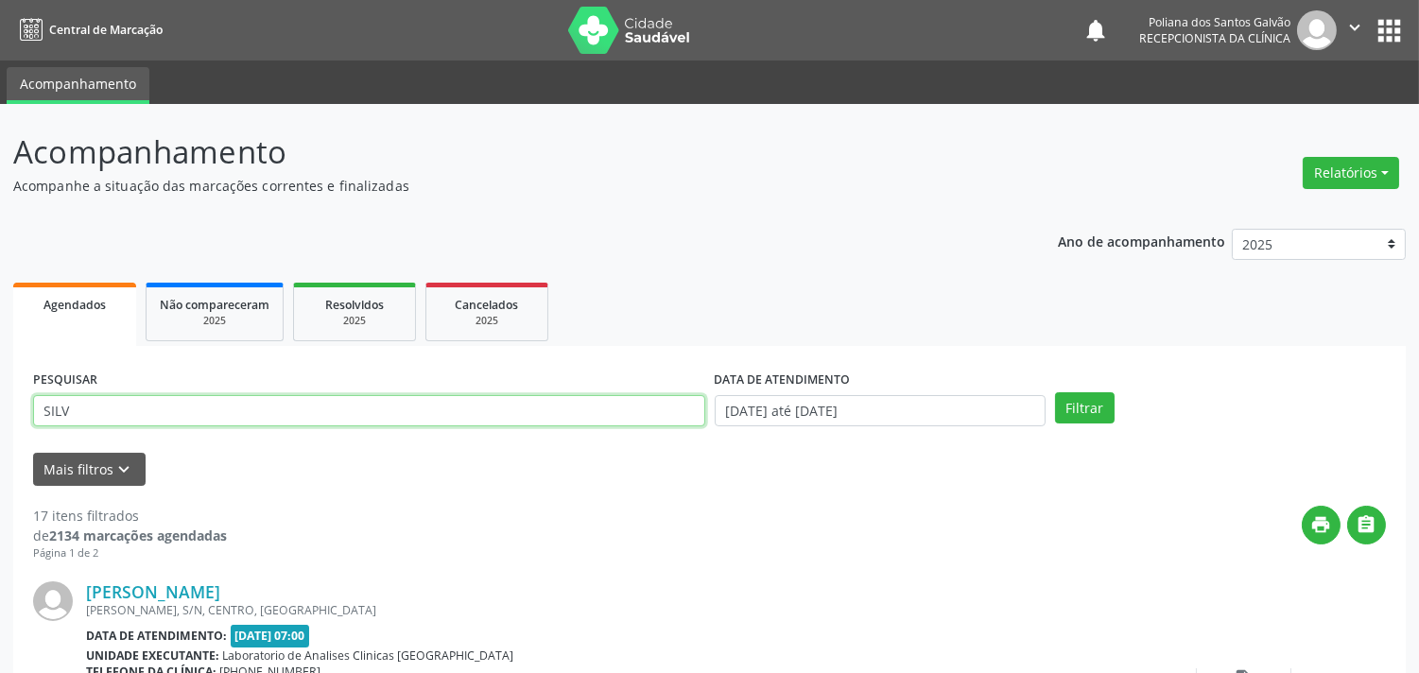
drag, startPoint x: 530, startPoint y: 414, endPoint x: 0, endPoint y: 184, distance: 578.1
type input "VENAN"
click at [1055, 392] on button "Filtrar" at bounding box center [1085, 408] width 60 height 32
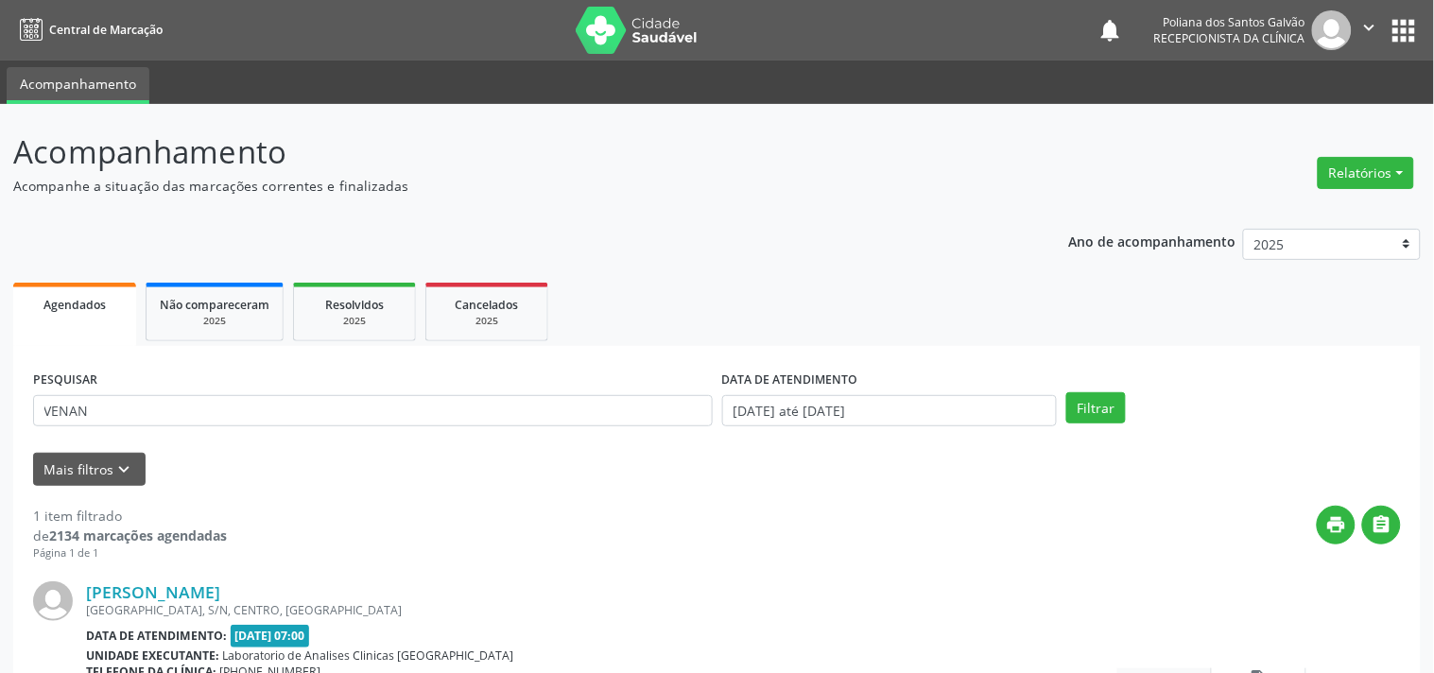
scroll to position [175, 0]
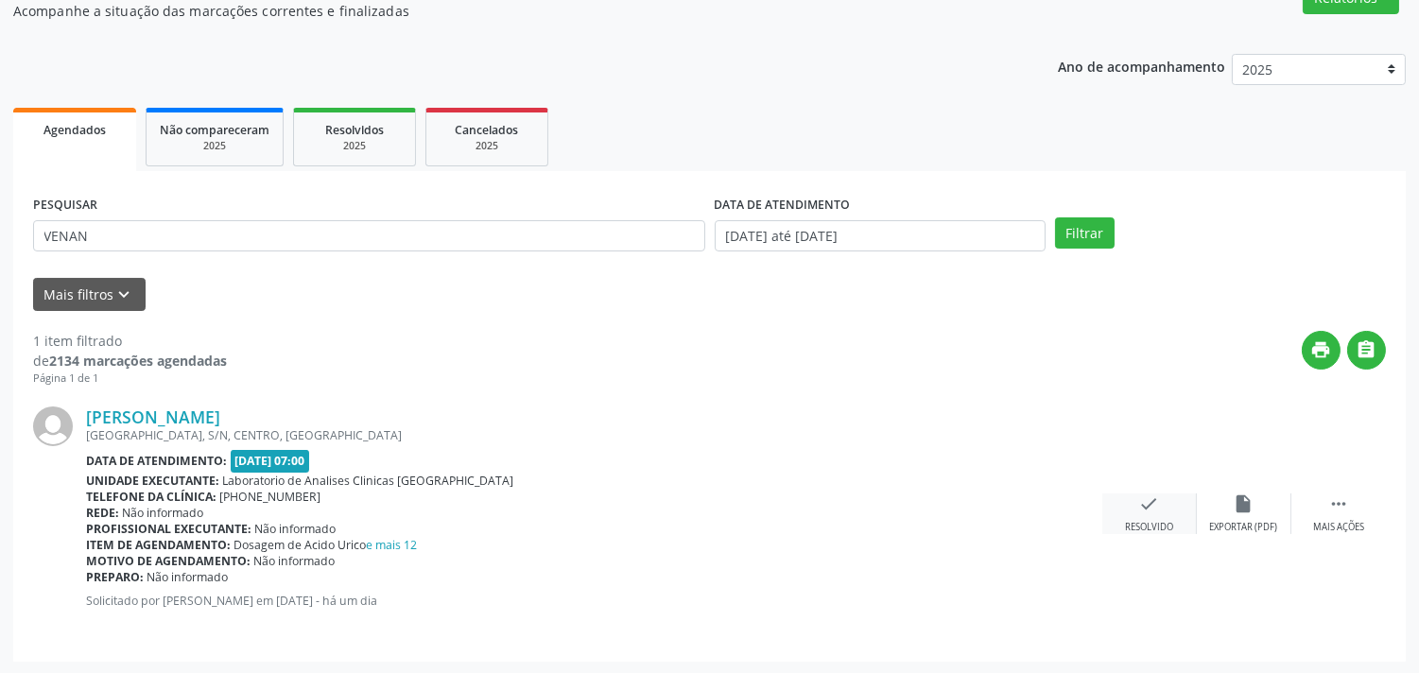
click at [1168, 508] on div "check Resolvido" at bounding box center [1150, 514] width 95 height 41
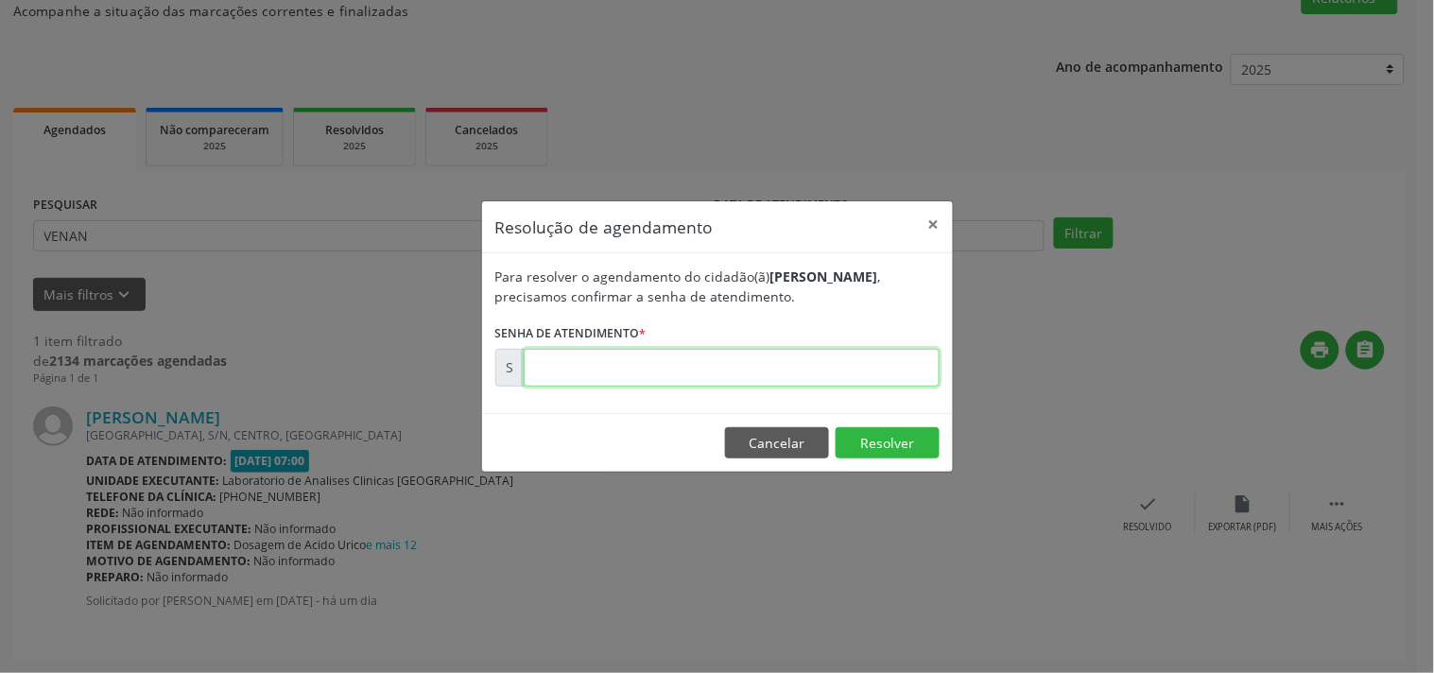
click at [911, 369] on input "text" at bounding box center [732, 368] width 416 height 38
type input "00181132"
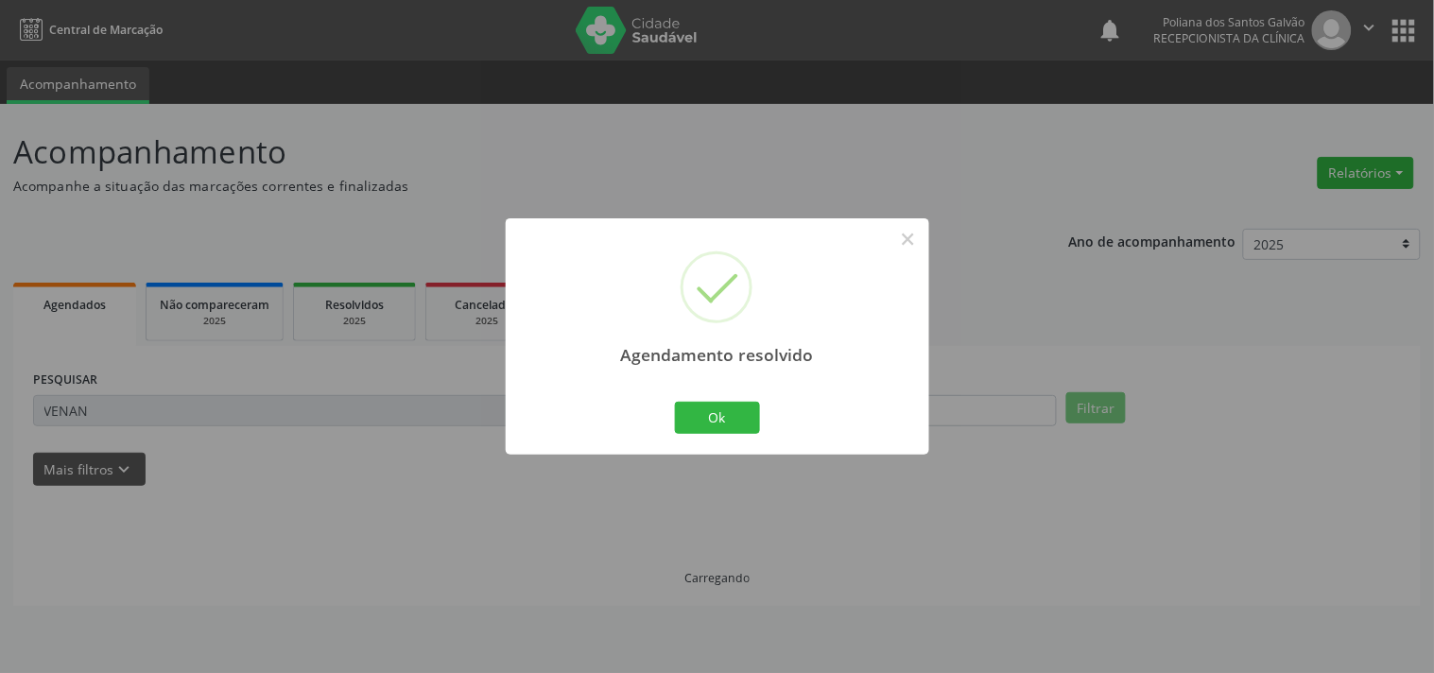
scroll to position [0, 0]
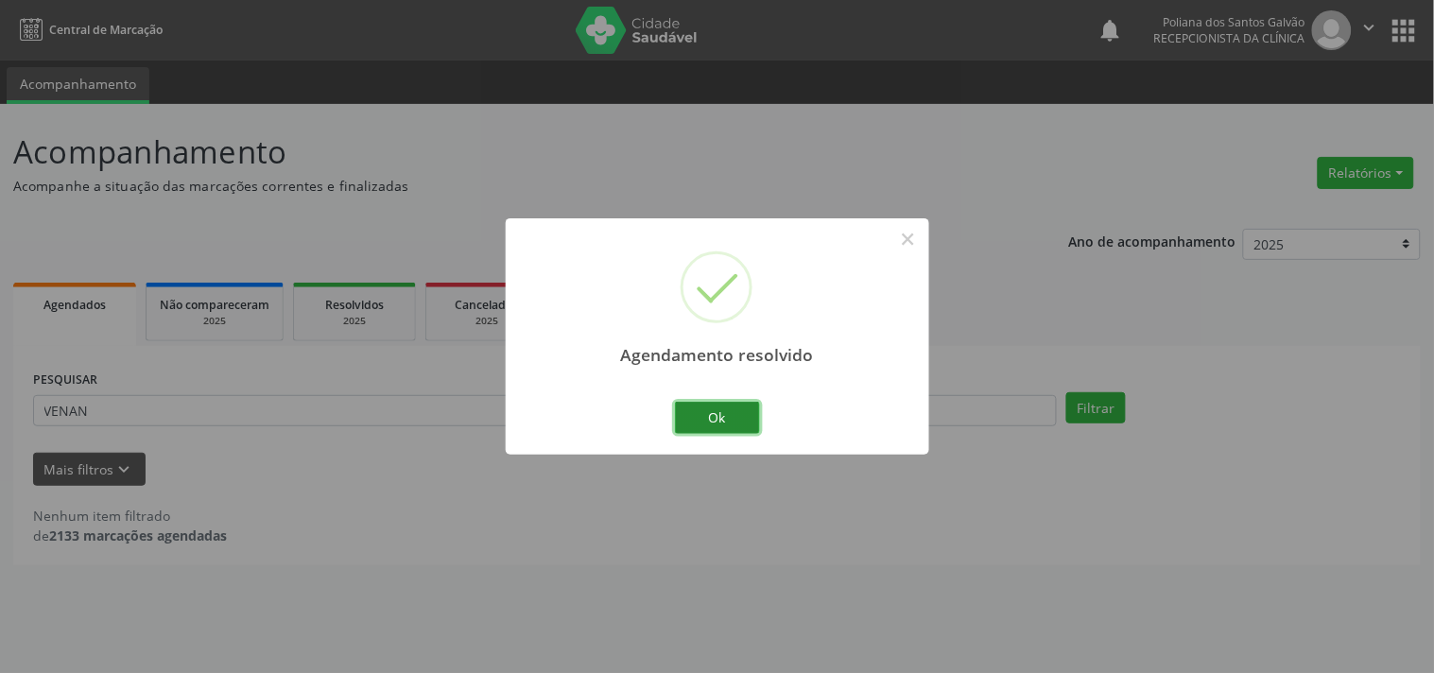
click at [736, 430] on button "Ok" at bounding box center [717, 418] width 85 height 32
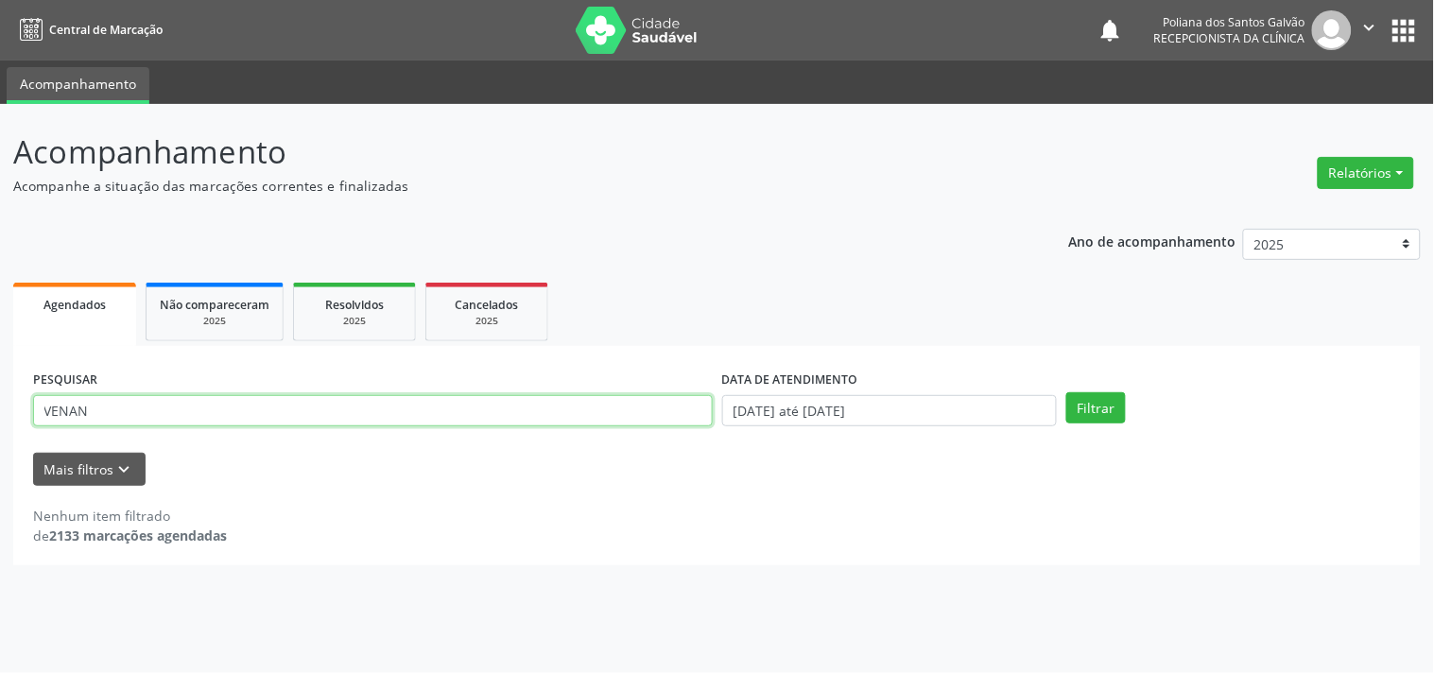
drag, startPoint x: 251, startPoint y: 355, endPoint x: 45, endPoint y: 76, distance: 346.3
click at [0, 175] on div "Acompanhamento Acompanhe a situação das marcações correntes e finalizadas Relat…" at bounding box center [717, 388] width 1434 height 569
type input "JOAO"
click at [1067, 392] on button "Filtrar" at bounding box center [1097, 408] width 60 height 32
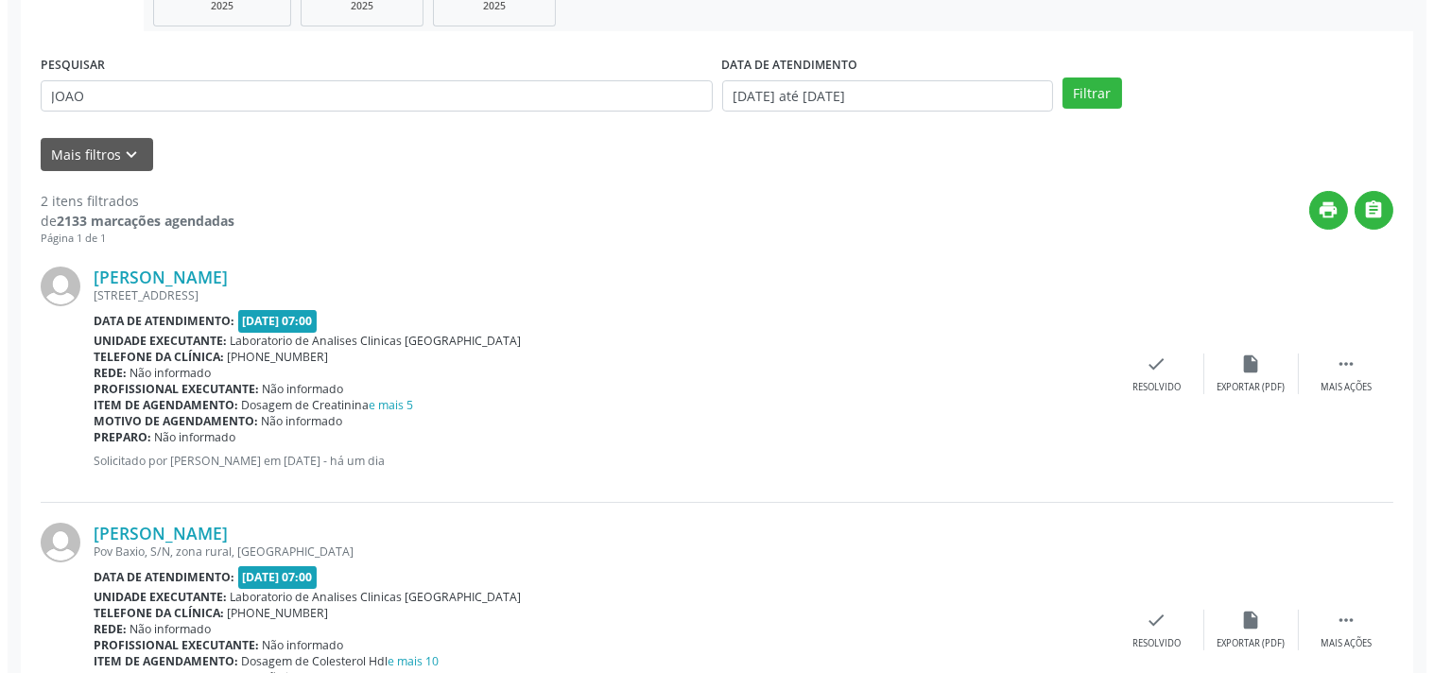
scroll to position [431, 0]
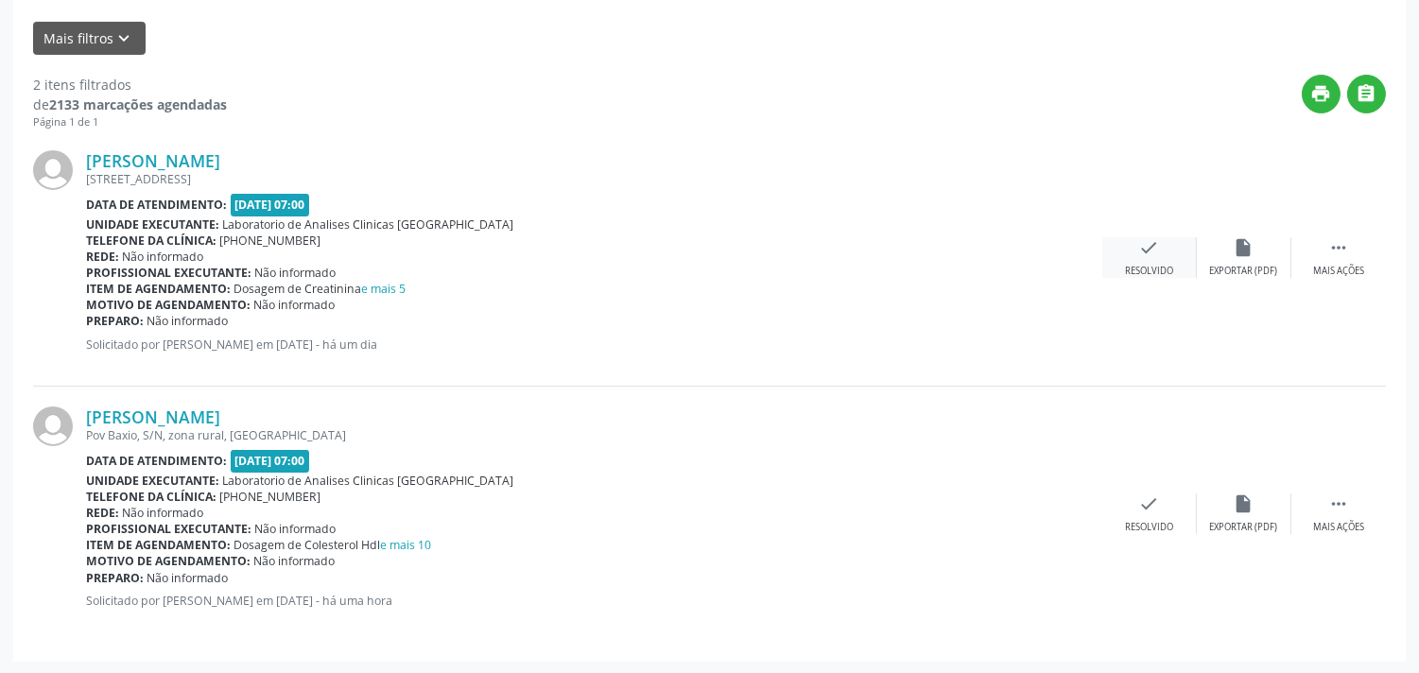
click at [1144, 265] on div "Resolvido" at bounding box center [1149, 271] width 48 height 13
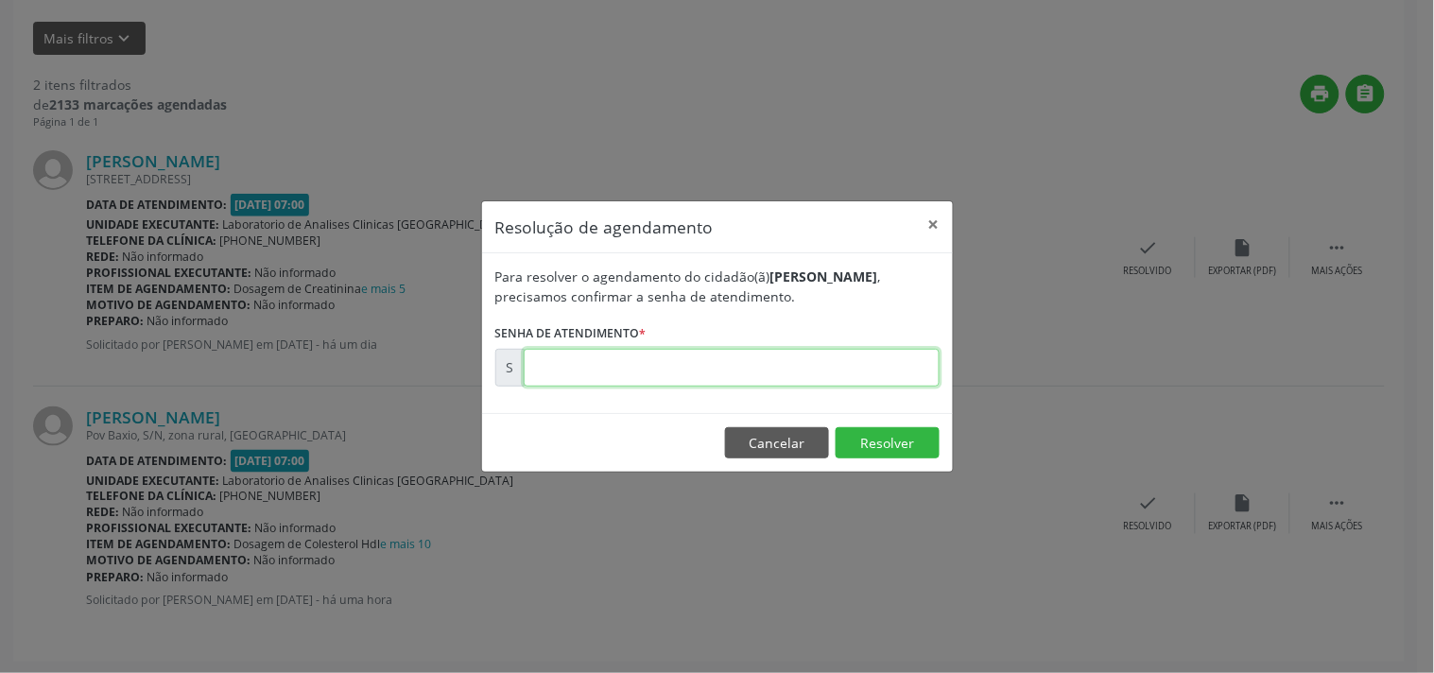
click at [828, 373] on input "text" at bounding box center [732, 368] width 416 height 38
type input "00181141"
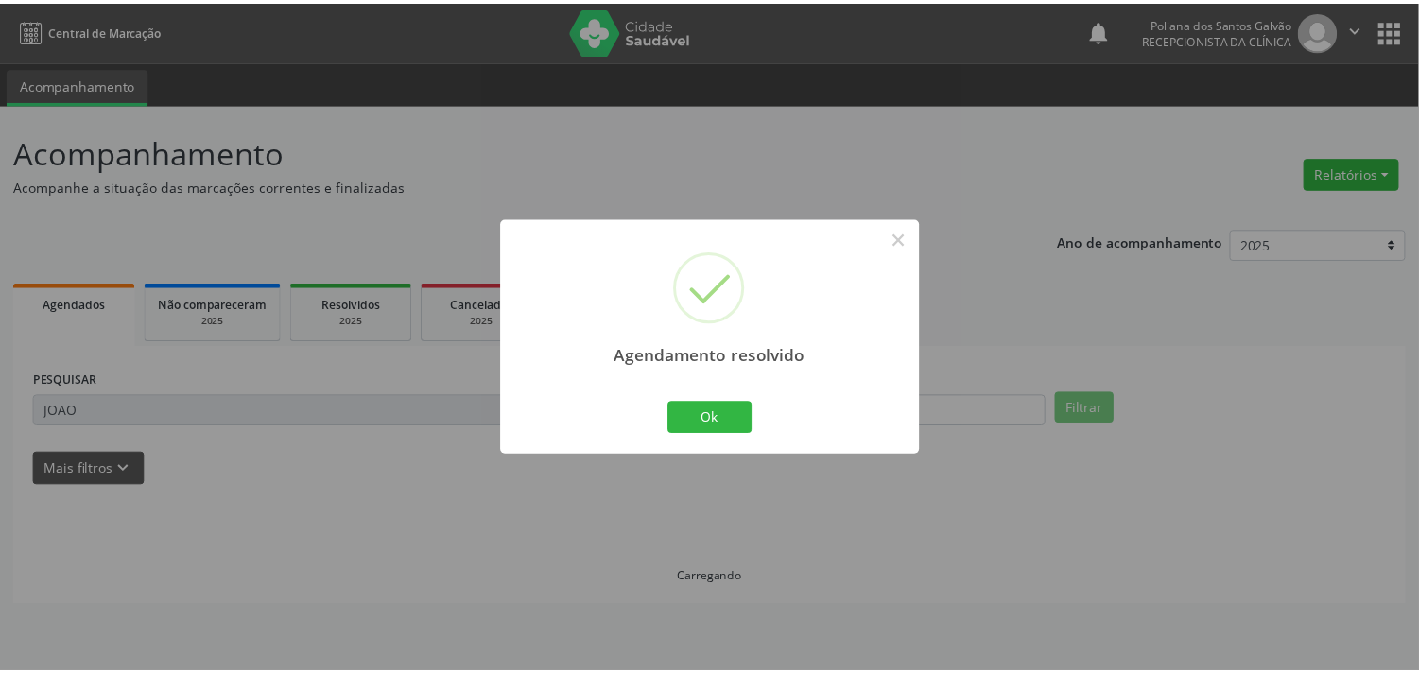
scroll to position [0, 0]
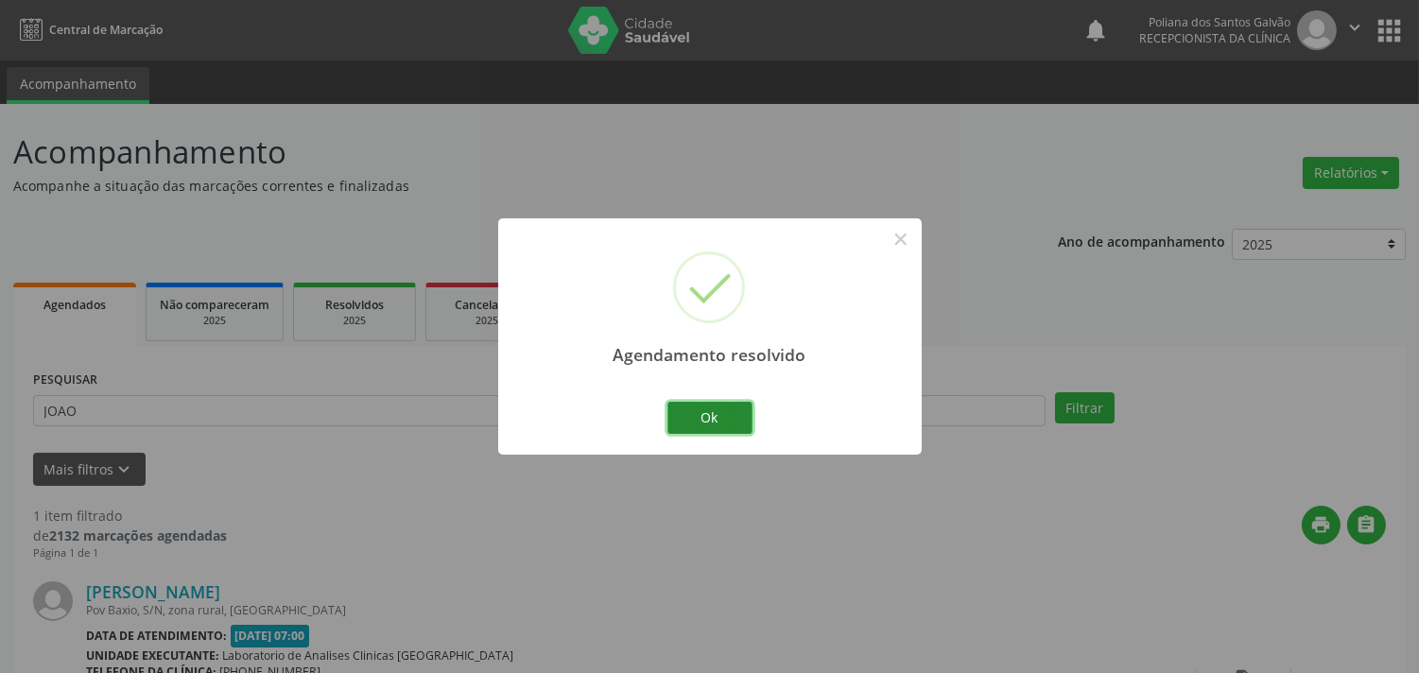
click at [721, 433] on button "Ok" at bounding box center [710, 418] width 85 height 32
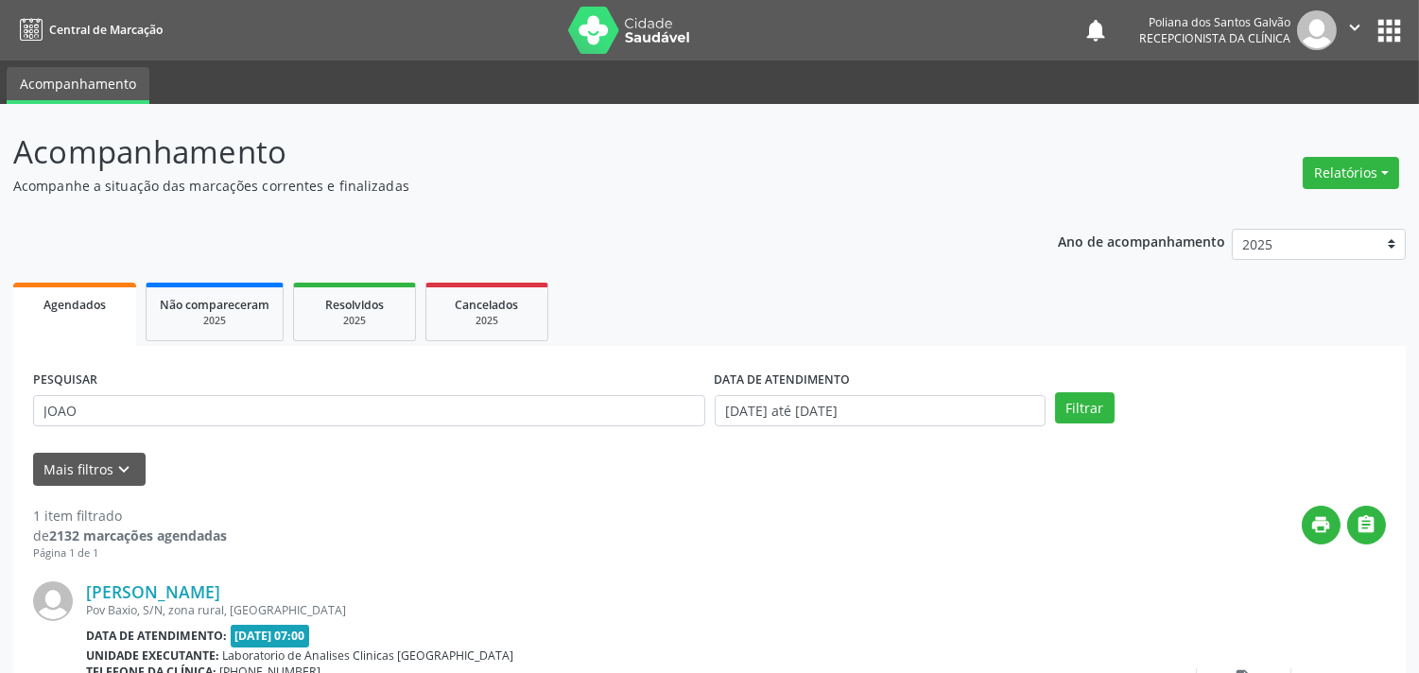
scroll to position [175, 0]
